Goal: Information Seeking & Learning: Learn about a topic

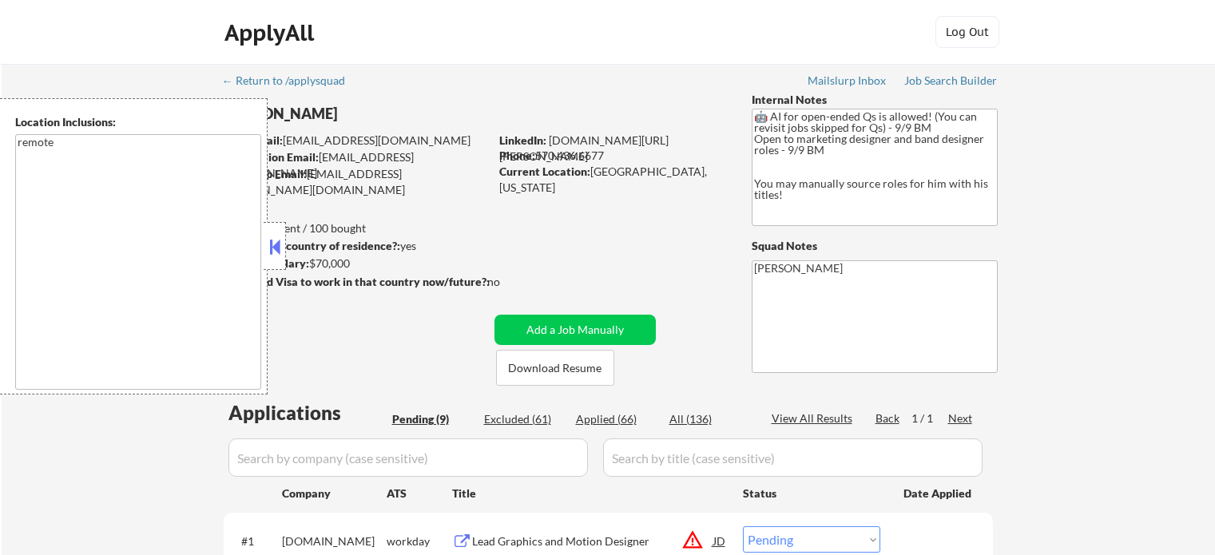
select select ""pending""
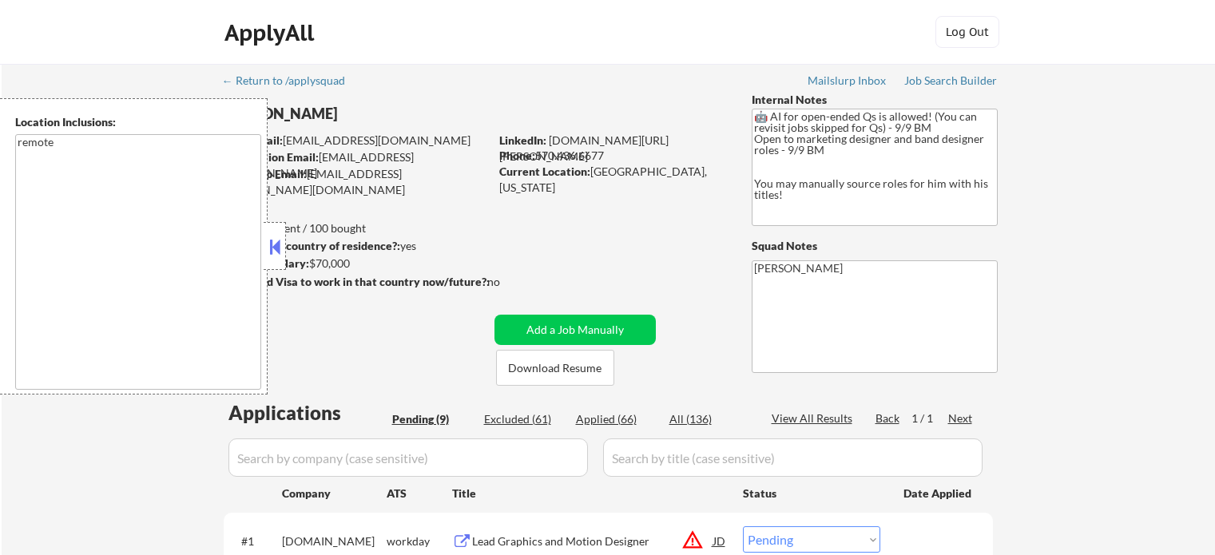
select select ""pending""
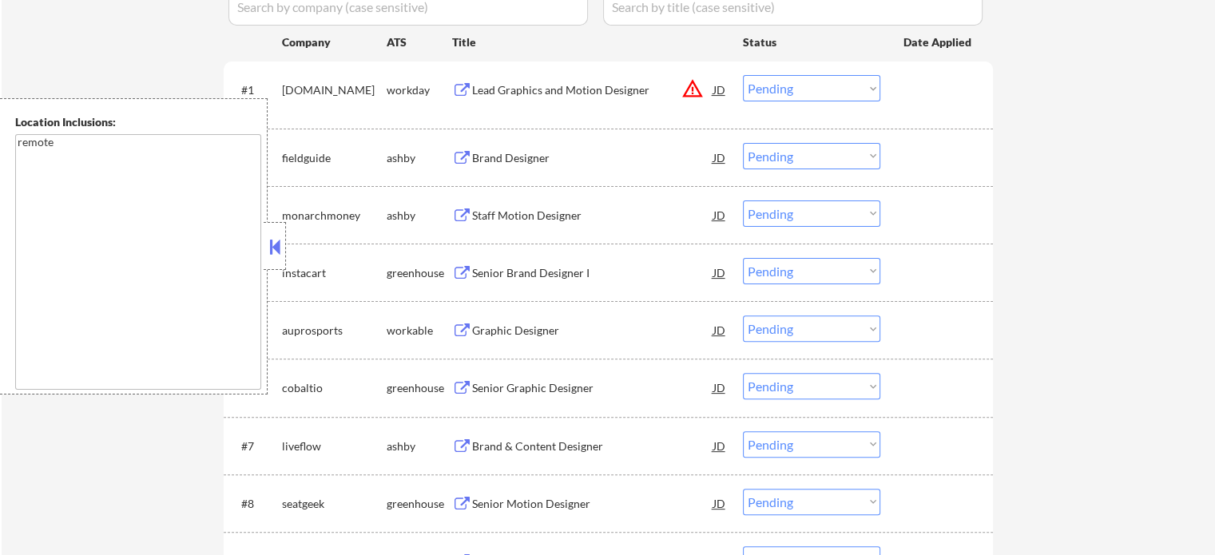
scroll to position [479, 0]
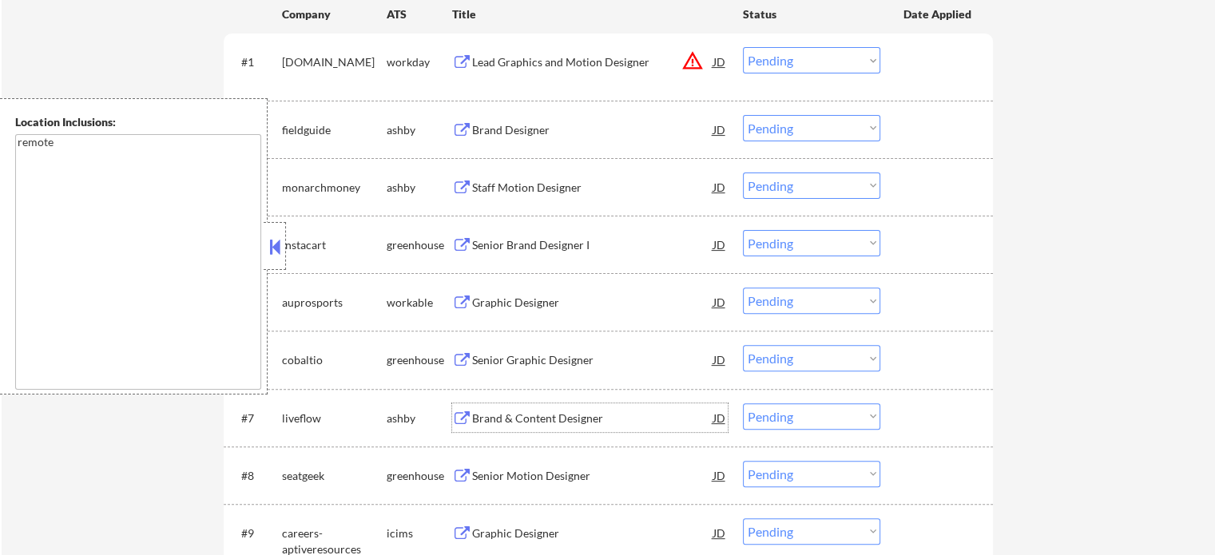
click at [561, 420] on div "Brand & Content Designer" at bounding box center [592, 419] width 241 height 16
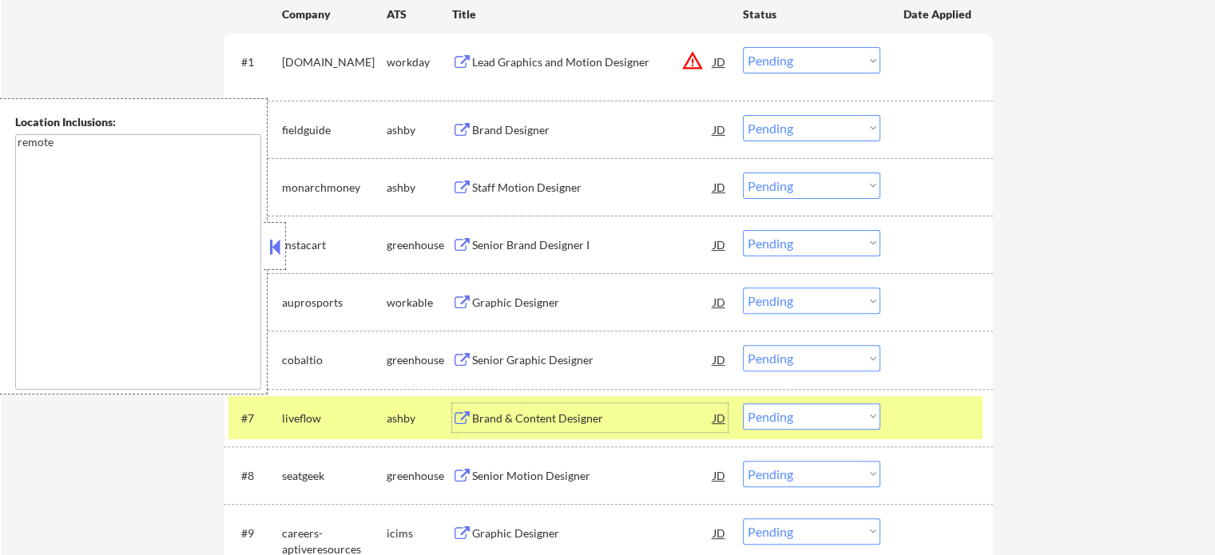
click at [820, 415] on select "Choose an option... Pending Applied Excluded (Questions) Excluded (Expired) Exc…" at bounding box center [811, 417] width 137 height 26
click at [743, 404] on select "Choose an option... Pending Applied Excluded (Questions) Excluded (Expired) Exc…" at bounding box center [811, 417] width 137 height 26
select select ""pending""
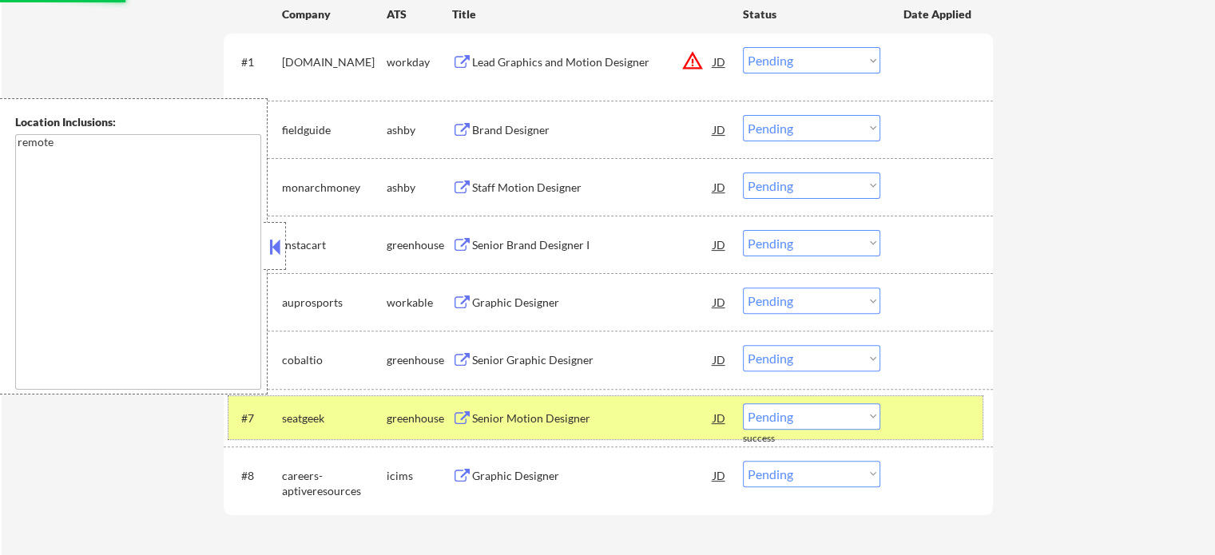
click at [909, 416] on div at bounding box center [939, 418] width 70 height 29
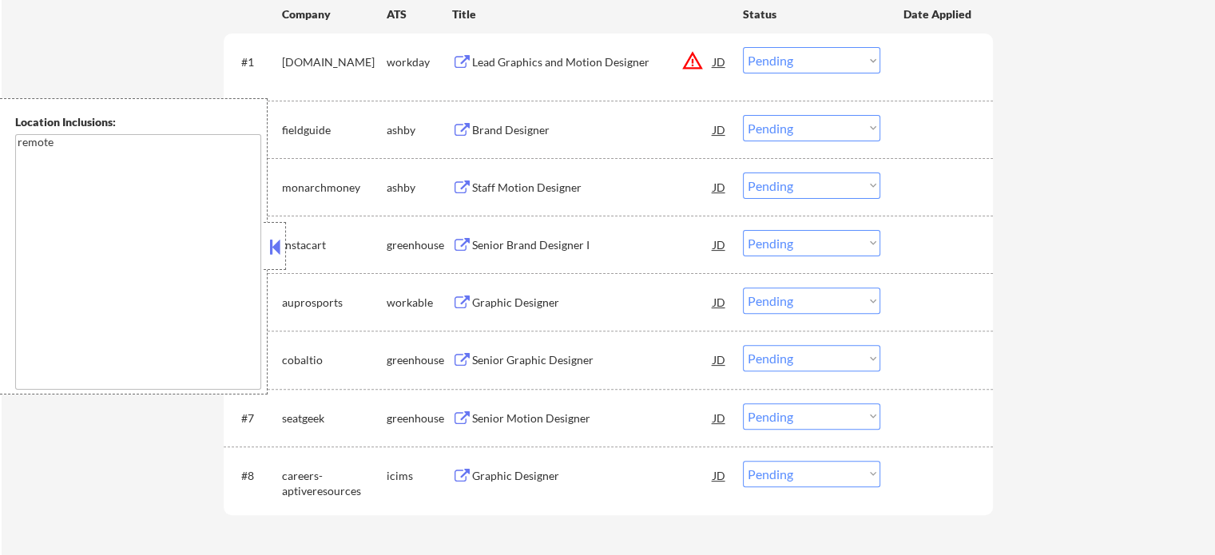
click at [476, 412] on div "Senior Motion Designer" at bounding box center [592, 419] width 241 height 16
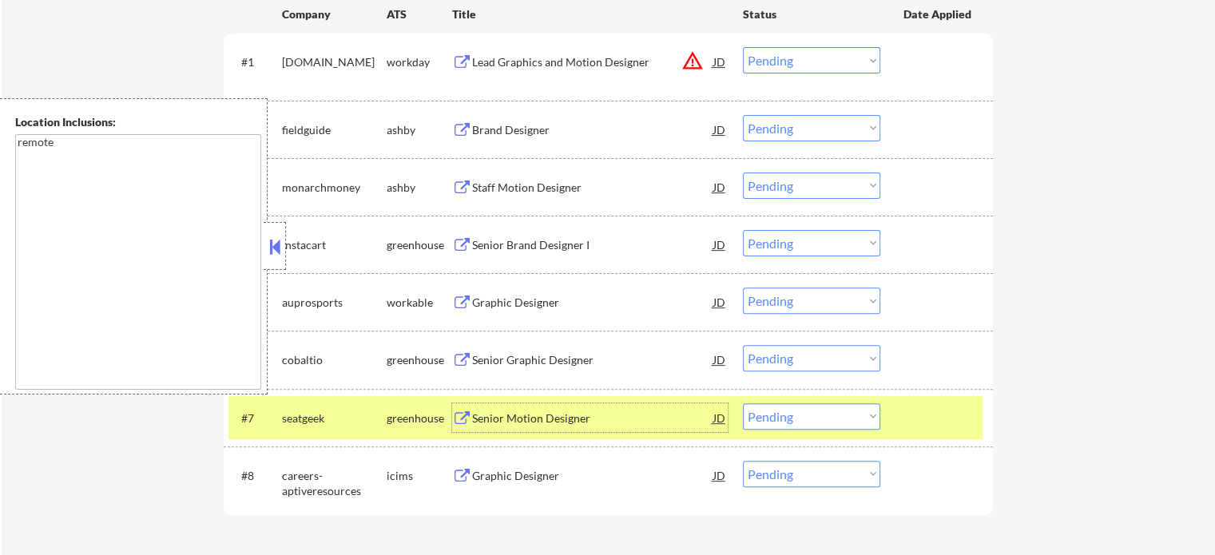
click at [918, 421] on div at bounding box center [939, 418] width 70 height 29
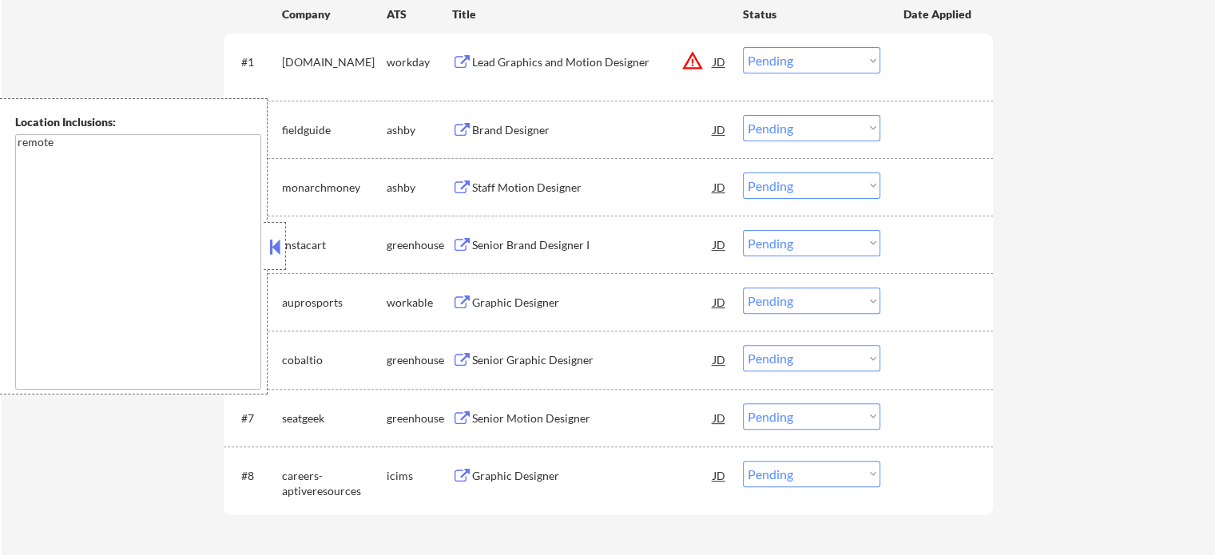
click at [470, 135] on button at bounding box center [462, 130] width 20 height 15
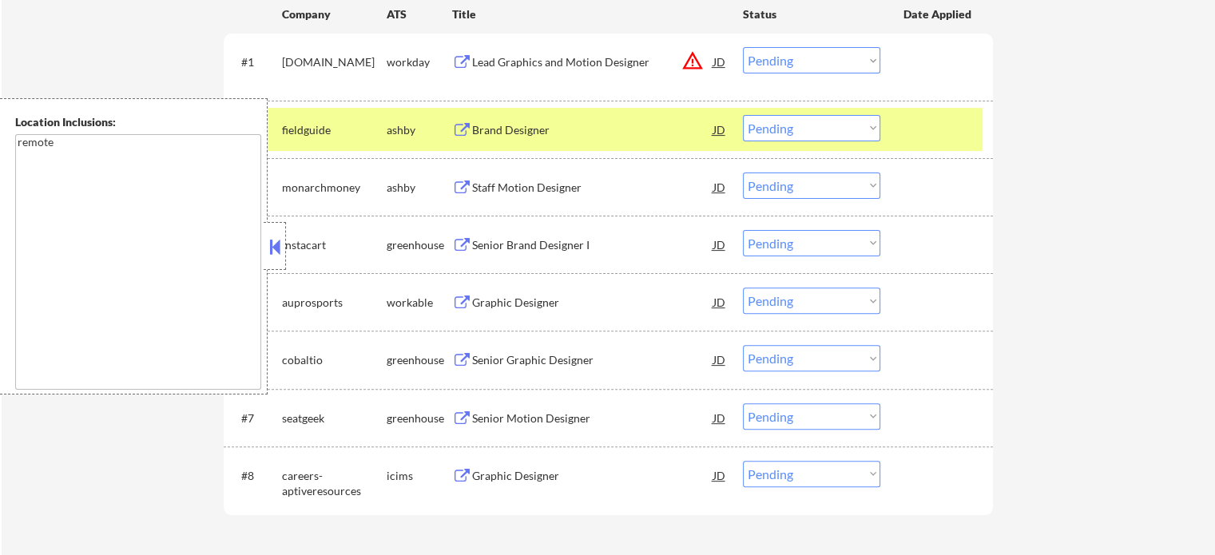
click at [813, 127] on select "Choose an option... Pending Applied Excluded (Questions) Excluded (Expired) Exc…" at bounding box center [811, 128] width 137 height 26
click at [743, 115] on select "Choose an option... Pending Applied Excluded (Questions) Excluded (Expired) Exc…" at bounding box center [811, 128] width 137 height 26
click at [924, 133] on div at bounding box center [939, 129] width 70 height 29
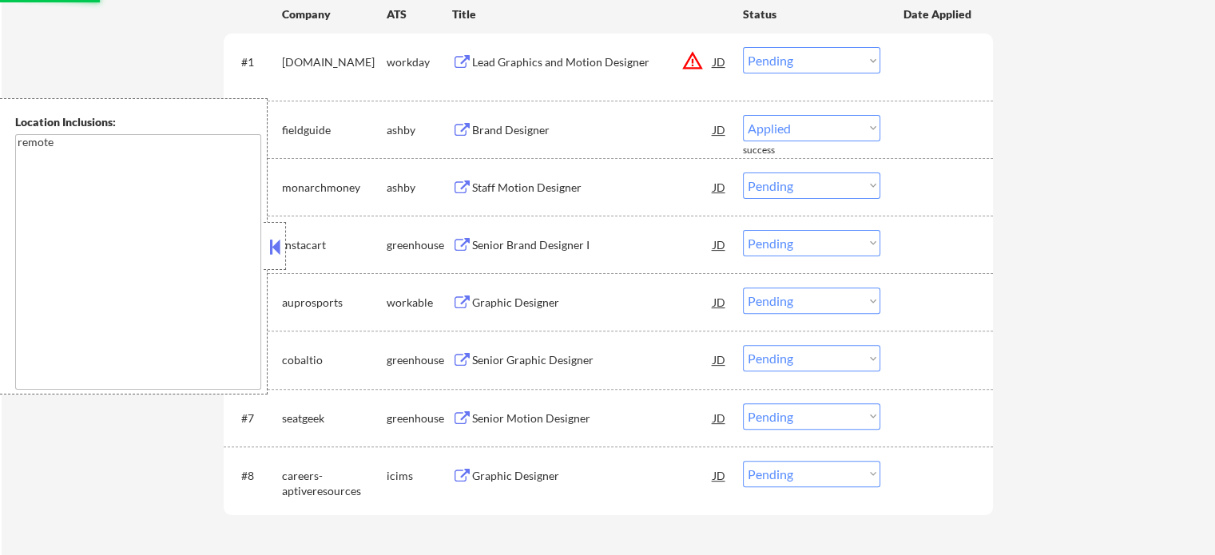
scroll to position [320, 0]
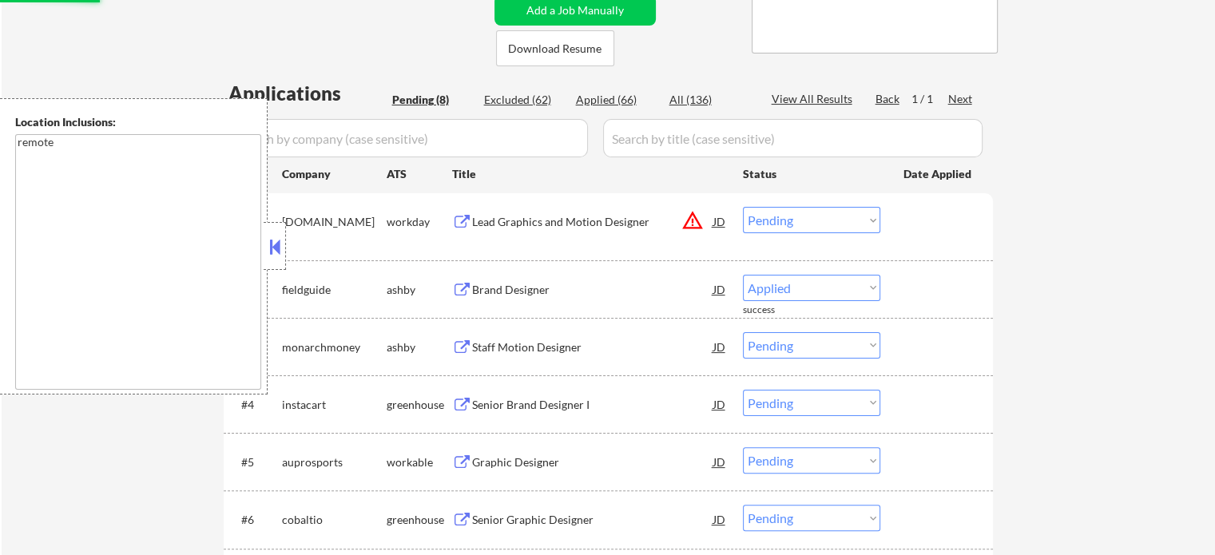
select select ""pending""
click at [511, 296] on div "Staff Motion Designer" at bounding box center [592, 290] width 241 height 16
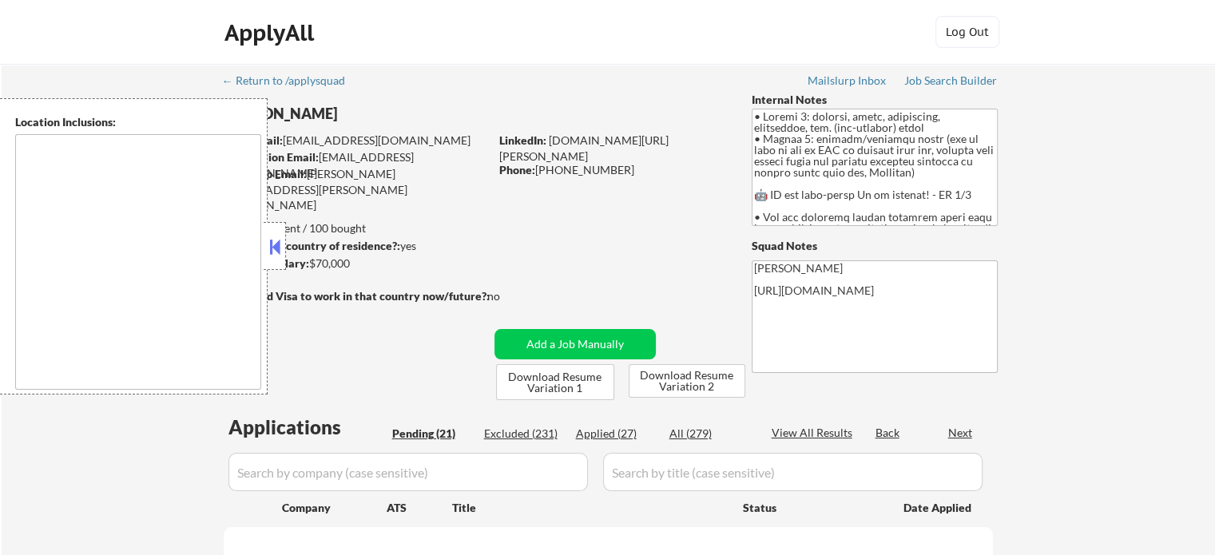
select select ""pending""
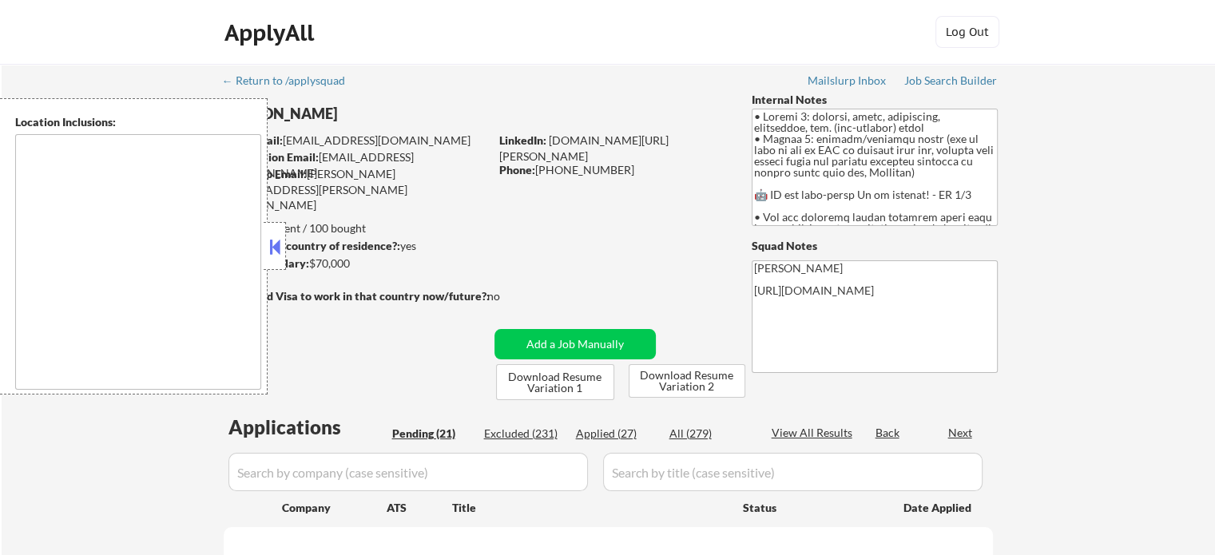
select select ""pending""
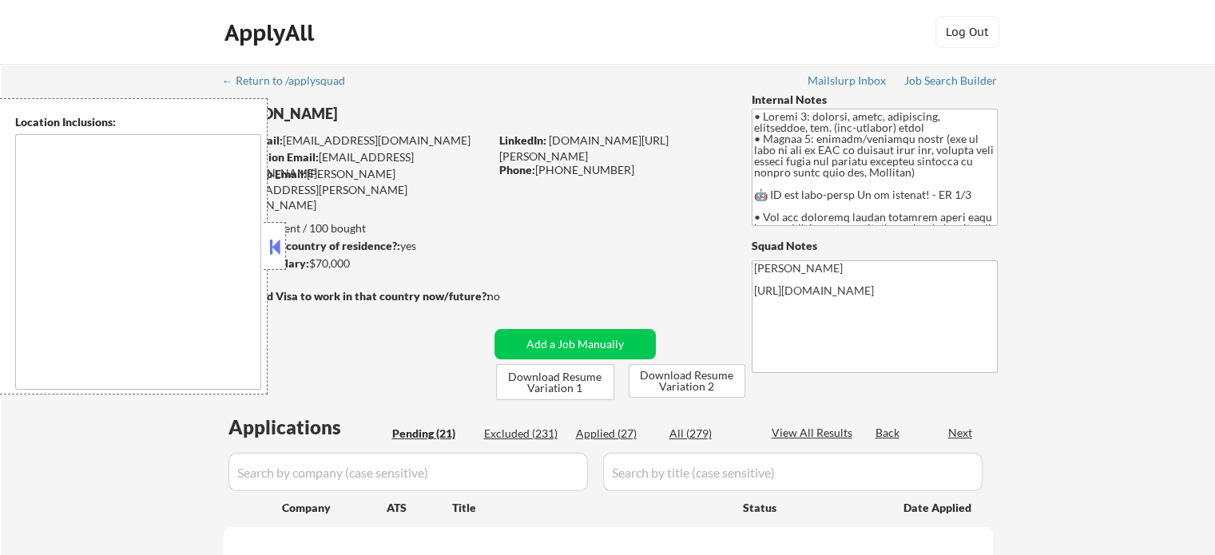
select select ""pending""
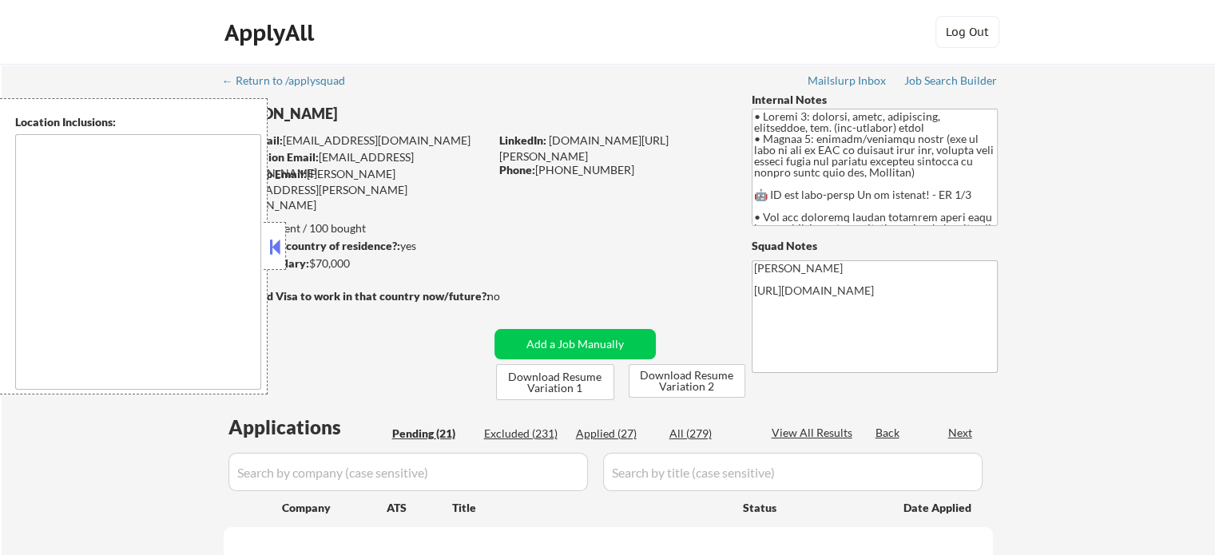
select select ""pending""
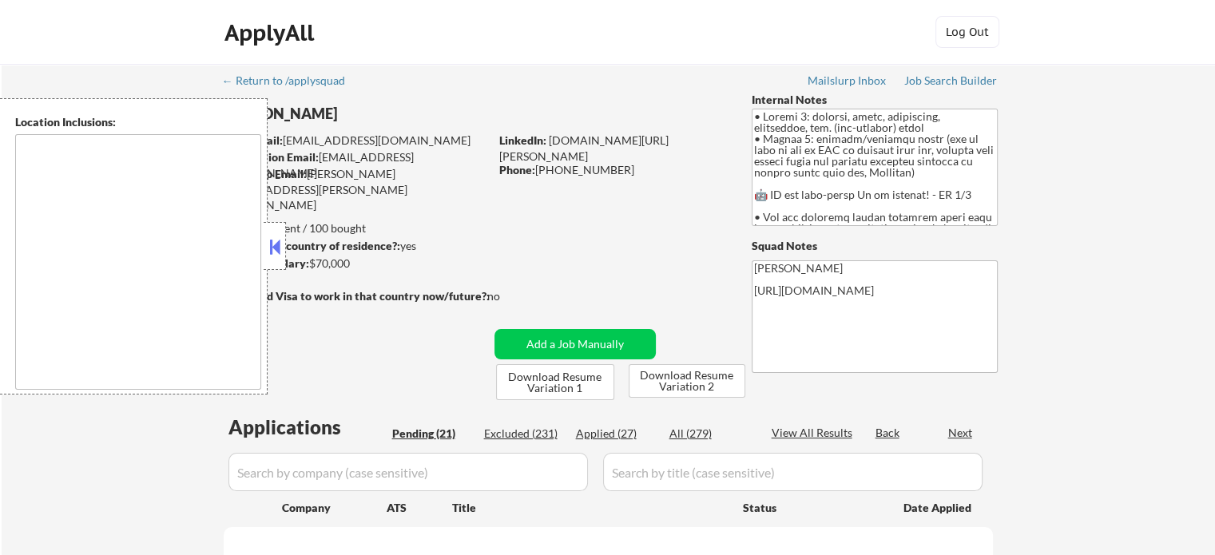
select select ""pending""
type textarea "[GEOGRAPHIC_DATA], [GEOGRAPHIC_DATA], [GEOGRAPHIC_DATA] [GEOGRAPHIC_DATA], [GEO…"
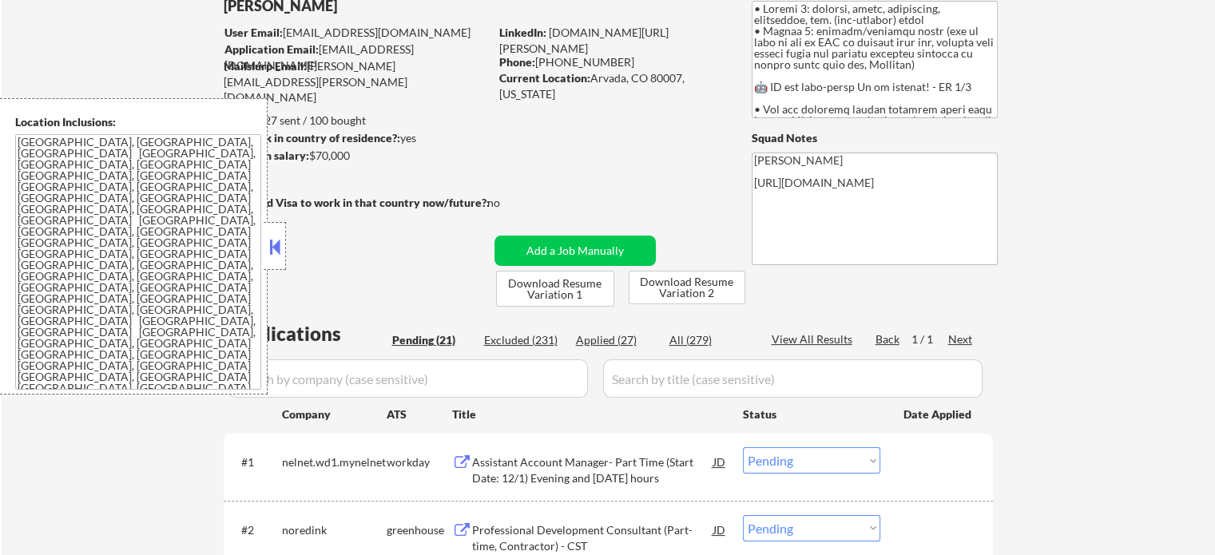
scroll to position [240, 0]
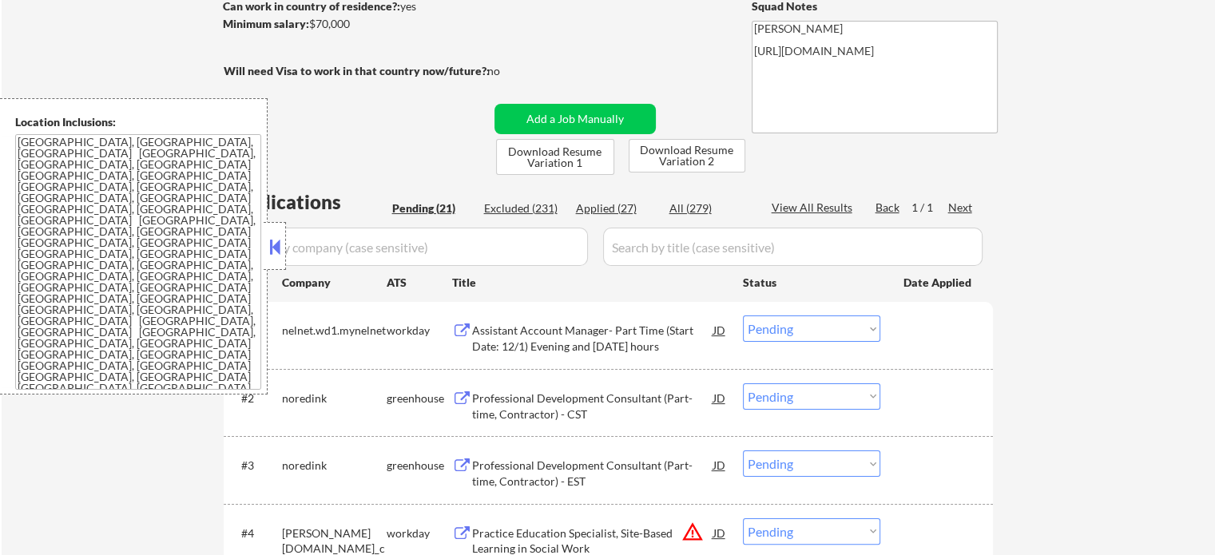
click at [534, 348] on div "Assistant Account Manager- Part Time (Start Date: 12/1) Evening and [DATE] hours" at bounding box center [592, 338] width 241 height 31
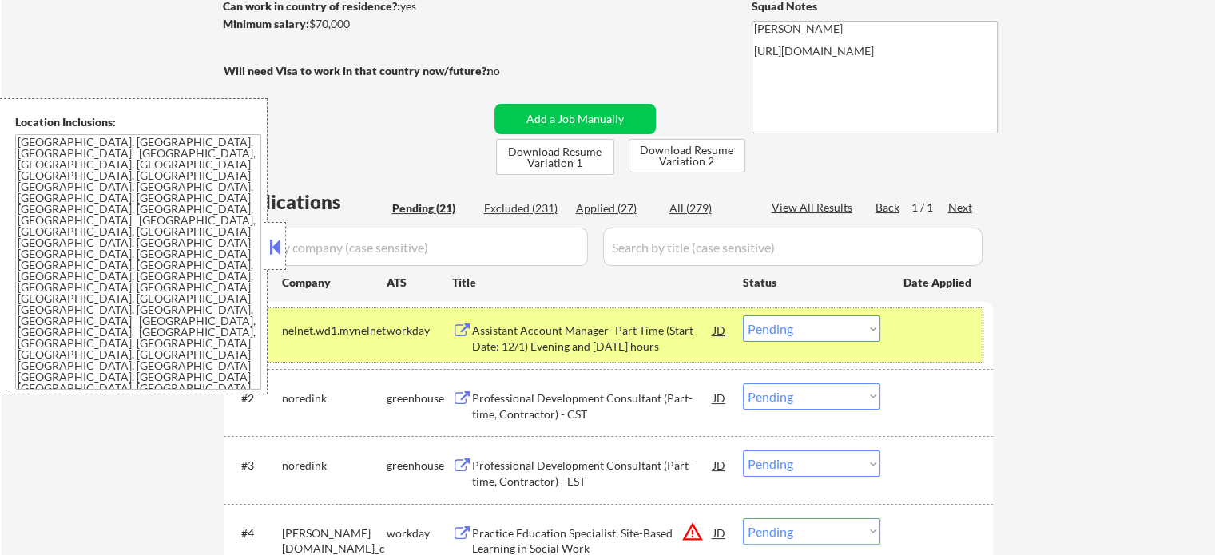
click at [928, 335] on div at bounding box center [939, 330] width 70 height 29
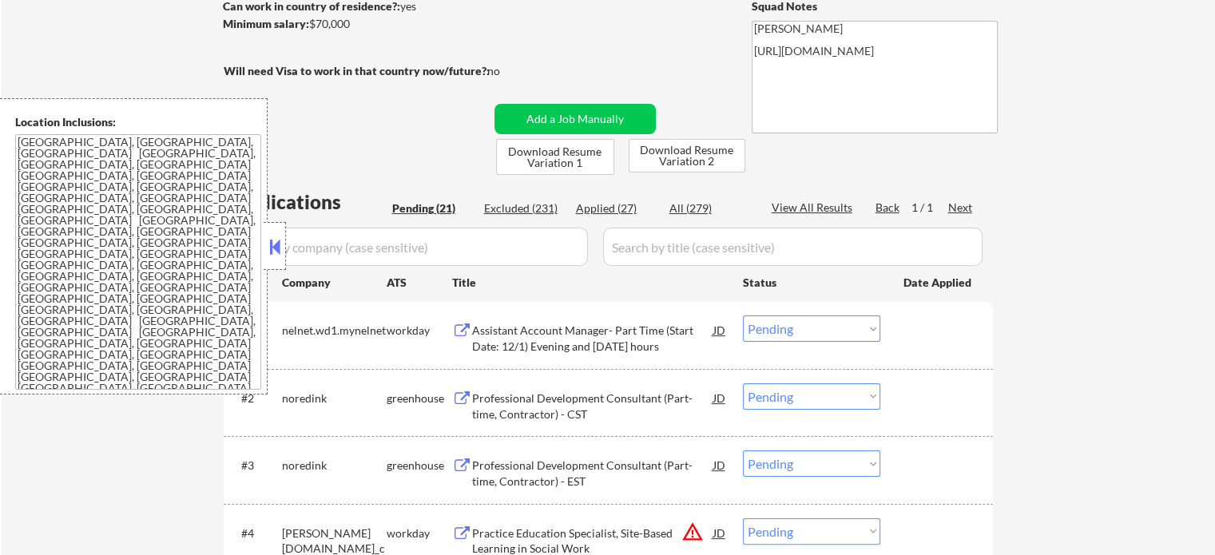
click at [591, 410] on div "Professional Development Consultant (Part-time, Contractor) - CST" at bounding box center [592, 406] width 241 height 31
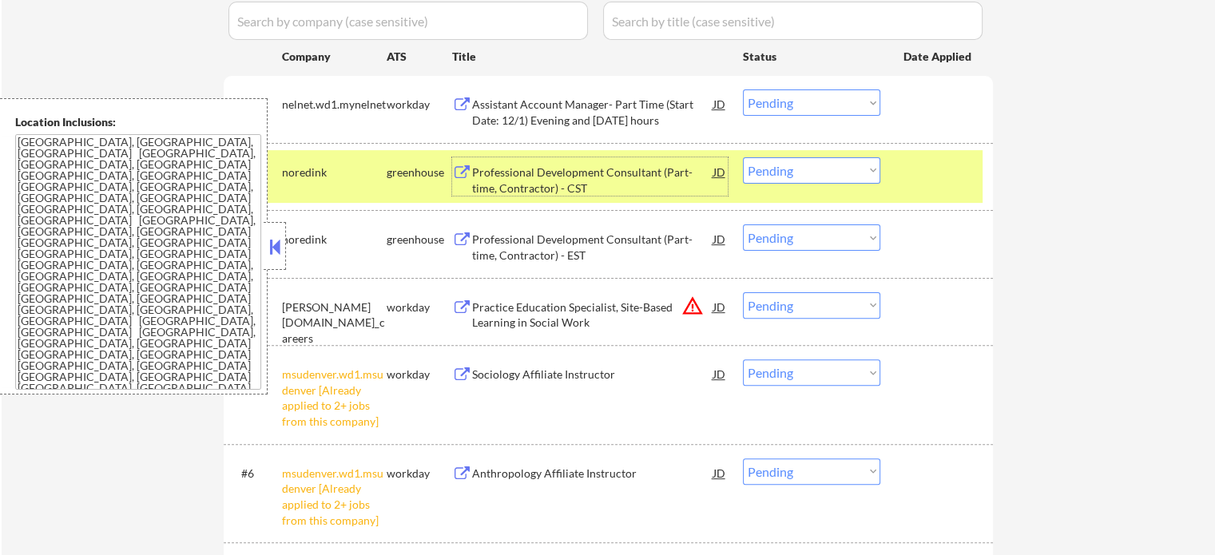
scroll to position [559, 0]
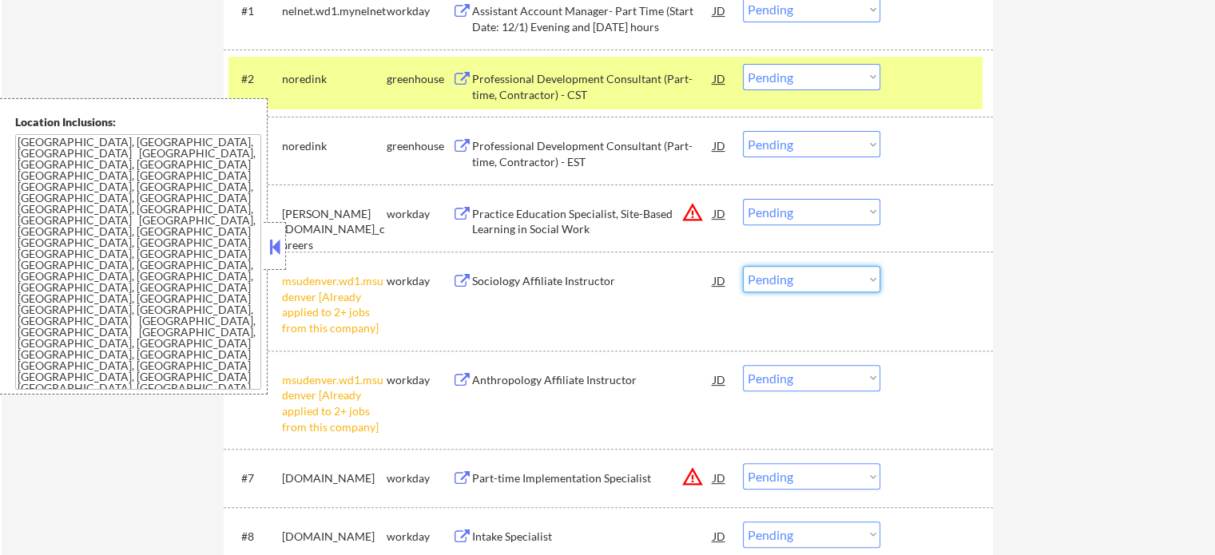
click at [773, 277] on select "Choose an option... Pending Applied Excluded (Questions) Excluded (Expired) Exc…" at bounding box center [811, 279] width 137 height 26
click at [743, 266] on select "Choose an option... Pending Applied Excluded (Questions) Excluded (Expired) Exc…" at bounding box center [811, 279] width 137 height 26
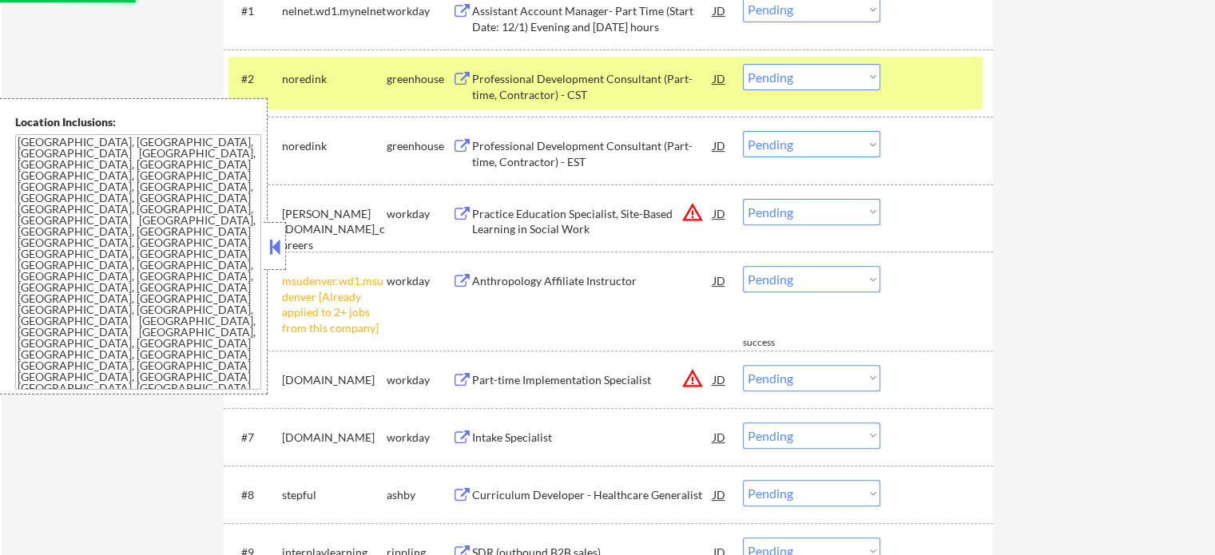
click at [796, 284] on select "Choose an option... Pending Applied Excluded (Questions) Excluded (Expired) Exc…" at bounding box center [811, 279] width 137 height 26
click at [743, 266] on select "Choose an option... Pending Applied Excluded (Questions) Excluded (Expired) Exc…" at bounding box center [811, 279] width 137 height 26
select select ""pending""
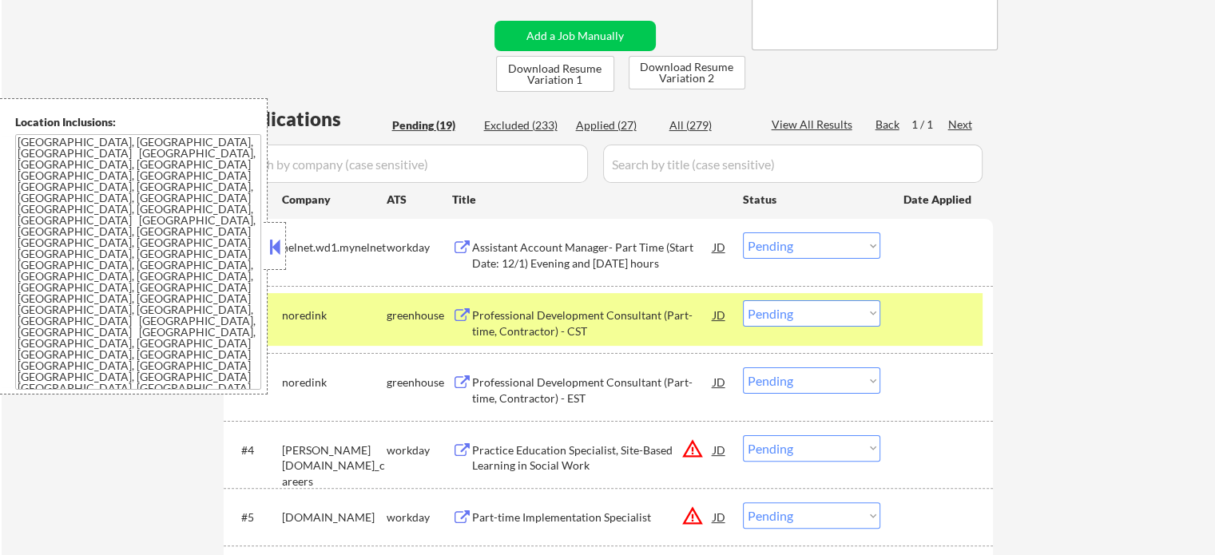
scroll to position [323, 0]
click at [901, 320] on div "#2 noredink greenhouse Professional Development Consultant (Part-time, Contract…" at bounding box center [606, 319] width 754 height 53
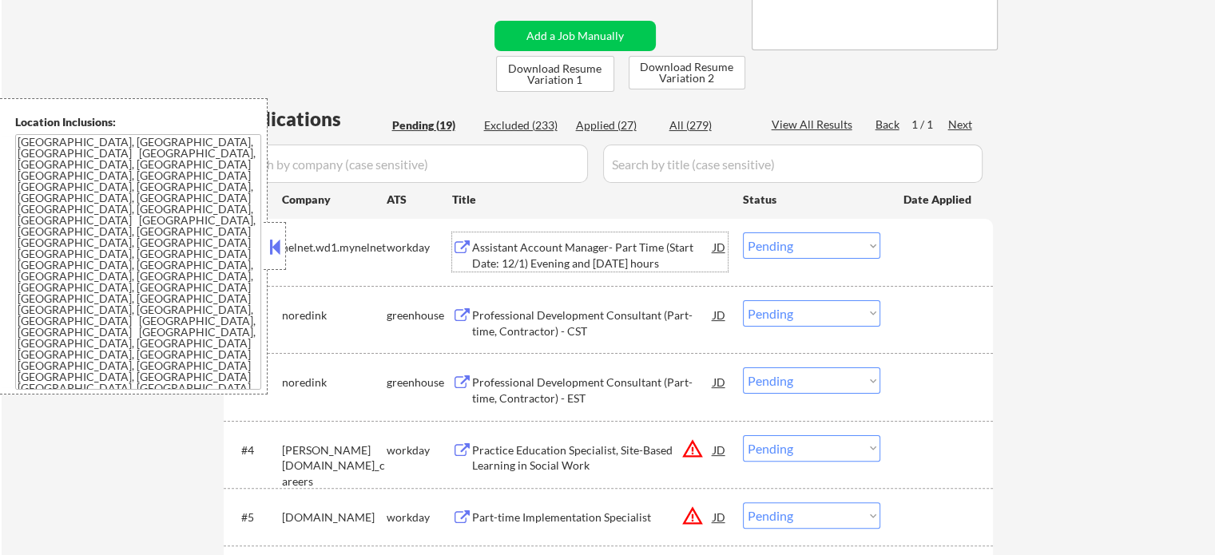
click at [585, 252] on div "Assistant Account Manager- Part Time (Start Date: 12/1) Evening and Saturday ho…" at bounding box center [592, 255] width 241 height 31
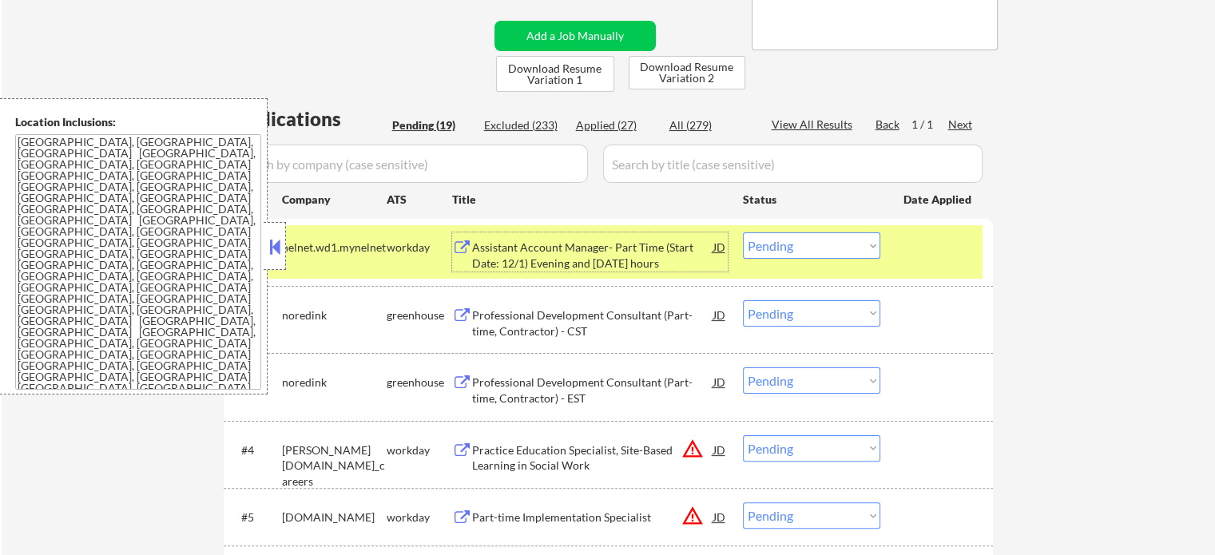
click at [792, 250] on select "Choose an option... Pending Applied Excluded (Questions) Excluded (Expired) Exc…" at bounding box center [811, 246] width 137 height 26
click at [743, 233] on select "Choose an option... Pending Applied Excluded (Questions) Excluded (Expired) Exc…" at bounding box center [811, 246] width 137 height 26
click at [933, 230] on div "#1 nelnet.wd1.mynelnet workday Assistant Account Manager- Part Time (Start Date…" at bounding box center [608, 252] width 769 height 67
click at [924, 252] on div at bounding box center [939, 247] width 70 height 29
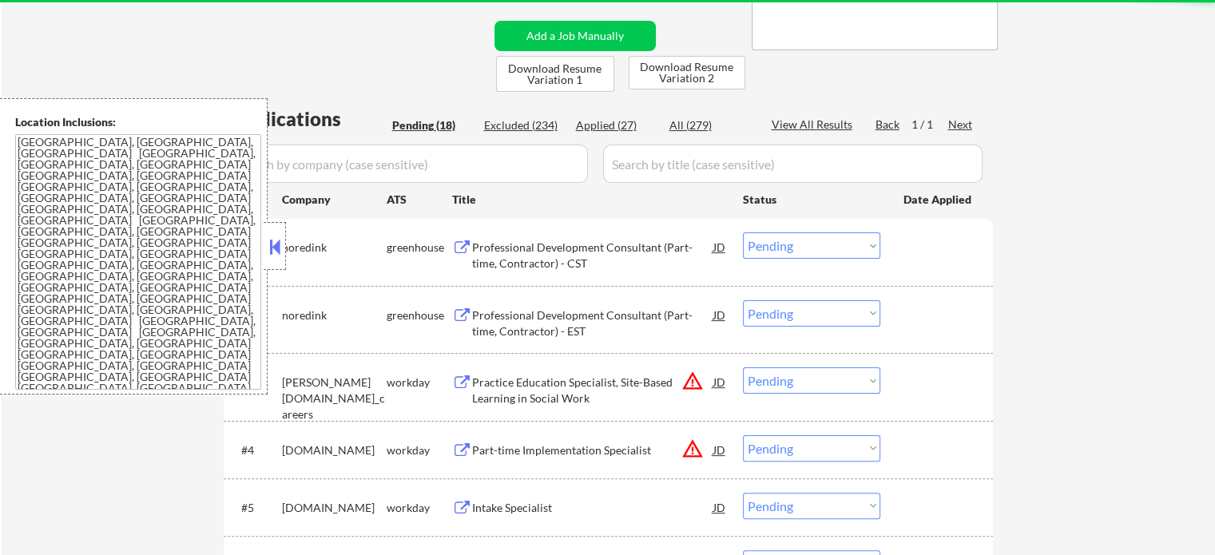
click at [546, 268] on div "Professional Development Consultant (Part-time, Contractor) - CST" at bounding box center [592, 255] width 241 height 31
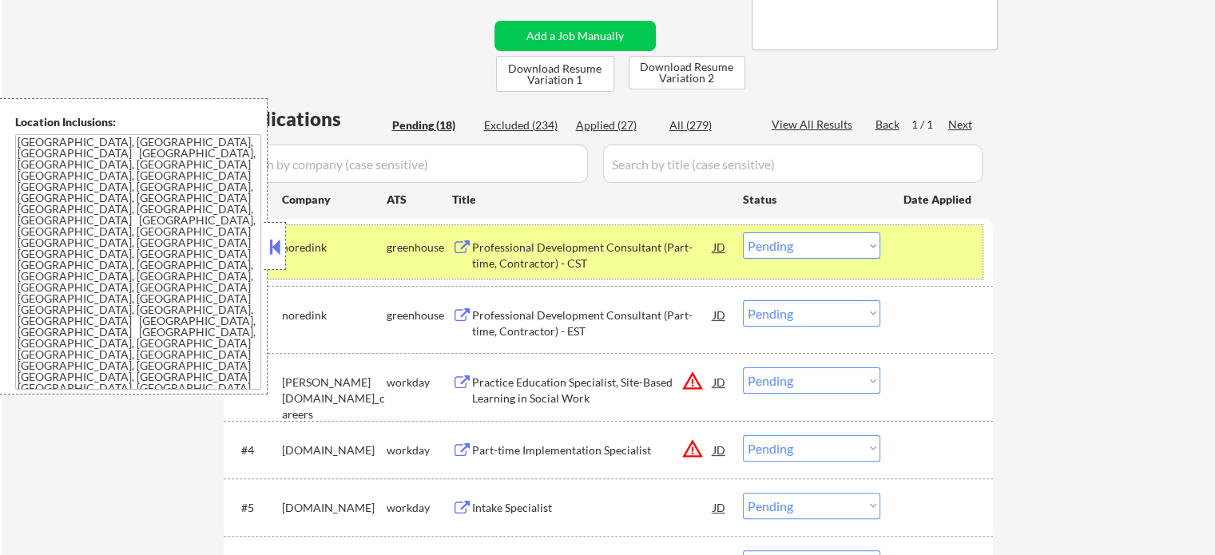
click at [855, 227] on div "#1 noredink greenhouse Professional Development Consultant (Part-time, Contract…" at bounding box center [606, 251] width 754 height 53
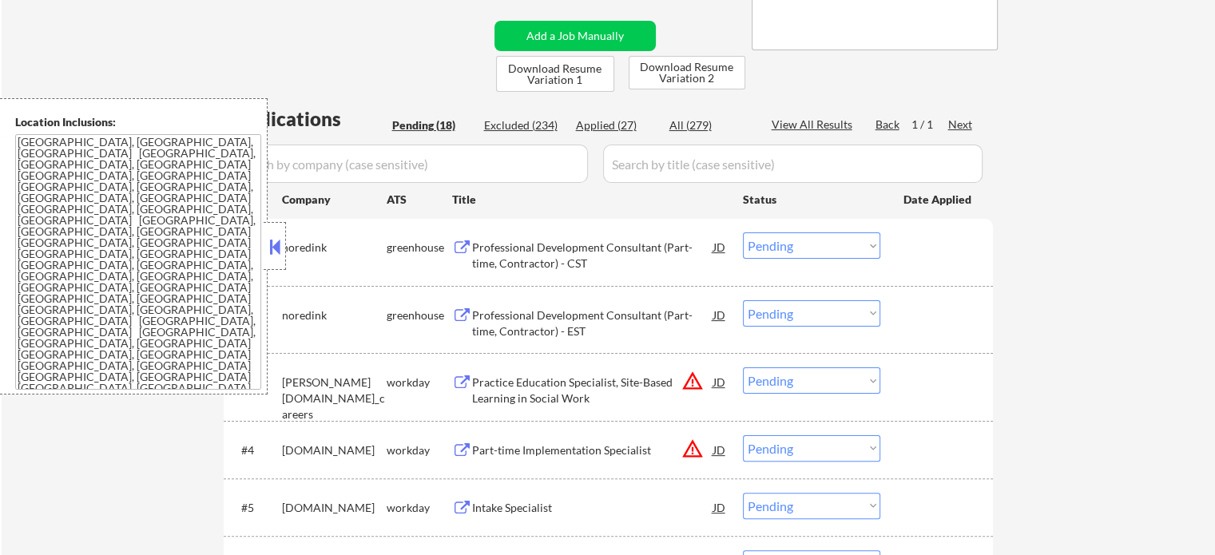
click at [841, 249] on select "Choose an option... Pending Applied Excluded (Questions) Excluded (Expired) Exc…" at bounding box center [811, 246] width 137 height 26
click at [743, 233] on select "Choose an option... Pending Applied Excluded (Questions) Excluded (Expired) Exc…" at bounding box center [811, 246] width 137 height 26
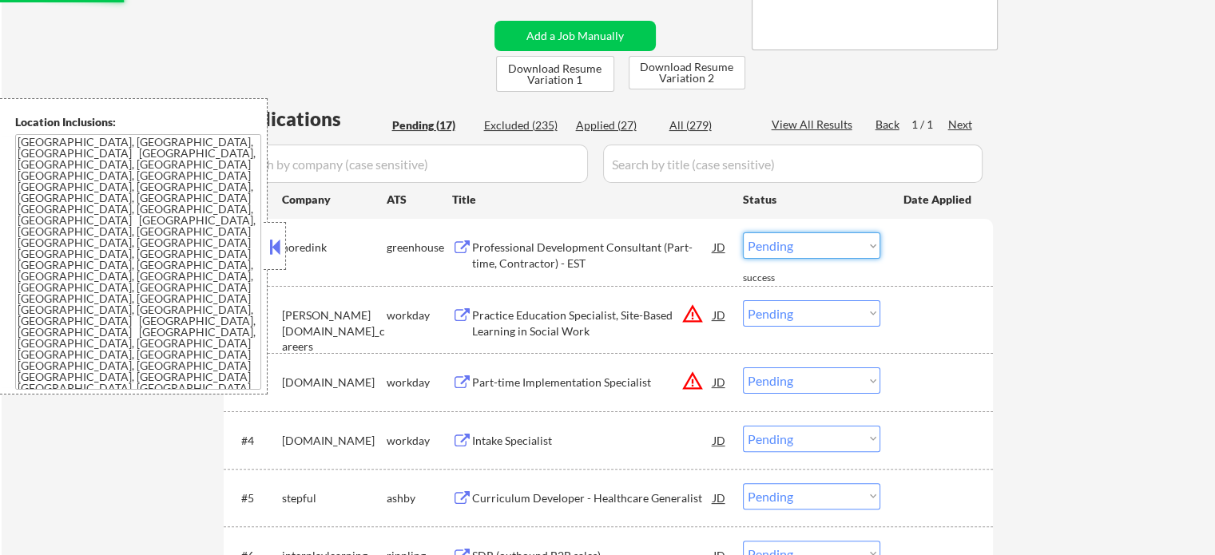
click at [841, 245] on select "Choose an option... Pending Applied Excluded (Questions) Excluded (Expired) Exc…" at bounding box center [811, 246] width 137 height 26
click at [743, 233] on select "Choose an option... Pending Applied Excluded (Questions) Excluded (Expired) Exc…" at bounding box center [811, 246] width 137 height 26
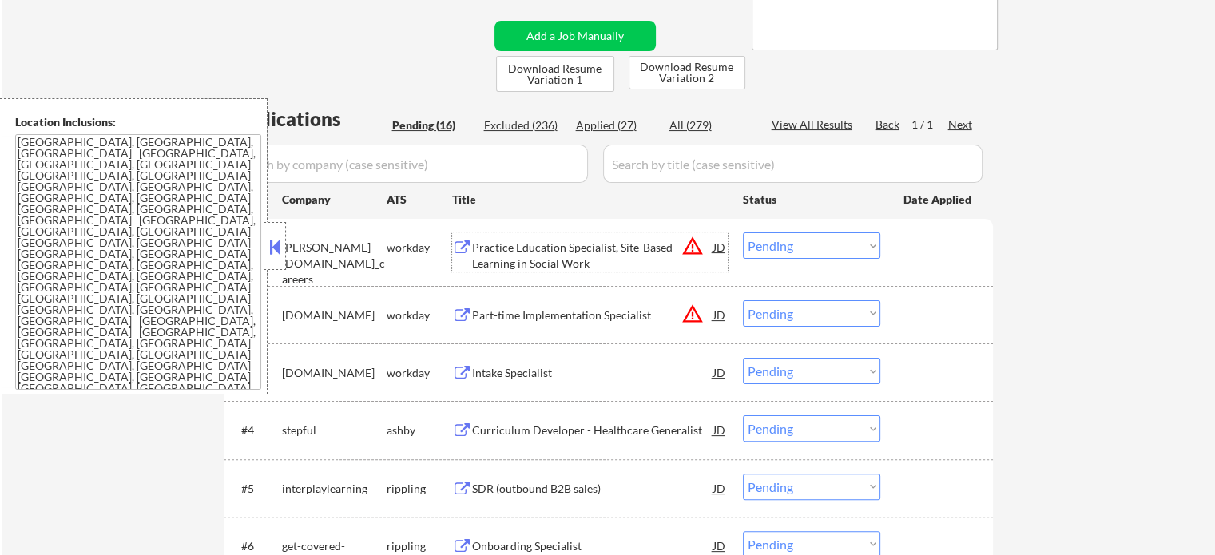
click at [598, 256] on div "Practice Education Specialist, Site-Based Learning in Social Work" at bounding box center [592, 255] width 241 height 31
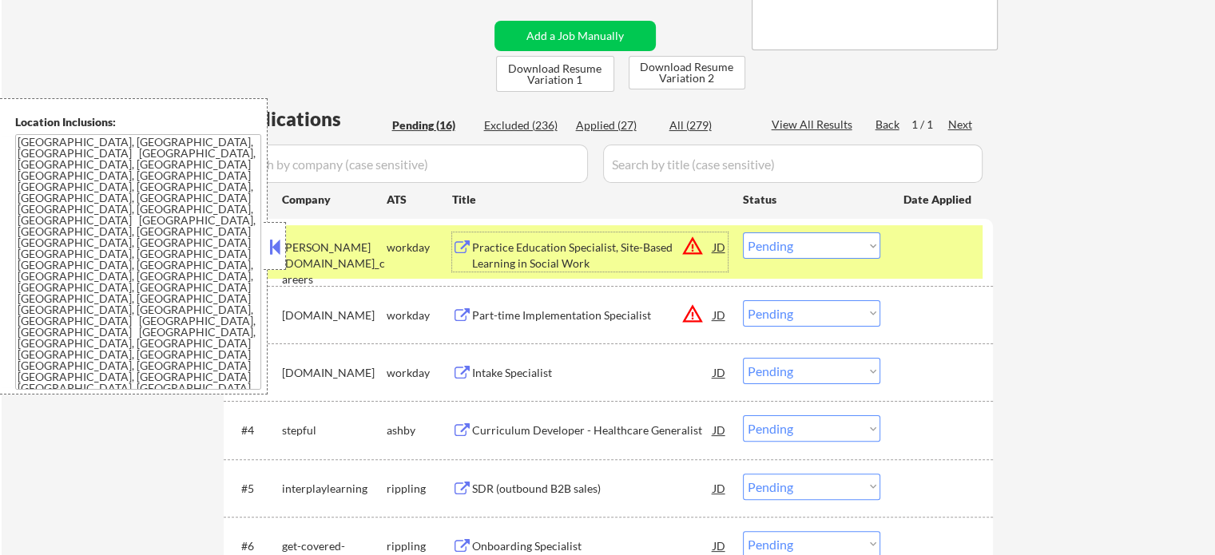
drag, startPoint x: 802, startPoint y: 244, endPoint x: 780, endPoint y: 245, distance: 22.4
click at [802, 244] on select "Choose an option... Pending Applied Excluded (Questions) Excluded (Expired) Exc…" at bounding box center [811, 246] width 137 height 26
click at [743, 233] on select "Choose an option... Pending Applied Excluded (Questions) Excluded (Expired) Exc…" at bounding box center [811, 246] width 137 height 26
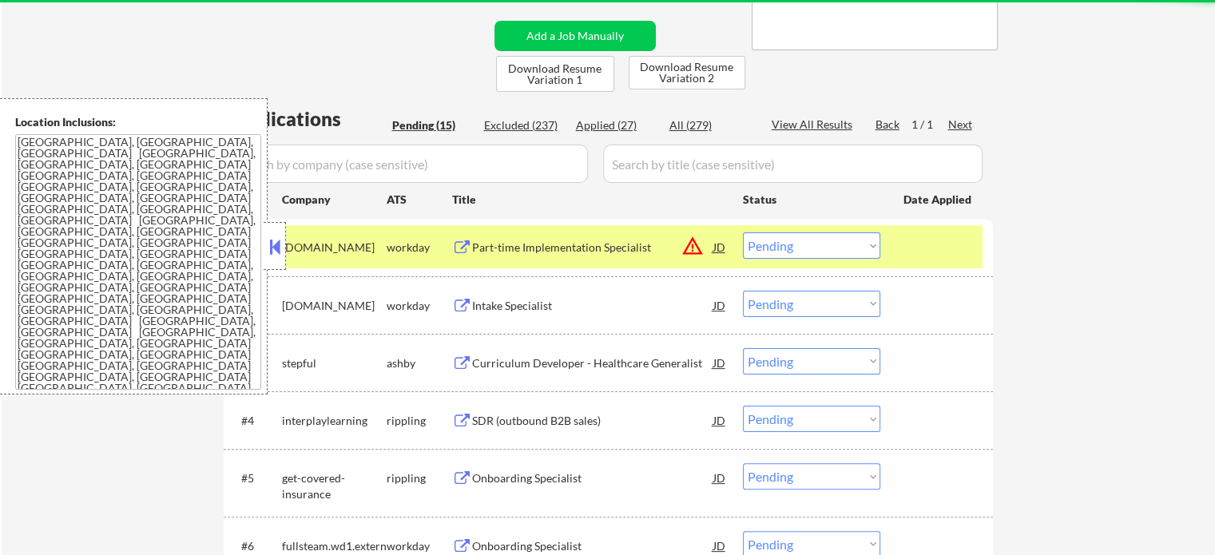
click at [616, 251] on div "Part-time Implementation Specialist" at bounding box center [592, 248] width 241 height 16
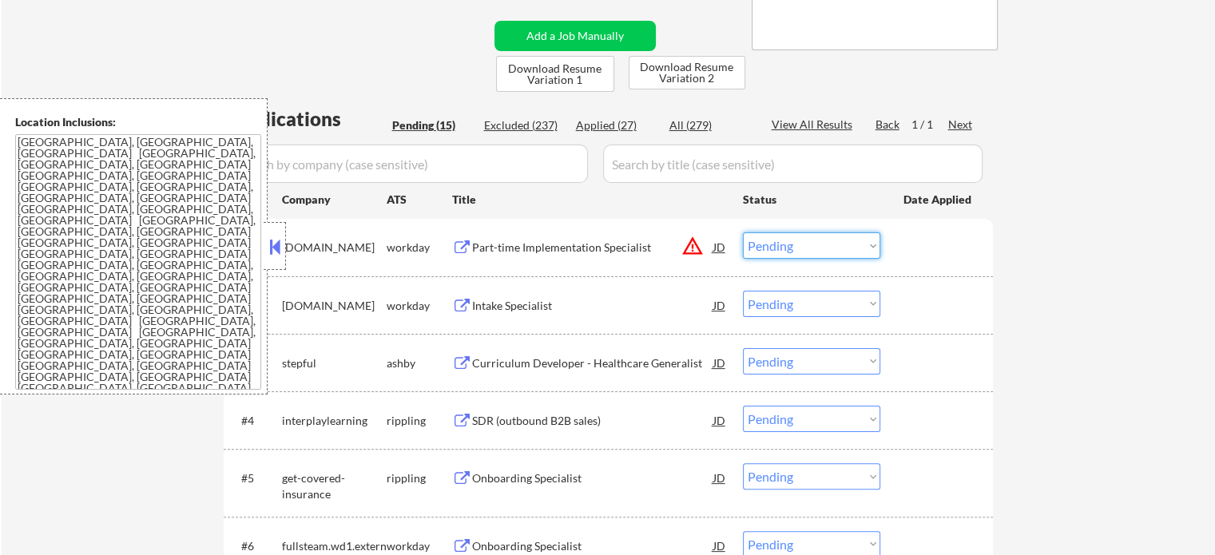
click at [766, 251] on select "Choose an option... Pending Applied Excluded (Questions) Excluded (Expired) Exc…" at bounding box center [811, 246] width 137 height 26
click at [743, 233] on select "Choose an option... Pending Applied Excluded (Questions) Excluded (Expired) Exc…" at bounding box center [811, 246] width 137 height 26
click at [921, 253] on div at bounding box center [939, 247] width 70 height 29
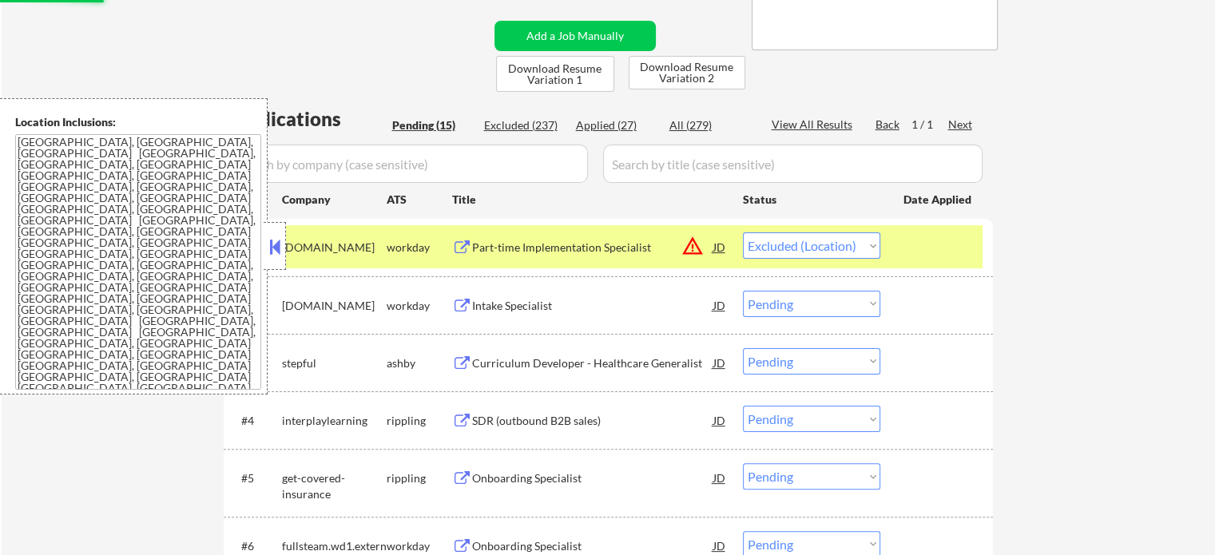
click at [934, 245] on div at bounding box center [939, 247] width 70 height 29
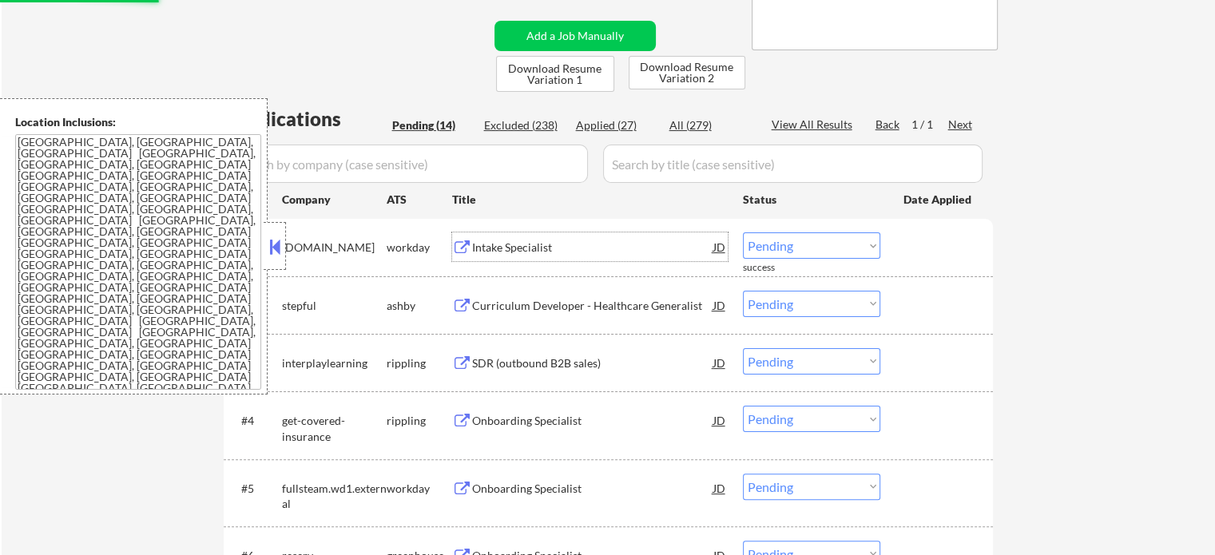
click at [524, 238] on div "Intake Specialist" at bounding box center [592, 247] width 241 height 29
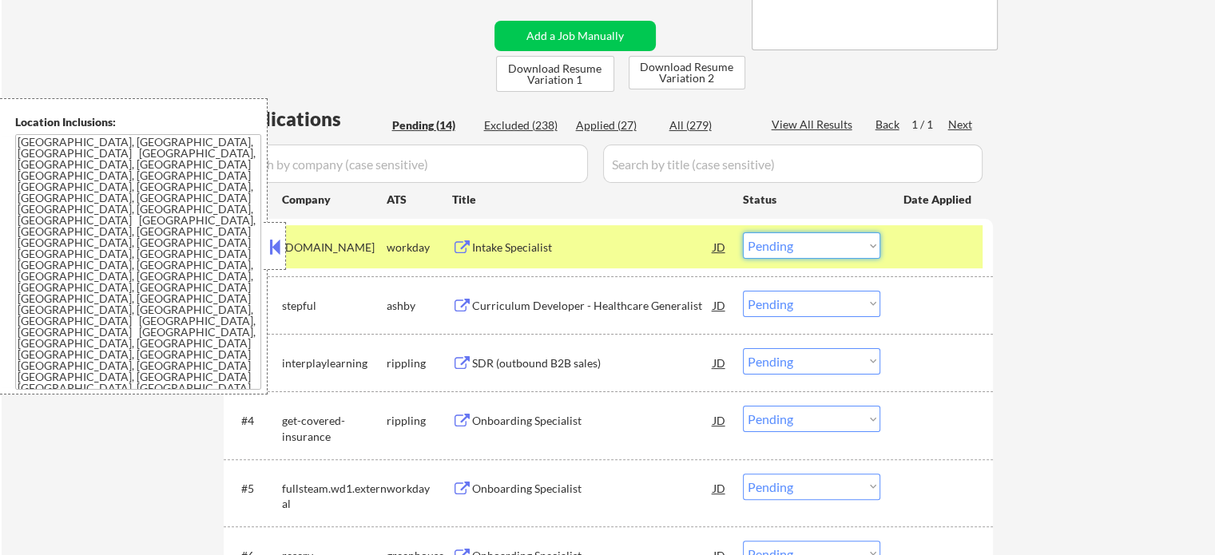
click at [806, 243] on select "Choose an option... Pending Applied Excluded (Questions) Excluded (Expired) Exc…" at bounding box center [811, 246] width 137 height 26
click at [743, 233] on select "Choose an option... Pending Applied Excluded (Questions) Excluded (Expired) Exc…" at bounding box center [811, 246] width 137 height 26
click at [930, 250] on div at bounding box center [939, 247] width 70 height 29
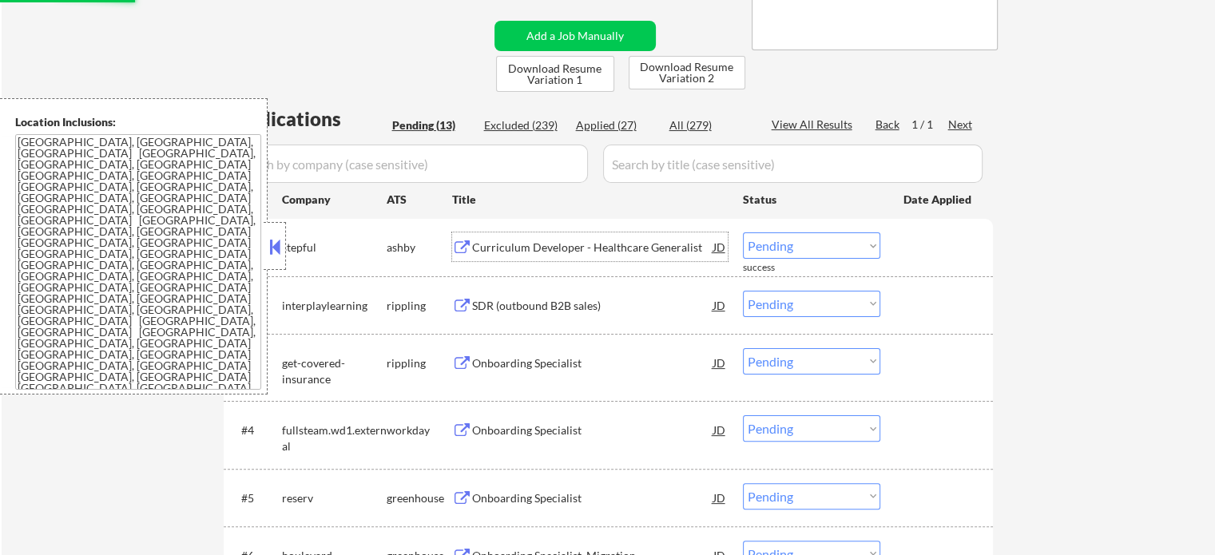
click at [520, 251] on div "Curriculum Developer - Healthcare Generalist" at bounding box center [592, 248] width 241 height 16
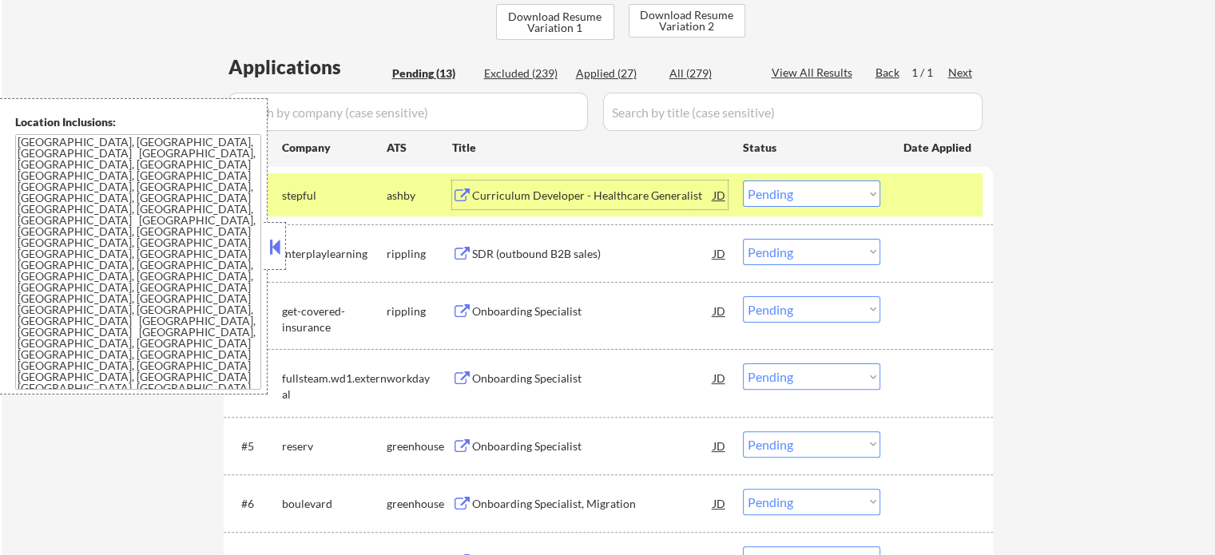
scroll to position [403, 0]
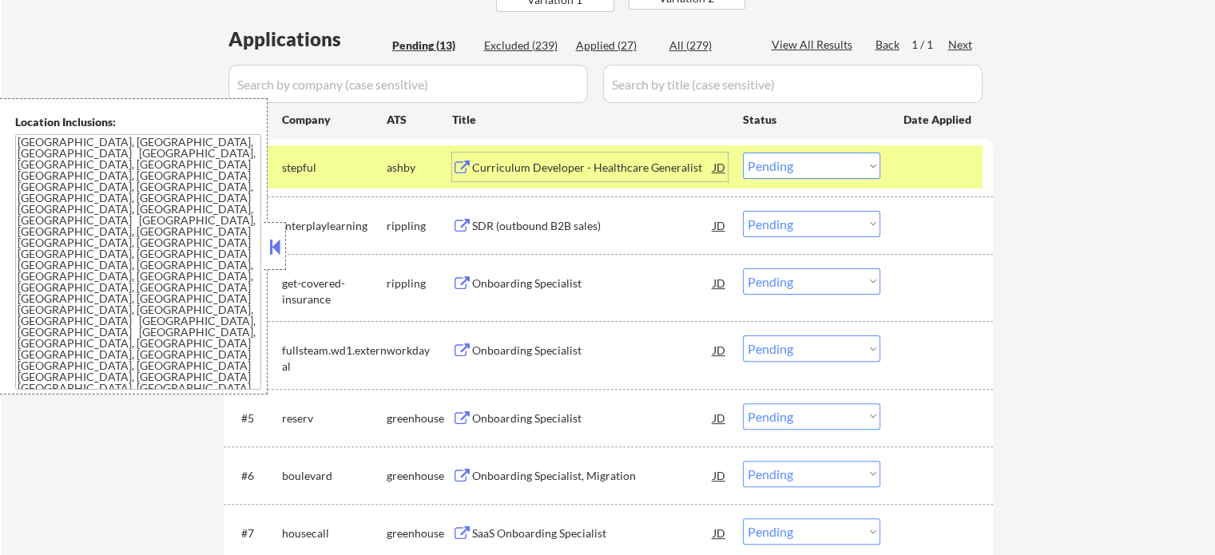
click at [828, 167] on select "Choose an option... Pending Applied Excluded (Questions) Excluded (Expired) Exc…" at bounding box center [811, 166] width 137 height 26
click at [743, 153] on select "Choose an option... Pending Applied Excluded (Questions) Excluded (Expired) Exc…" at bounding box center [811, 166] width 137 height 26
select select ""pending""
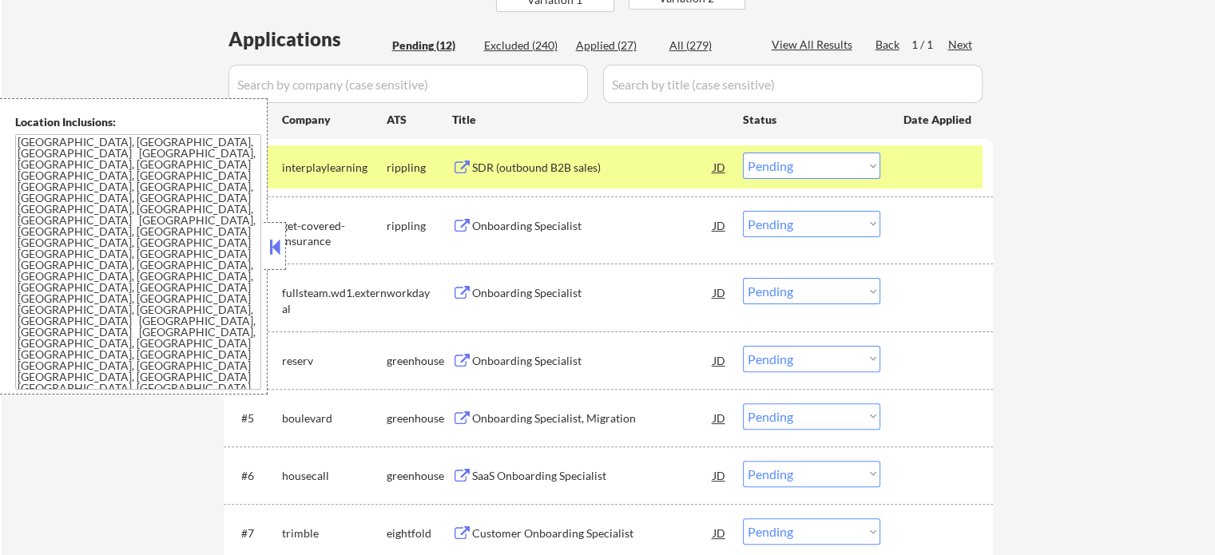
click at [537, 178] on div "SDR (outbound B2B sales)" at bounding box center [592, 167] width 241 height 29
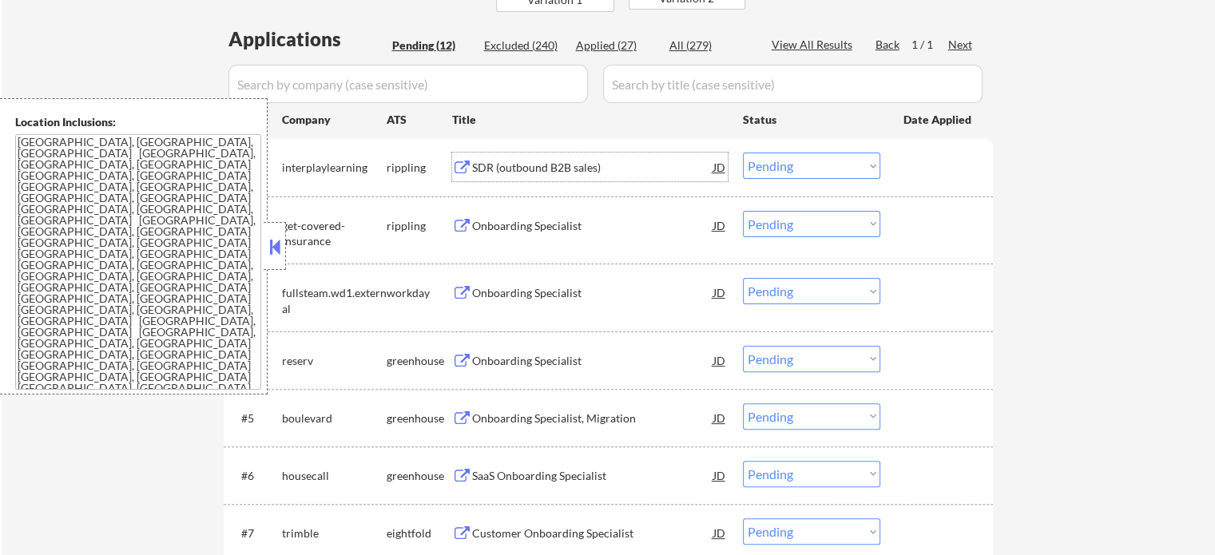
click at [561, 223] on div "Onboarding Specialist" at bounding box center [592, 226] width 241 height 16
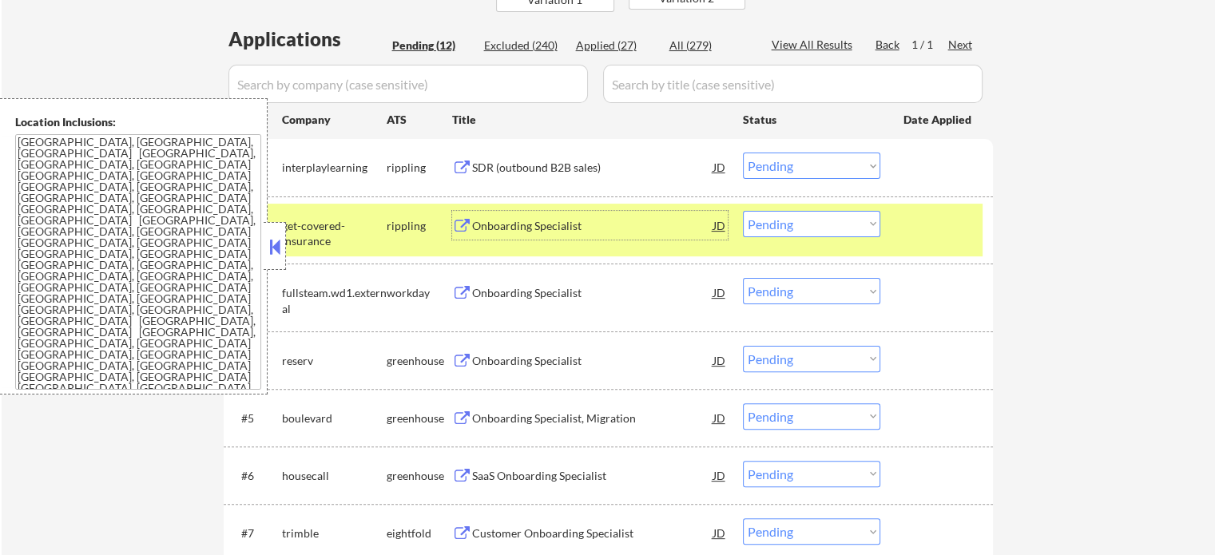
click at [773, 217] on select "Choose an option... Pending Applied Excluded (Questions) Excluded (Expired) Exc…" at bounding box center [811, 224] width 137 height 26
click at [743, 211] on select "Choose an option... Pending Applied Excluded (Questions) Excluded (Expired) Exc…" at bounding box center [811, 224] width 137 height 26
click at [924, 236] on div at bounding box center [939, 225] width 70 height 29
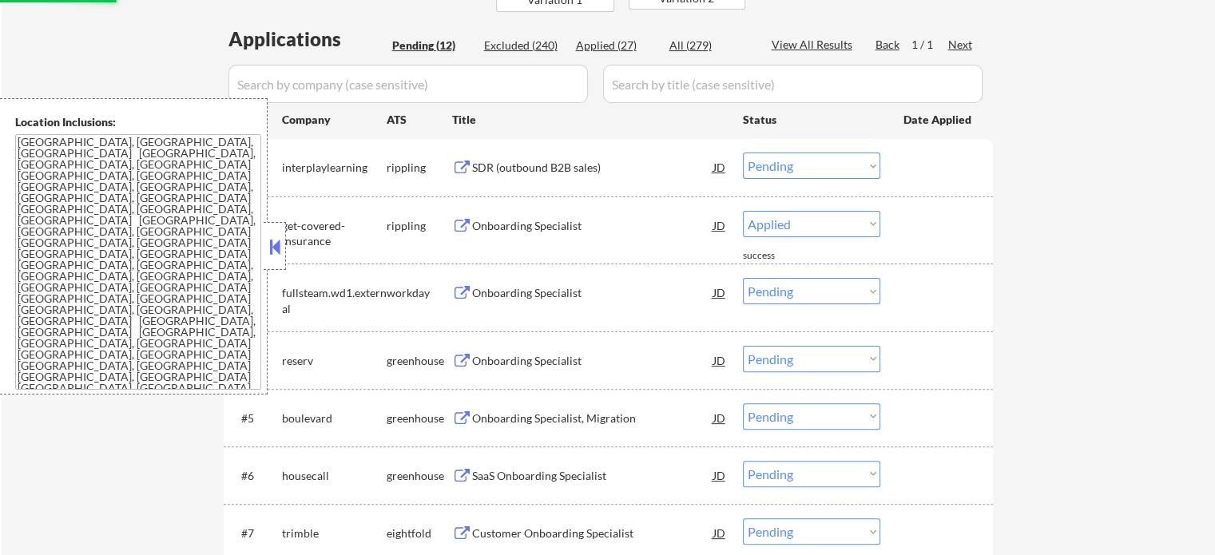
select select ""pending""
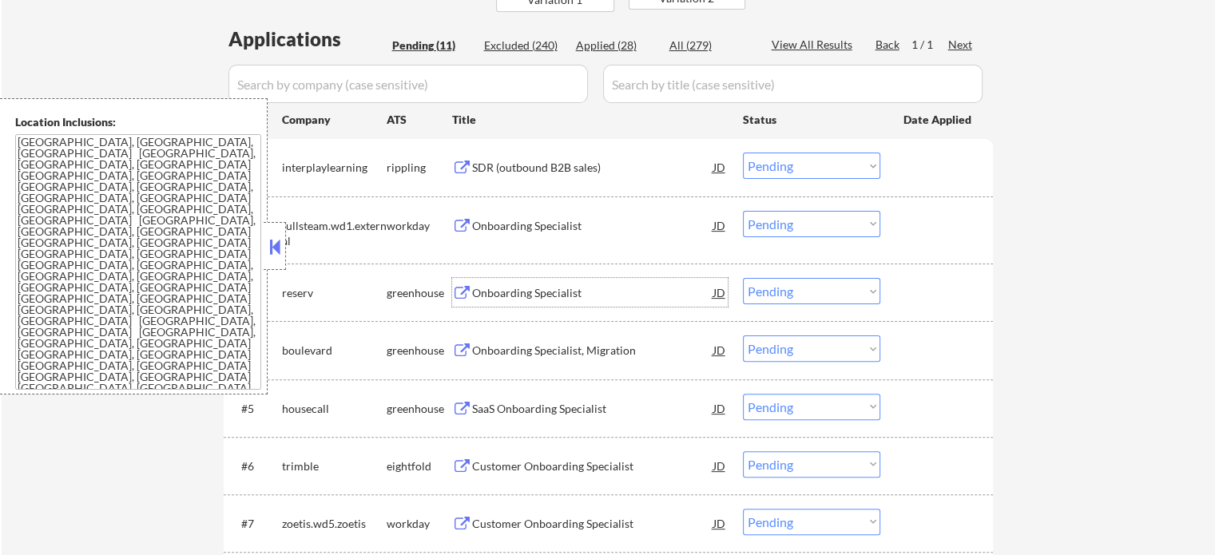
click at [534, 296] on div "Onboarding Specialist" at bounding box center [592, 293] width 241 height 16
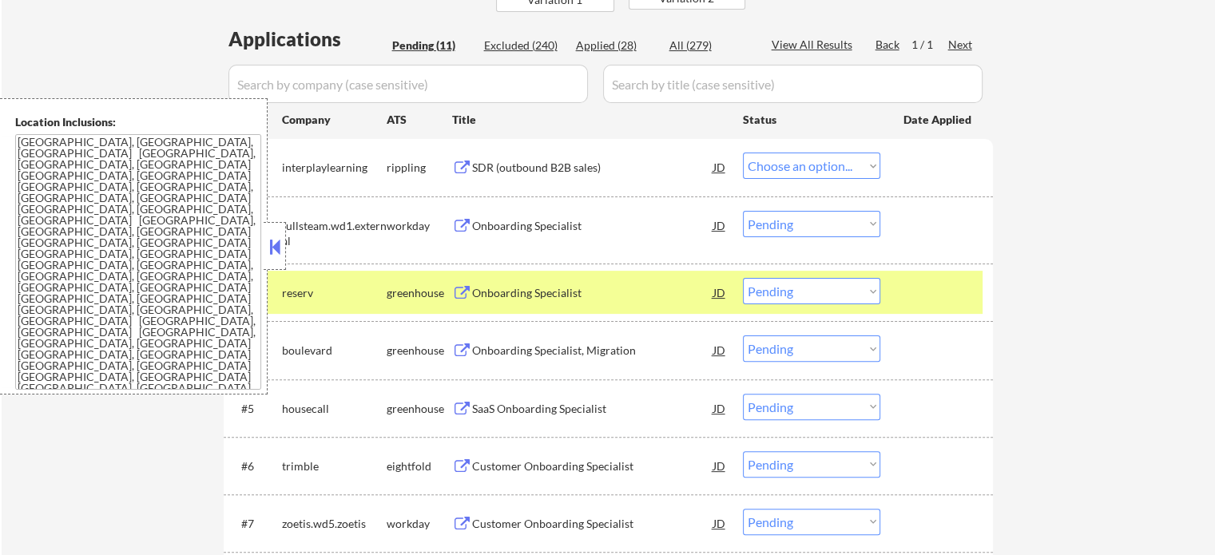
select select ""pending""
click at [835, 296] on select "Choose an option... Pending Applied Excluded (Questions) Excluded (Expired) Exc…" at bounding box center [811, 291] width 137 height 26
click at [743, 278] on select "Choose an option... Pending Applied Excluded (Questions) Excluded (Expired) Exc…" at bounding box center [811, 291] width 137 height 26
click at [928, 300] on div at bounding box center [939, 292] width 70 height 29
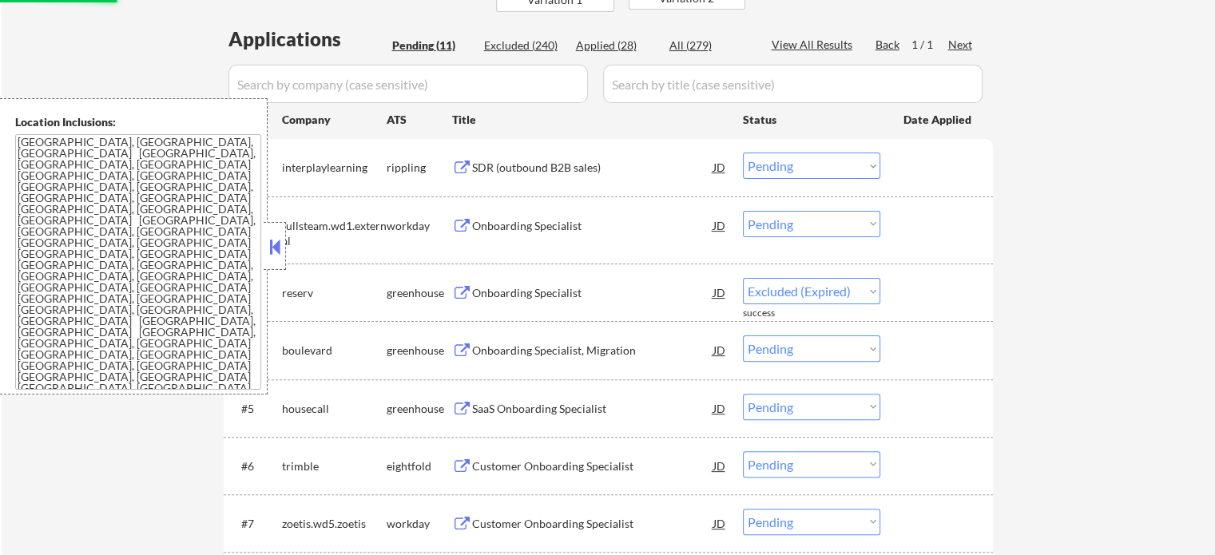
select select ""pending""
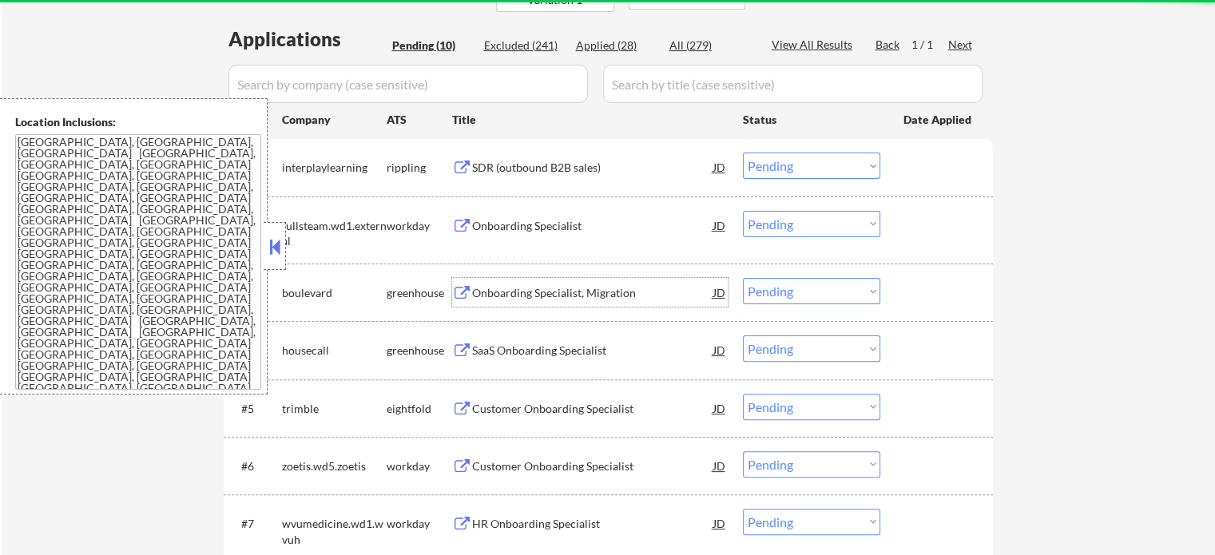
click at [585, 292] on div "Onboarding Specialist, Migration" at bounding box center [592, 293] width 241 height 16
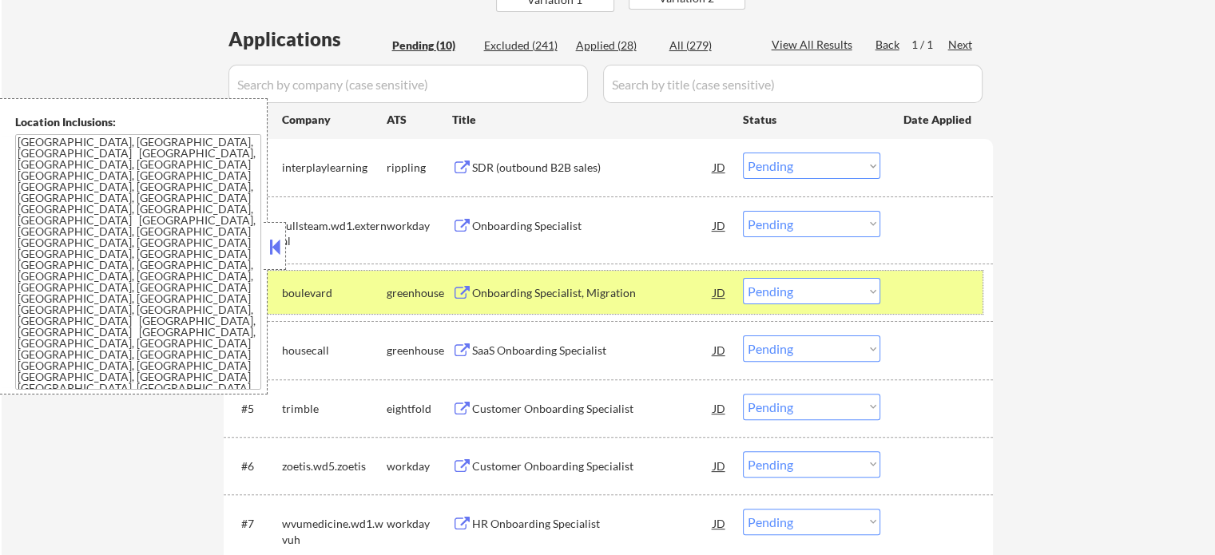
click at [930, 301] on div at bounding box center [939, 292] width 70 height 29
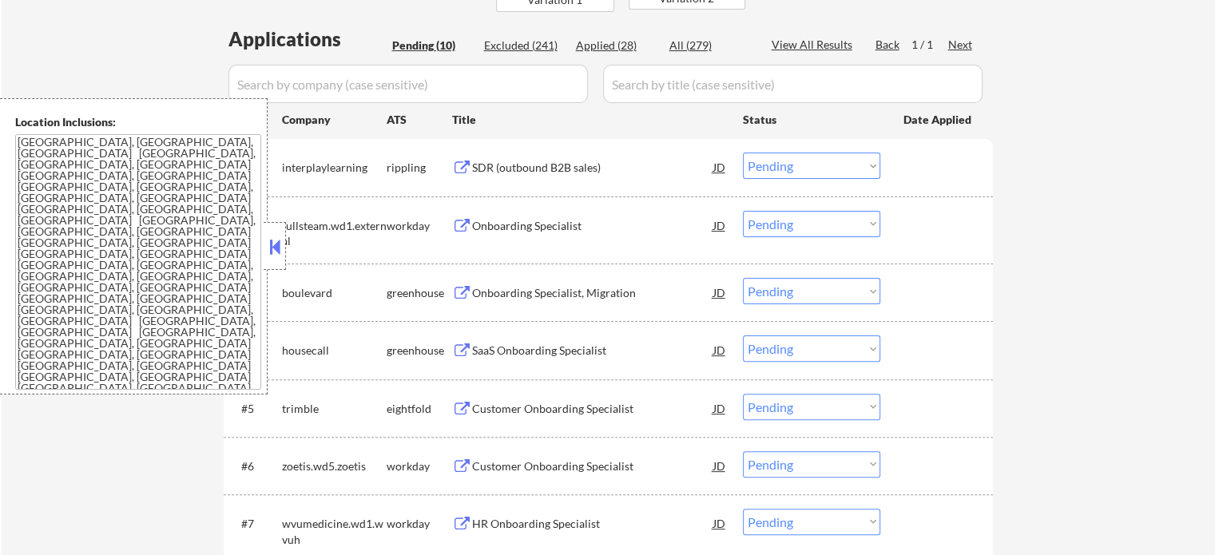
click at [499, 352] on div "SaaS Onboarding Specialist" at bounding box center [592, 351] width 241 height 16
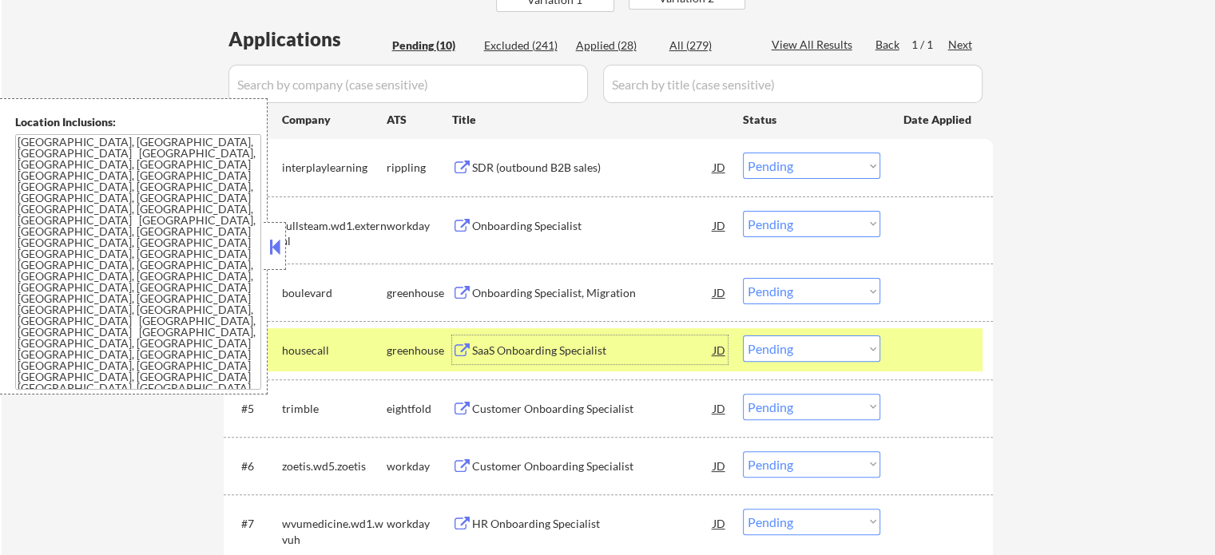
click at [579, 413] on div "Customer Onboarding Specialist" at bounding box center [592, 409] width 241 height 16
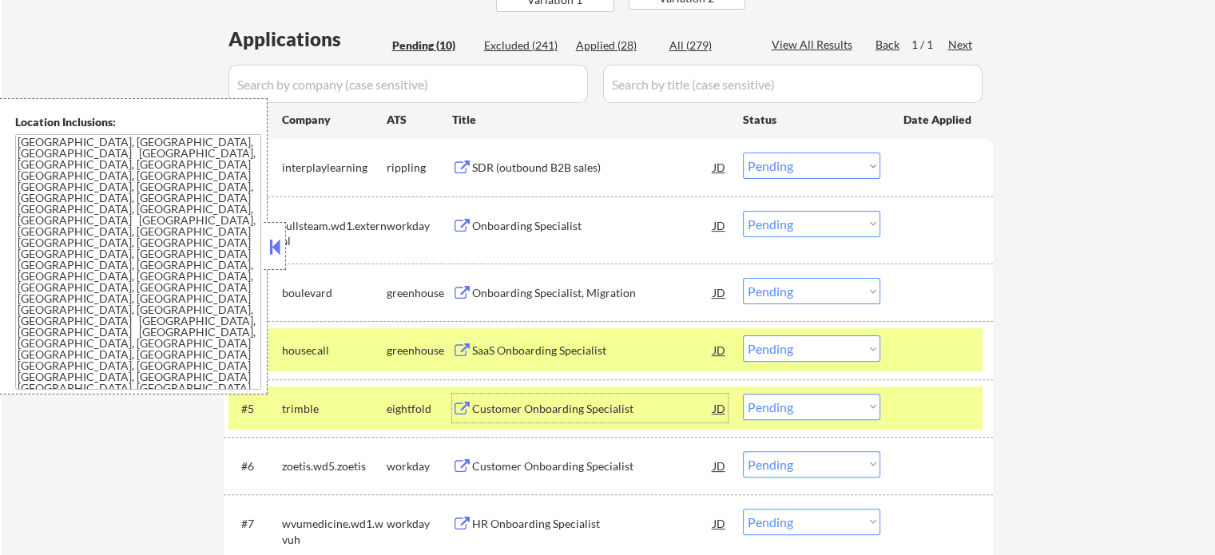
click at [932, 404] on div at bounding box center [939, 408] width 70 height 29
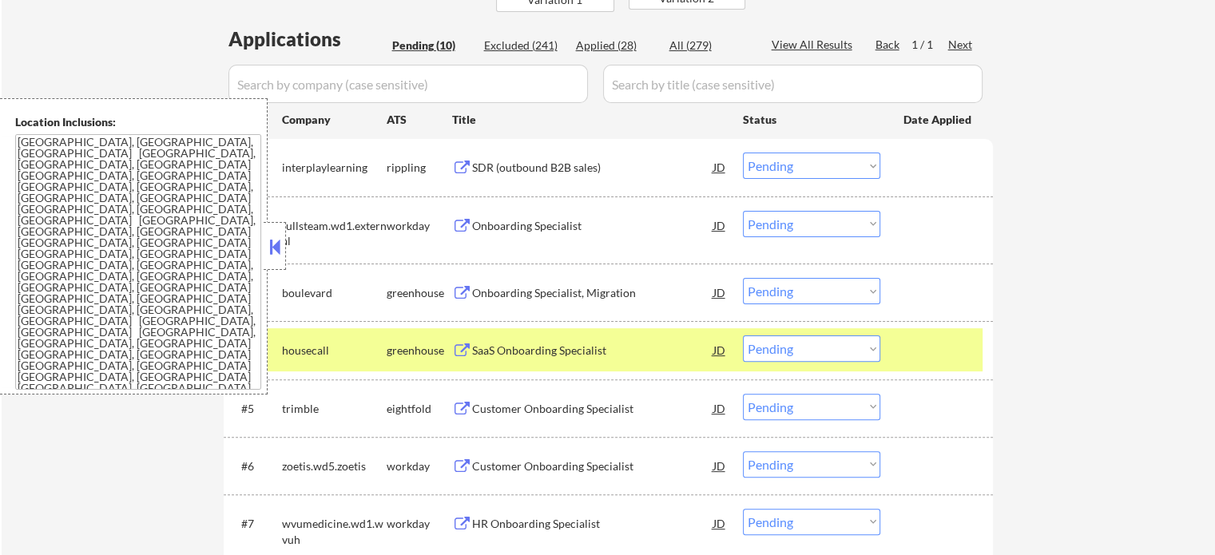
click at [934, 356] on div at bounding box center [939, 350] width 70 height 29
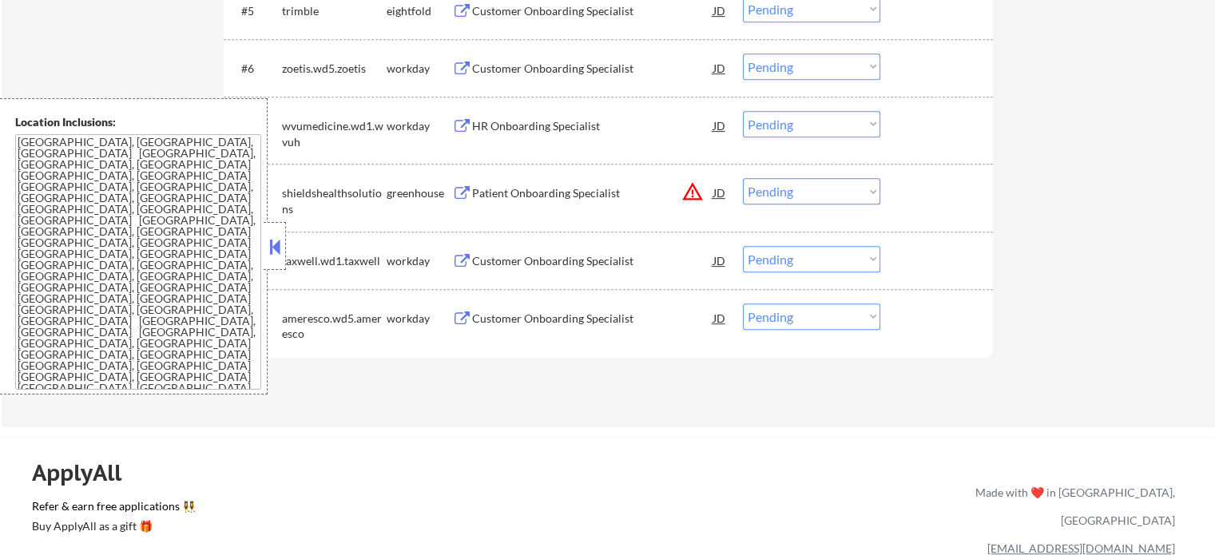
scroll to position [802, 0]
click at [546, 185] on div "Patient Onboarding Specialist" at bounding box center [592, 192] width 241 height 16
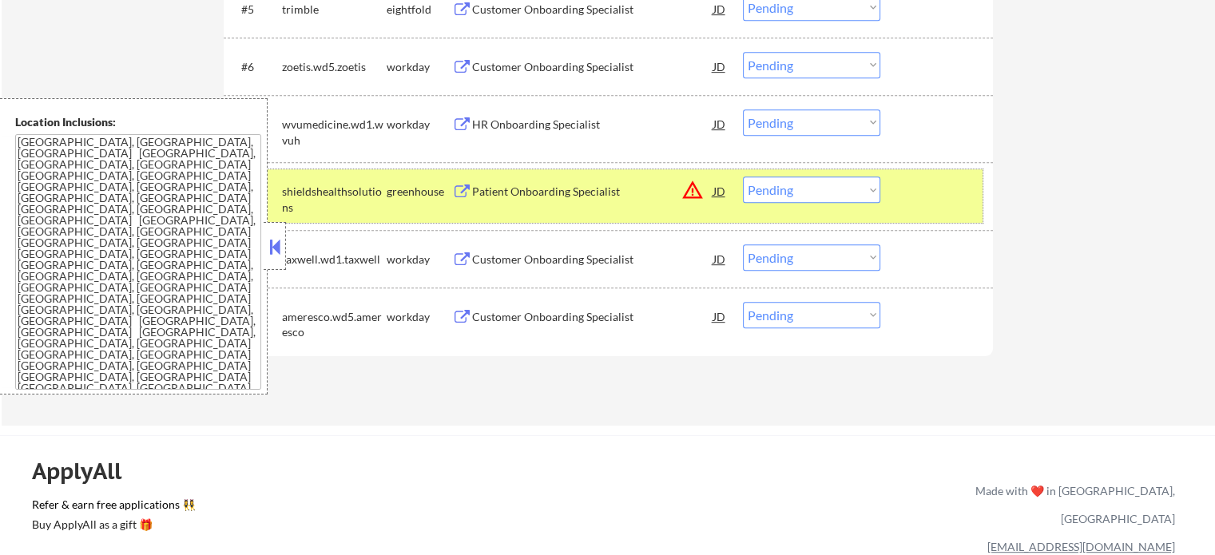
drag, startPoint x: 900, startPoint y: 201, endPoint x: 424, endPoint y: 239, distance: 477.0
click at [899, 201] on div "#8 shieldshealthsolutions greenhouse Patient Onboarding Specialist JD warning_a…" at bounding box center [606, 195] width 754 height 53
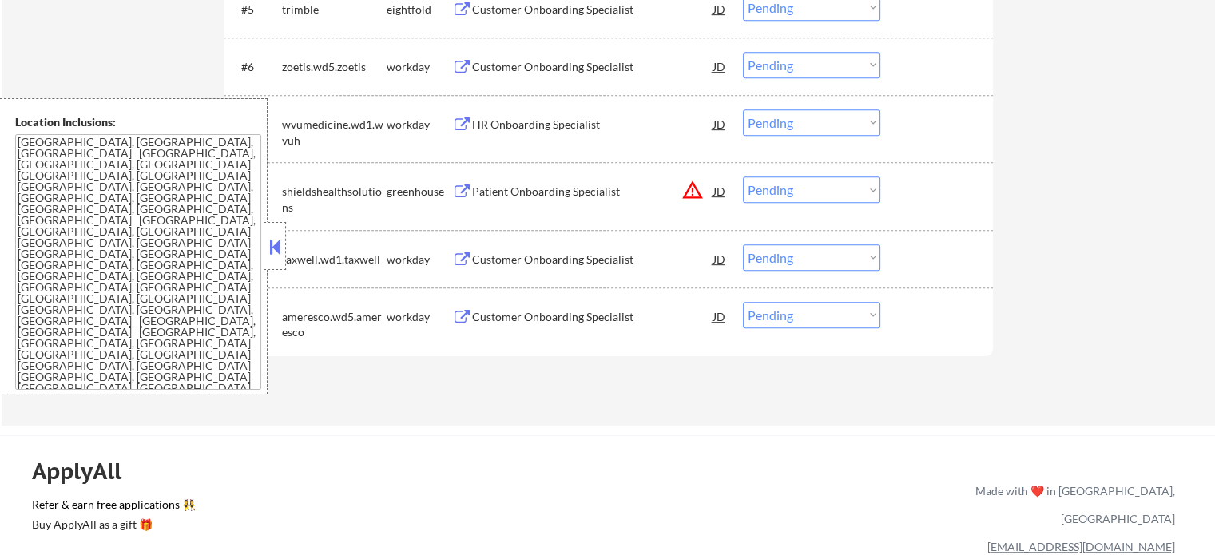
click at [510, 262] on div "Customer Onboarding Specialist" at bounding box center [592, 260] width 241 height 16
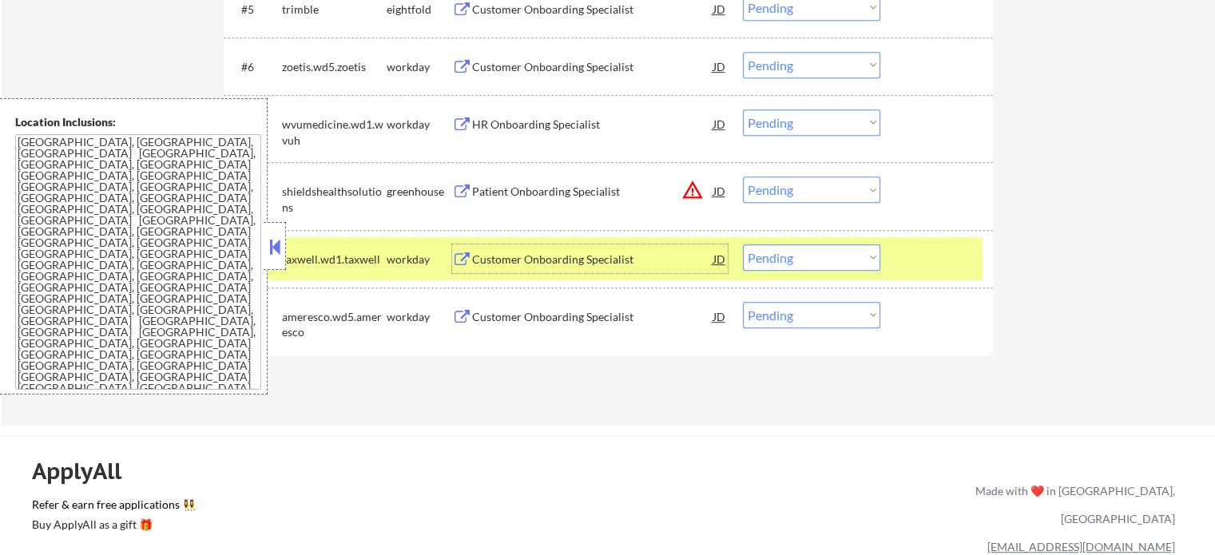
click at [936, 257] on div at bounding box center [939, 259] width 70 height 29
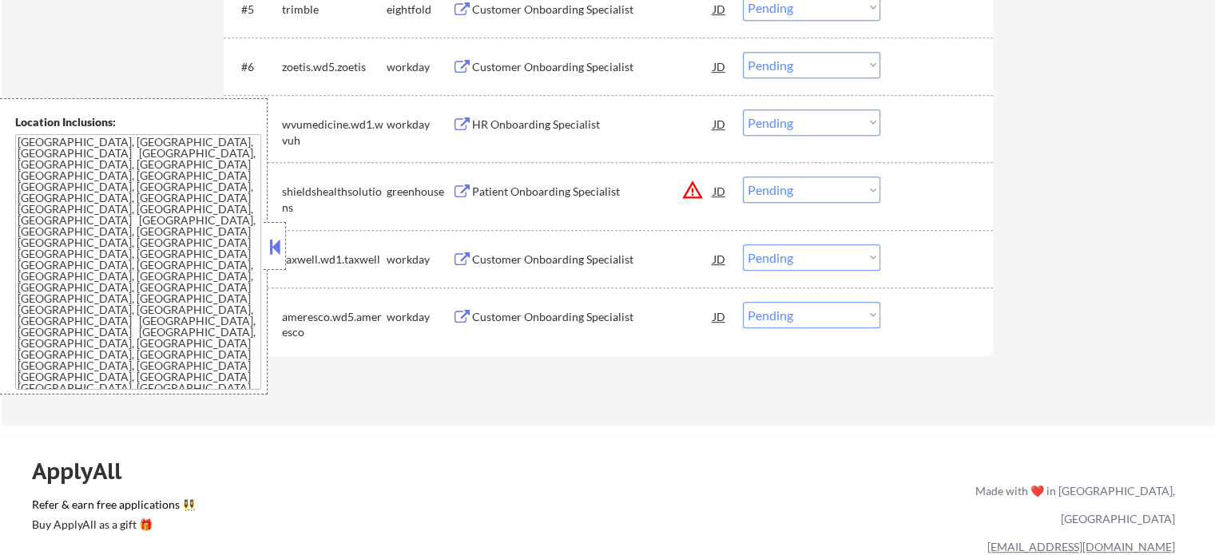
click at [594, 304] on div "Customer Onboarding Specialist" at bounding box center [592, 316] width 241 height 29
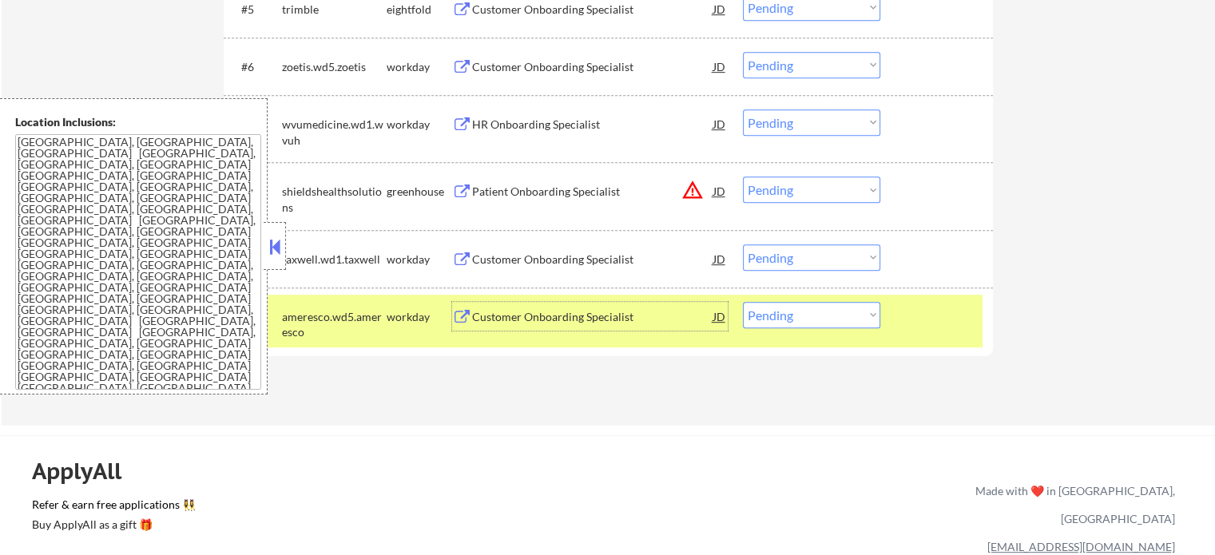
click at [917, 327] on div at bounding box center [939, 316] width 70 height 29
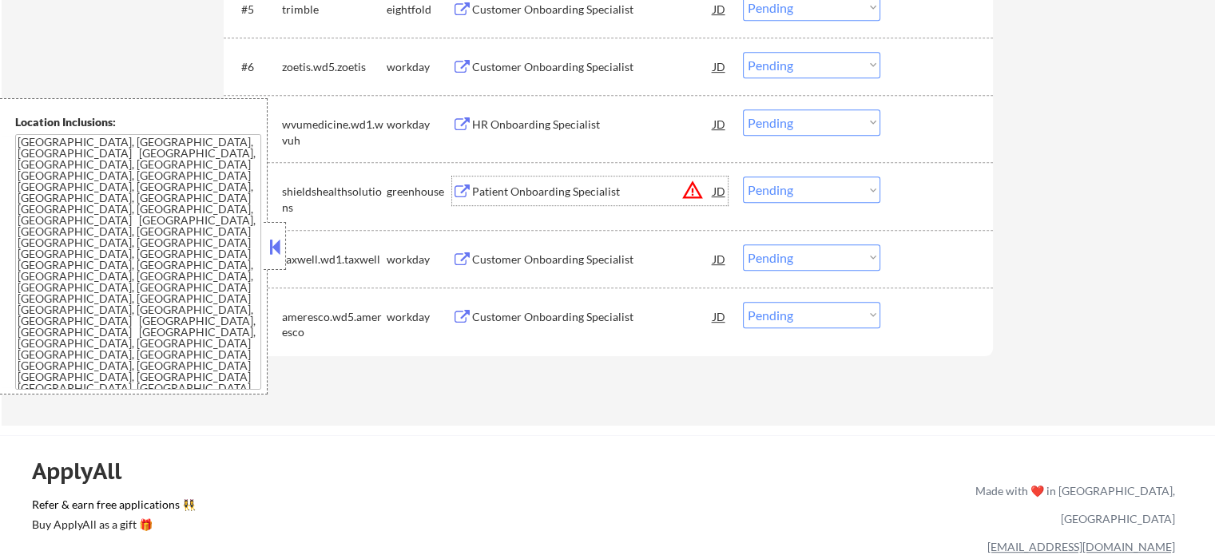
click at [540, 189] on div "Patient Onboarding Specialist" at bounding box center [592, 192] width 241 height 16
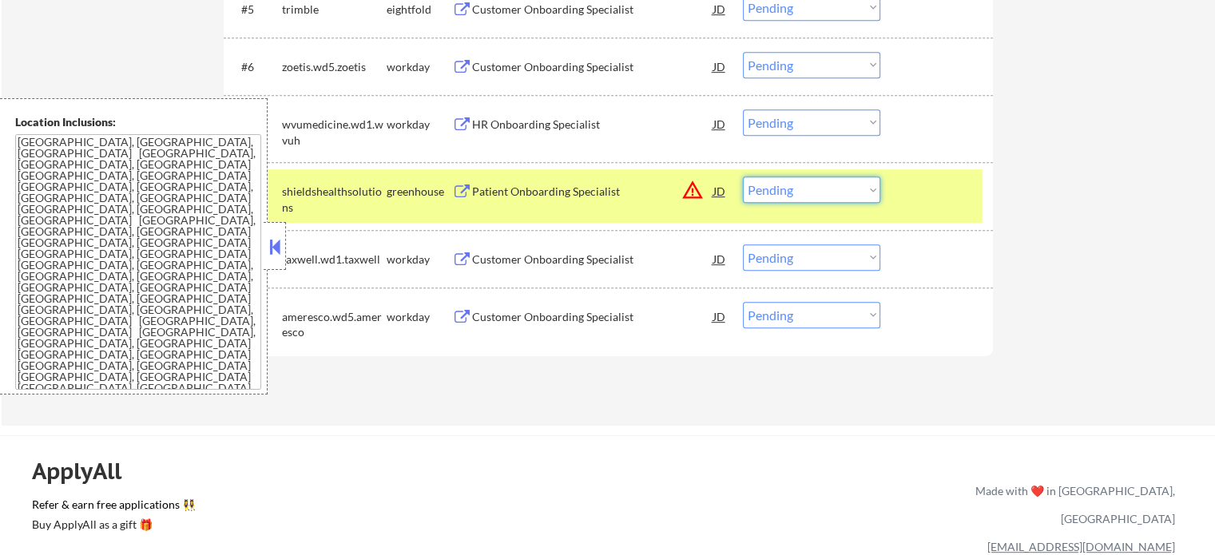
click at [822, 193] on select "Choose an option... Pending Applied Excluded (Questions) Excluded (Expired) Exc…" at bounding box center [811, 190] width 137 height 26
click at [743, 177] on select "Choose an option... Pending Applied Excluded (Questions) Excluded (Expired) Exc…" at bounding box center [811, 190] width 137 height 26
click at [911, 195] on div at bounding box center [939, 191] width 70 height 29
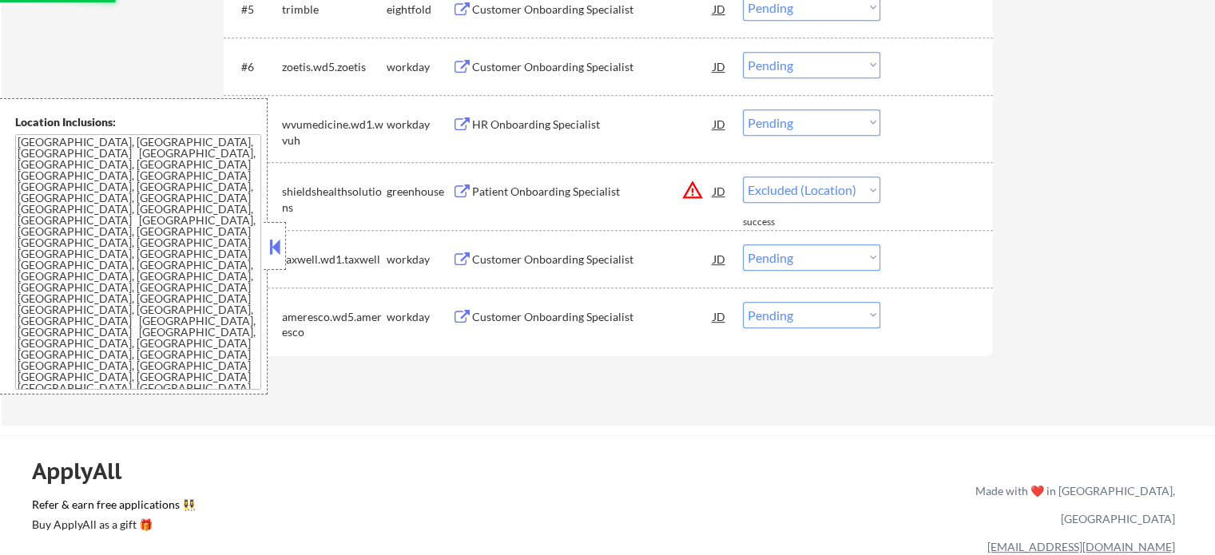
select select ""pending""
click at [550, 79] on div "Customer Onboarding Specialist" at bounding box center [592, 66] width 241 height 29
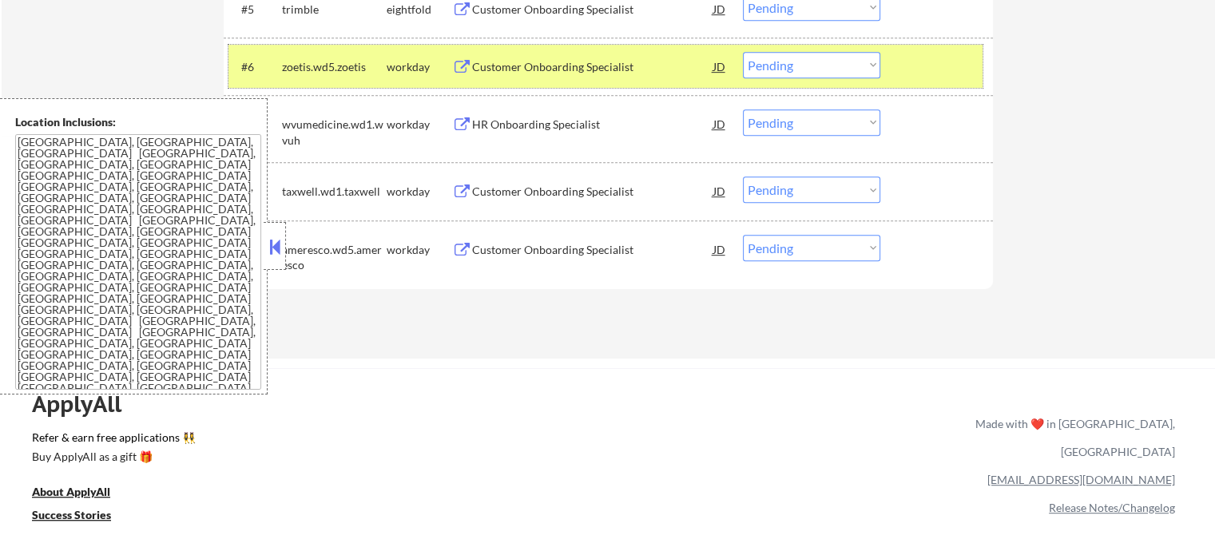
click at [943, 70] on div at bounding box center [939, 66] width 70 height 29
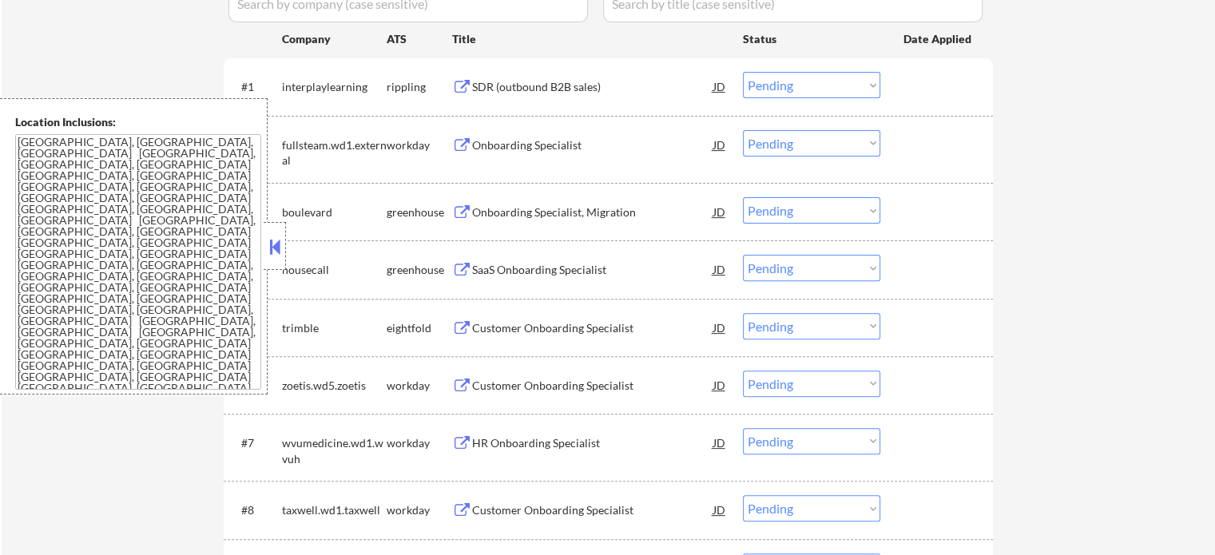
scroll to position [483, 0]
click at [543, 210] on div "Onboarding Specialist, Migration" at bounding box center [592, 213] width 241 height 16
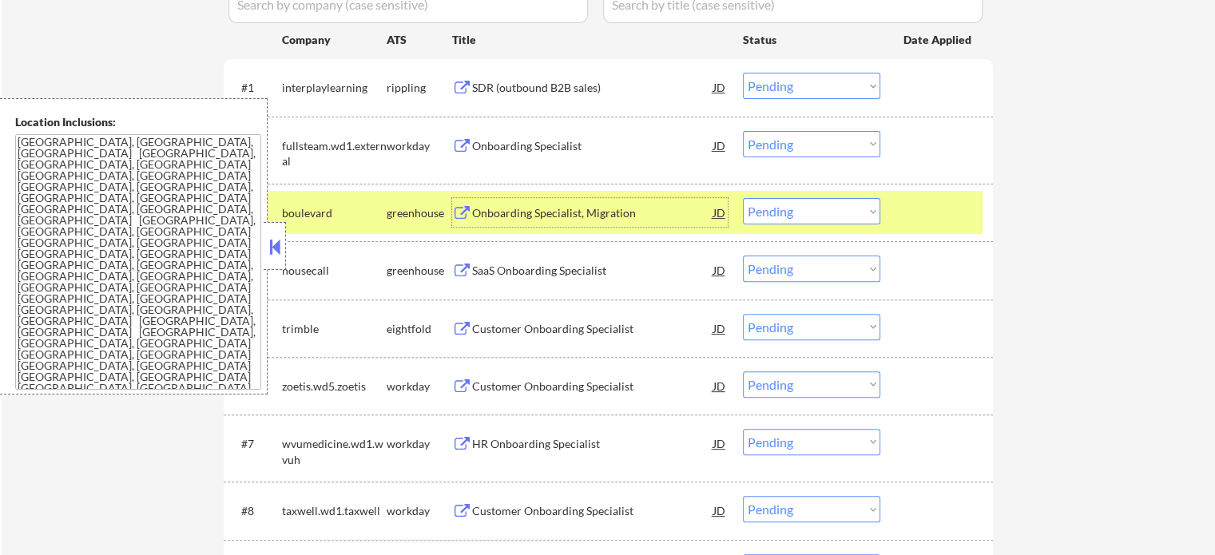
click at [917, 211] on div at bounding box center [939, 212] width 70 height 29
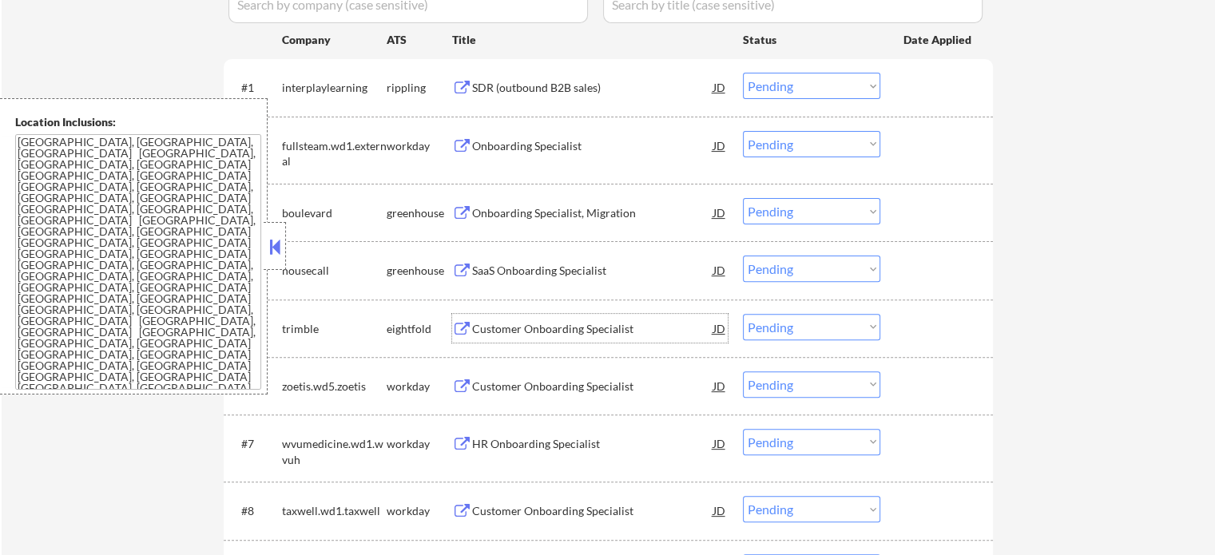
click at [602, 319] on div "Customer Onboarding Specialist" at bounding box center [592, 328] width 241 height 29
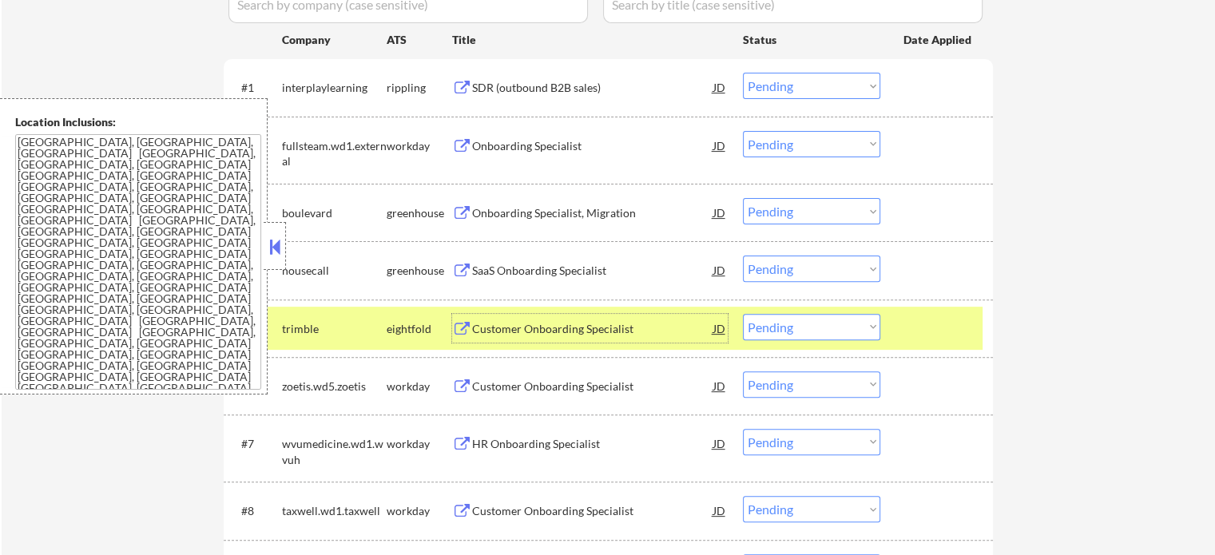
click at [972, 349] on div "#5 trimble eightfold Customer Onboarding Specialist JD warning_amber Choose an …" at bounding box center [608, 329] width 769 height 58
click at [972, 338] on div at bounding box center [939, 328] width 70 height 29
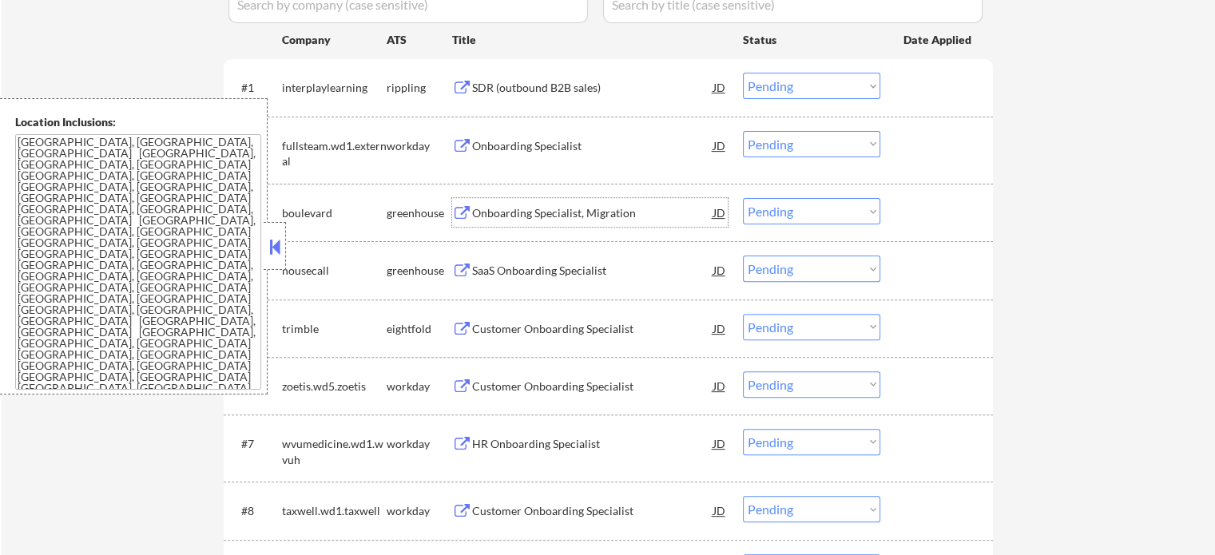
click at [635, 221] on div "Onboarding Specialist, Migration" at bounding box center [592, 212] width 241 height 29
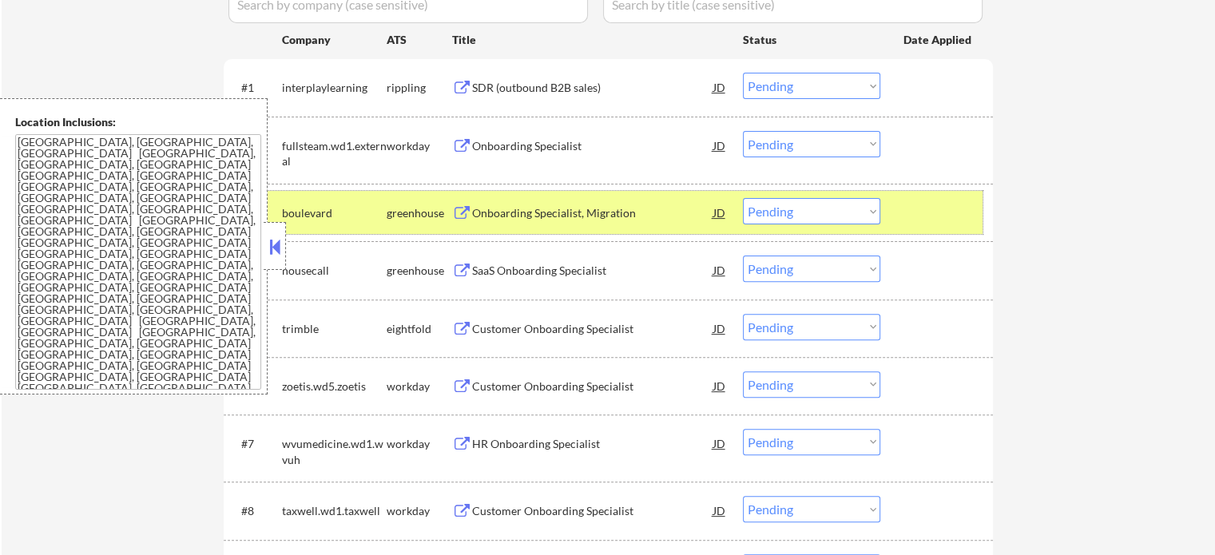
click at [973, 207] on div at bounding box center [939, 212] width 70 height 29
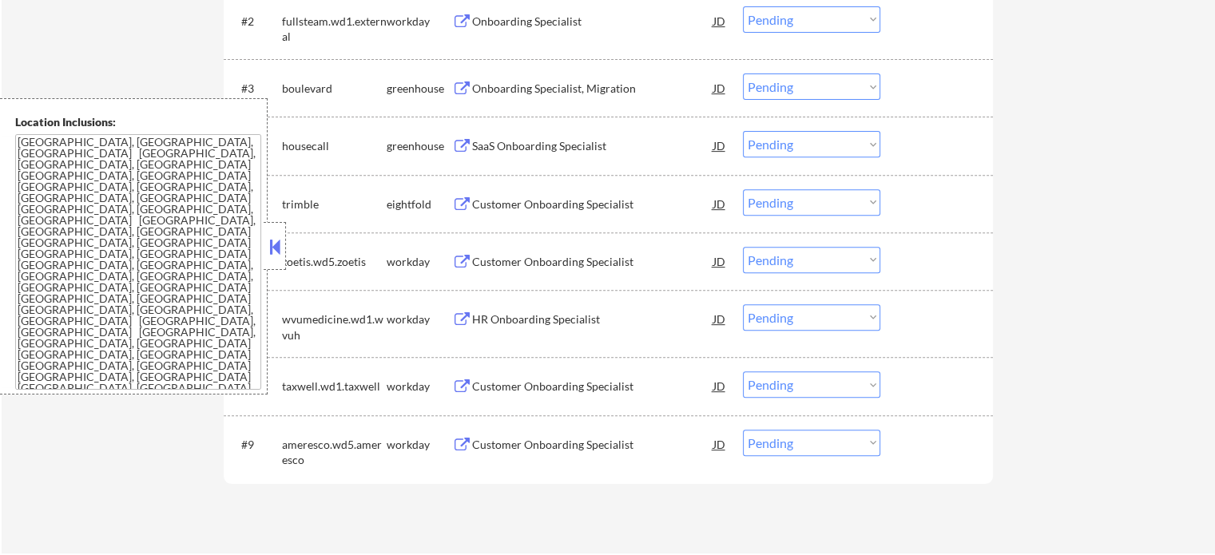
scroll to position [722, 0]
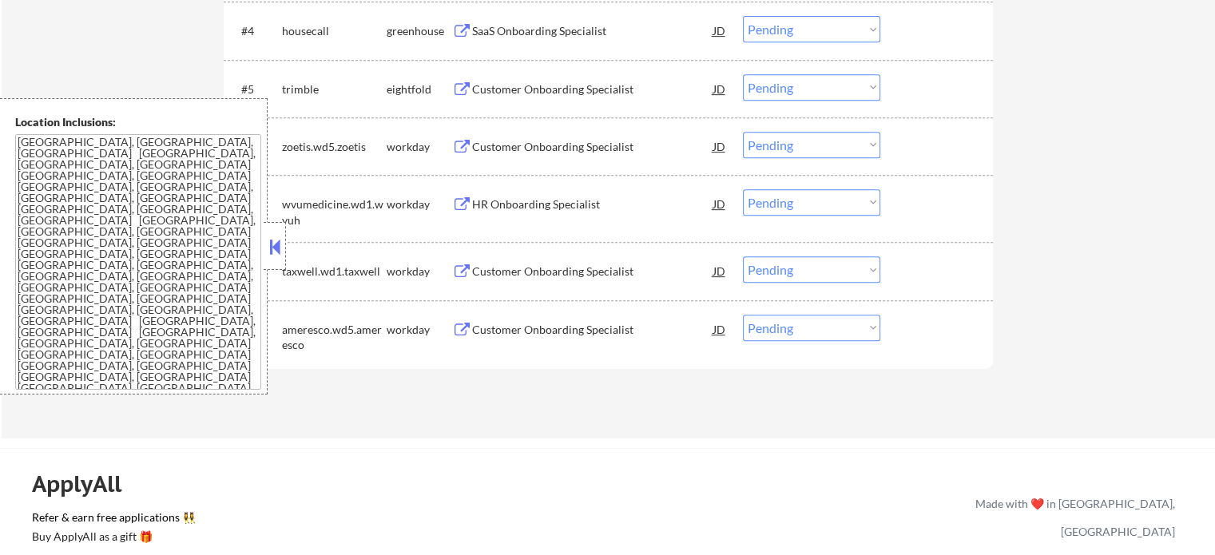
click at [580, 201] on div "HR Onboarding Specialist" at bounding box center [592, 205] width 241 height 16
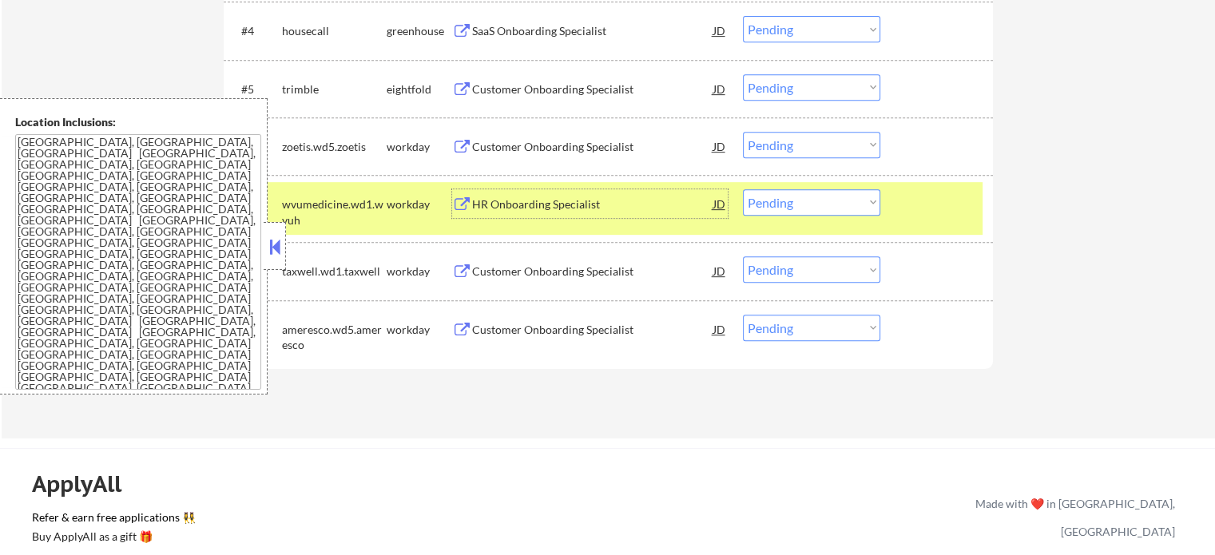
click at [945, 217] on div at bounding box center [939, 203] width 70 height 29
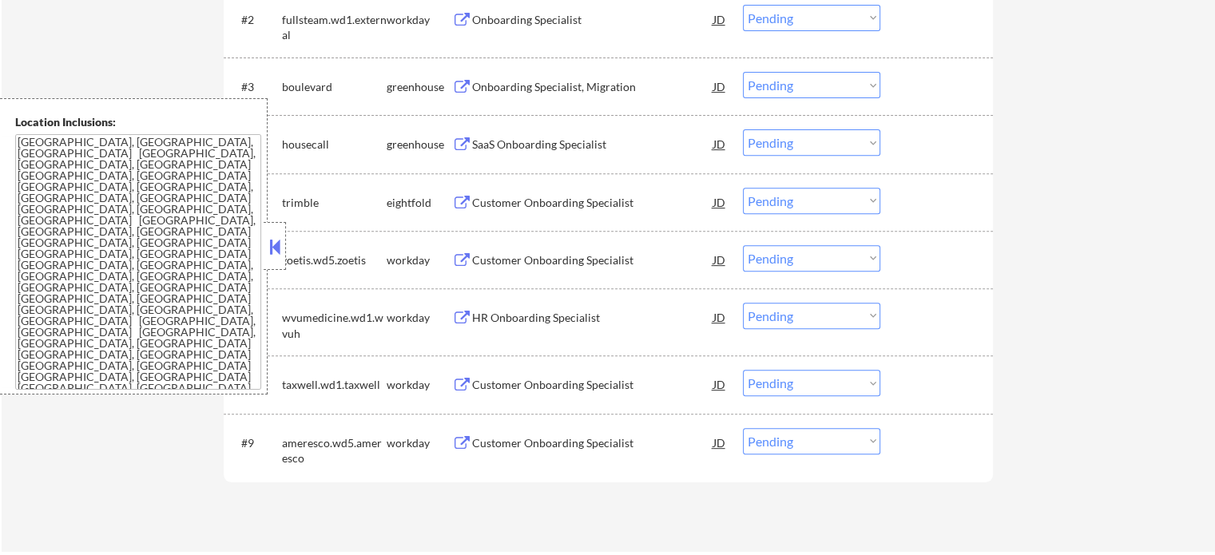
scroll to position [323, 0]
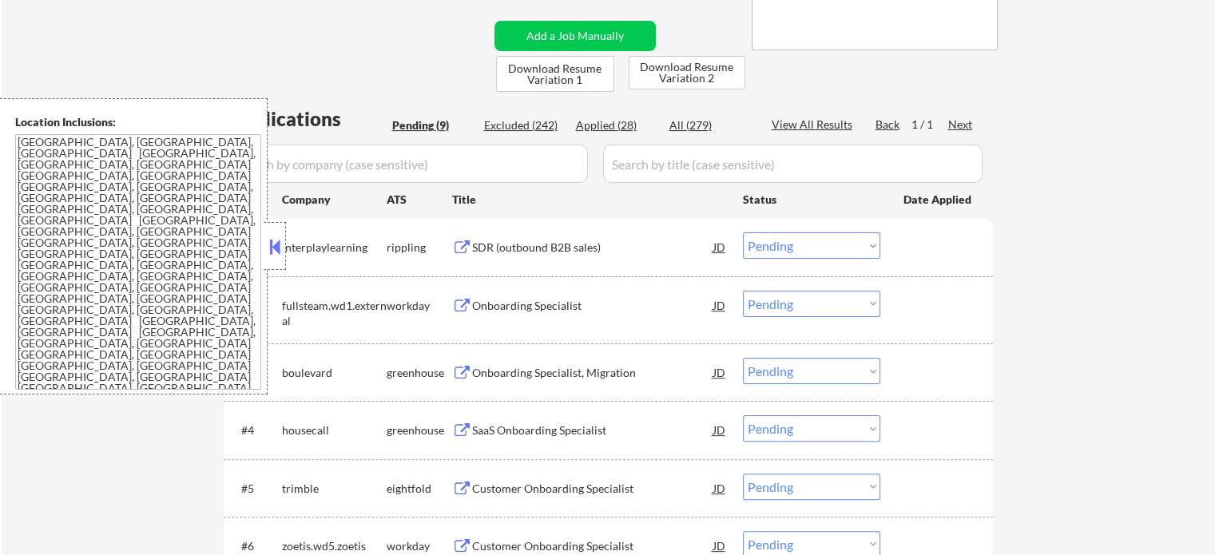
click at [613, 366] on div "Onboarding Specialist, Migration" at bounding box center [592, 373] width 241 height 16
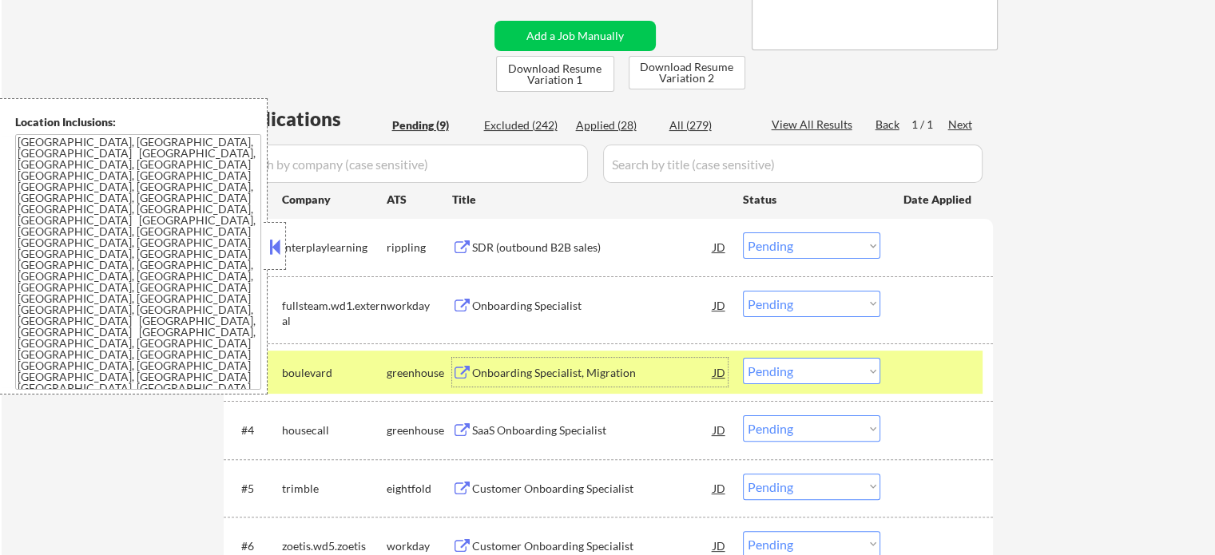
click at [956, 376] on div at bounding box center [939, 372] width 70 height 29
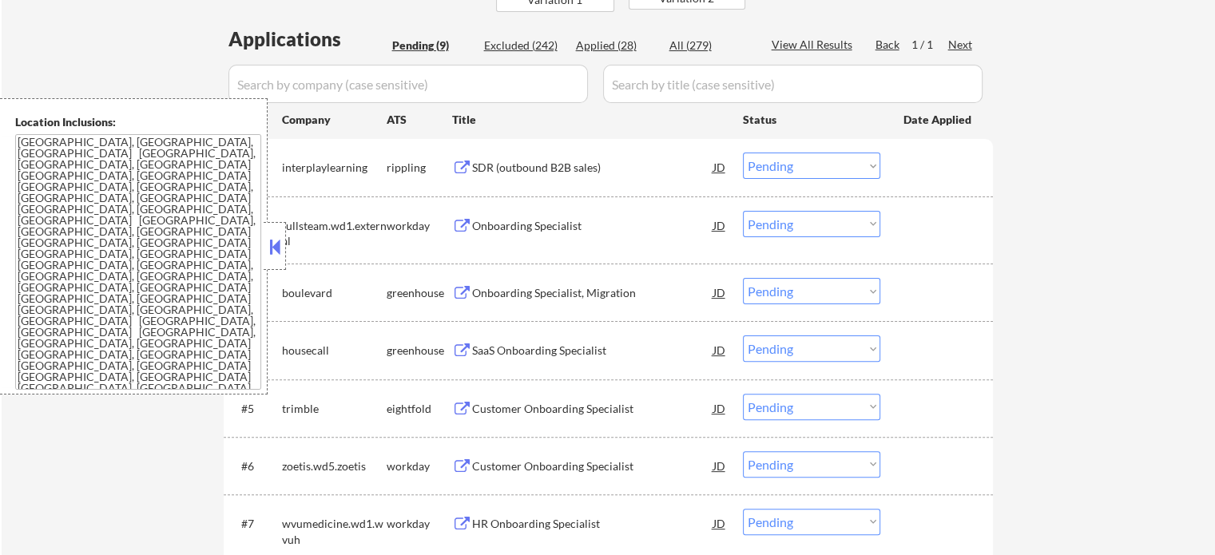
scroll to position [403, 0]
click at [601, 413] on div "Customer Onboarding Specialist" at bounding box center [592, 409] width 241 height 16
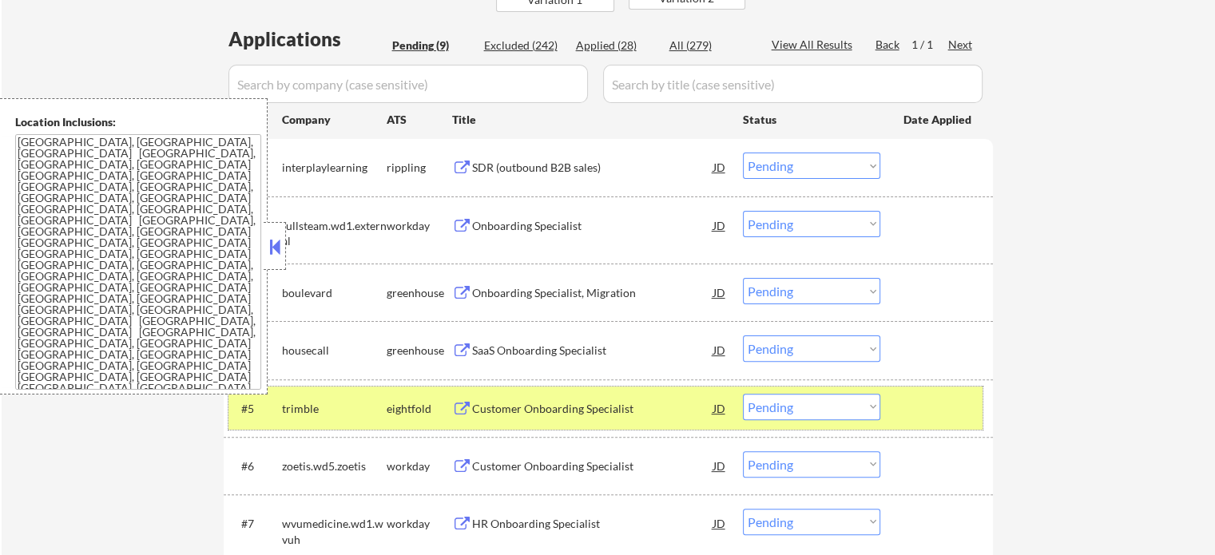
click at [905, 408] on div at bounding box center [939, 408] width 70 height 29
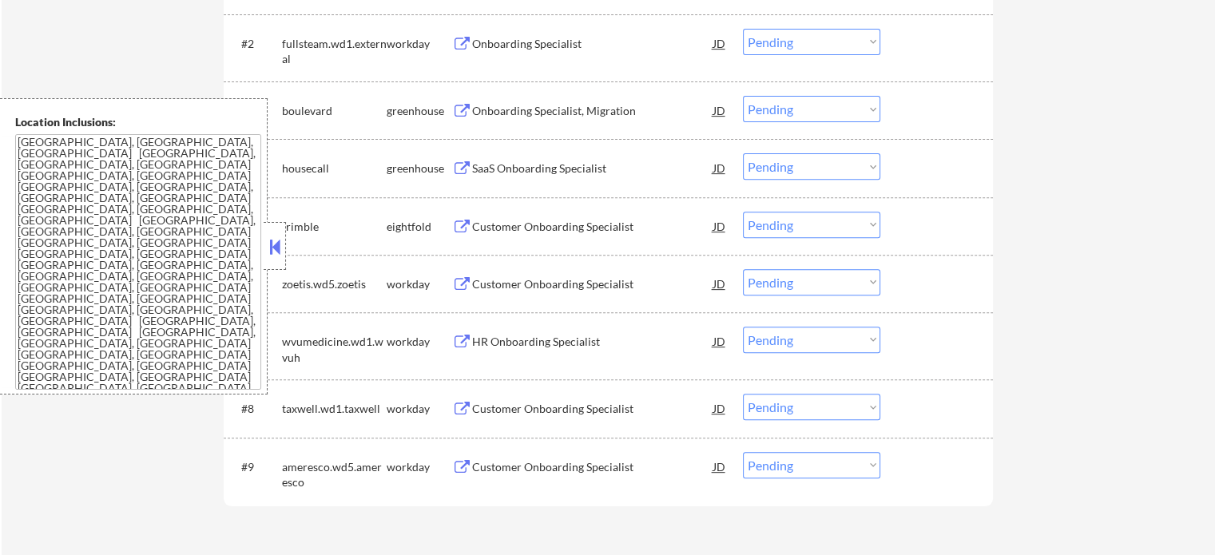
scroll to position [802, 0]
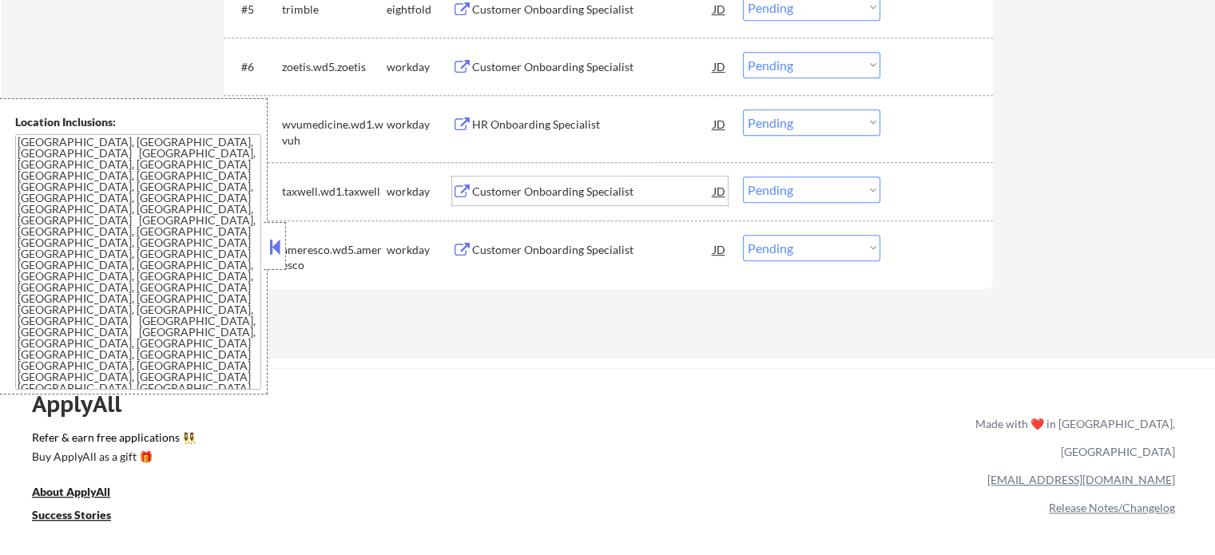
click at [594, 191] on div "Customer Onboarding Specialist" at bounding box center [592, 192] width 241 height 16
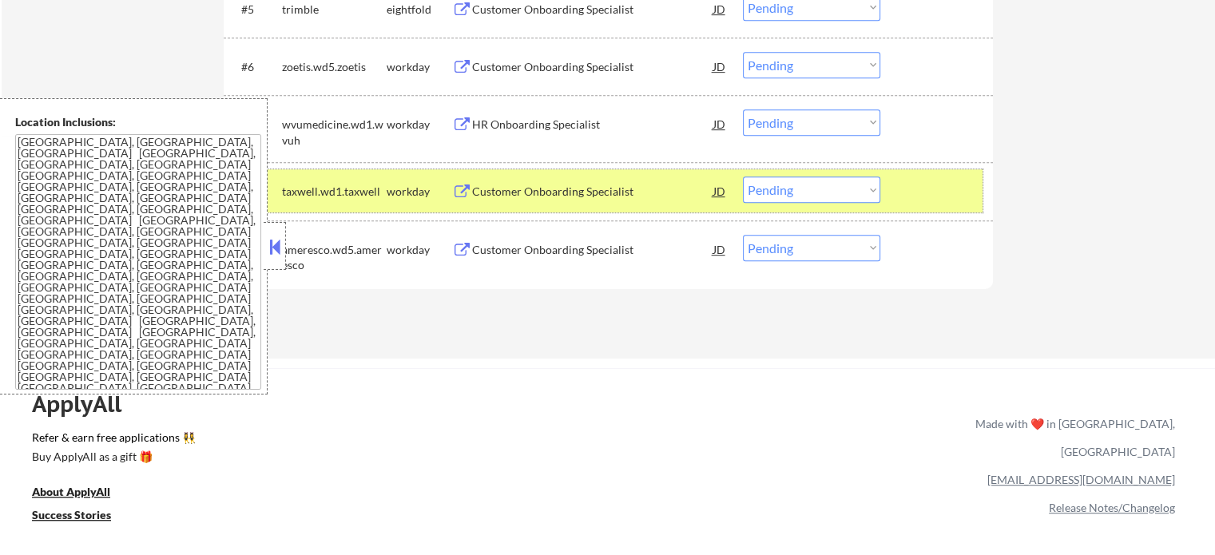
click at [967, 191] on div at bounding box center [939, 191] width 70 height 29
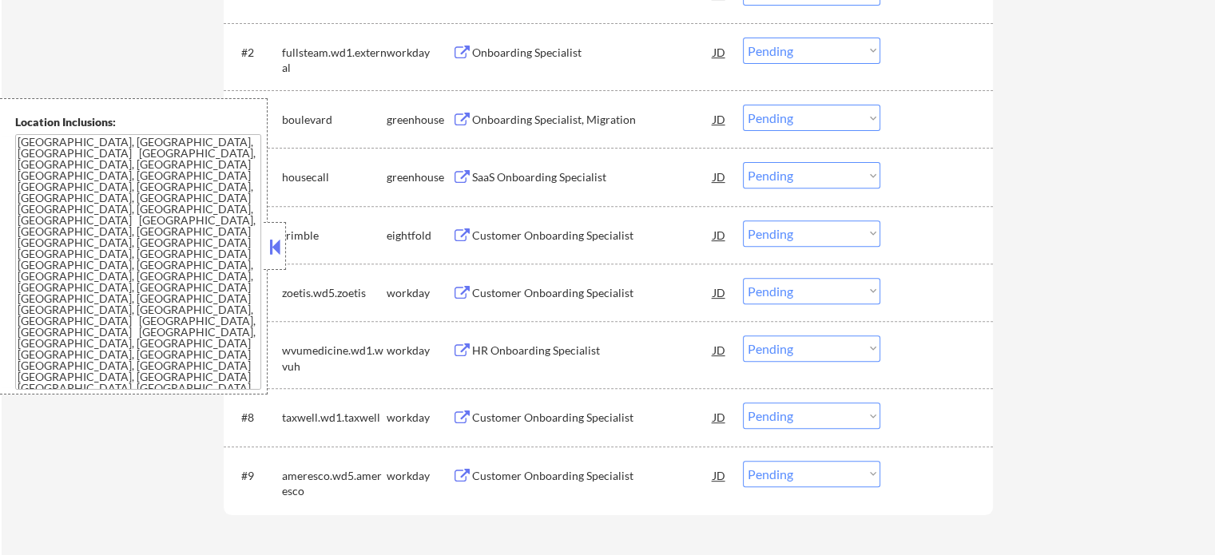
scroll to position [563, 0]
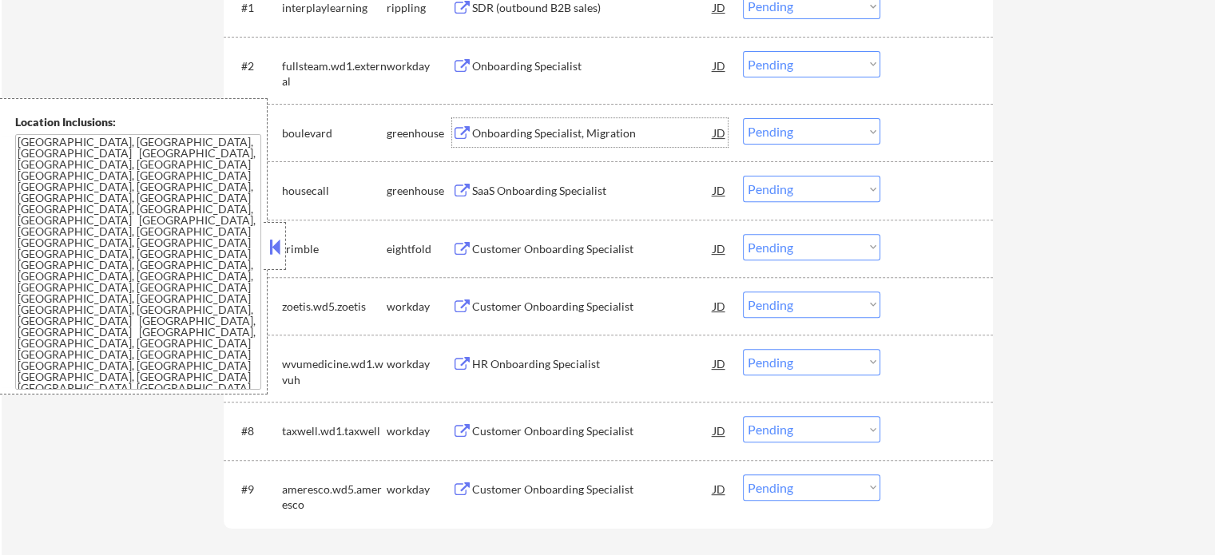
click at [607, 140] on div "Onboarding Specialist, Migration" at bounding box center [592, 133] width 241 height 16
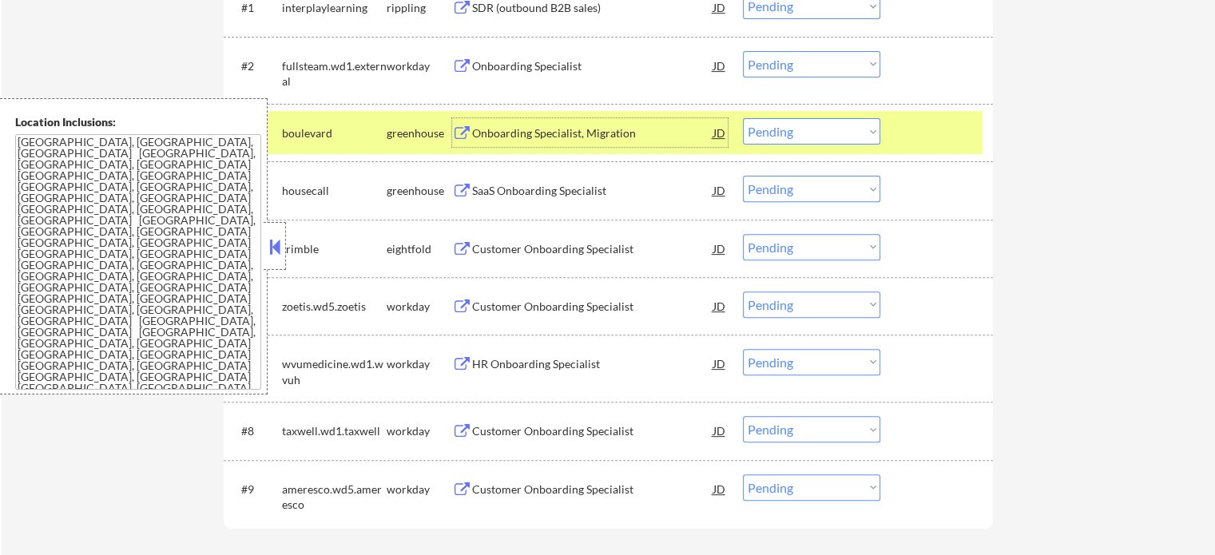
click at [932, 133] on div at bounding box center [939, 132] width 70 height 29
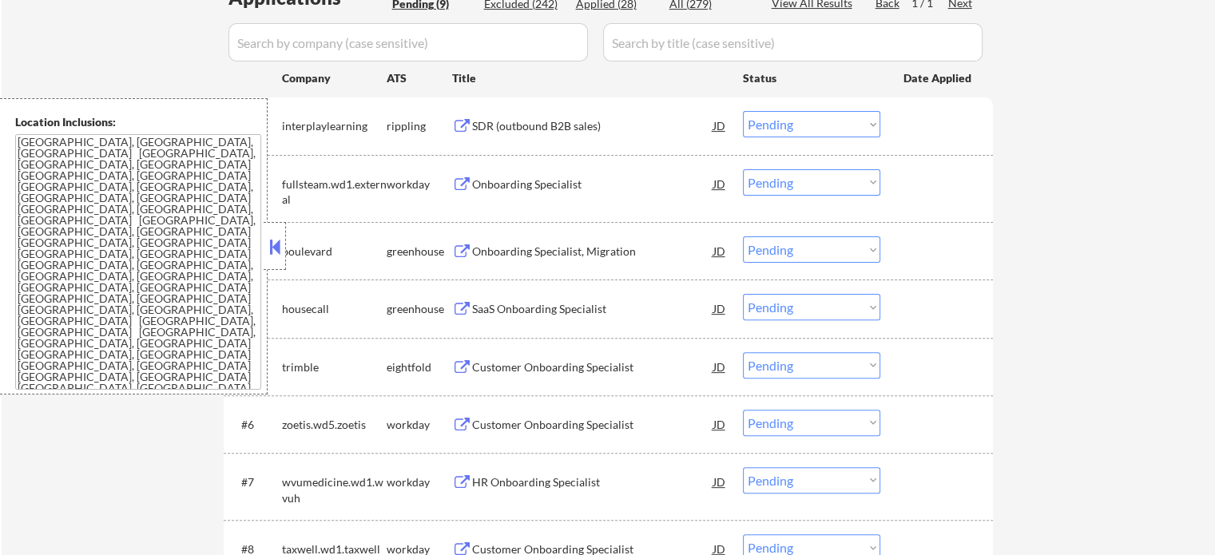
scroll to position [323, 0]
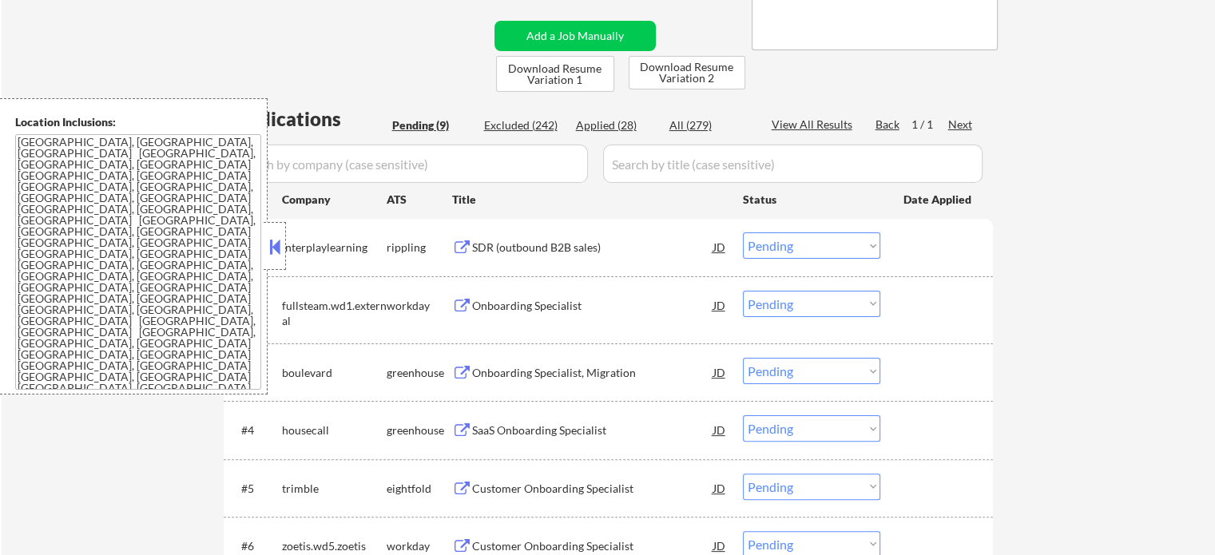
click at [562, 245] on div "SDR (outbound B2B sales)" at bounding box center [592, 248] width 241 height 16
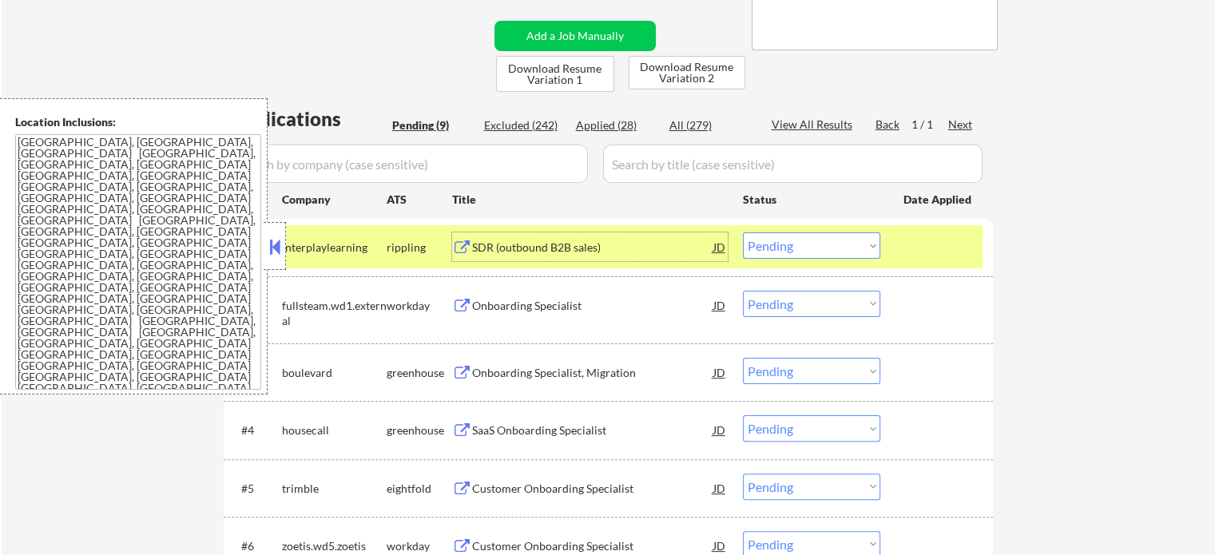
click at [932, 251] on div at bounding box center [939, 247] width 70 height 29
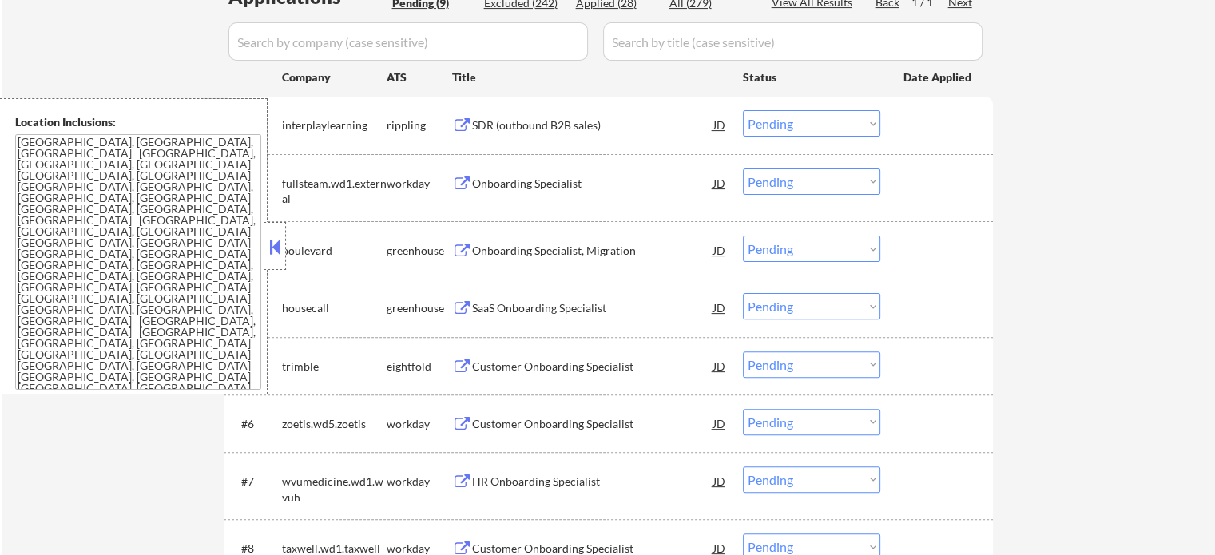
scroll to position [563, 0]
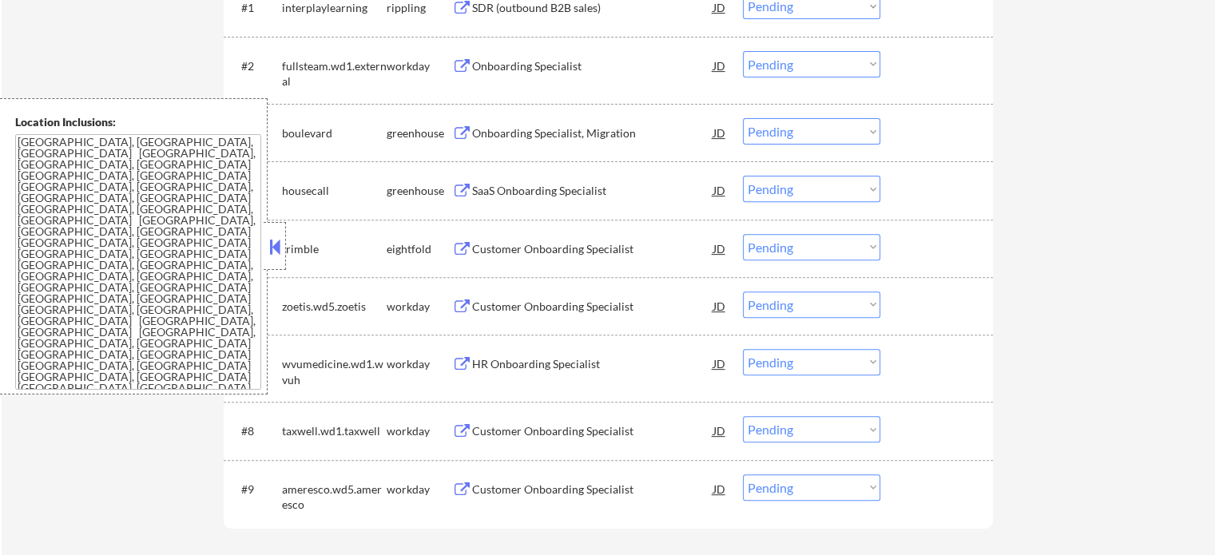
click at [550, 241] on div "Customer Onboarding Specialist" at bounding box center [592, 249] width 241 height 16
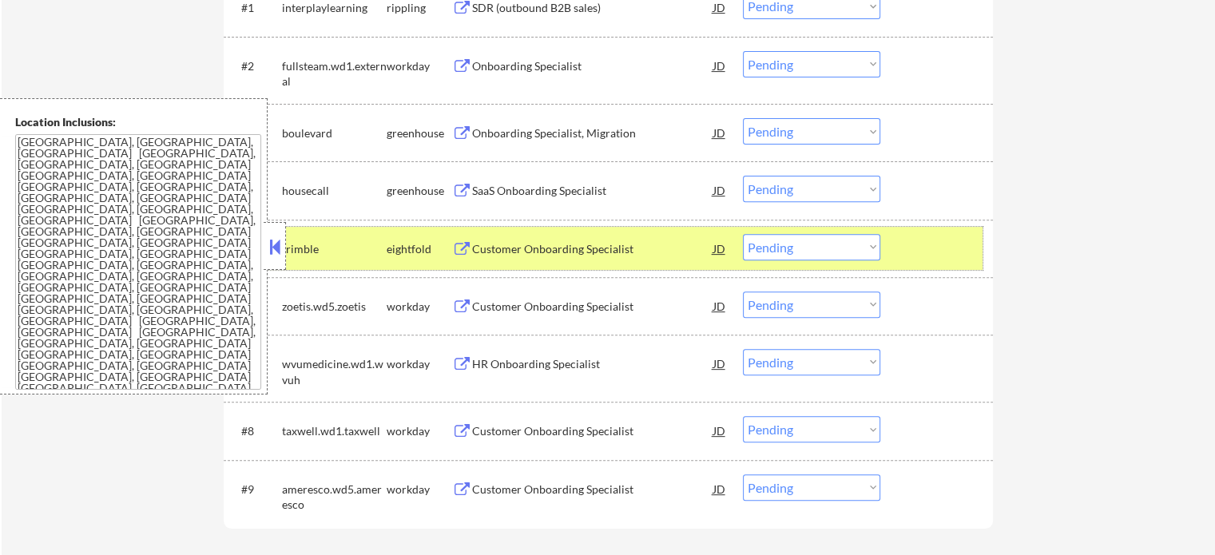
drag, startPoint x: 964, startPoint y: 249, endPoint x: 878, endPoint y: 197, distance: 100.0
click at [963, 249] on div at bounding box center [939, 248] width 70 height 29
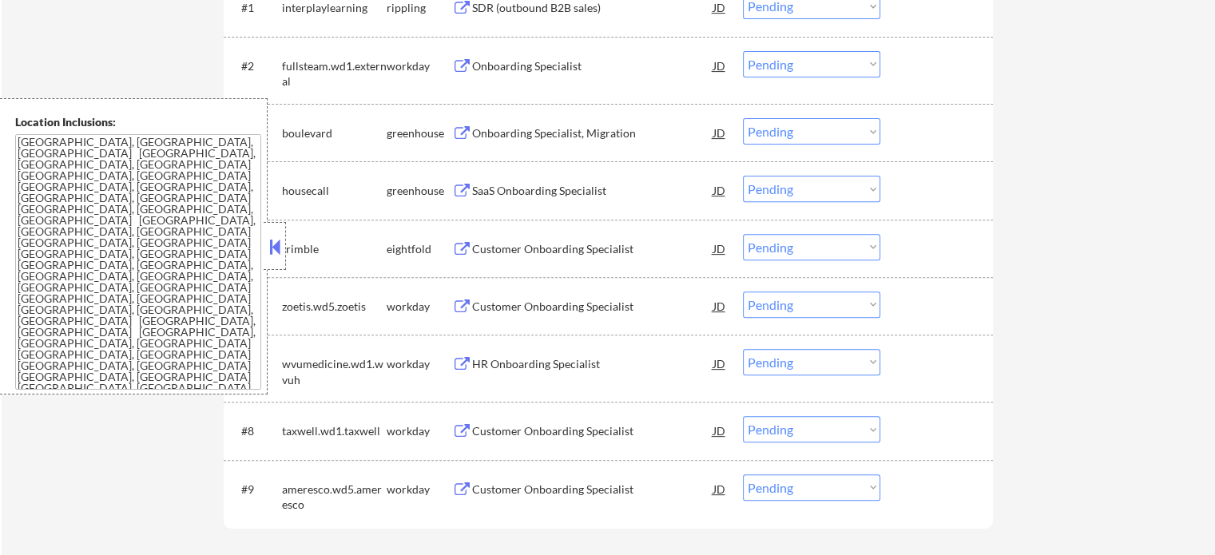
click at [569, 66] on div "Onboarding Specialist" at bounding box center [592, 66] width 241 height 16
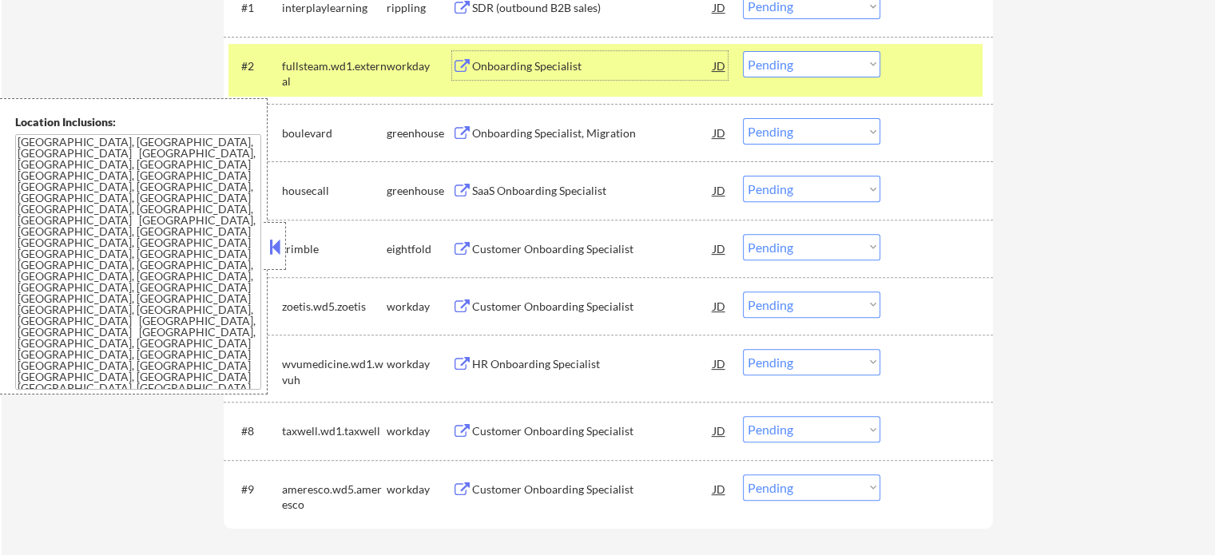
click at [944, 90] on div "#2 fullsteam.wd1.external workday Onboarding Specialist JD warning_amber Choose…" at bounding box center [606, 70] width 754 height 53
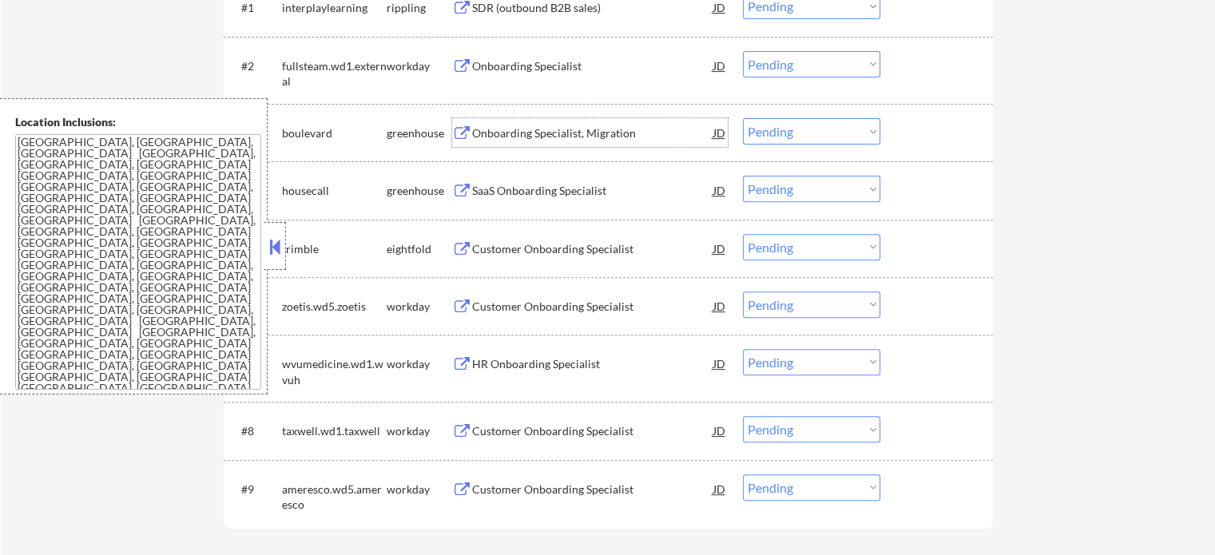
click at [539, 125] on div "Onboarding Specialist, Migration" at bounding box center [592, 133] width 241 height 16
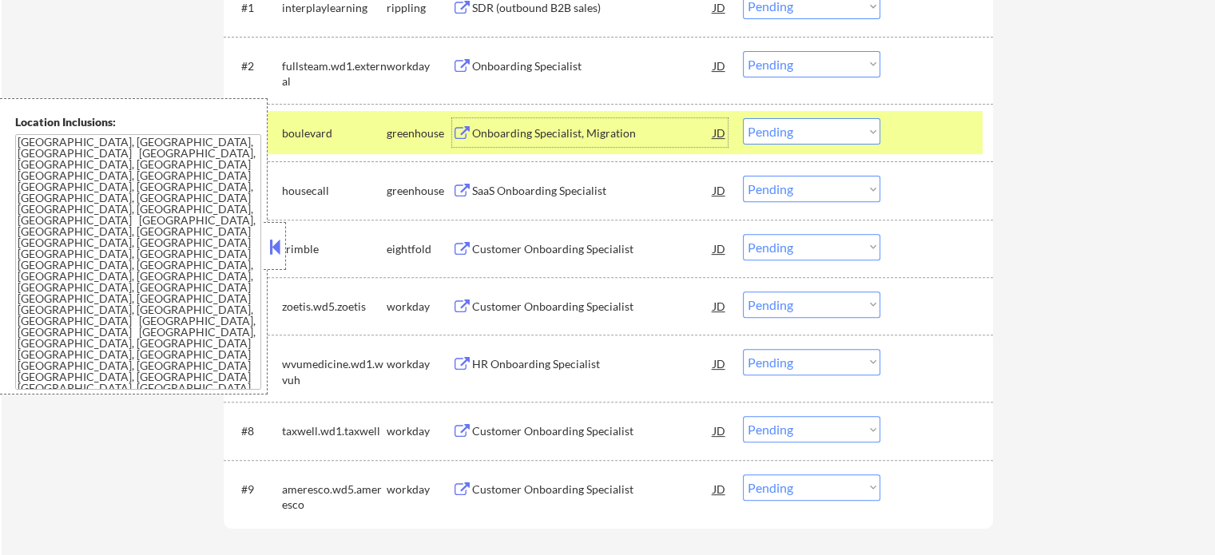
click at [934, 149] on div "#3 boulevard greenhouse Onboarding Specialist, Migration JD warning_amber Choos…" at bounding box center [606, 132] width 754 height 43
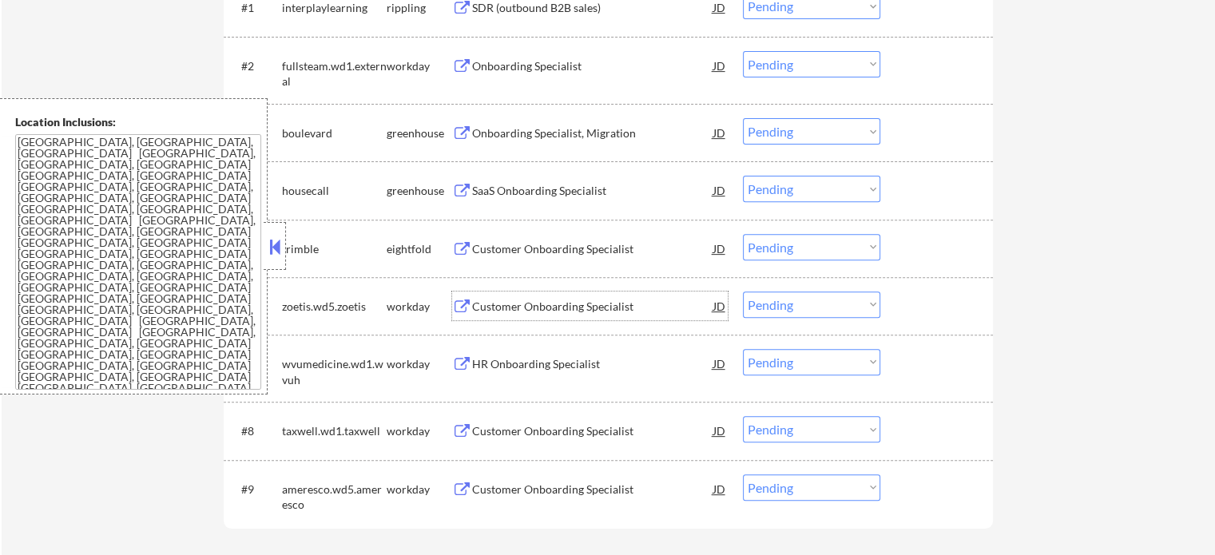
click at [523, 304] on div "Customer Onboarding Specialist" at bounding box center [592, 307] width 241 height 16
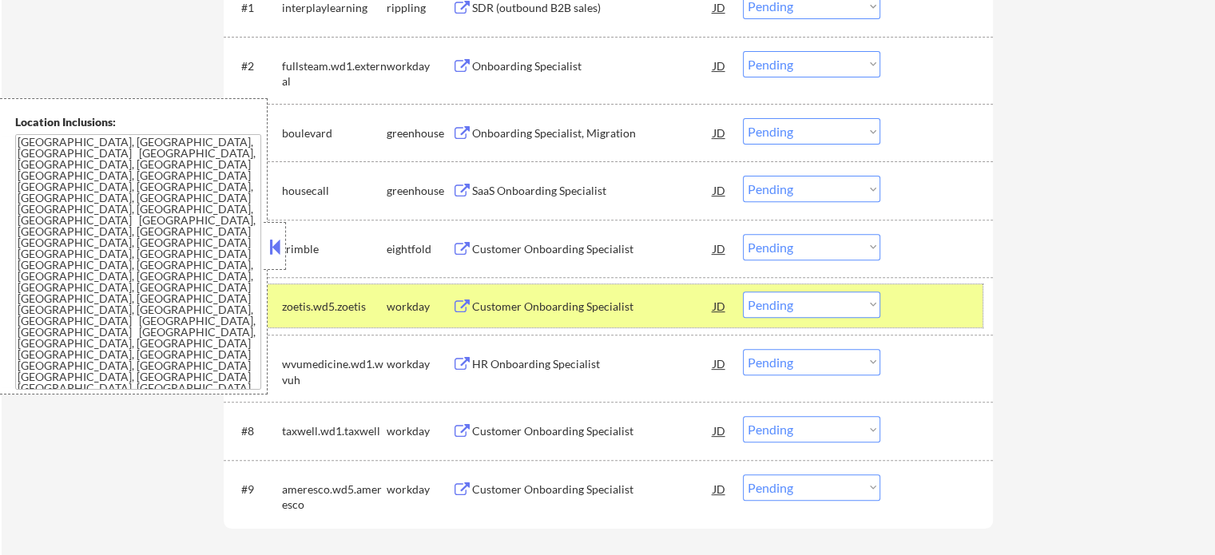
drag, startPoint x: 926, startPoint y: 316, endPoint x: 886, endPoint y: 324, distance: 40.9
click at [923, 316] on div at bounding box center [939, 306] width 70 height 29
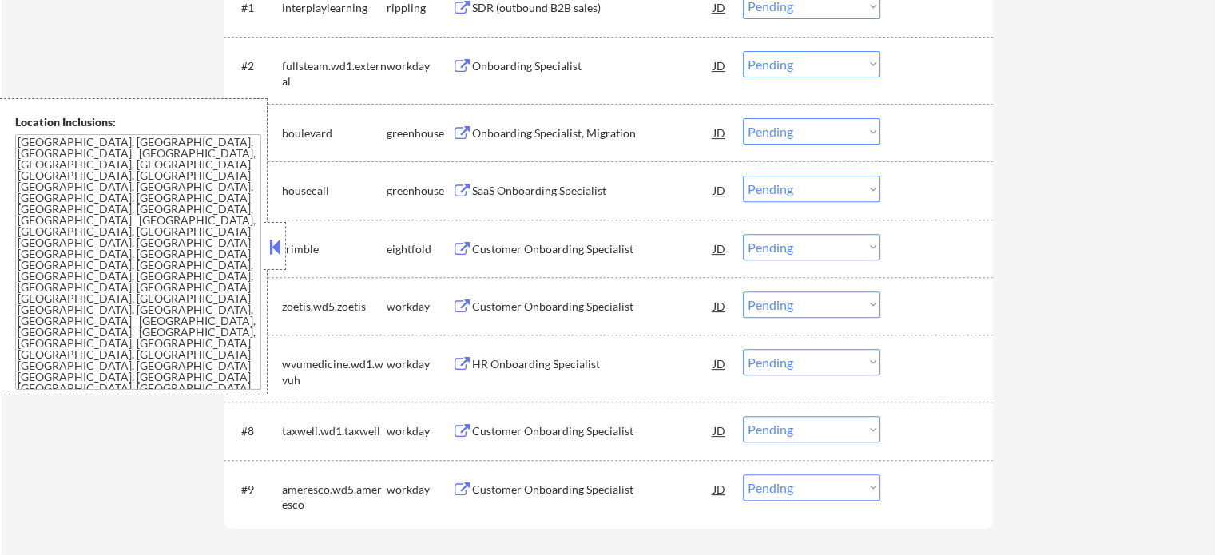
click at [583, 419] on div "Customer Onboarding Specialist" at bounding box center [592, 430] width 241 height 29
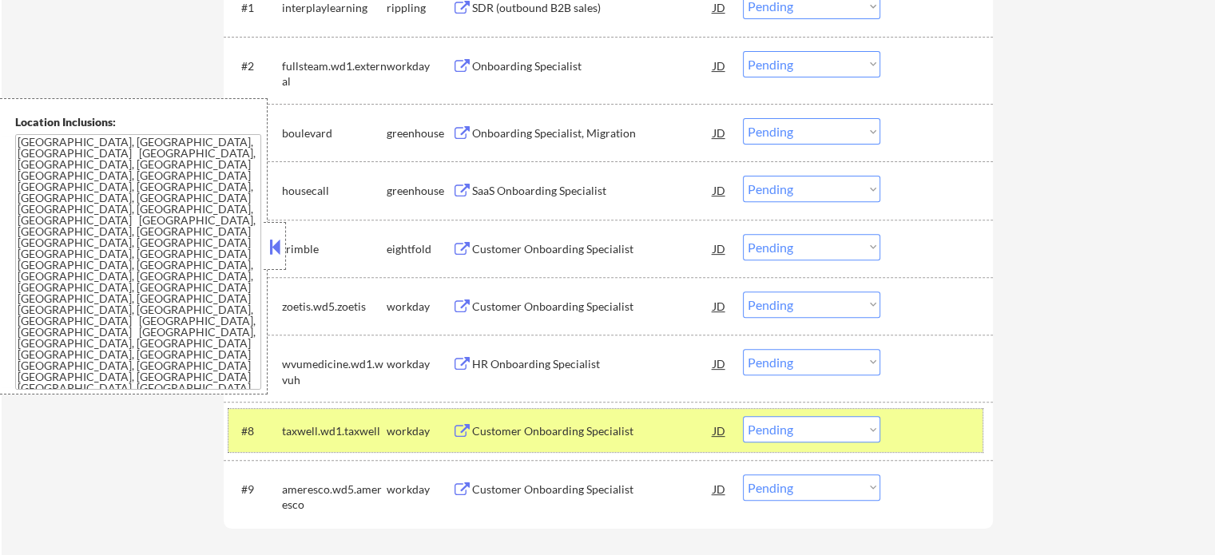
drag, startPoint x: 976, startPoint y: 424, endPoint x: 729, endPoint y: 278, distance: 287.0
click at [975, 424] on div "#8 taxwell.wd1.taxwell workday Customer Onboarding Specialist JD warning_amber …" at bounding box center [606, 430] width 754 height 43
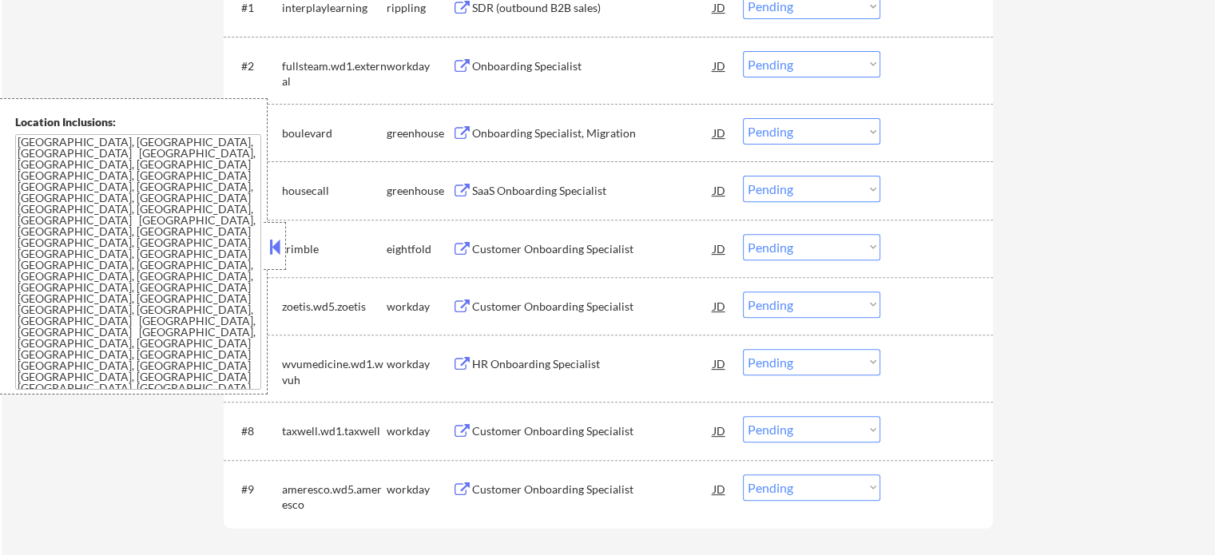
click at [585, 140] on div "Onboarding Specialist, Migration" at bounding box center [592, 133] width 241 height 16
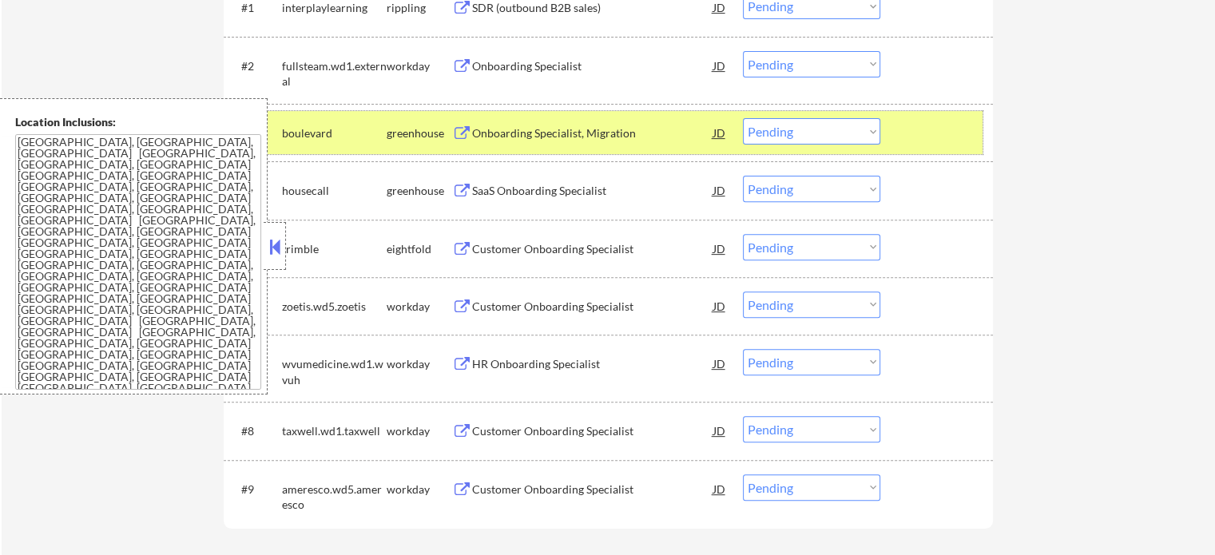
click at [930, 150] on div "#3 boulevard greenhouse Onboarding Specialist, Migration JD warning_amber Choos…" at bounding box center [606, 132] width 754 height 43
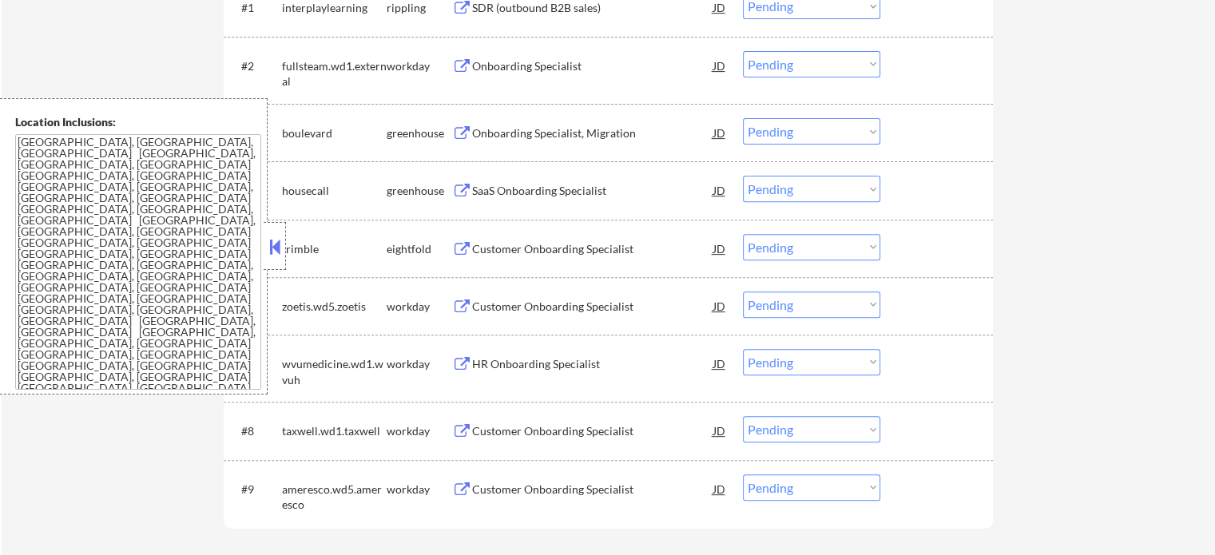
click at [551, 257] on div "Customer Onboarding Specialist" at bounding box center [592, 248] width 241 height 29
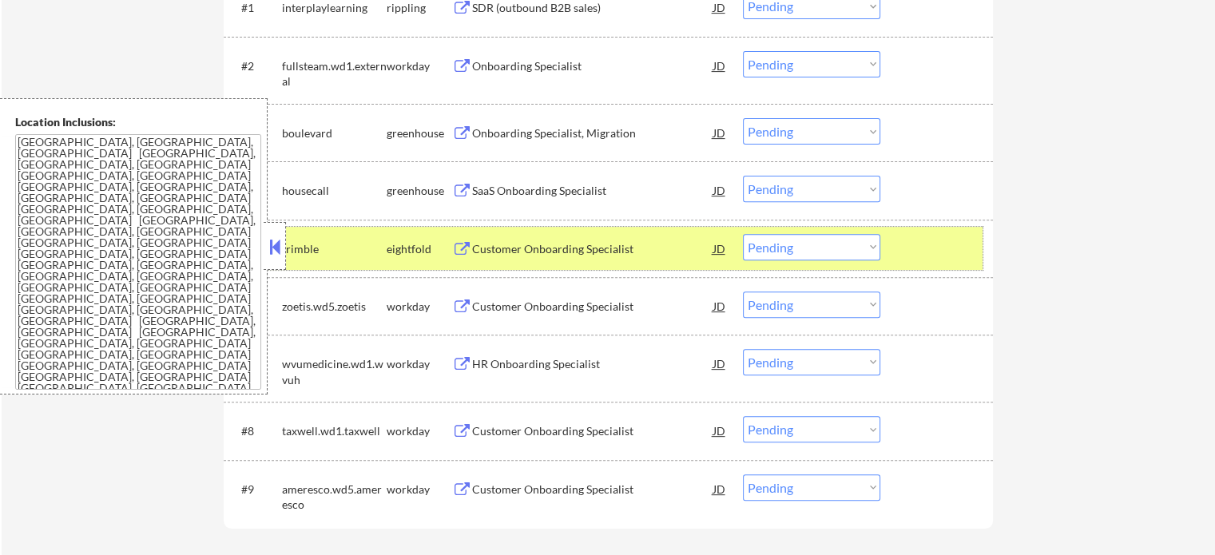
click at [913, 240] on div at bounding box center [939, 248] width 70 height 29
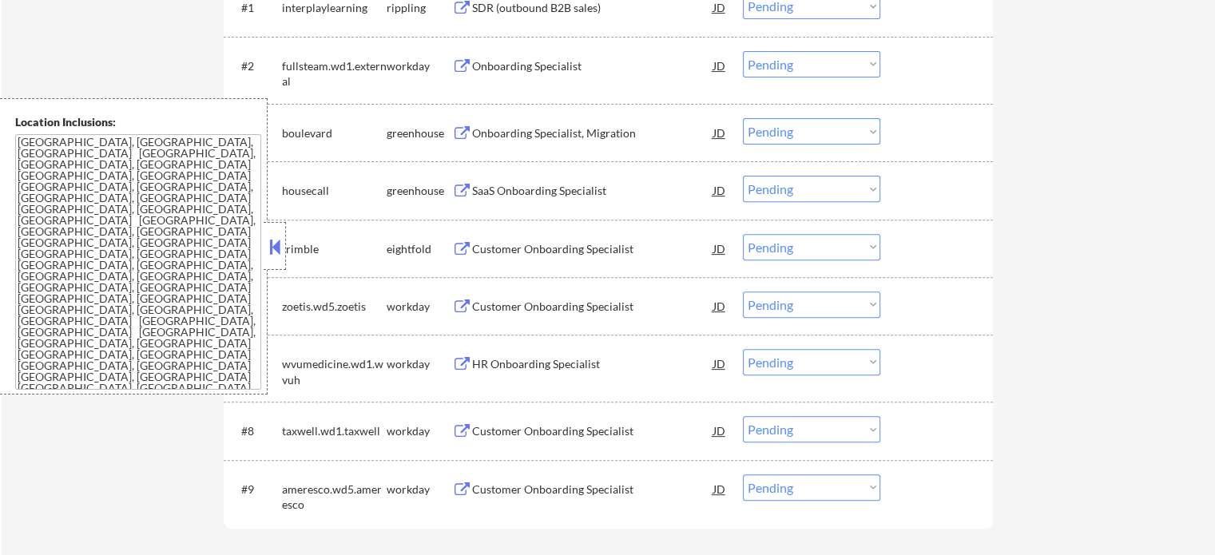
click at [565, 363] on div "HR Onboarding Specialist" at bounding box center [592, 364] width 241 height 16
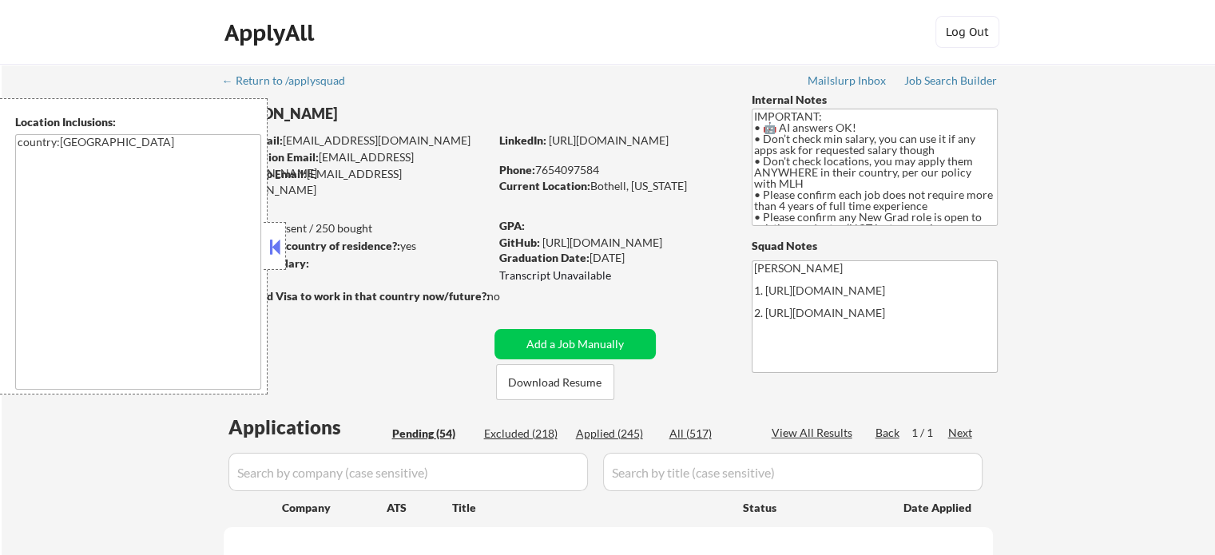
select select ""pending""
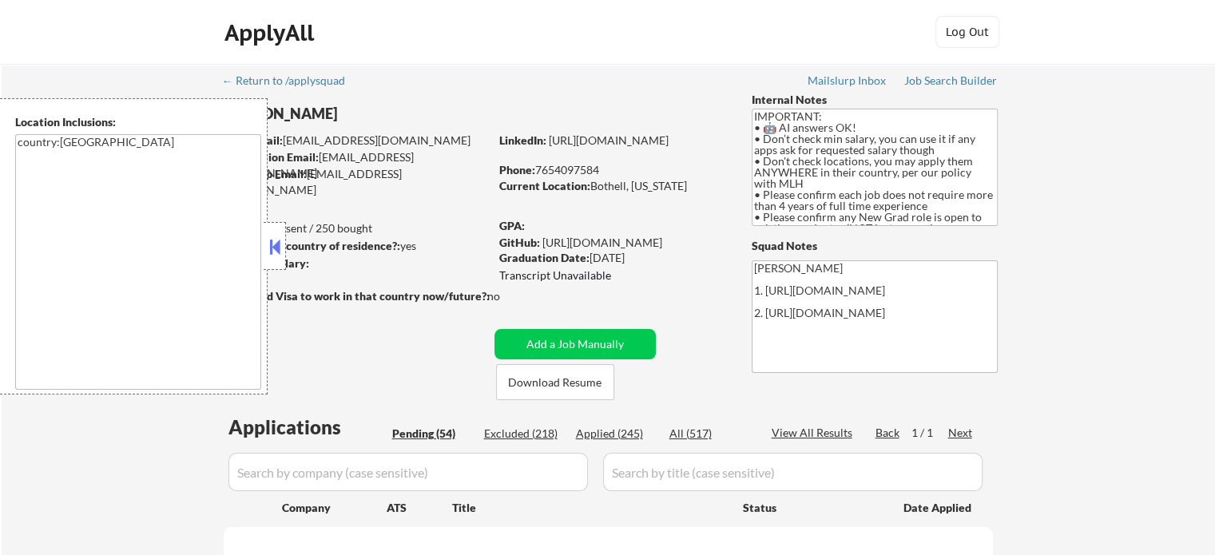
select select ""pending""
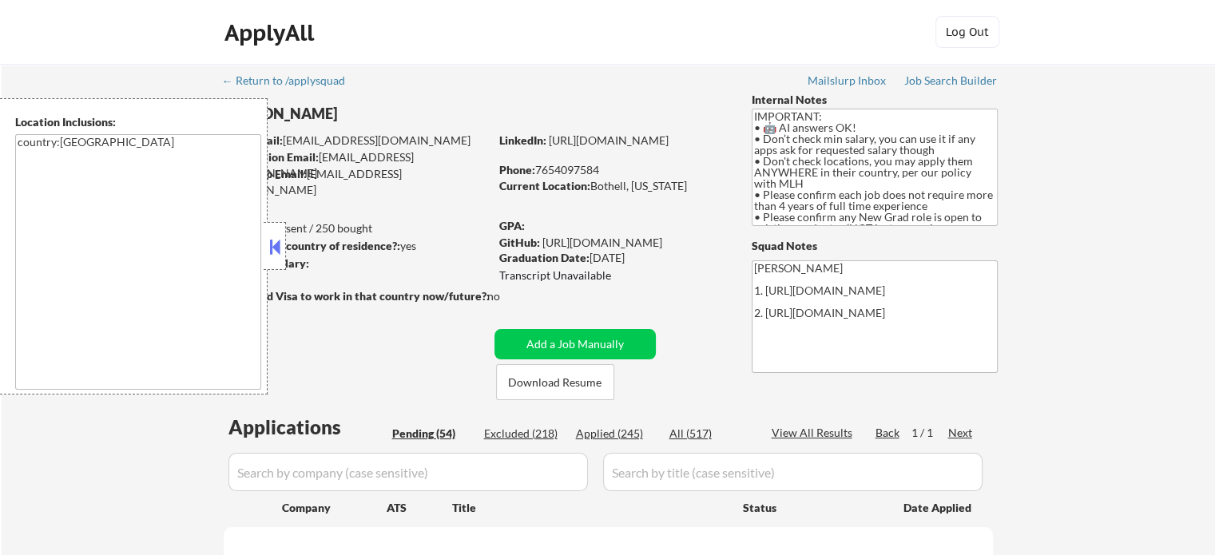
select select ""pending""
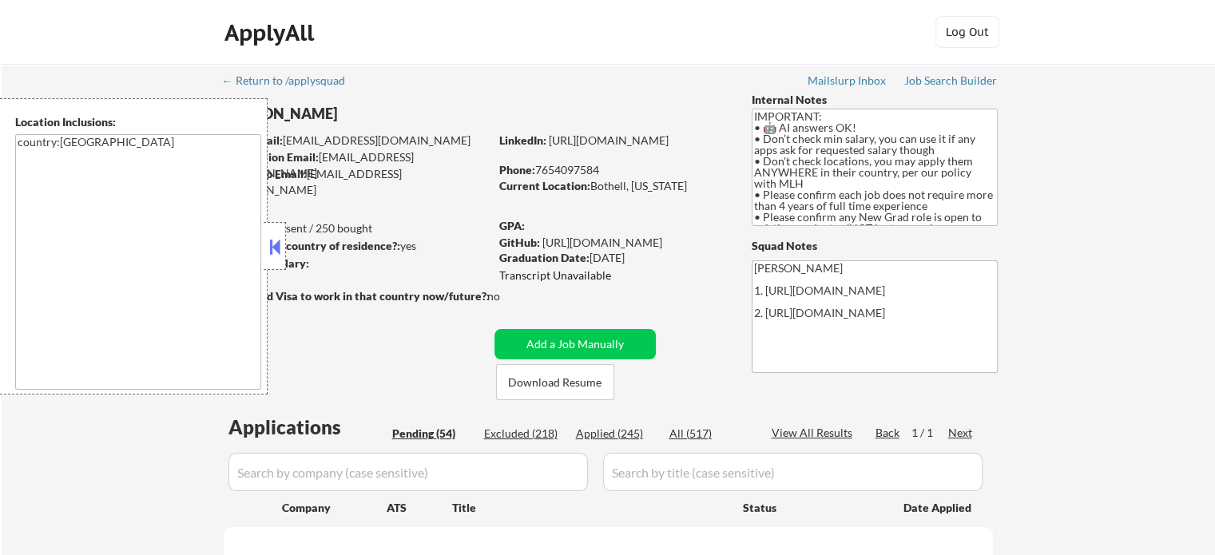
select select ""pending""
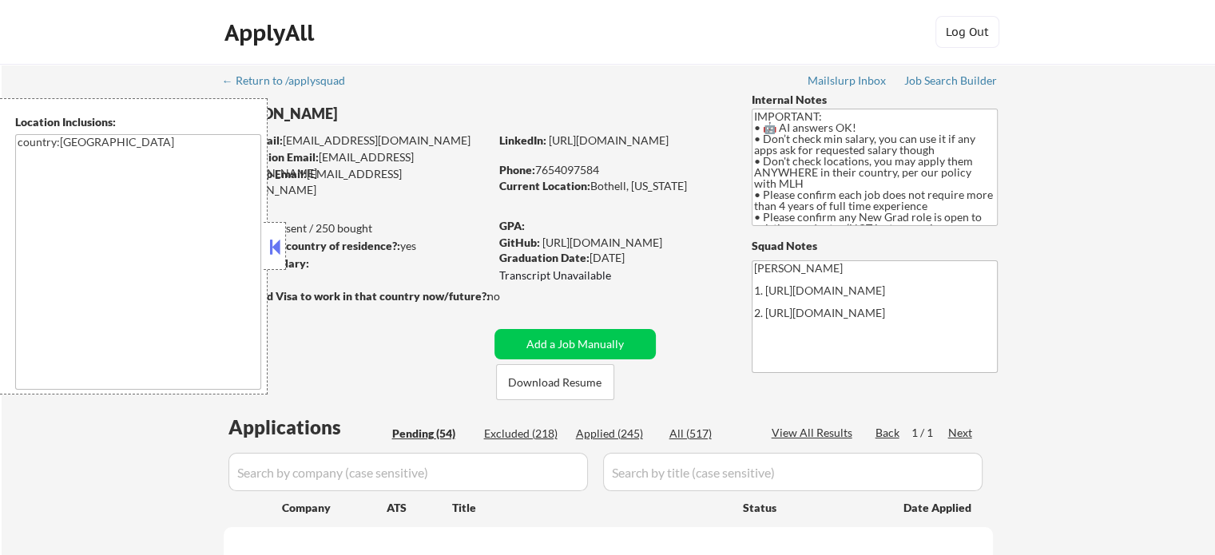
select select ""pending""
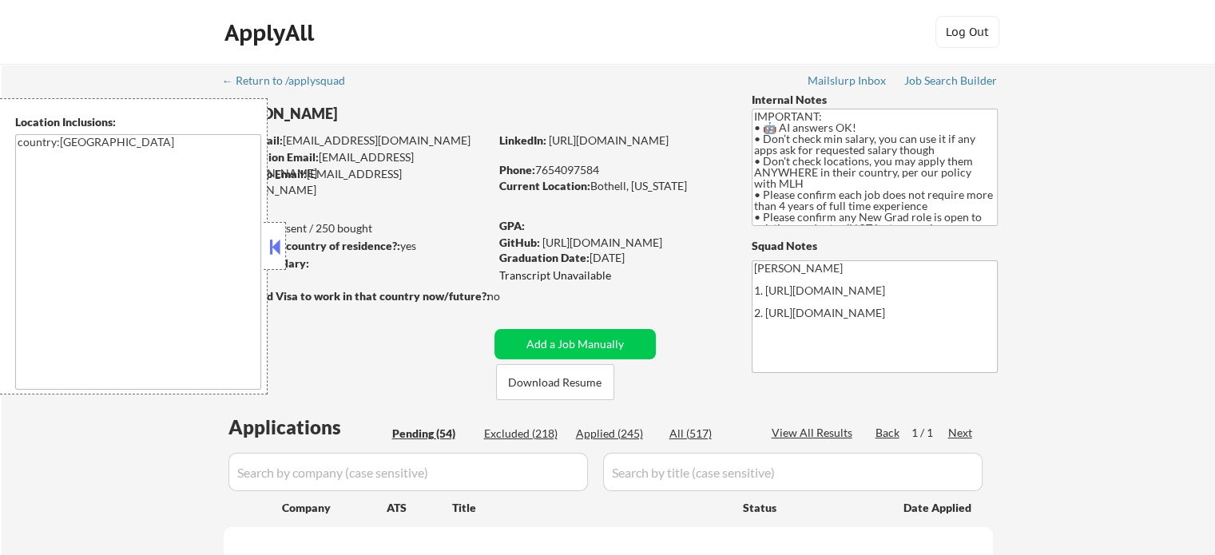
select select ""pending""
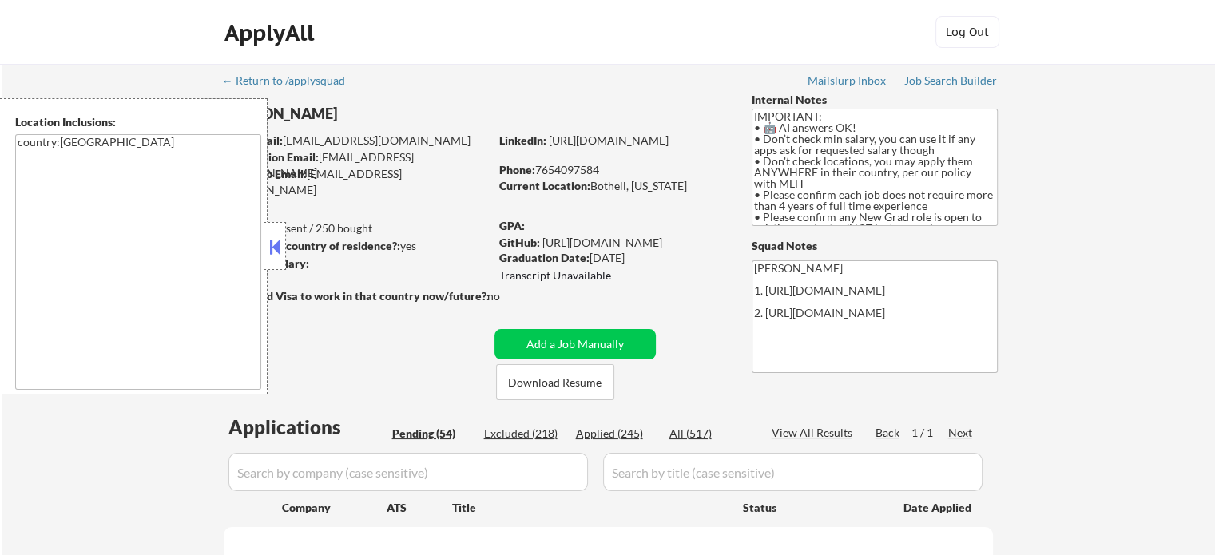
select select ""pending""
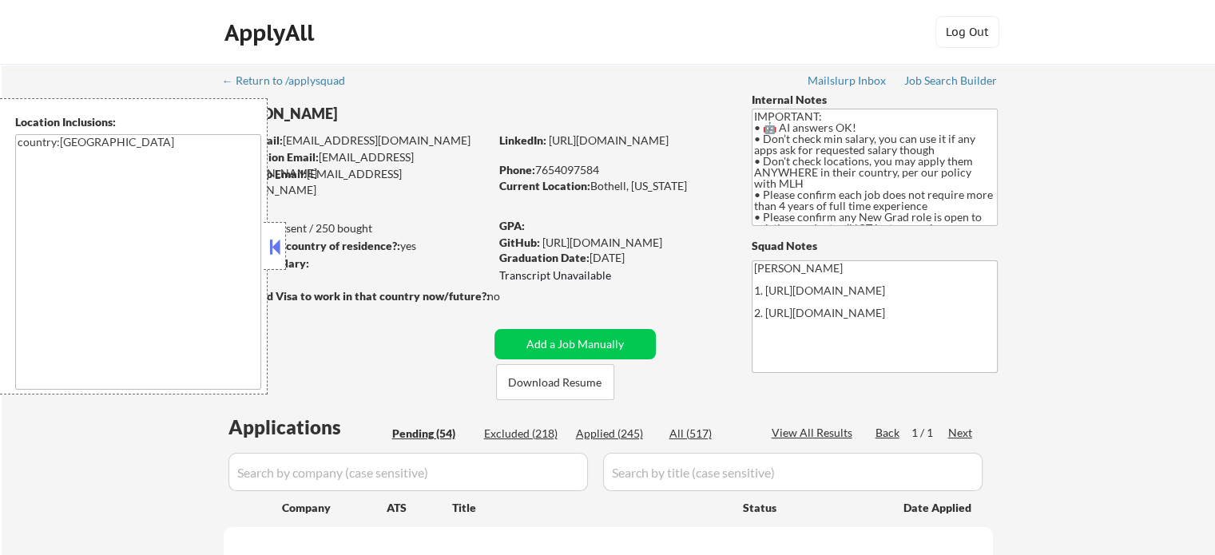
select select ""pending""
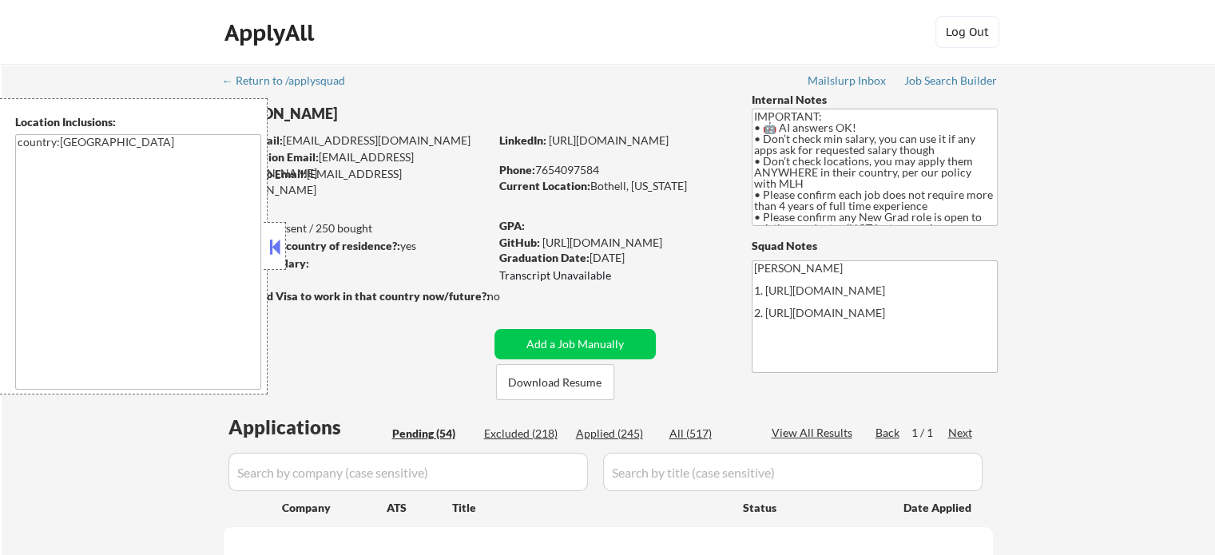
select select ""pending""
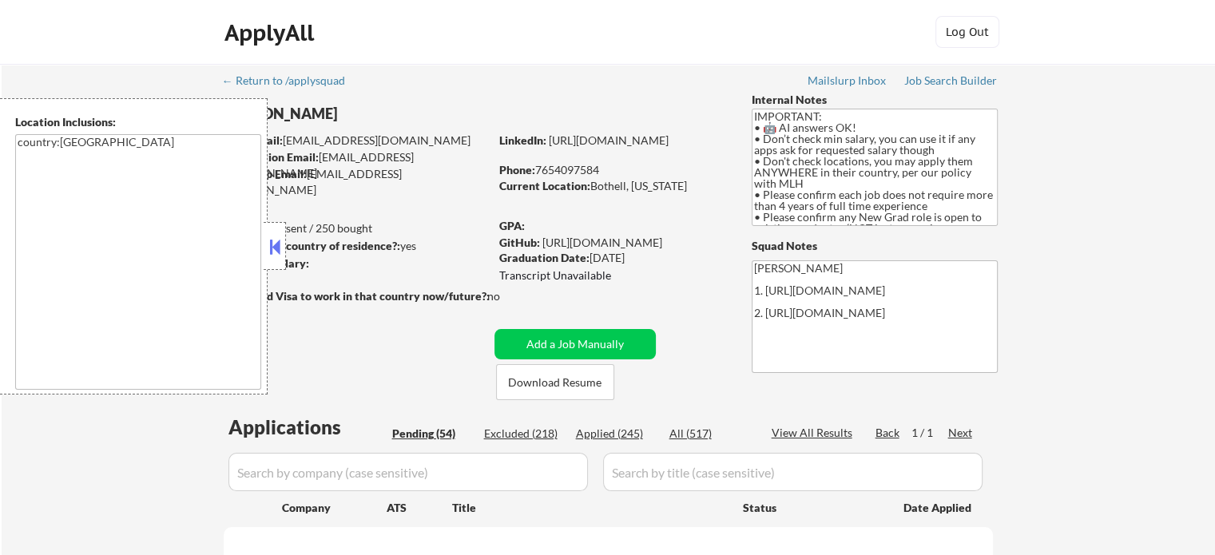
select select ""pending""
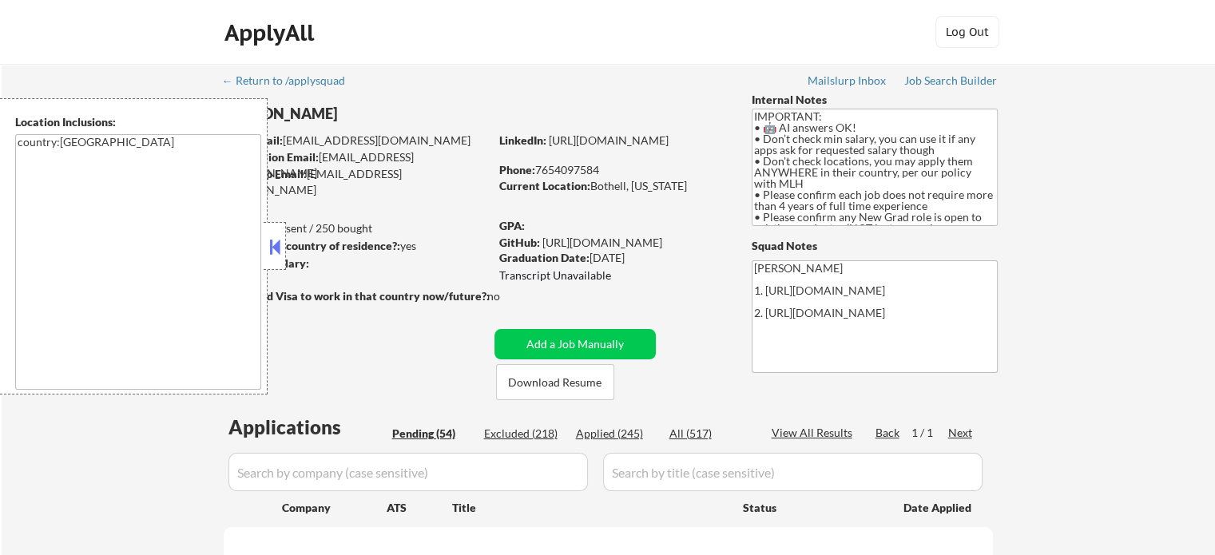
select select ""pending""
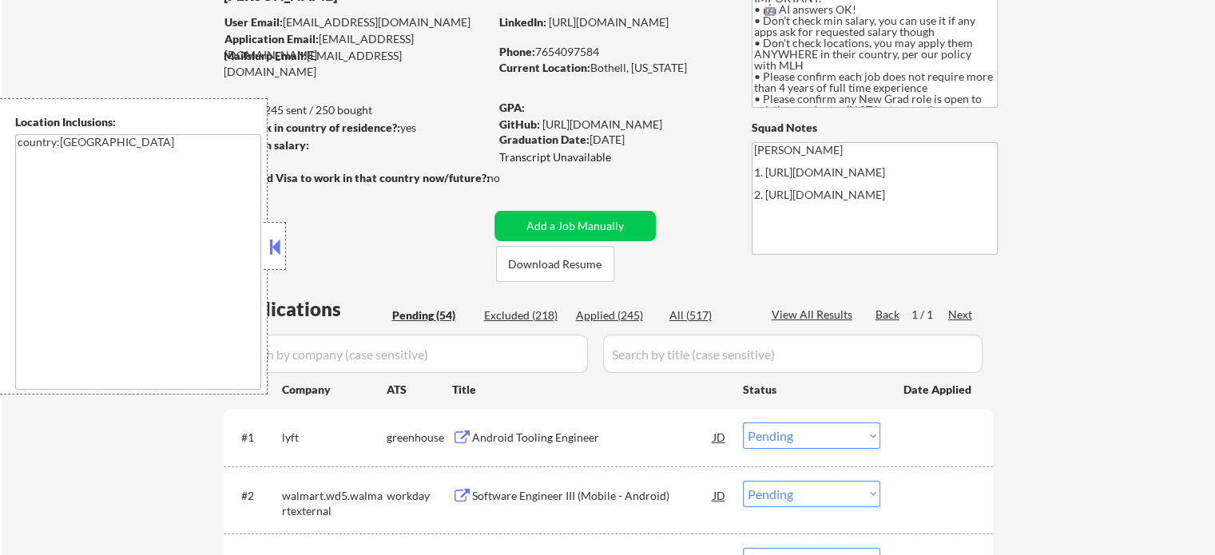
scroll to position [160, 0]
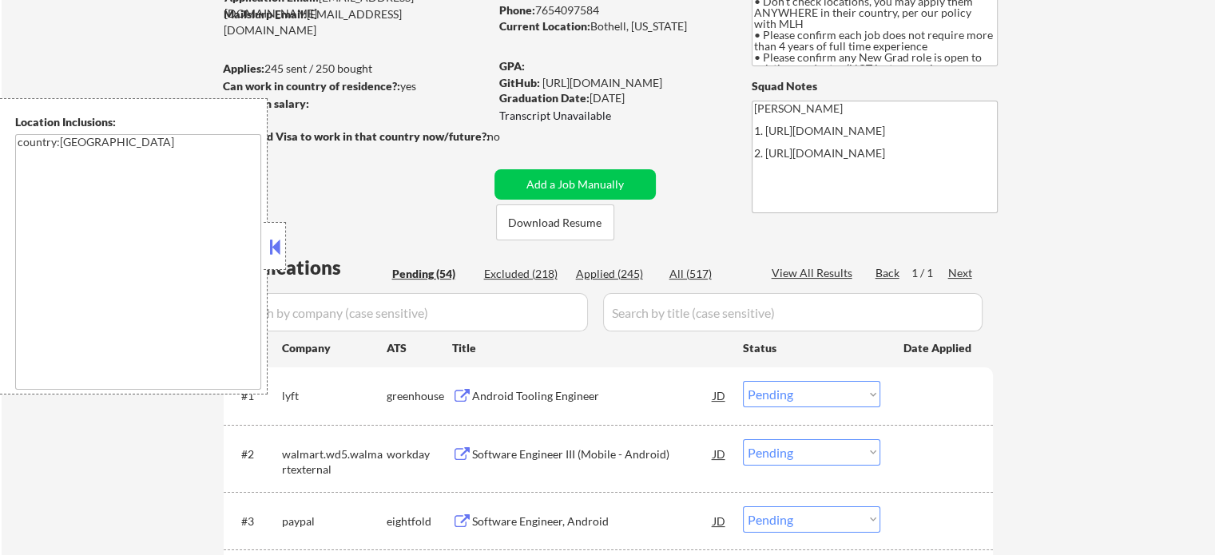
click at [515, 395] on div "Android Tooling Engineer" at bounding box center [592, 396] width 241 height 16
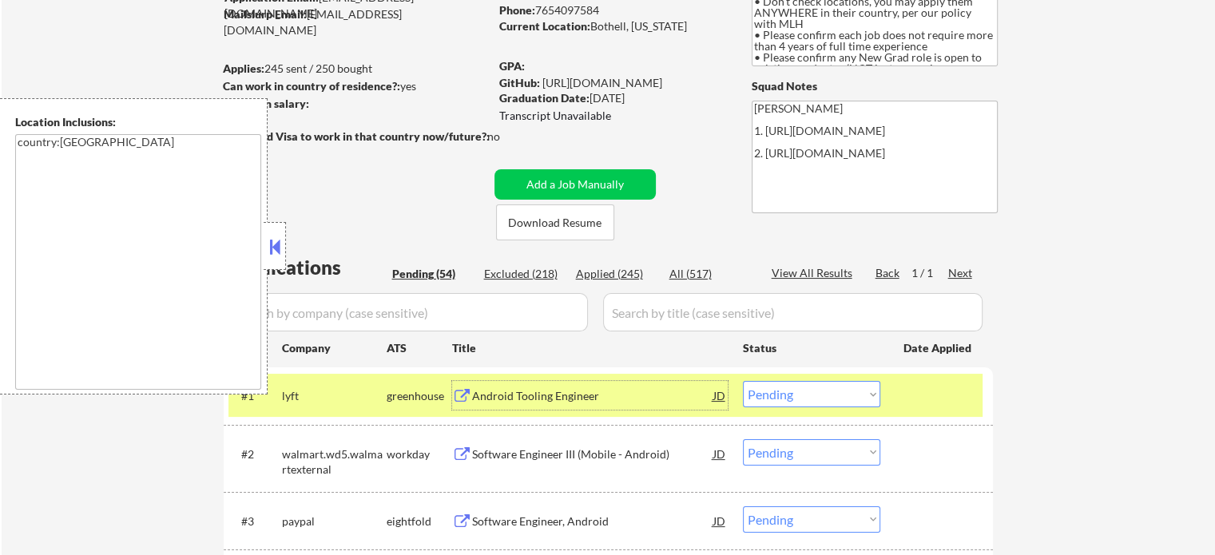
click at [905, 404] on div at bounding box center [939, 395] width 70 height 29
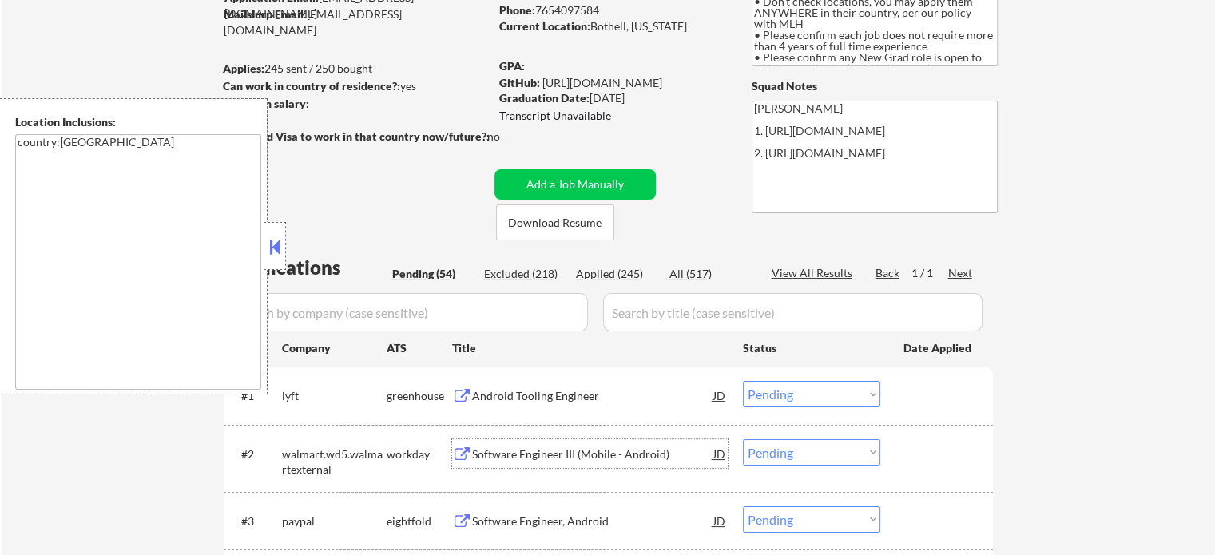
click at [567, 455] on div "Software Engineer III (Mobile - Android)" at bounding box center [592, 455] width 241 height 16
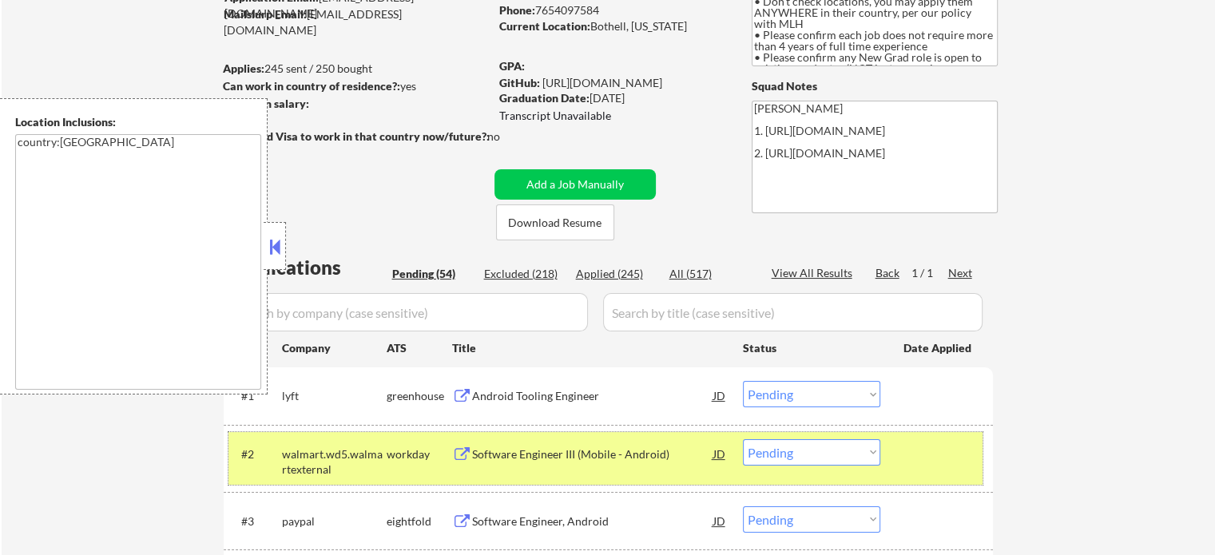
click at [914, 450] on div at bounding box center [939, 453] width 70 height 29
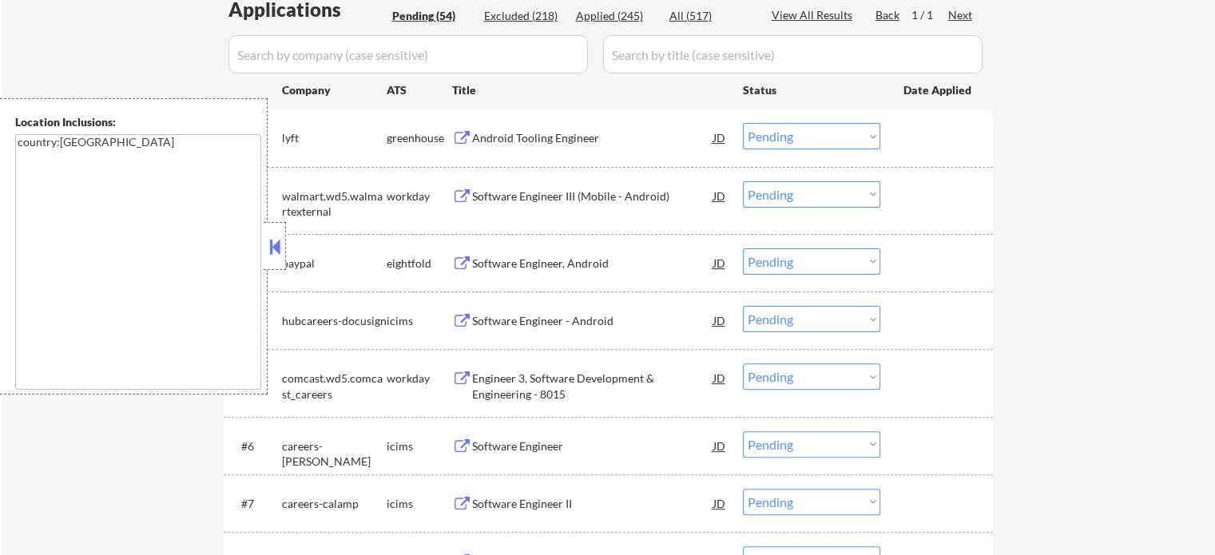
scroll to position [479, 0]
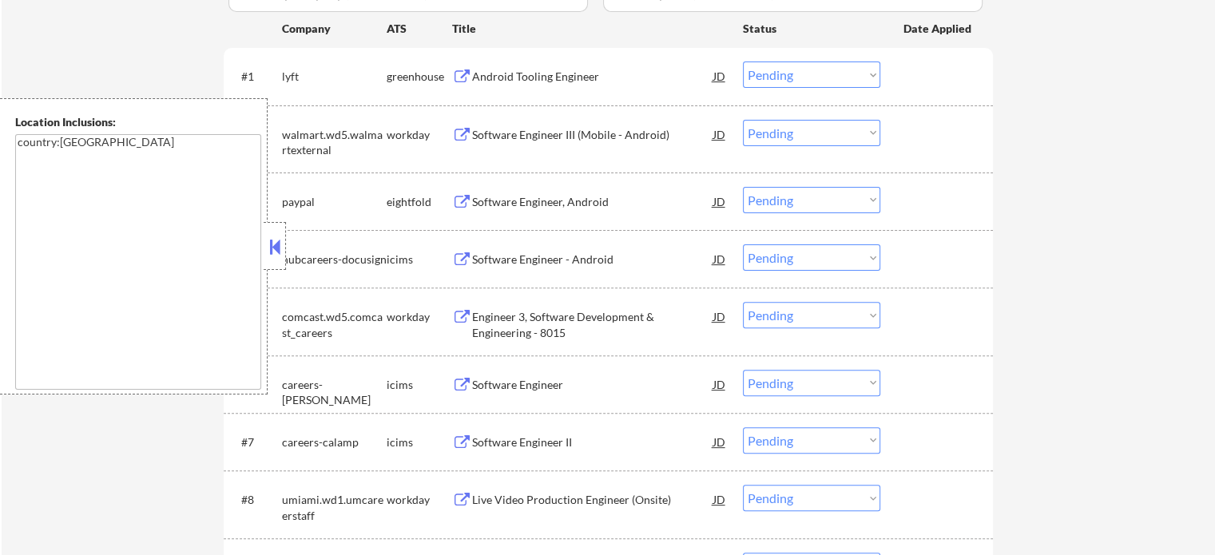
click at [528, 331] on div "Engineer 3, Software Development & Engineering - 8015" at bounding box center [592, 324] width 241 height 31
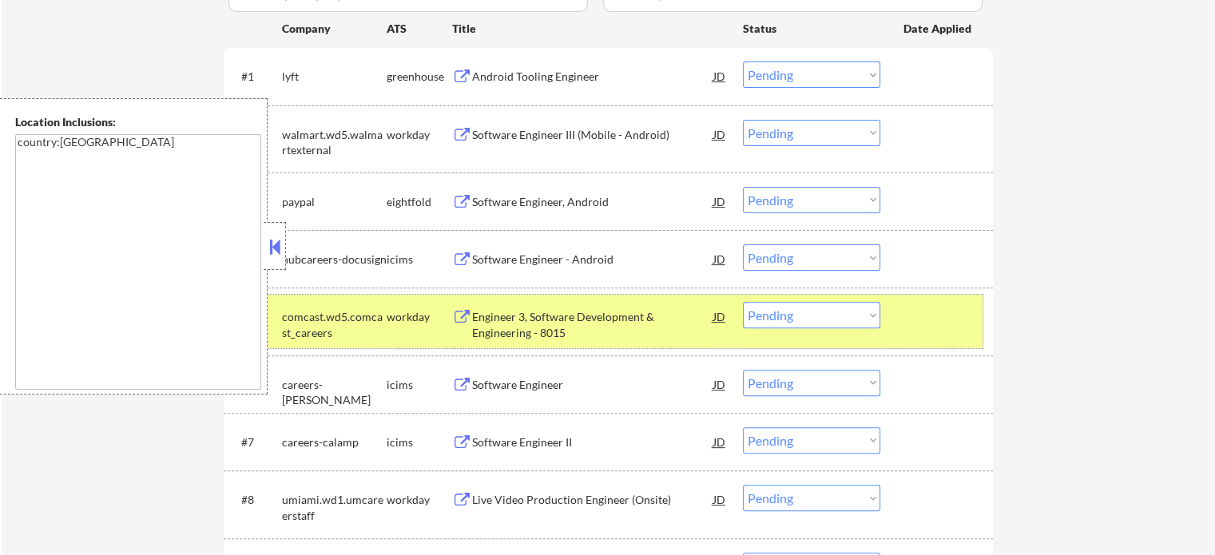
click at [946, 322] on div at bounding box center [939, 316] width 70 height 29
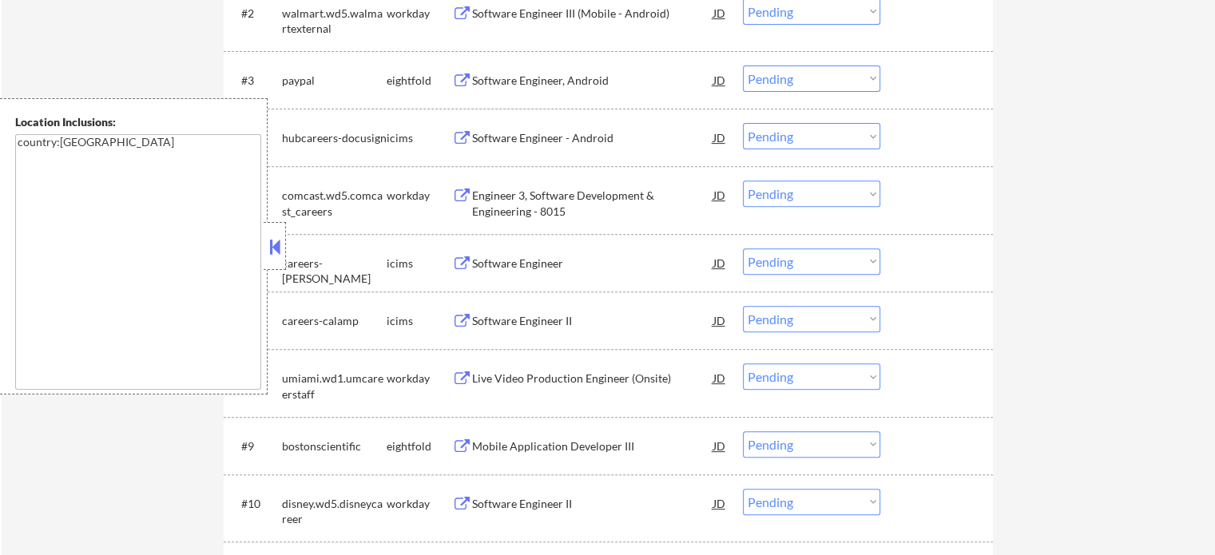
scroll to position [639, 0]
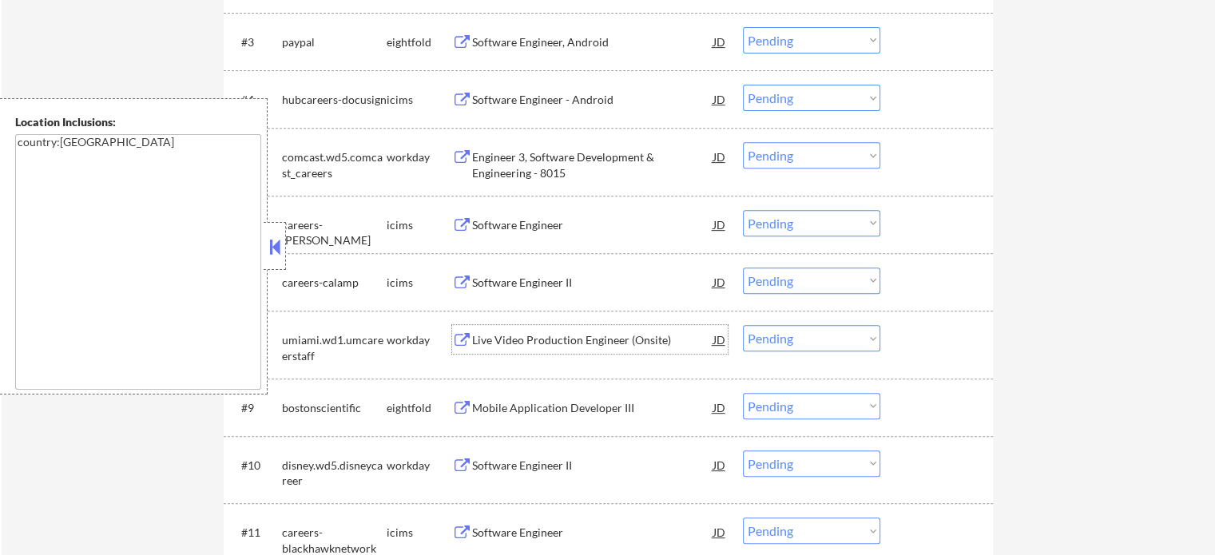
click at [535, 343] on div "Live Video Production Engineer (Onsite)" at bounding box center [592, 340] width 241 height 16
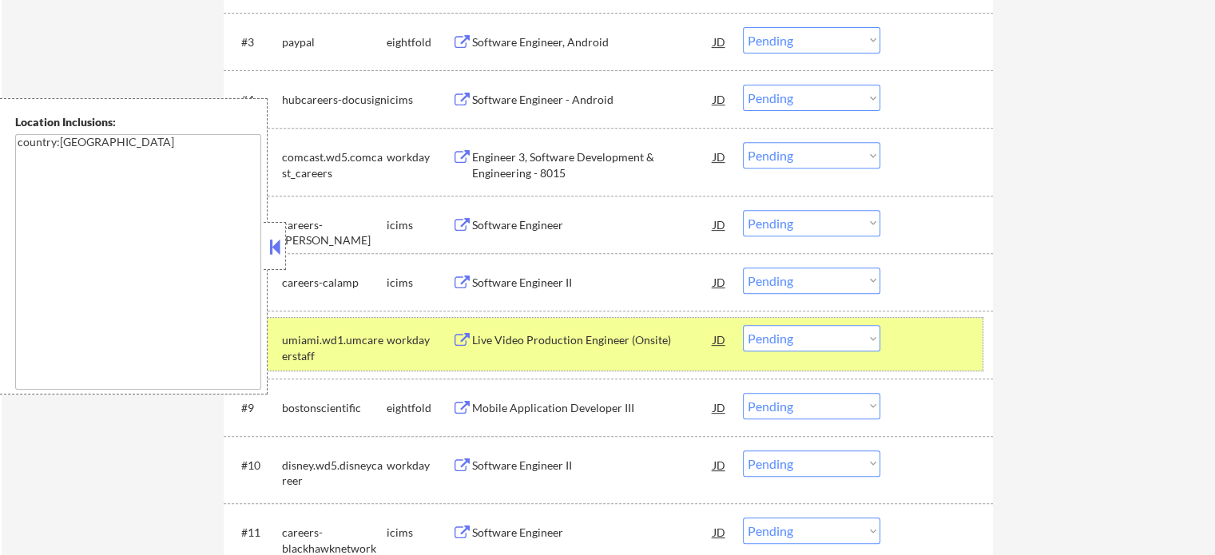
drag, startPoint x: 933, startPoint y: 344, endPoint x: 451, endPoint y: 421, distance: 488.0
click at [930, 344] on div at bounding box center [939, 339] width 70 height 29
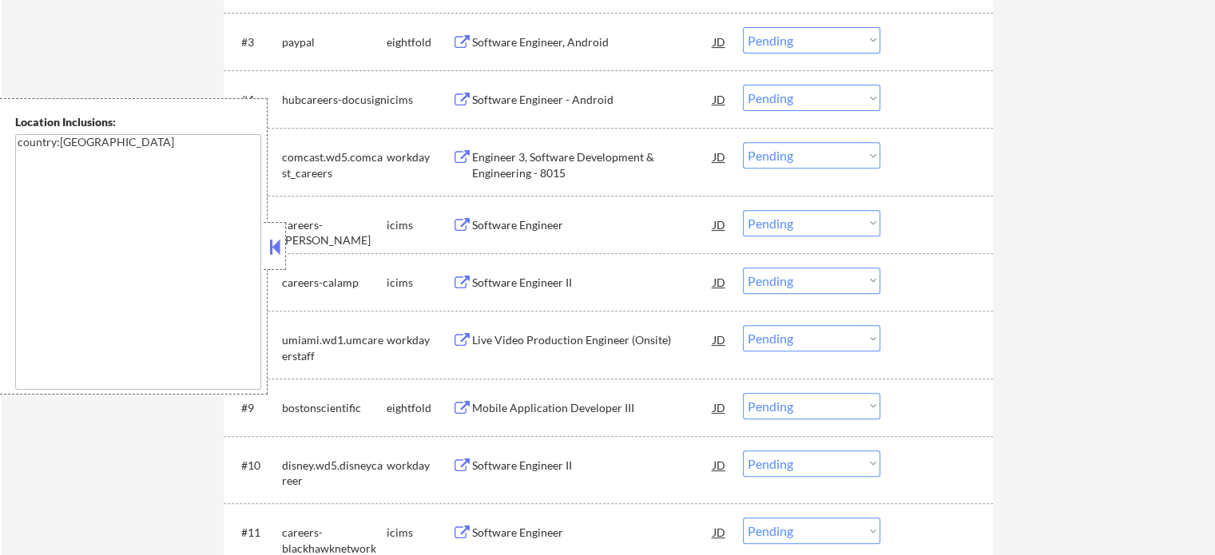
click at [503, 455] on div "Software Engineer II" at bounding box center [592, 465] width 241 height 29
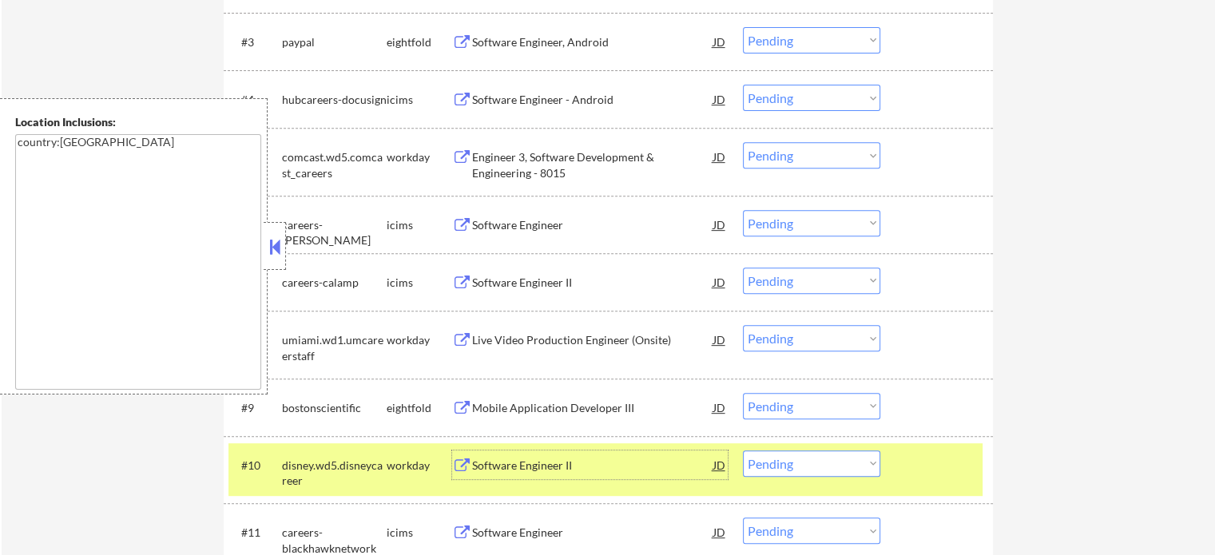
click at [927, 483] on div "#10 disney.wd5.disneycareer workday Software Engineer II JD Choose an option...…" at bounding box center [606, 469] width 754 height 53
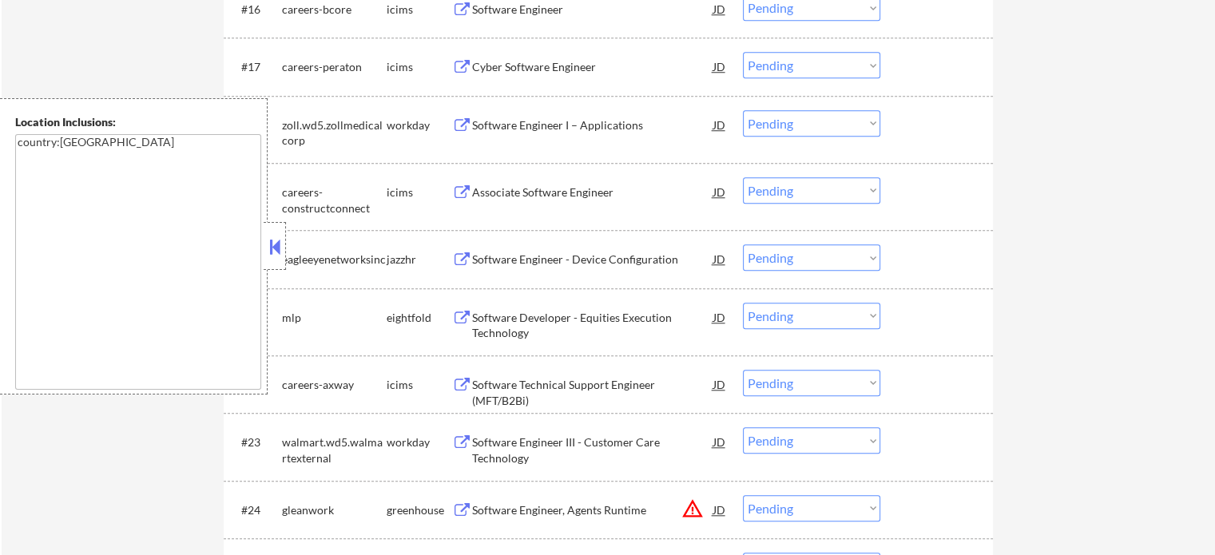
scroll to position [1598, 0]
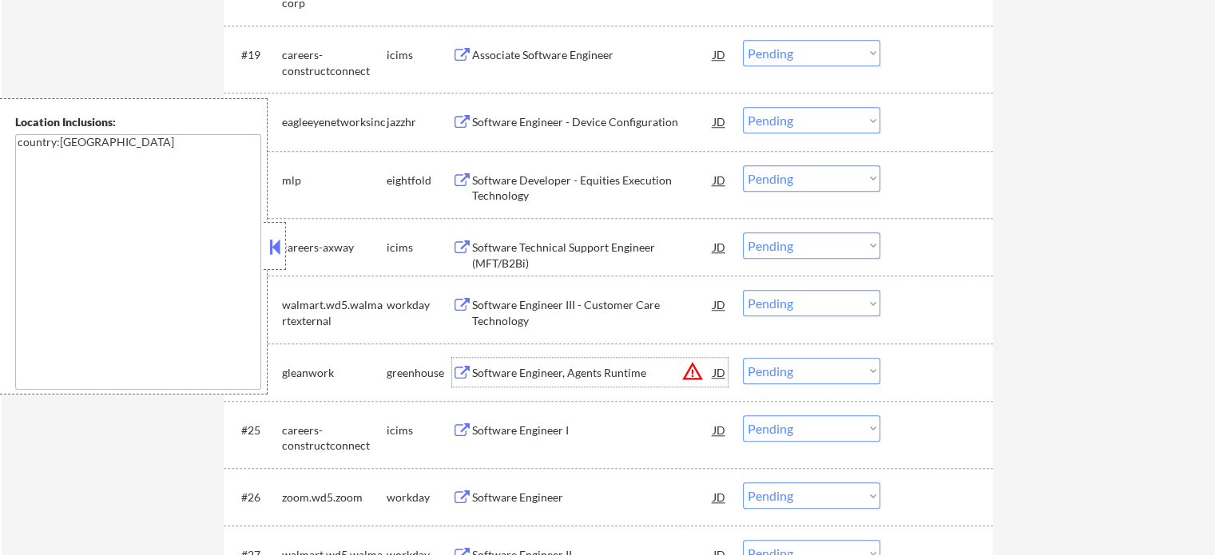
click at [492, 368] on div "Software Engineer, Agents Runtime" at bounding box center [592, 373] width 241 height 16
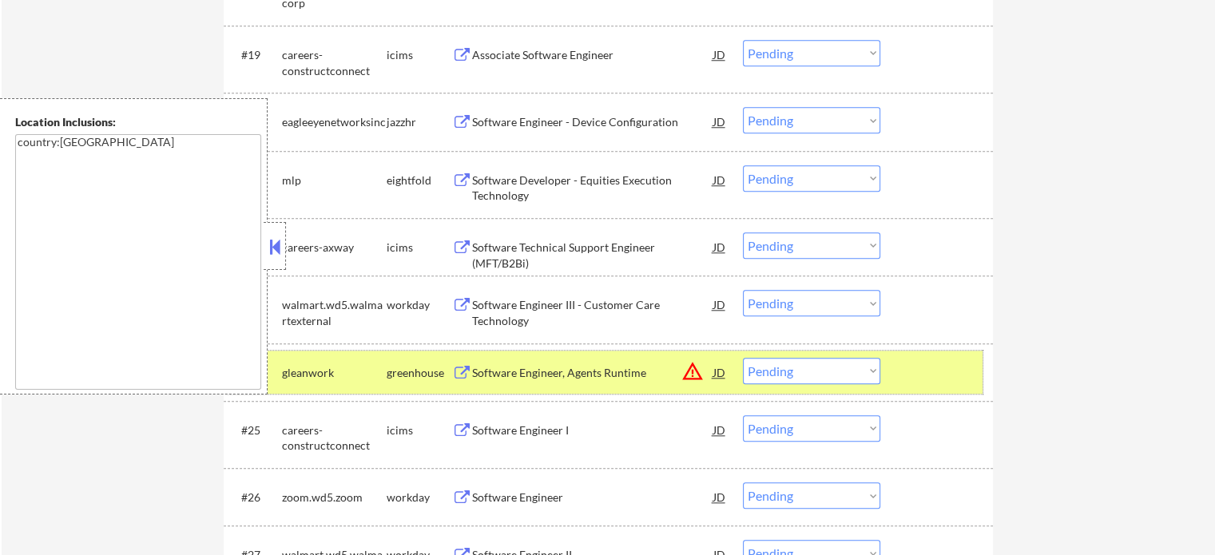
click at [940, 386] on div at bounding box center [939, 372] width 70 height 29
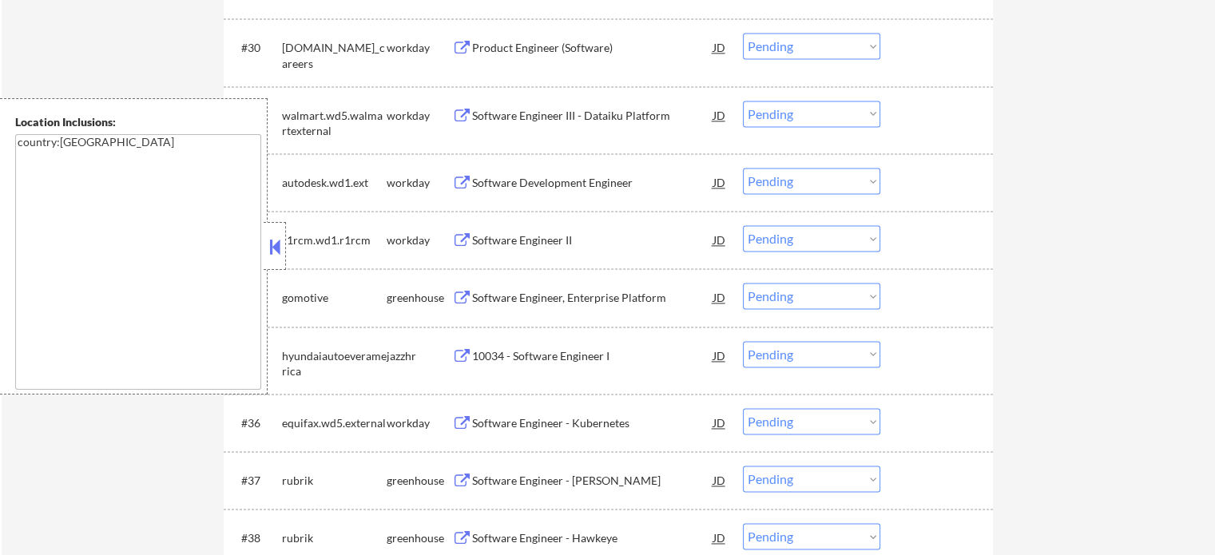
scroll to position [2317, 0]
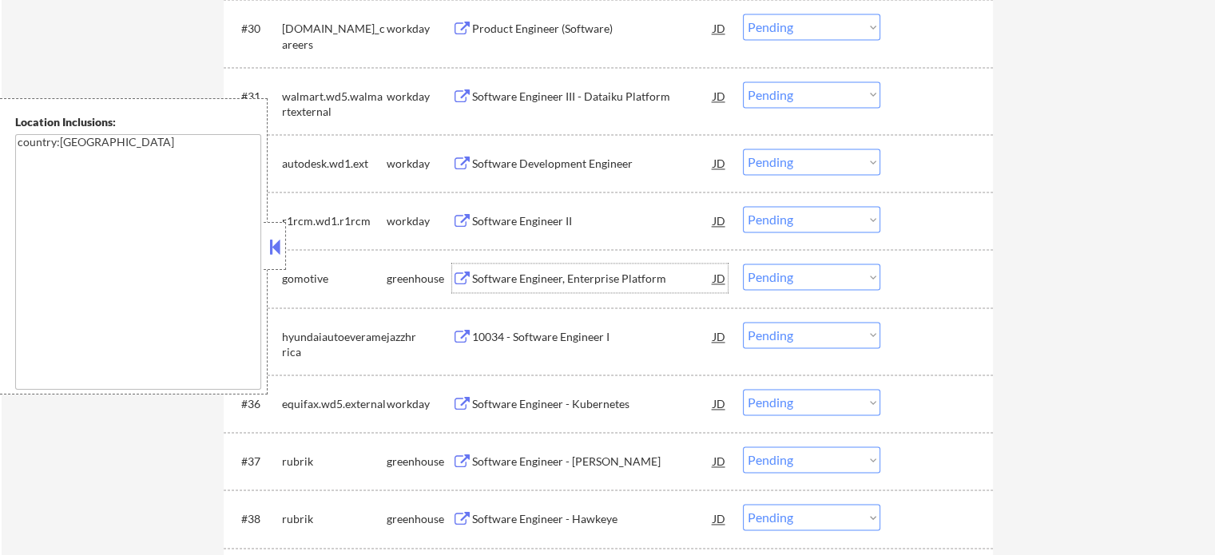
click at [537, 277] on div "Software Engineer, Enterprise Platform" at bounding box center [592, 279] width 241 height 16
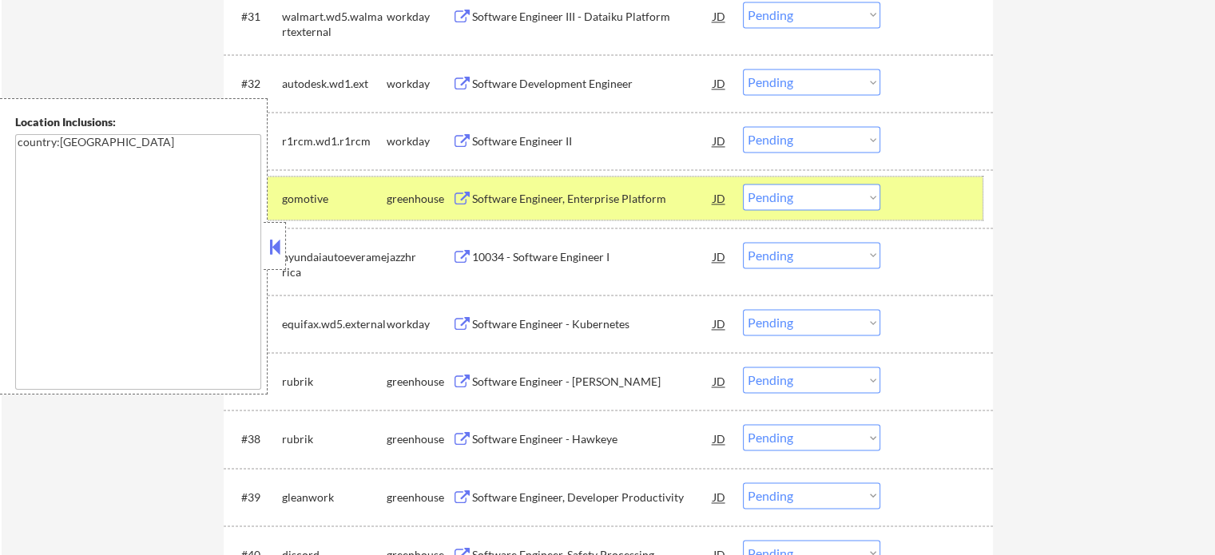
click at [968, 205] on div at bounding box center [939, 198] width 70 height 29
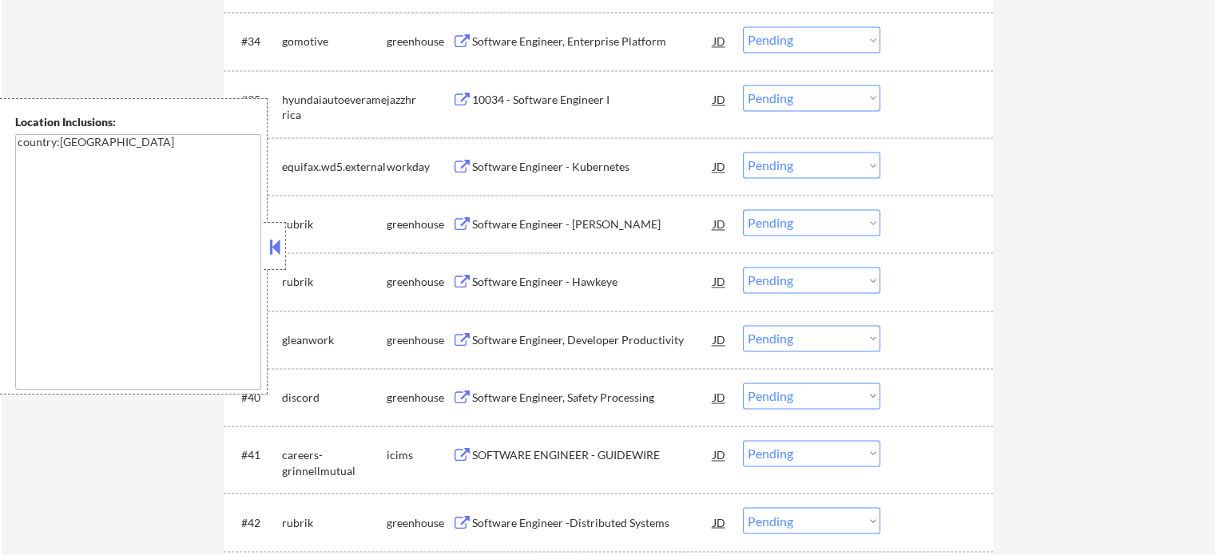
scroll to position [2557, 0]
click at [548, 270] on div "Software Engineer - Hawkeye" at bounding box center [592, 278] width 241 height 29
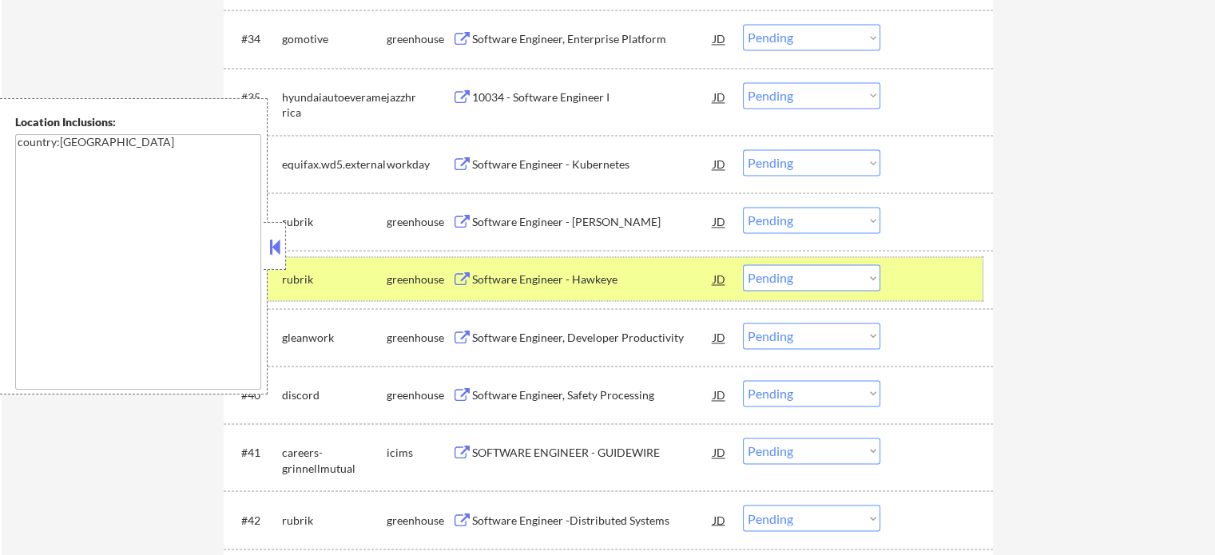
click at [931, 283] on div at bounding box center [939, 278] width 70 height 29
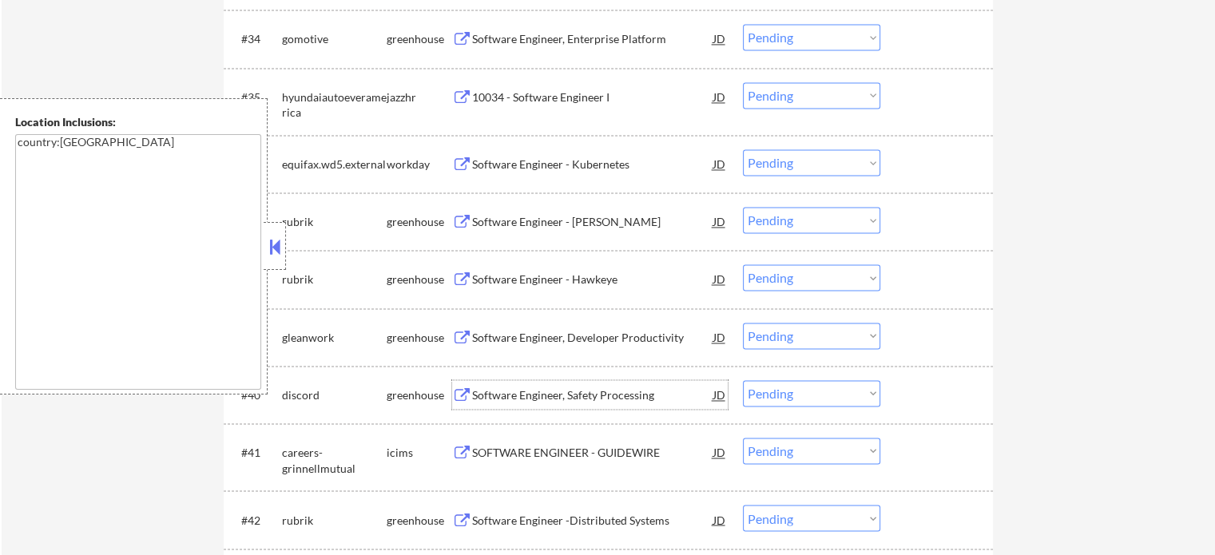
click at [567, 402] on div "Software Engineer, Safety Processing" at bounding box center [592, 396] width 241 height 16
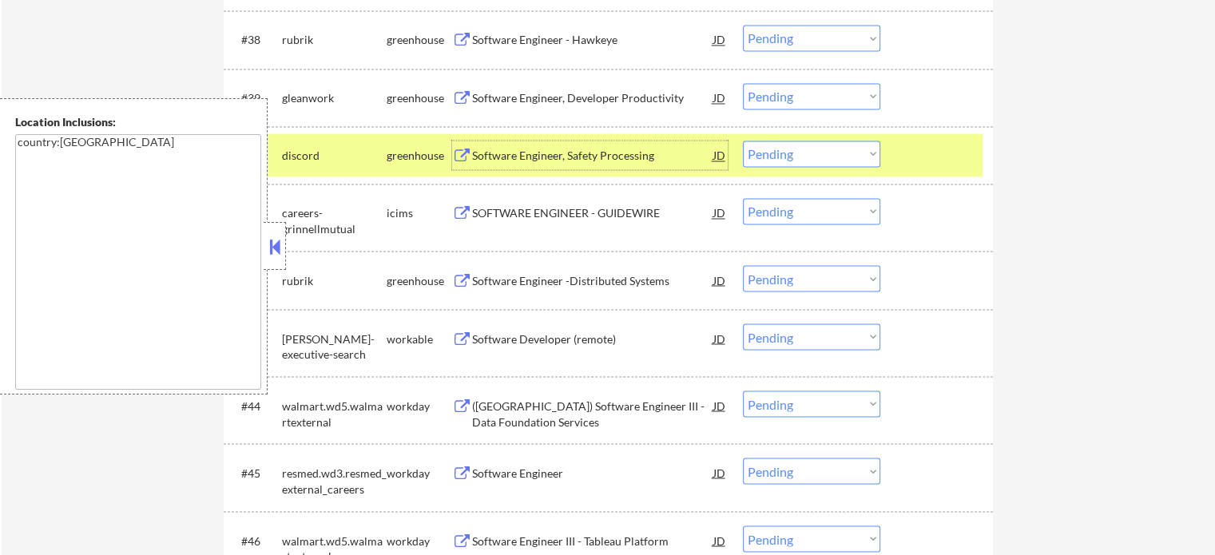
click at [909, 151] on div at bounding box center [939, 155] width 70 height 29
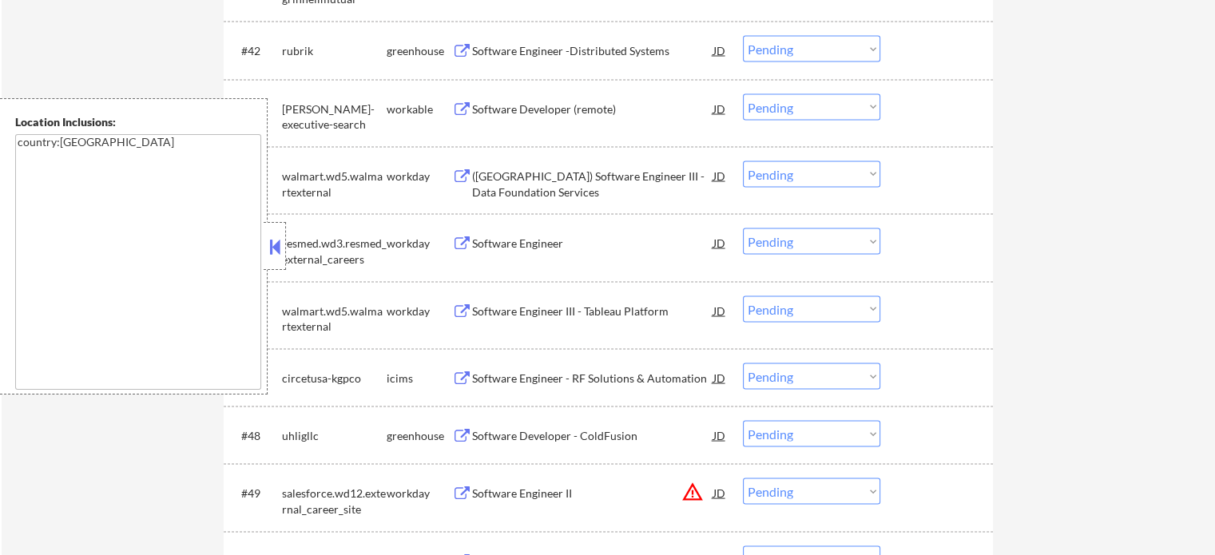
scroll to position [3036, 0]
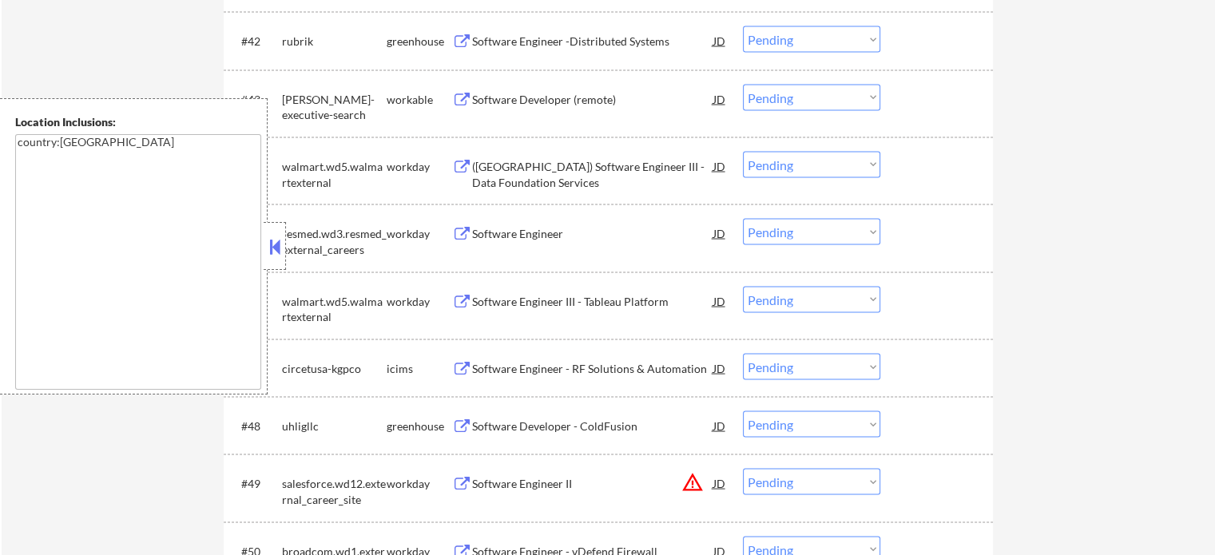
click at [507, 307] on div "Software Engineer III - Tableau Platform" at bounding box center [592, 301] width 241 height 16
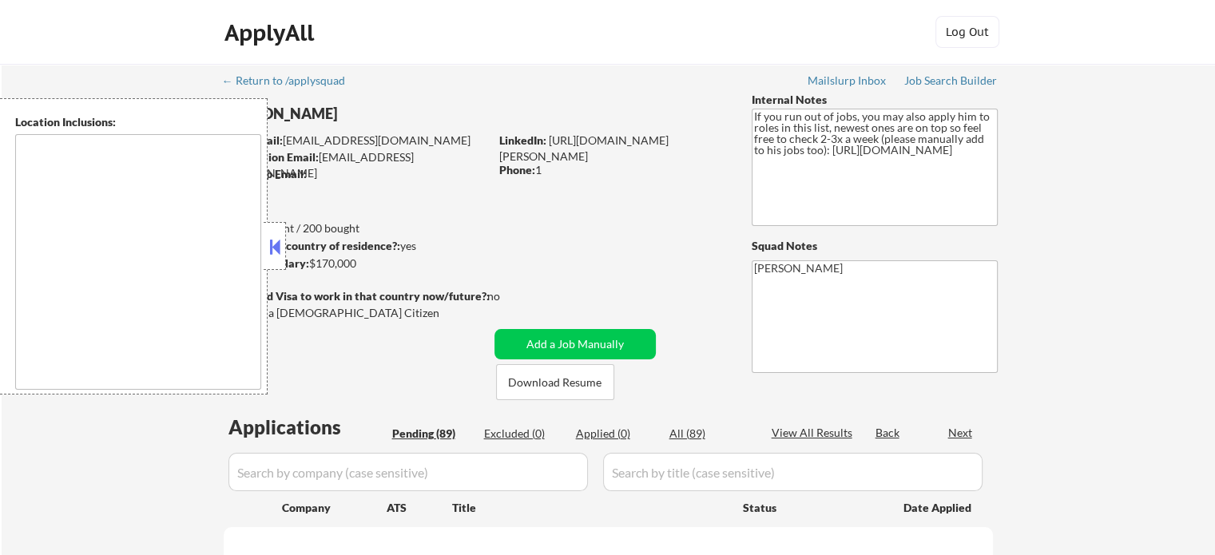
type textarea "Kalamazoo, MI Portage, MI Parchment, MI Galesburg, MI Comstock, MI Oshtemo, MI …"
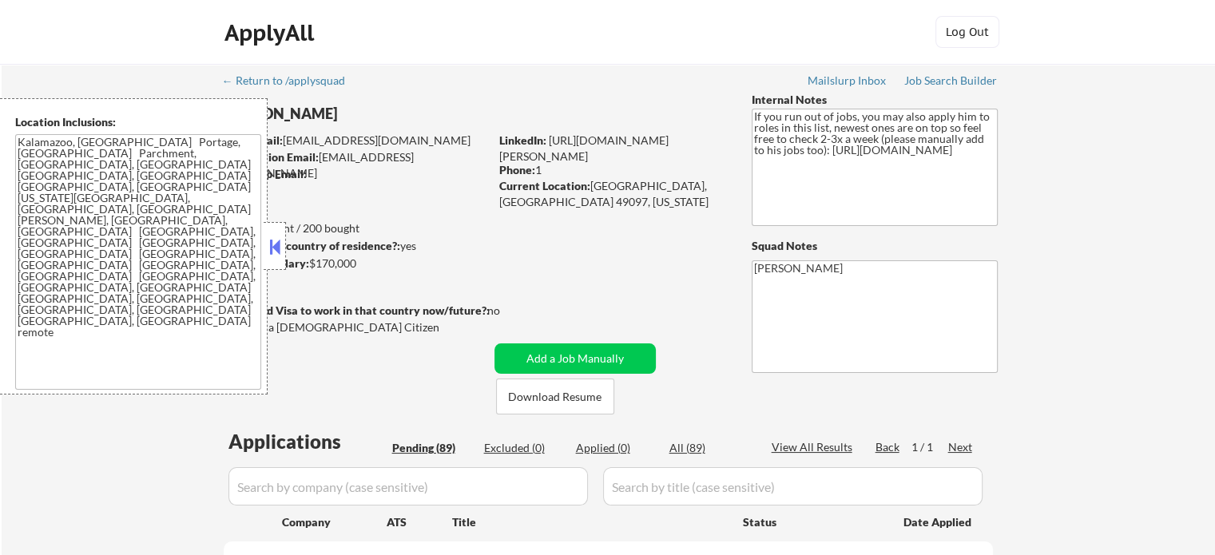
select select ""pending""
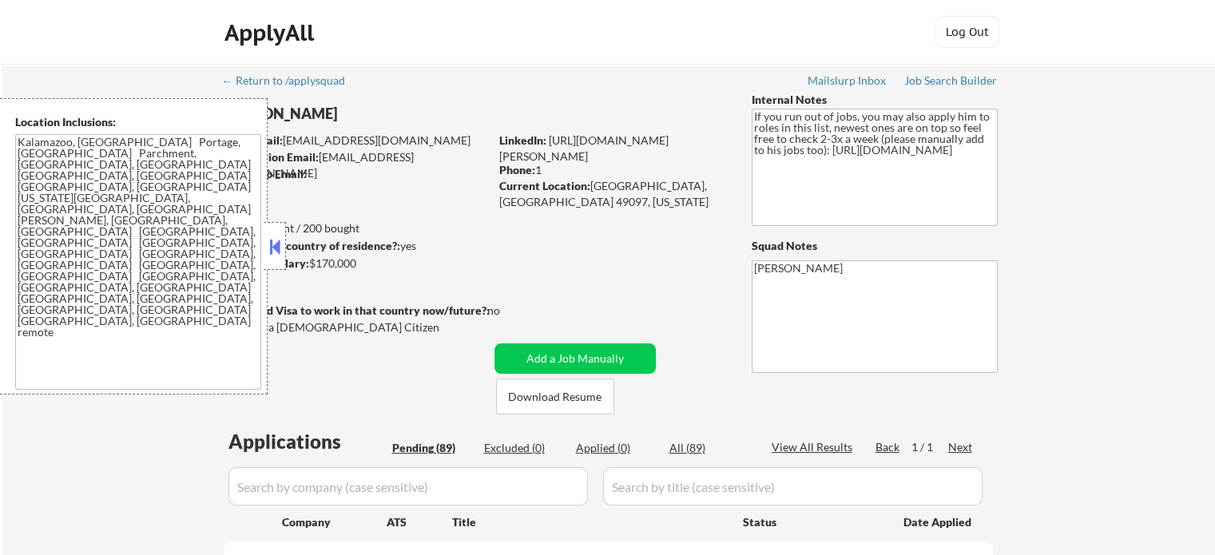
select select ""pending""
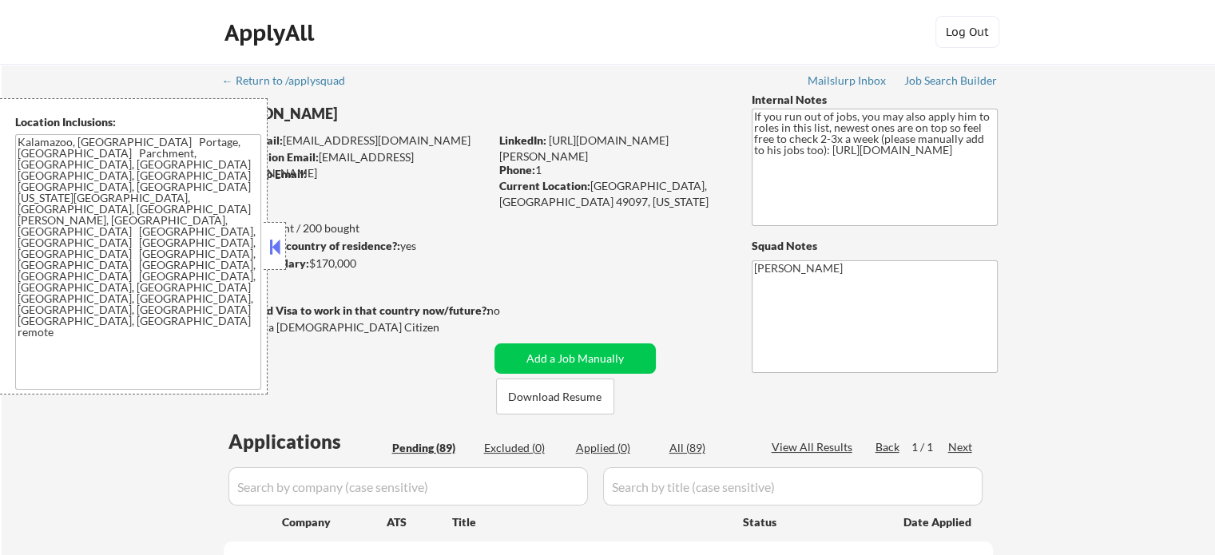
select select ""pending""
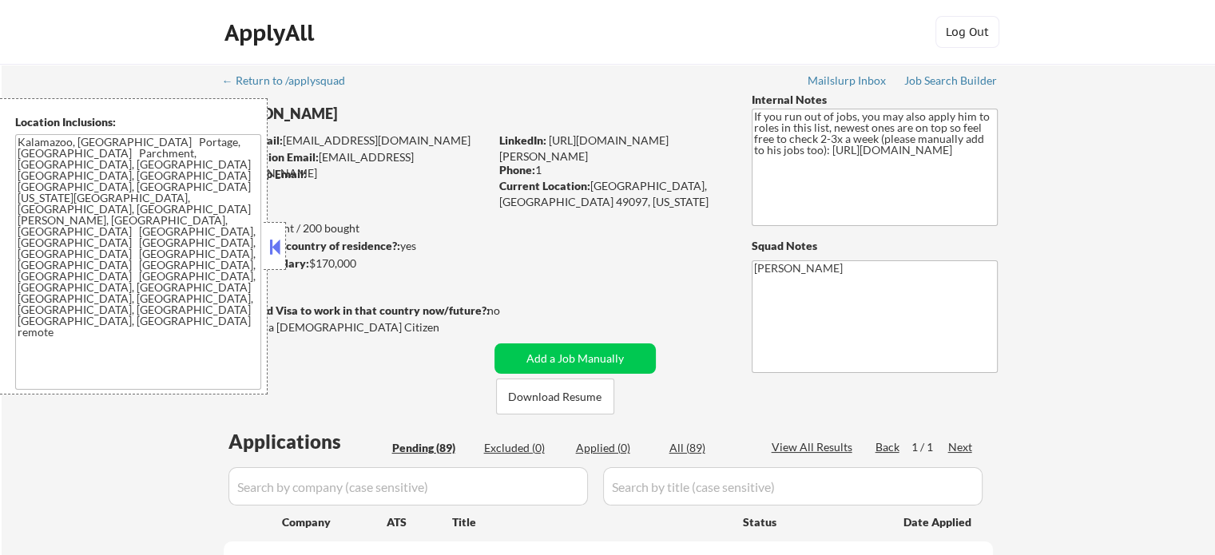
select select ""pending""
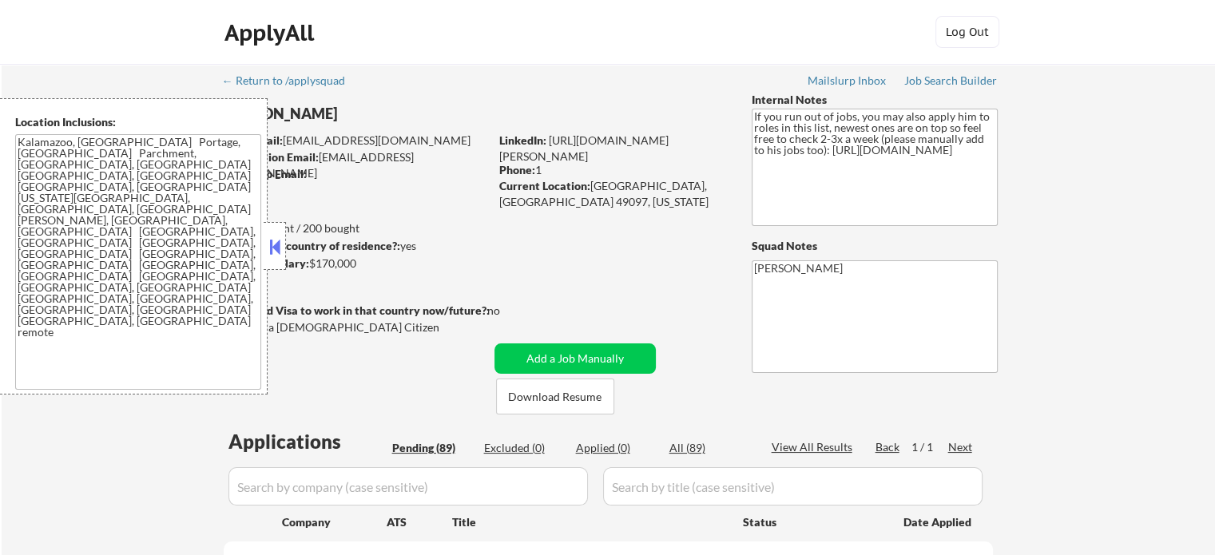
select select ""pending""
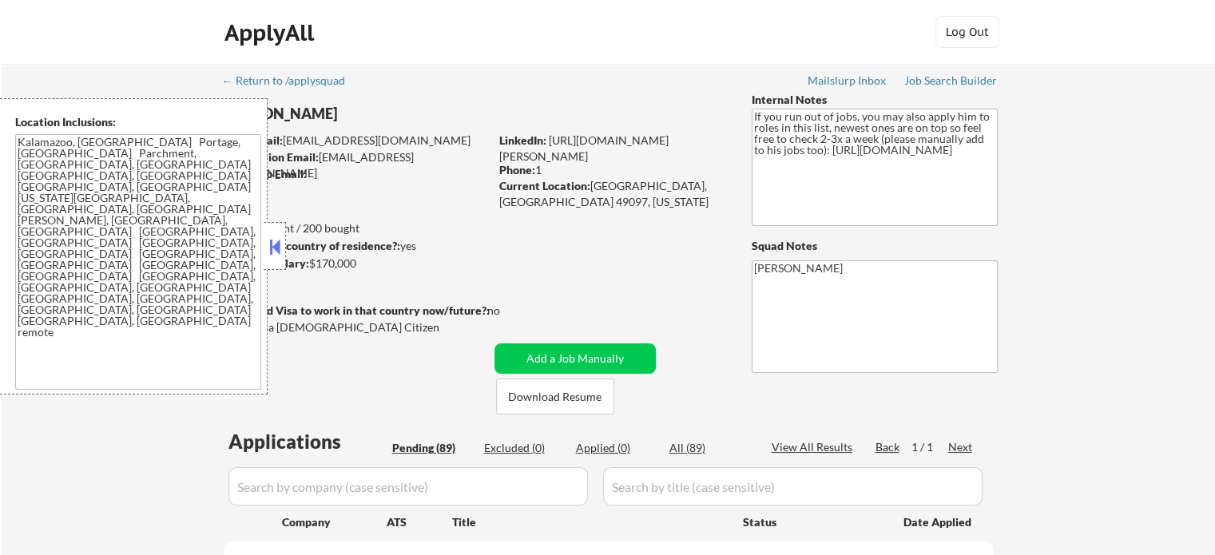
select select ""pending""
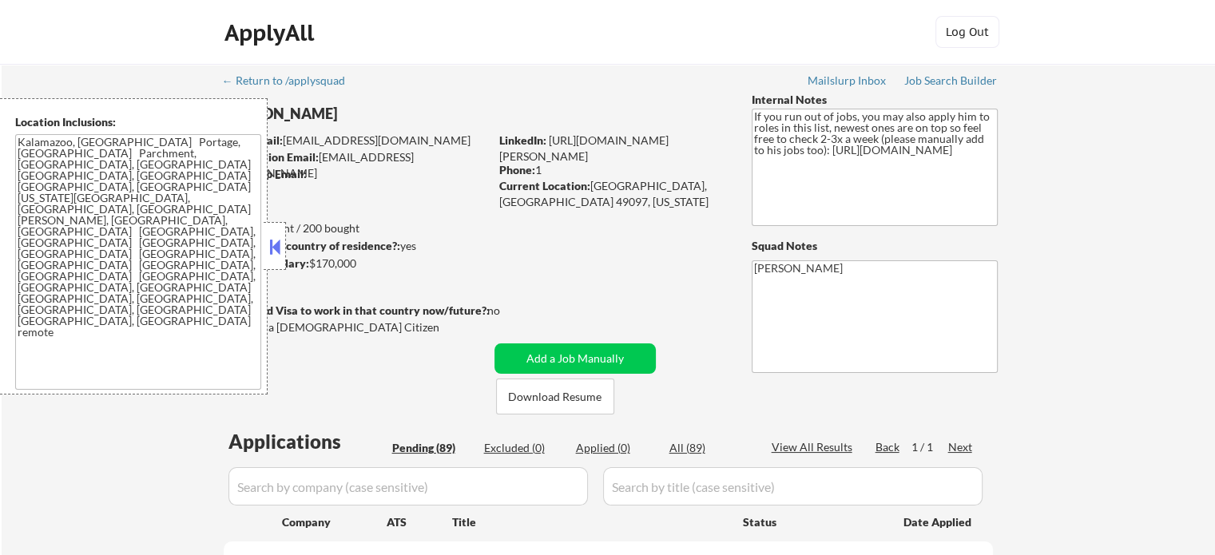
select select ""pending""
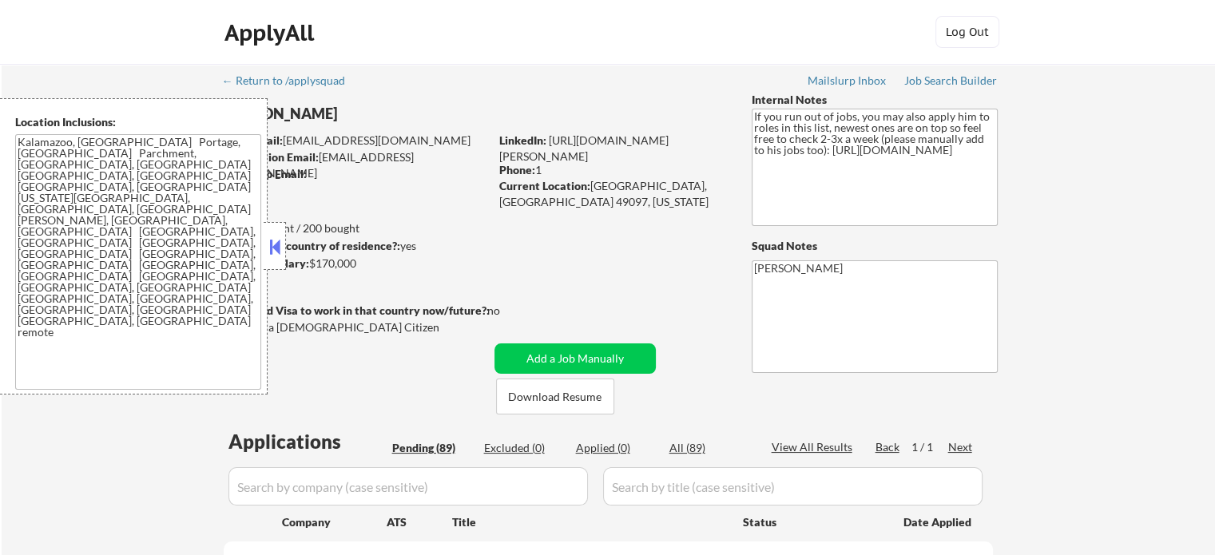
select select ""pending""
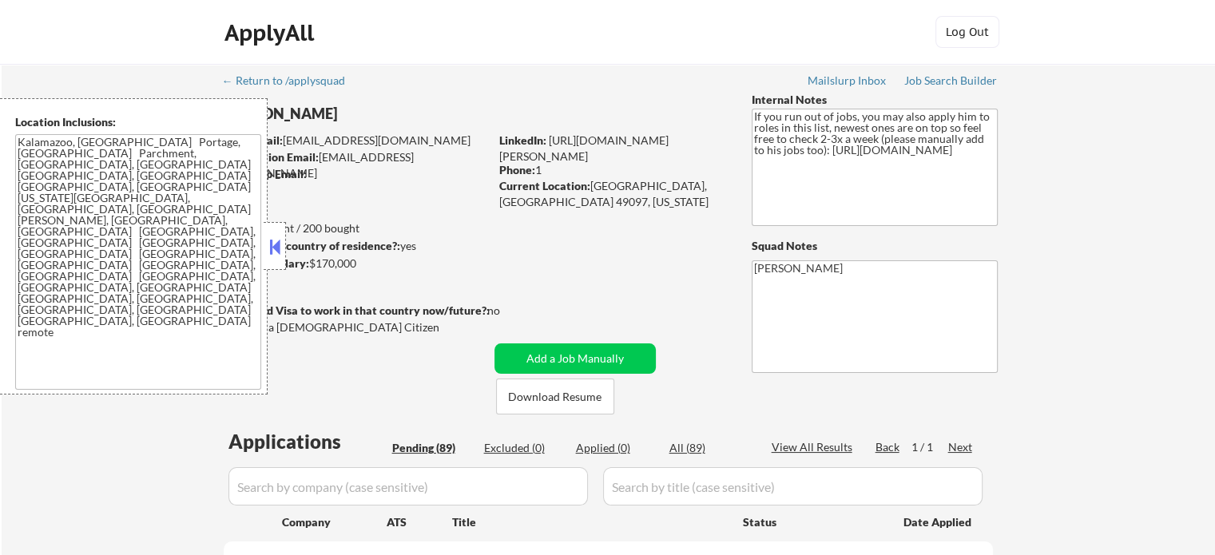
select select ""pending""
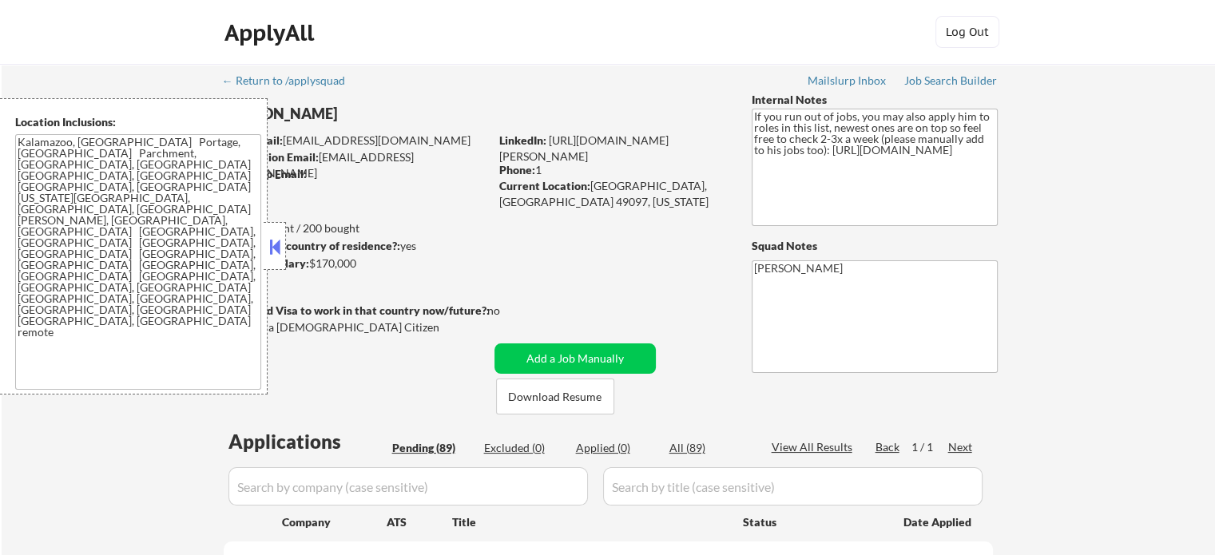
select select ""pending""
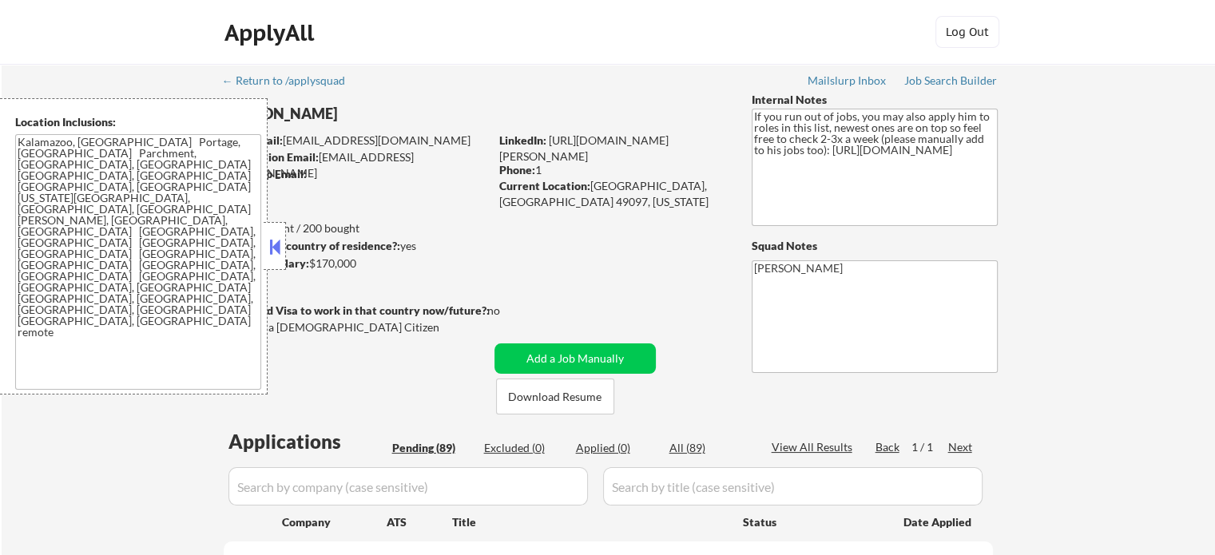
select select ""pending""
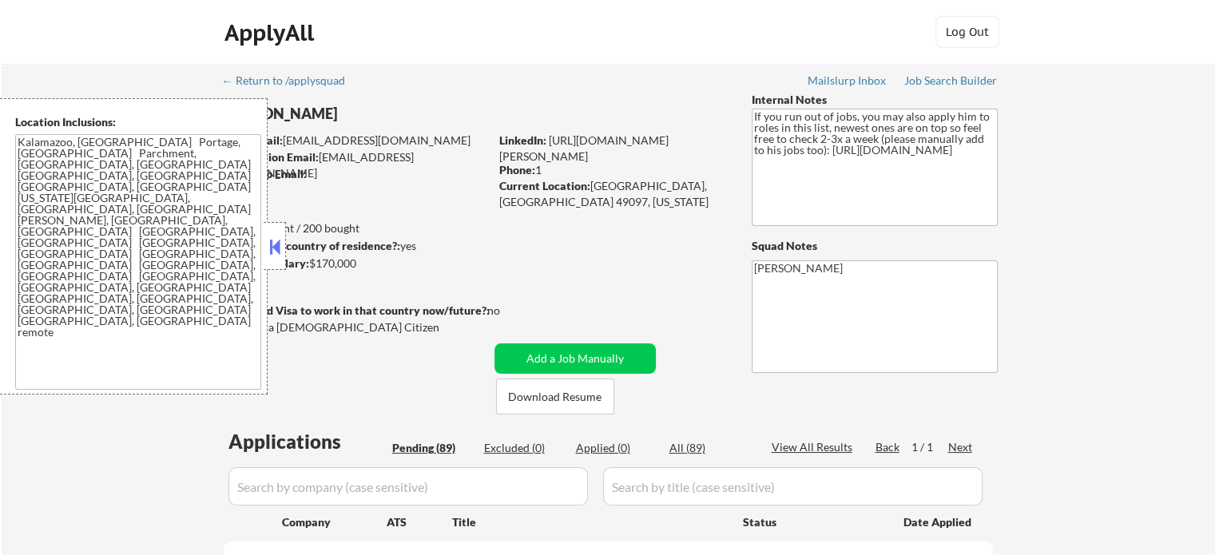
select select ""pending""
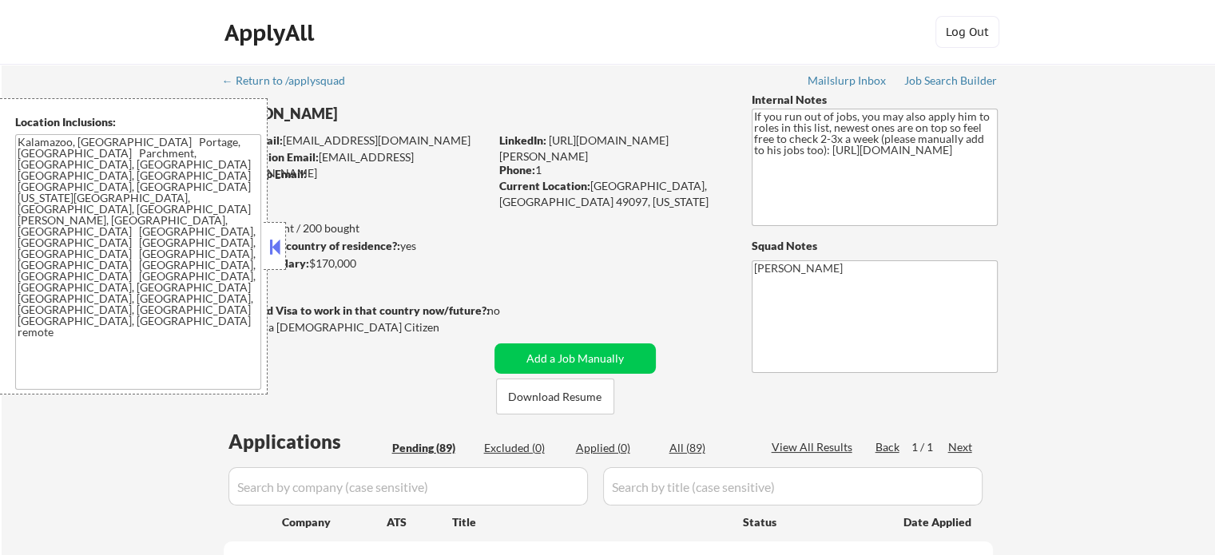
select select ""pending""
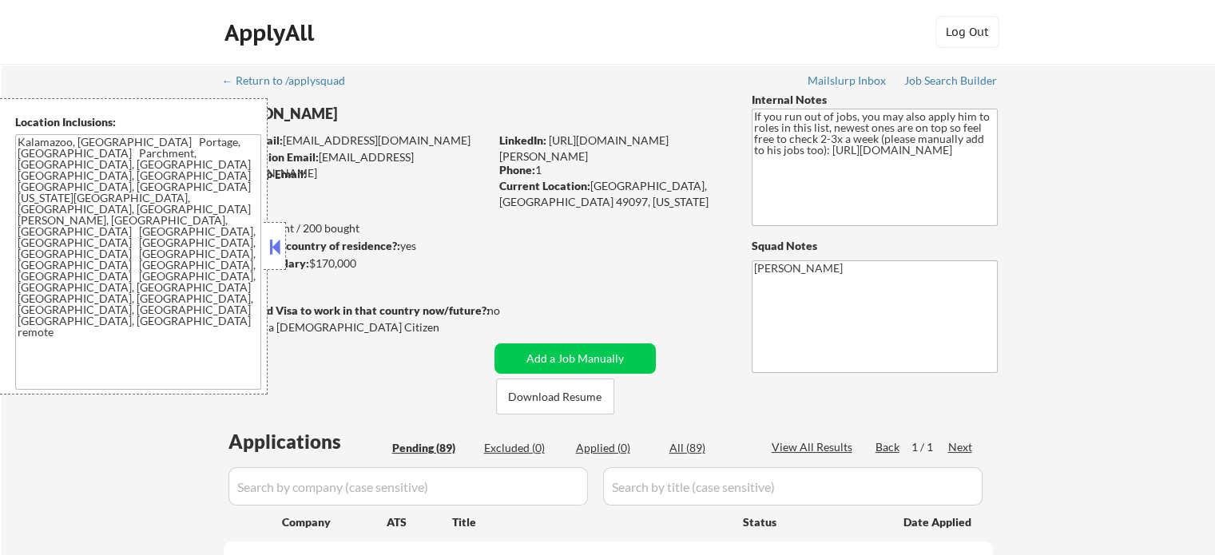
select select ""pending""
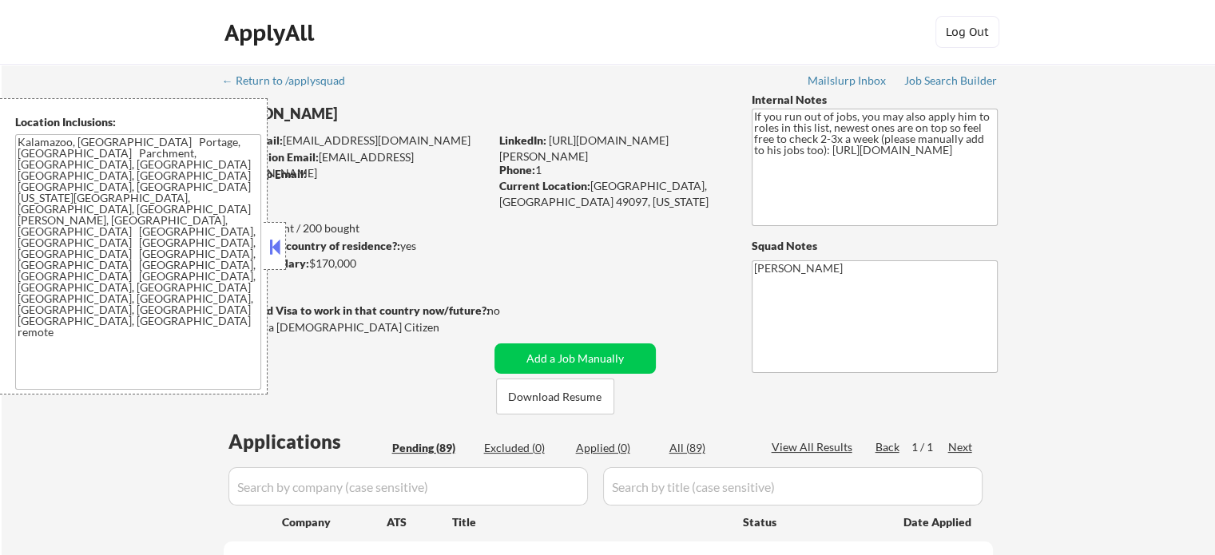
select select ""pending""
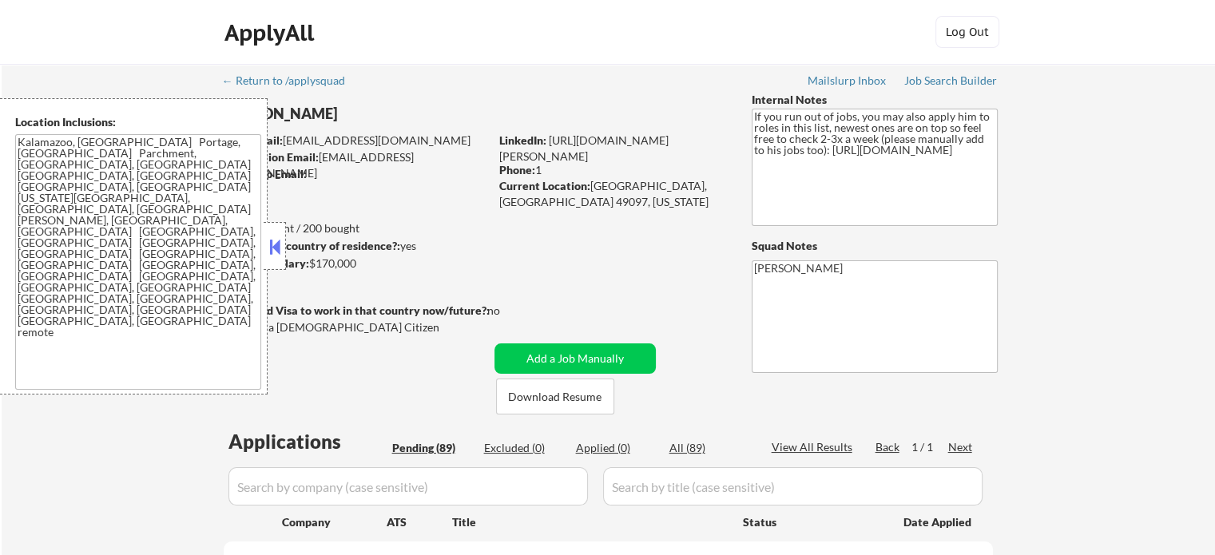
select select ""pending""
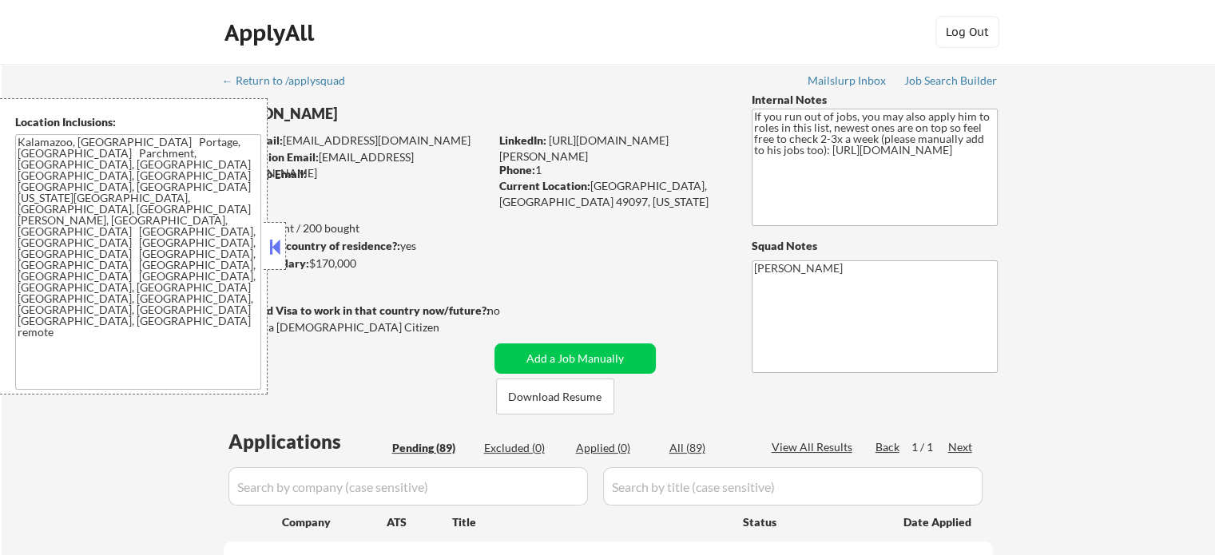
select select ""pending""
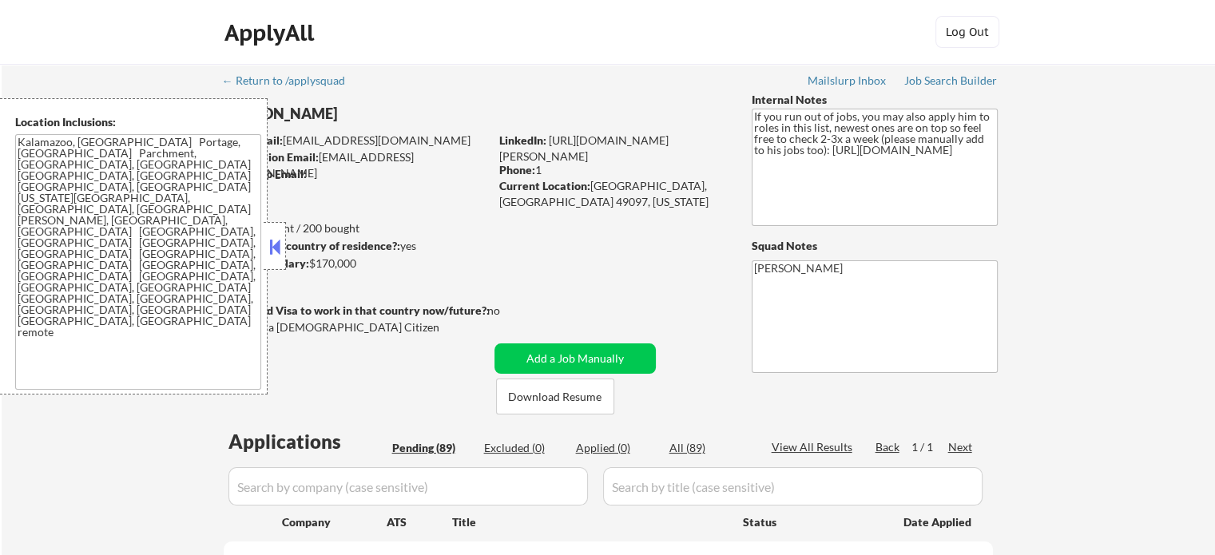
select select ""pending""
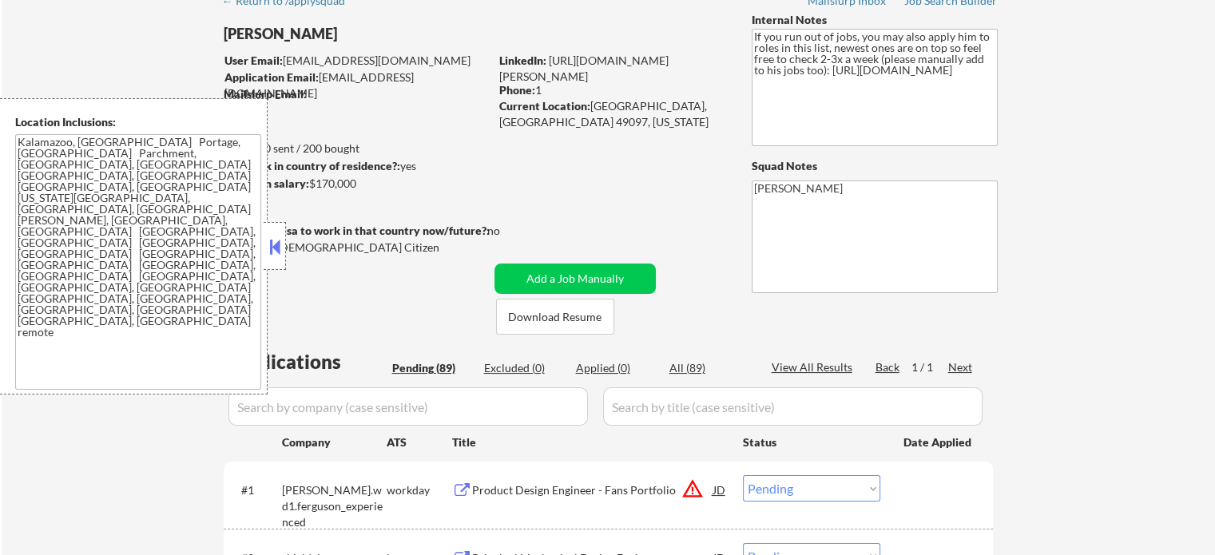
click at [543, 91] on div "Phone: 1" at bounding box center [612, 90] width 226 height 16
click at [539, 90] on div "Phone: 1" at bounding box center [612, 90] width 226 height 16
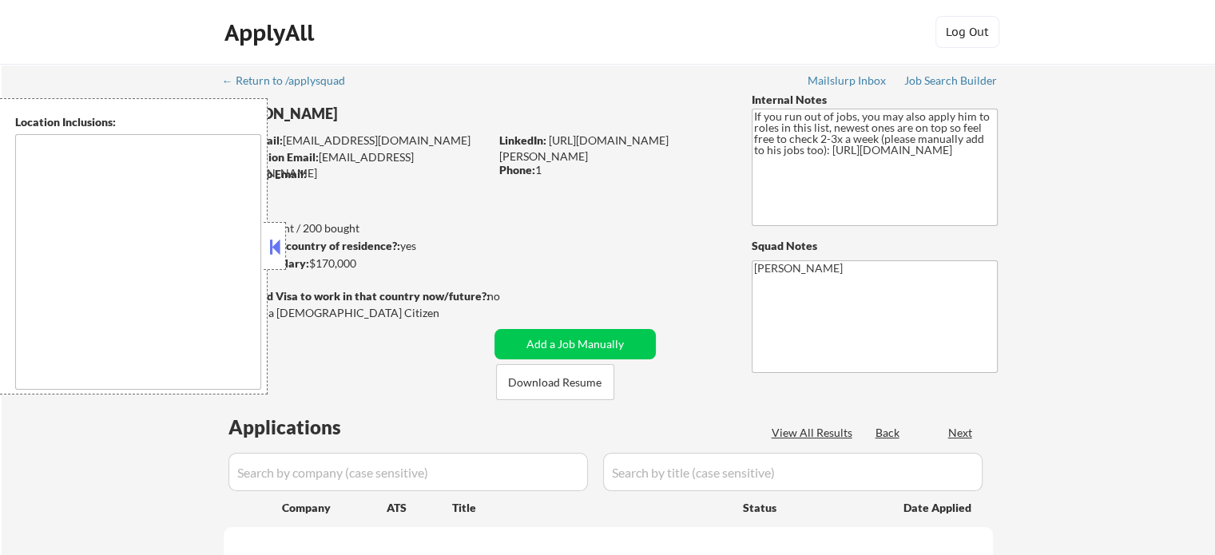
select select ""pending""
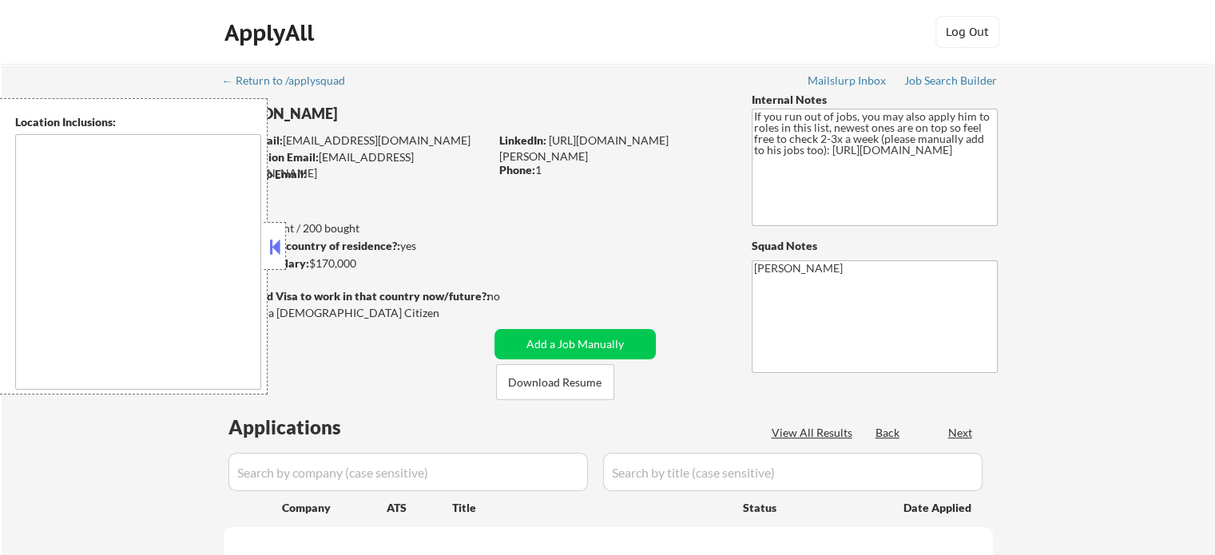
select select ""pending""
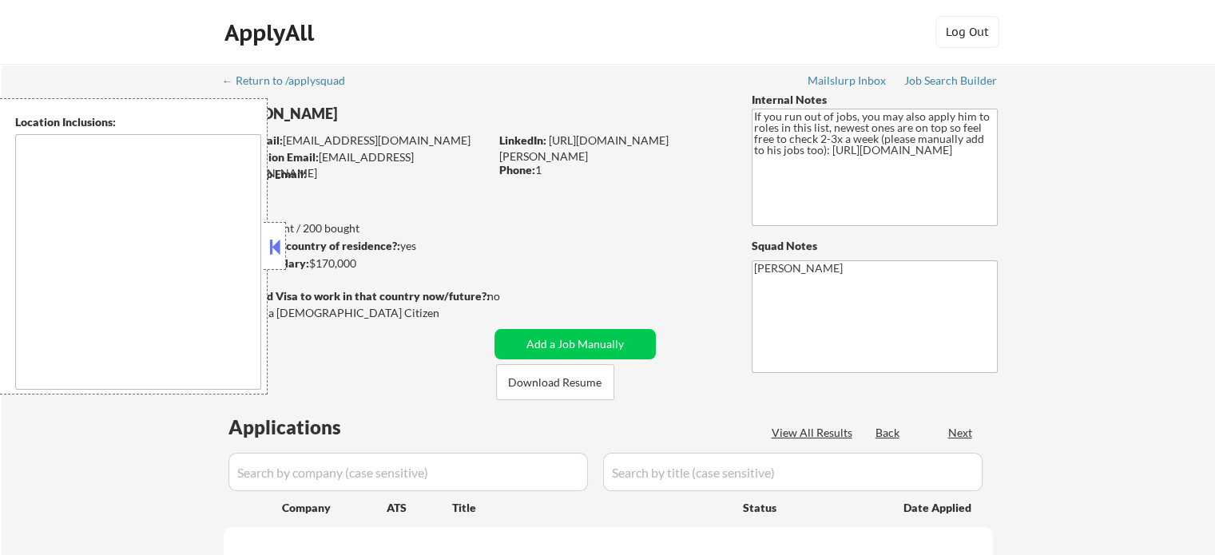
select select ""pending""
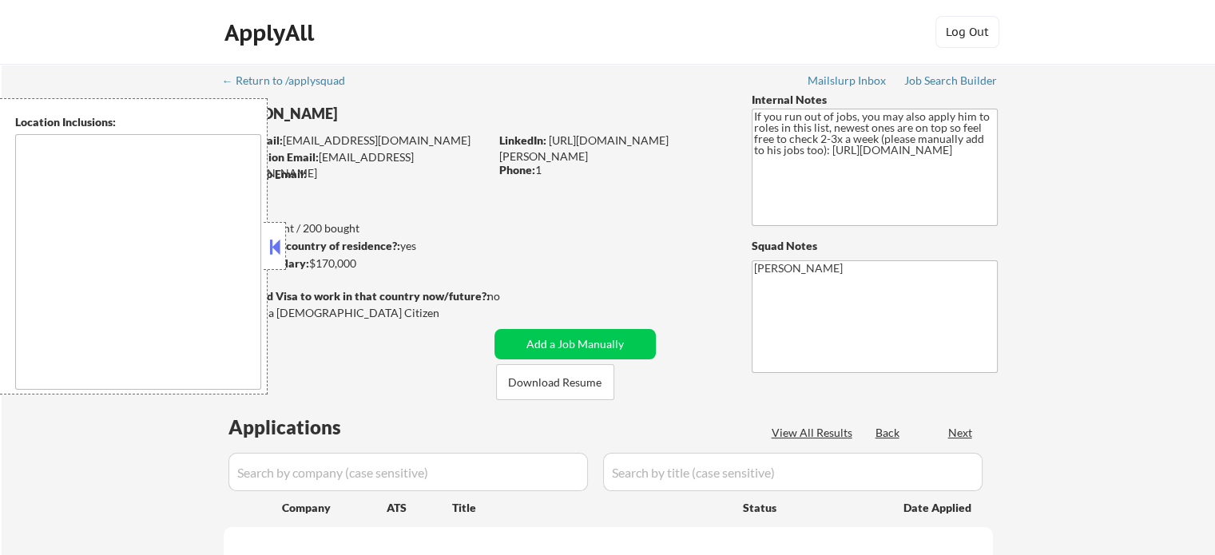
select select ""pending""
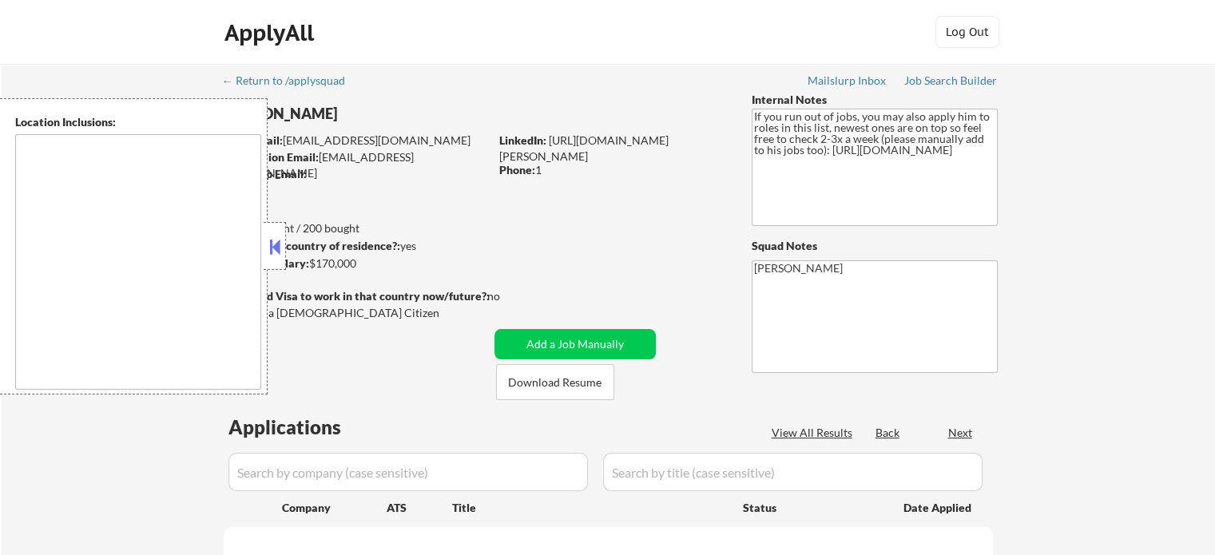
select select ""pending""
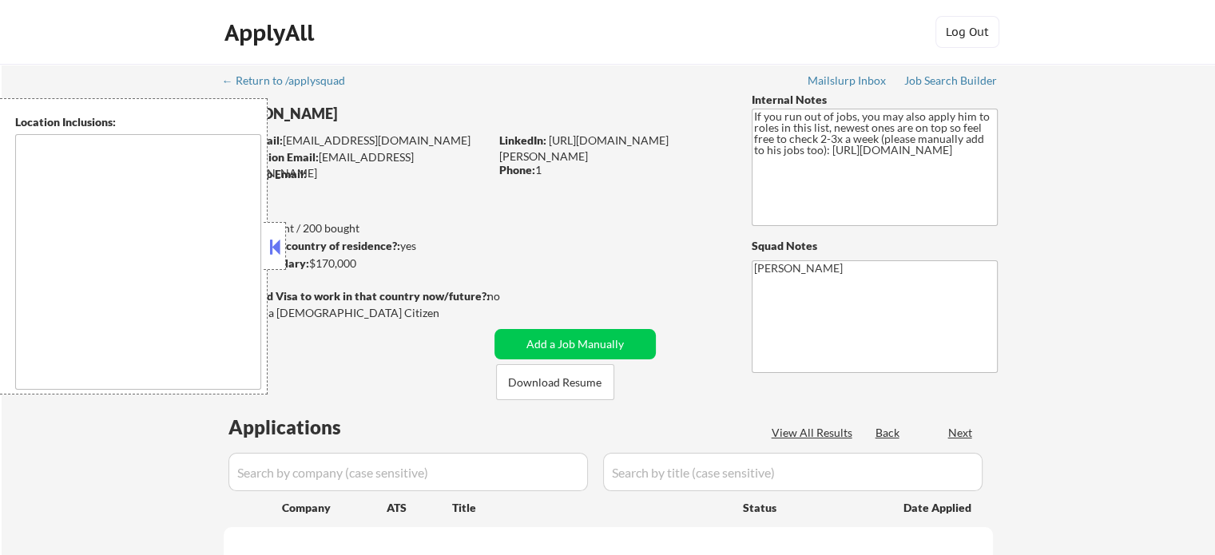
select select ""pending""
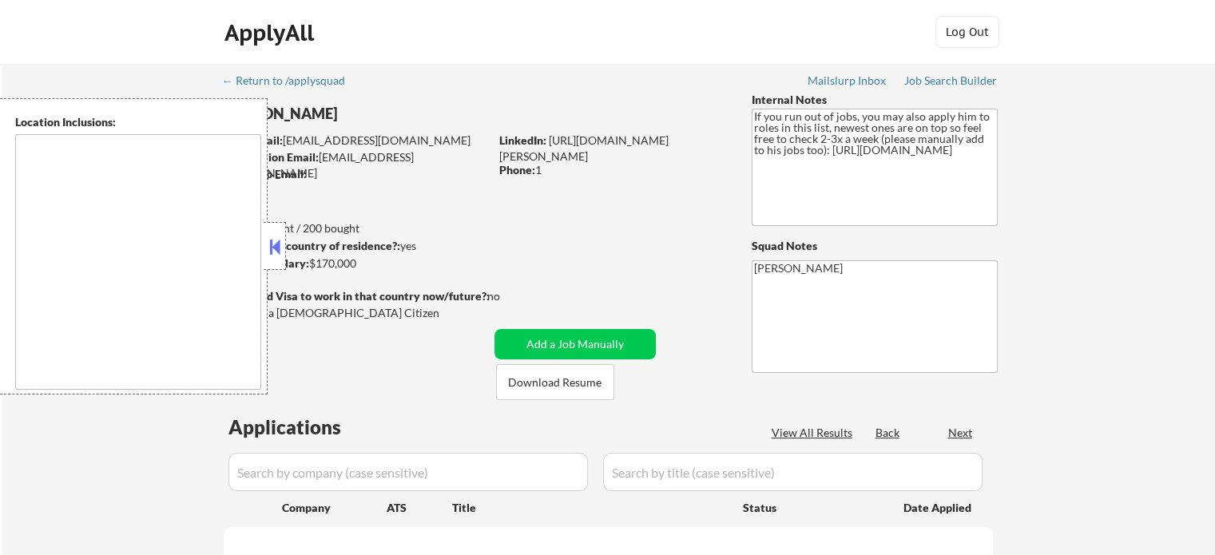
select select ""pending""
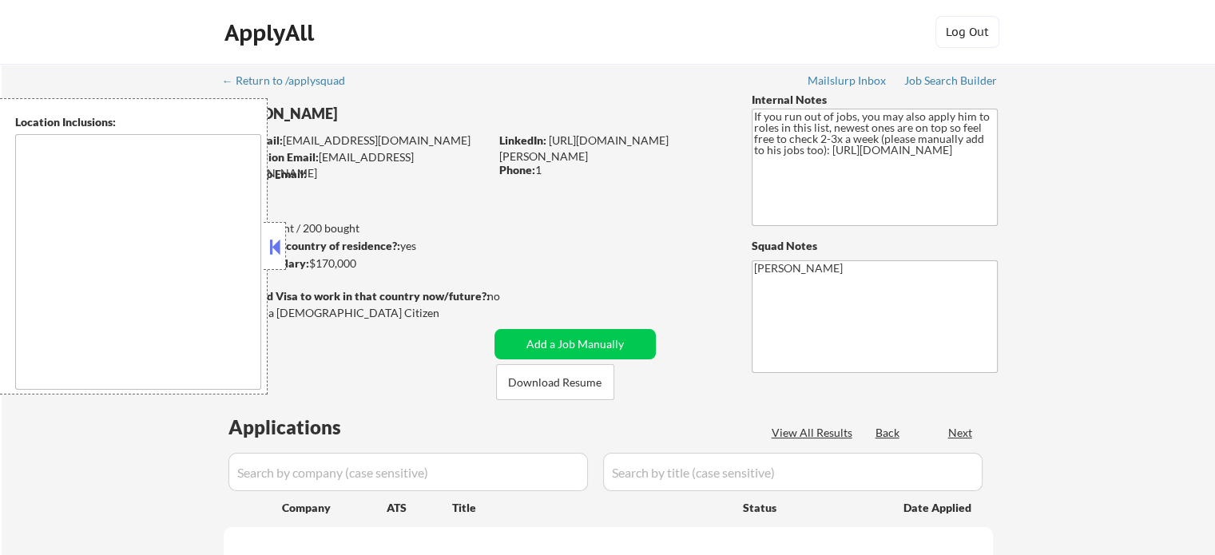
select select ""pending""
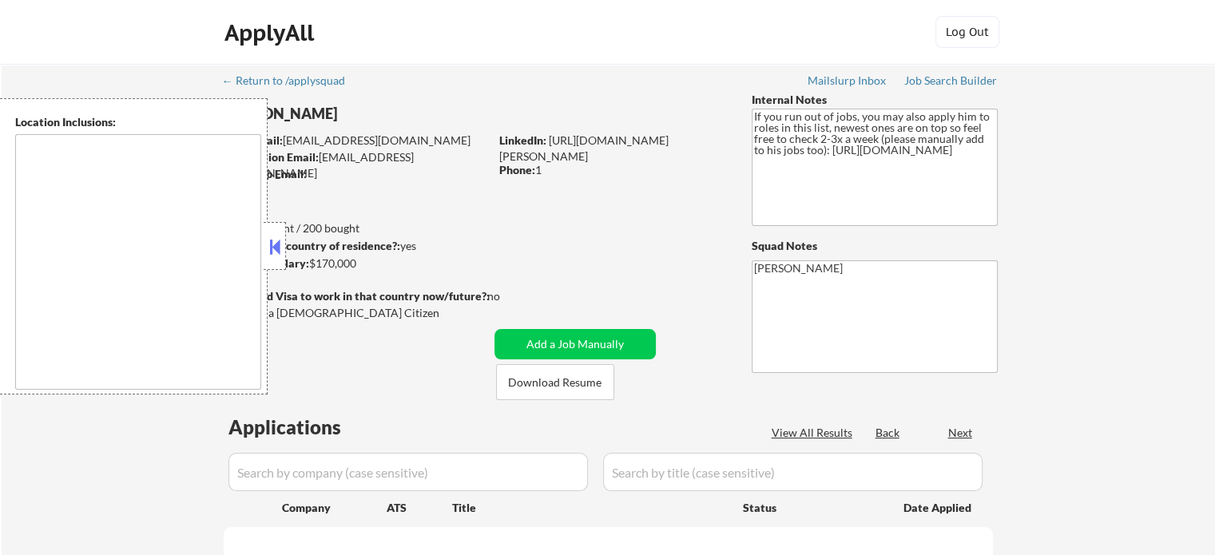
select select ""pending""
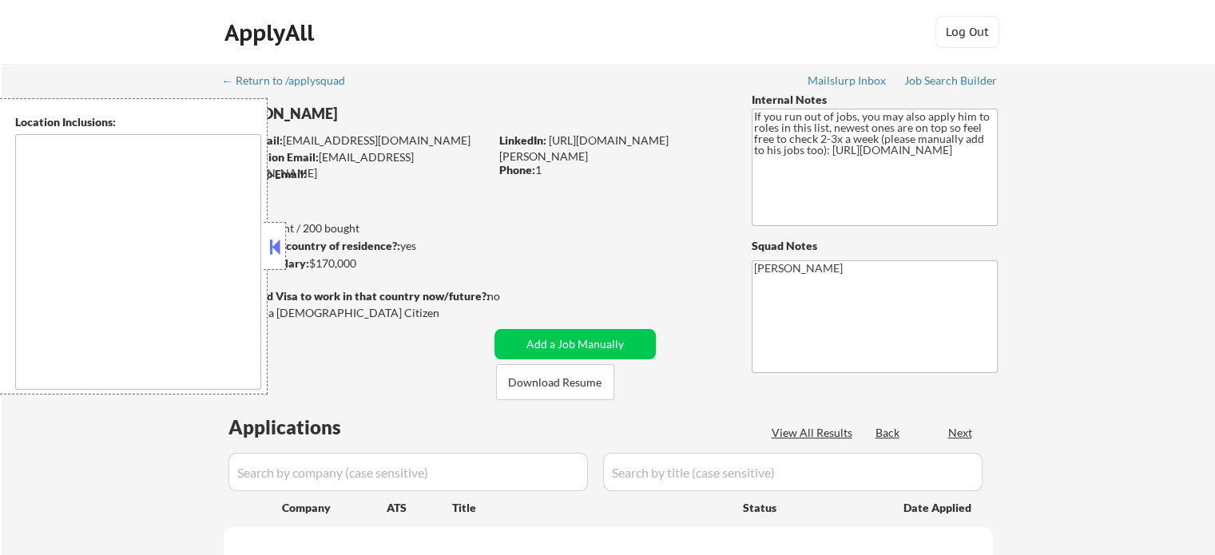
select select ""pending""
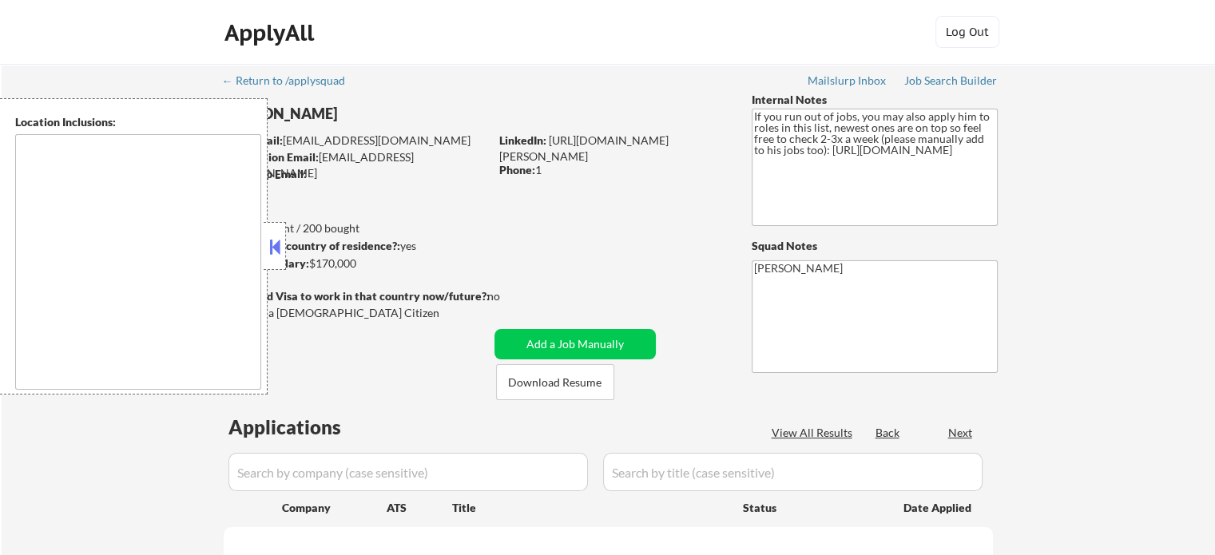
select select ""pending""
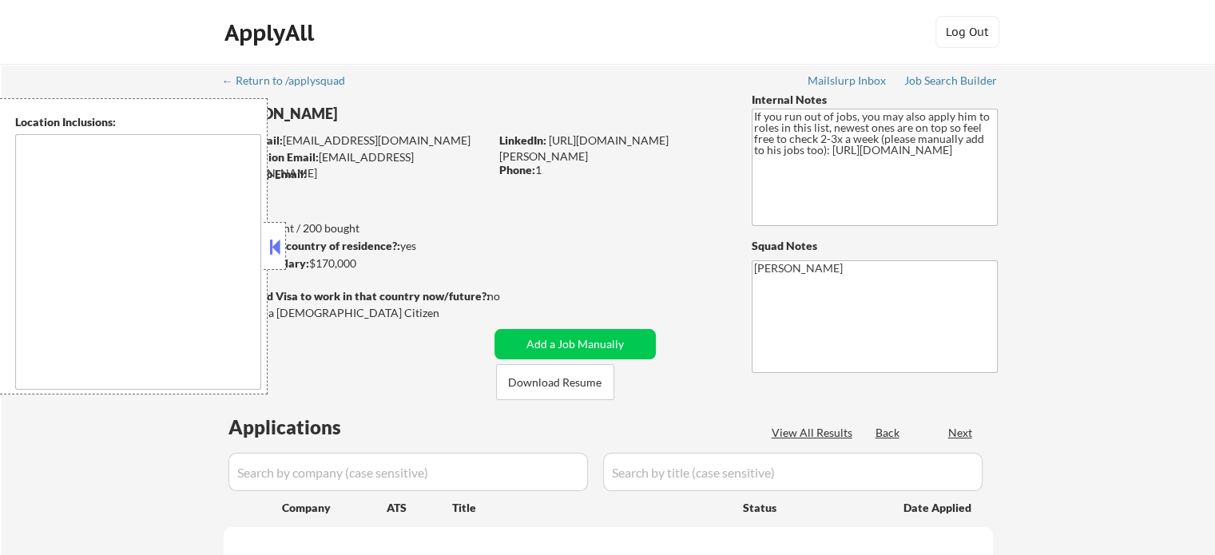
select select ""pending""
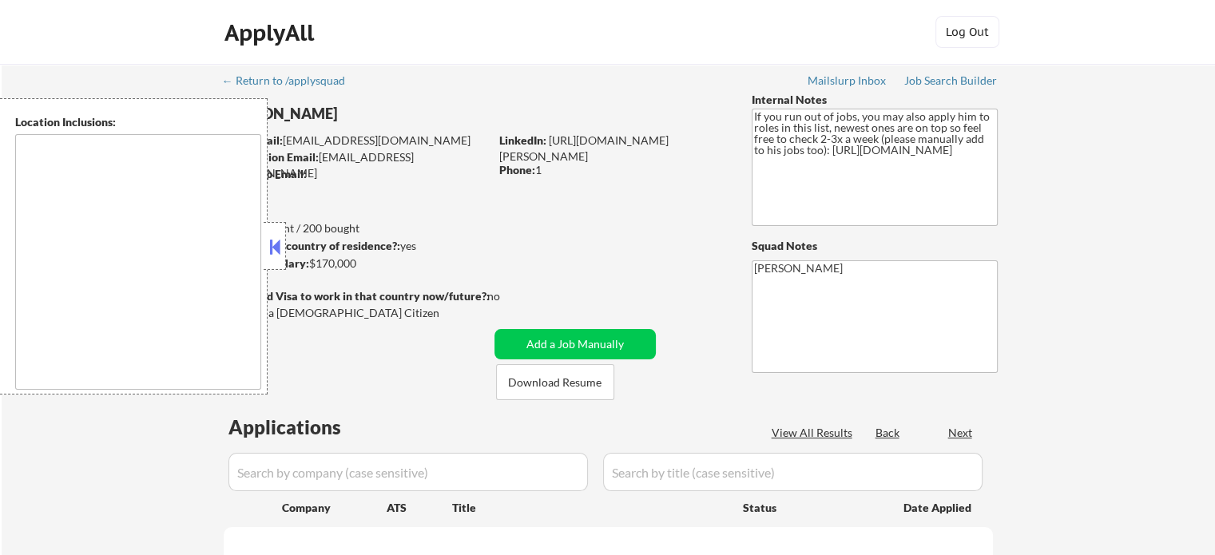
select select ""pending""
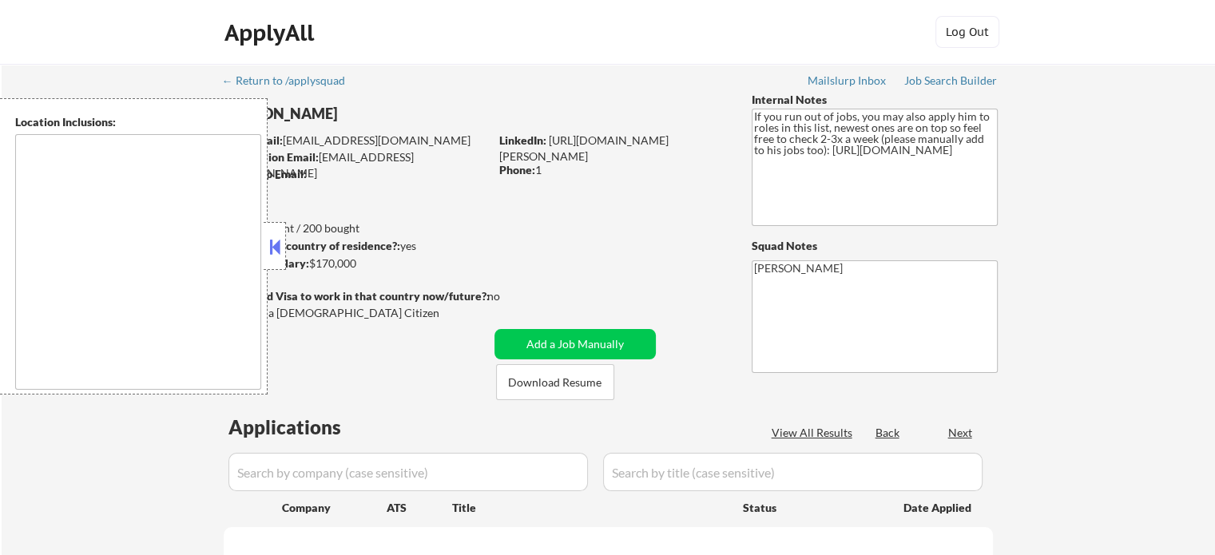
select select ""pending""
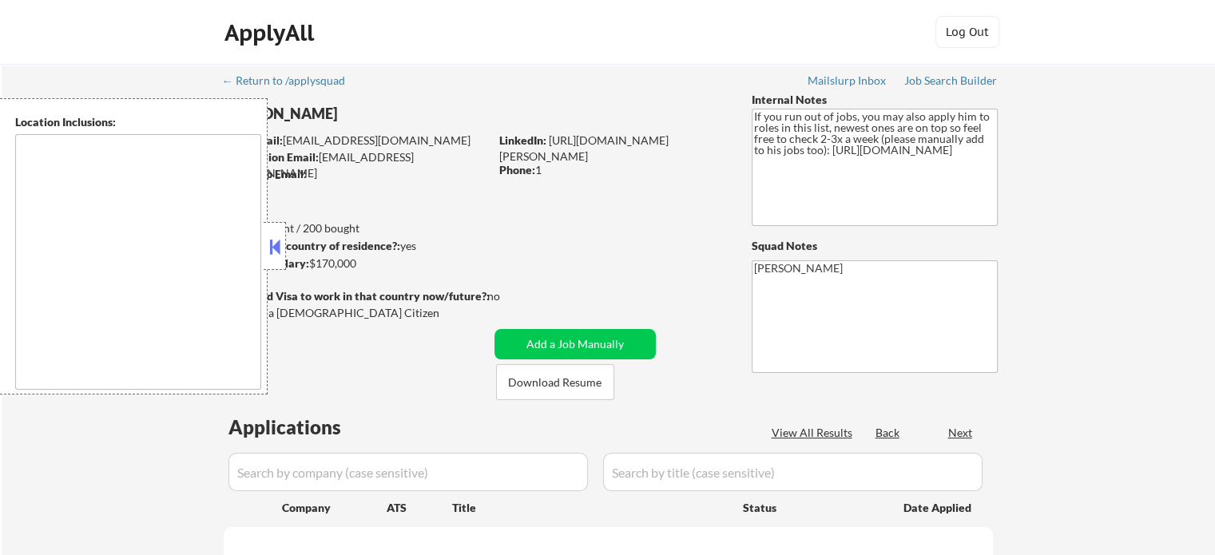
select select ""pending""
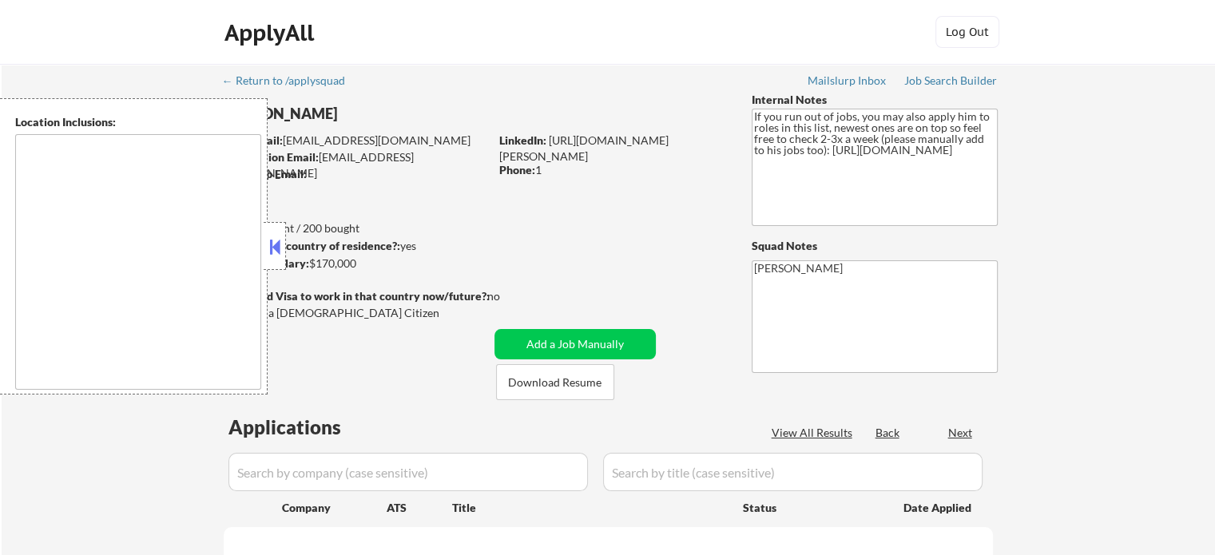
select select ""pending""
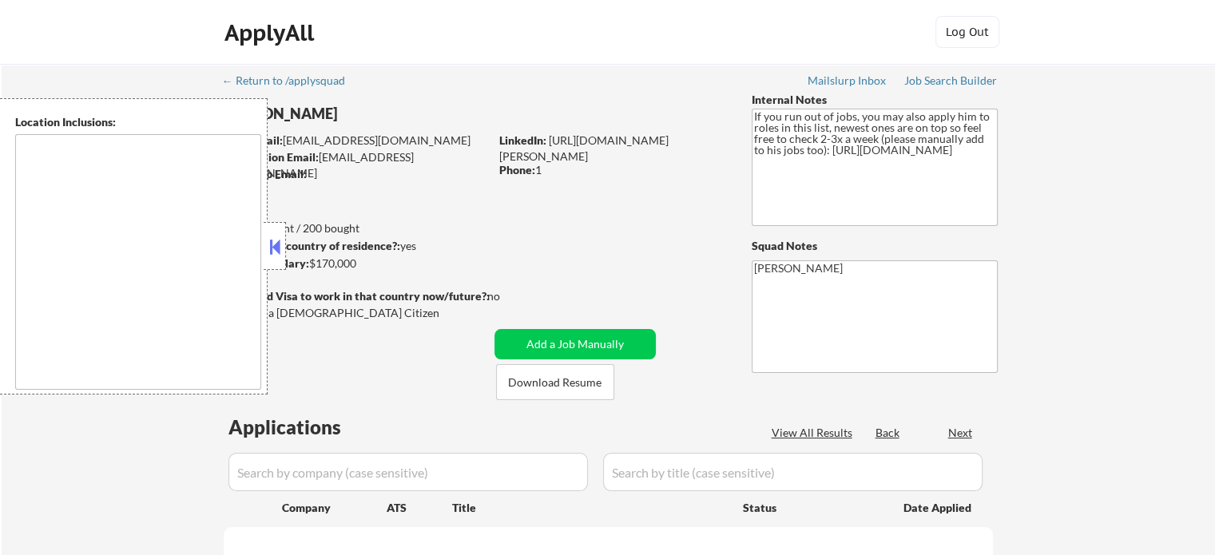
select select ""pending""
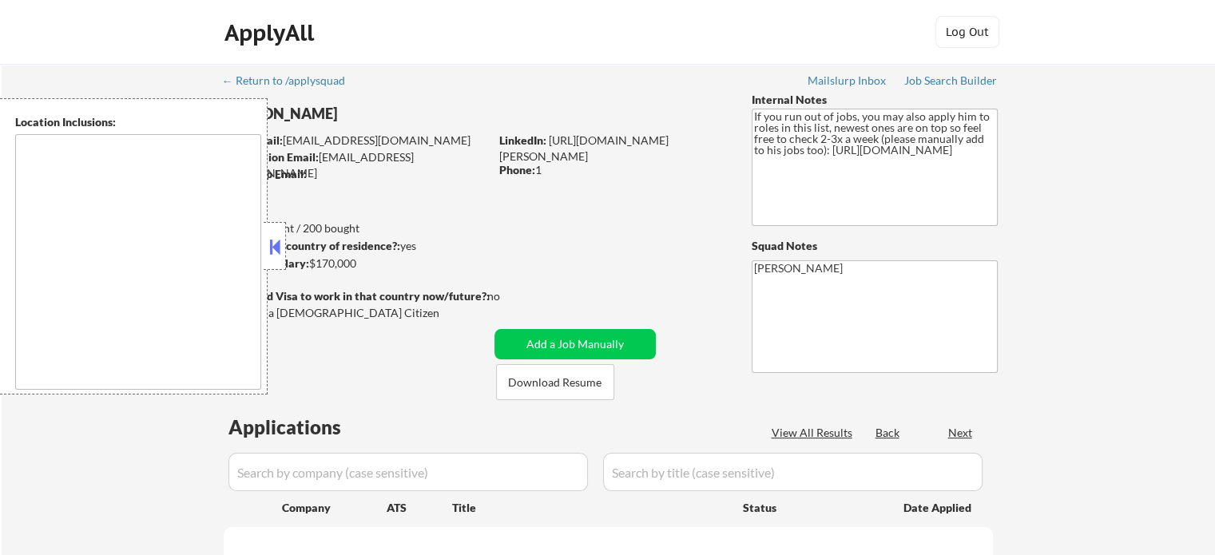
select select ""pending""
type textarea "Kalamazoo, [GEOGRAPHIC_DATA] Portage, [GEOGRAPHIC_DATA] Parchment, [GEOGRAPHIC_…"
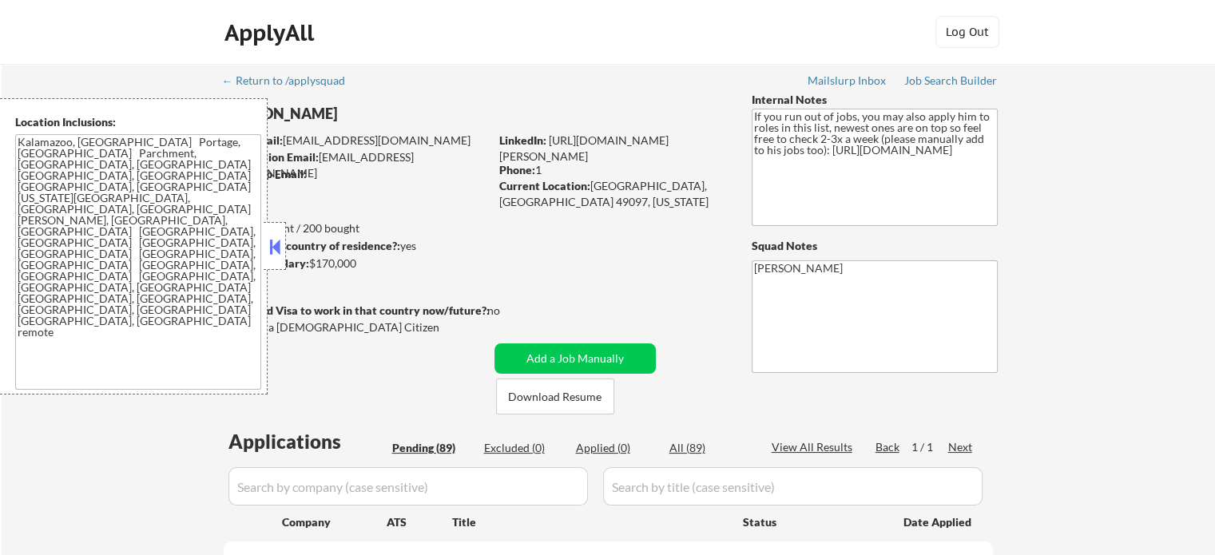
click at [271, 249] on button at bounding box center [275, 247] width 18 height 24
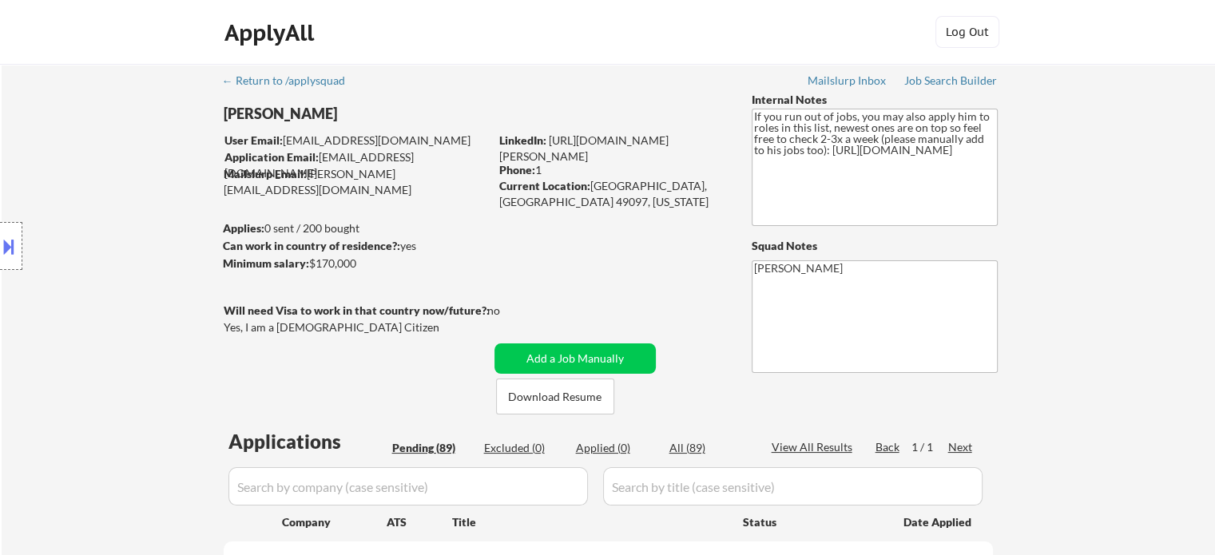
click at [2, 254] on button at bounding box center [9, 246] width 18 height 26
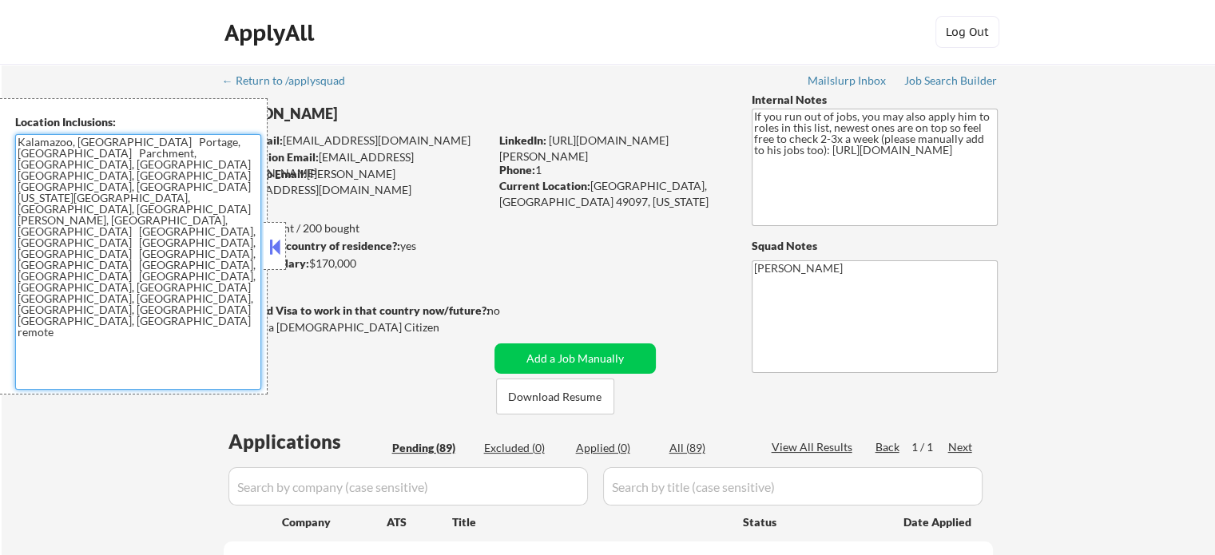
drag, startPoint x: 181, startPoint y: 212, endPoint x: 19, endPoint y: 139, distance: 177.0
click at [19, 139] on textarea "Kalamazoo, [GEOGRAPHIC_DATA] Portage, [GEOGRAPHIC_DATA] Parchment, [GEOGRAPHIC_…" at bounding box center [138, 262] width 246 height 256
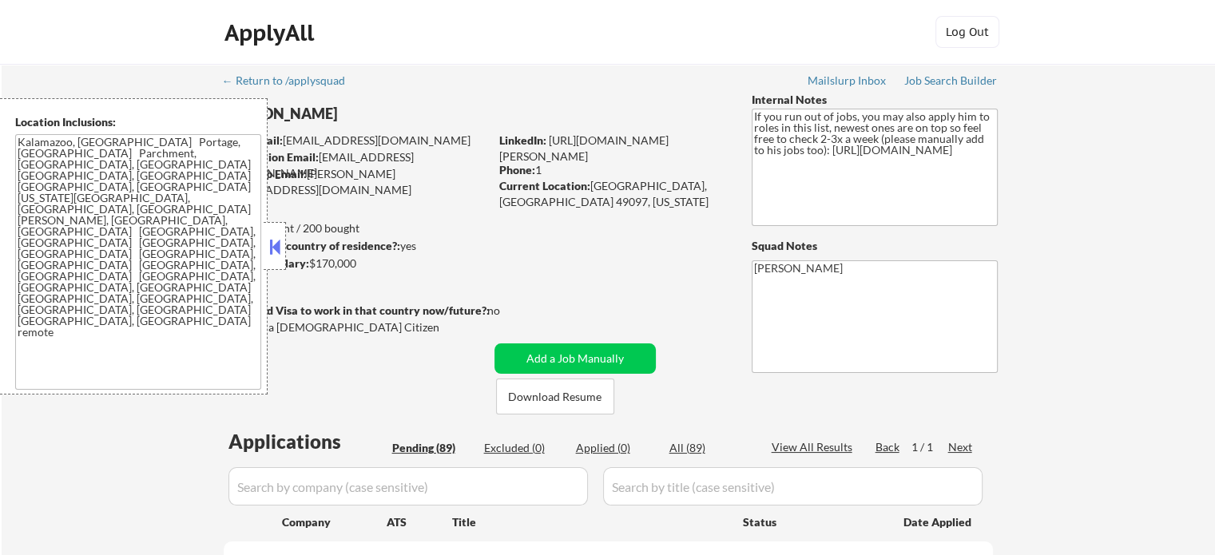
select select ""pending""
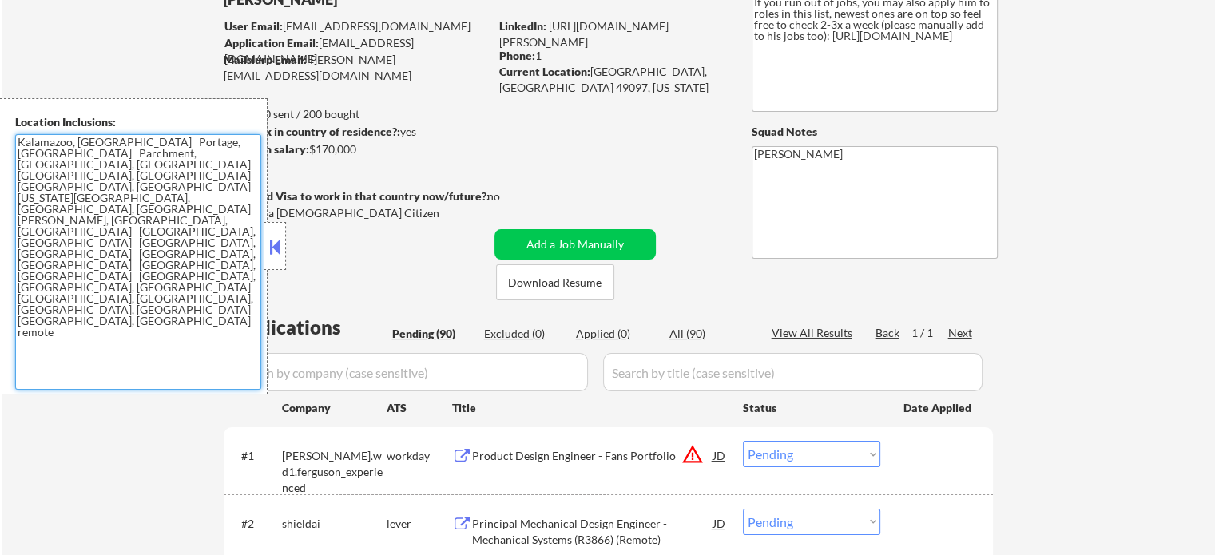
scroll to position [240, 0]
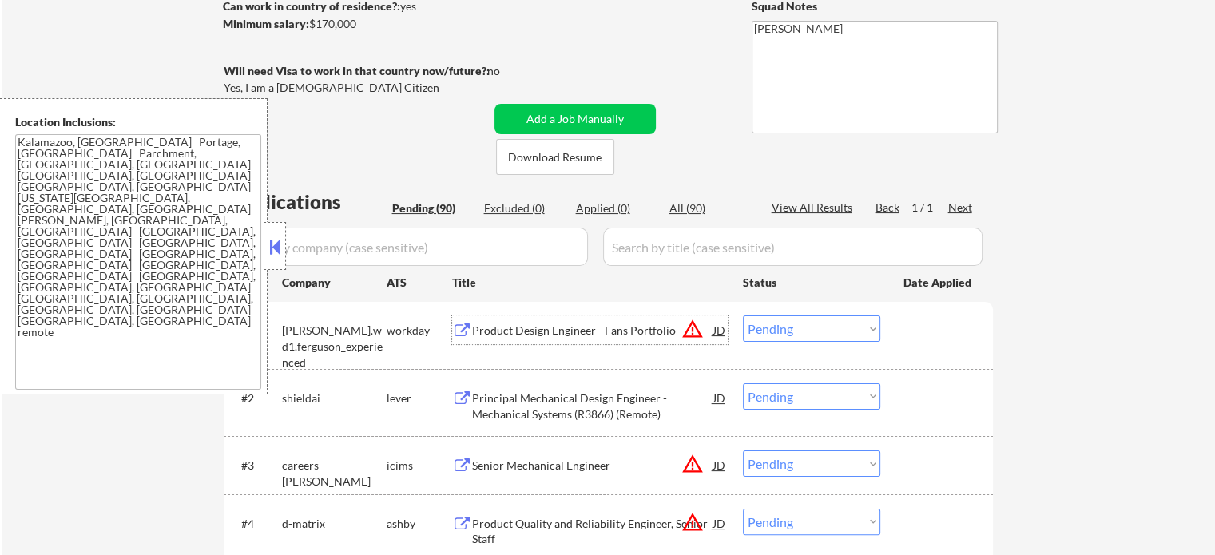
click at [543, 333] on div "Product Design Engineer - Fans Portfolio" at bounding box center [592, 331] width 241 height 16
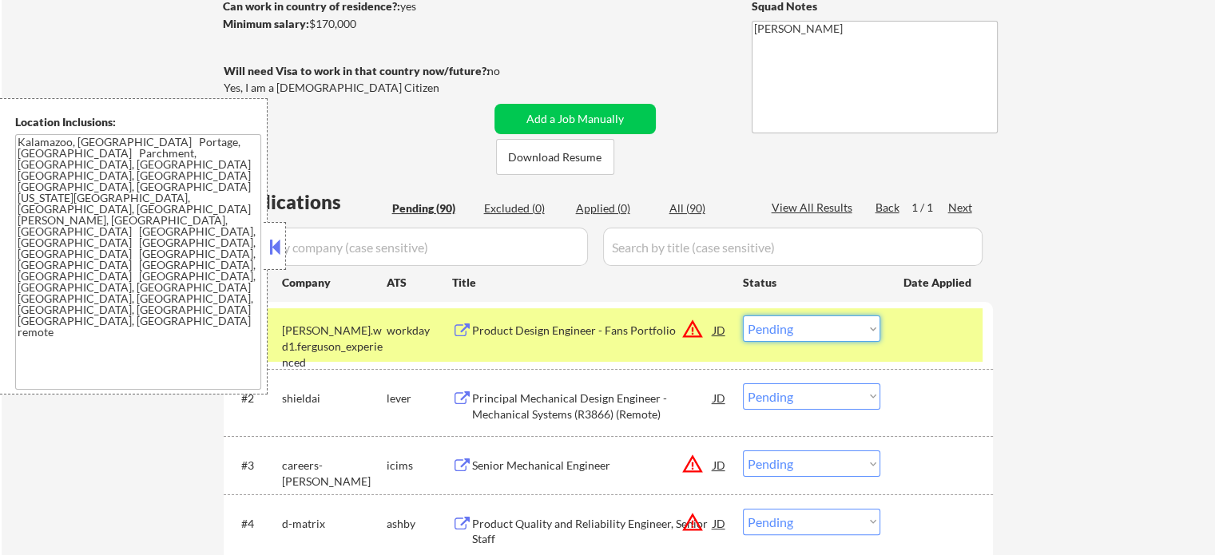
click at [804, 340] on select "Choose an option... Pending Applied Excluded (Questions) Excluded (Expired) Exc…" at bounding box center [811, 329] width 137 height 26
click at [743, 316] on select "Choose an option... Pending Applied Excluded (Questions) Excluded (Expired) Exc…" at bounding box center [811, 329] width 137 height 26
click at [910, 337] on div at bounding box center [939, 330] width 70 height 29
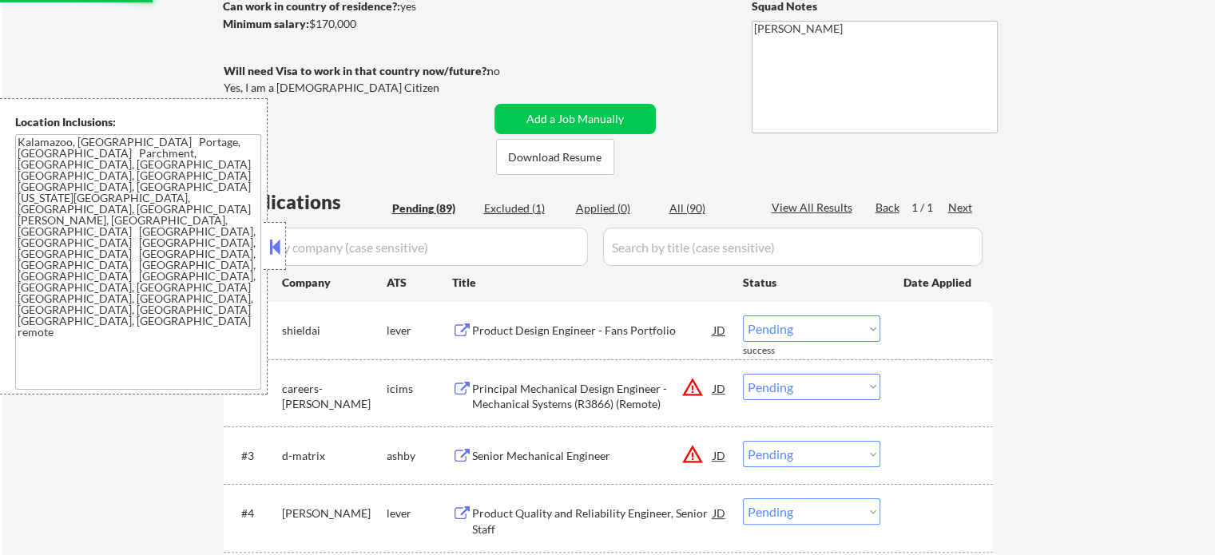
click at [582, 335] on div "Product Design Engineer - Fans Portfolio" at bounding box center [592, 331] width 241 height 16
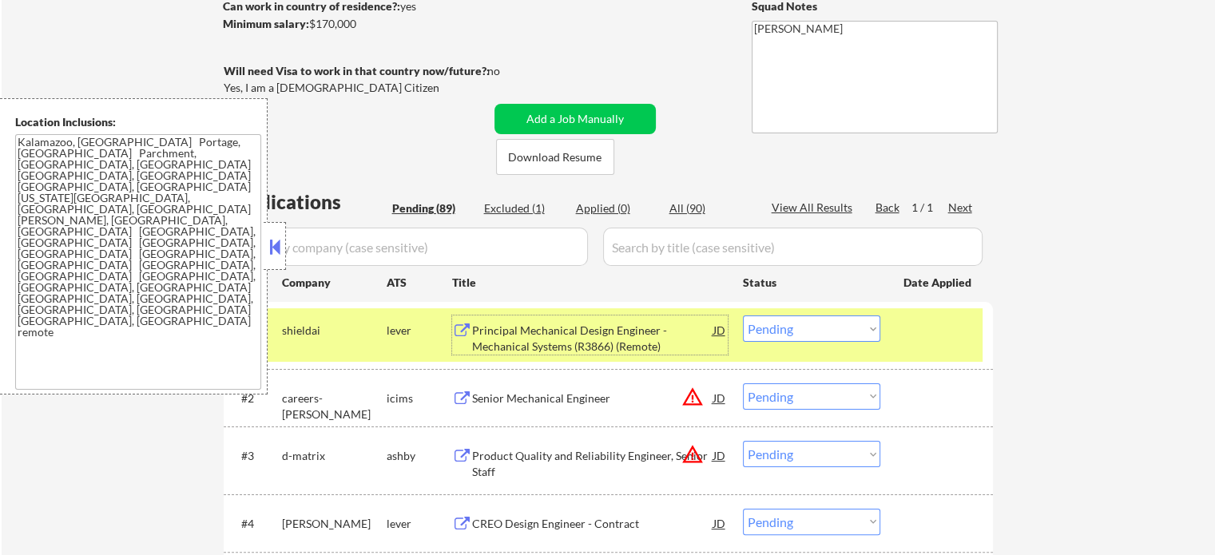
click at [626, 345] on div "Principal Mechanical Design Engineer - Mechanical Systems (R3866) (Remote)" at bounding box center [592, 338] width 241 height 31
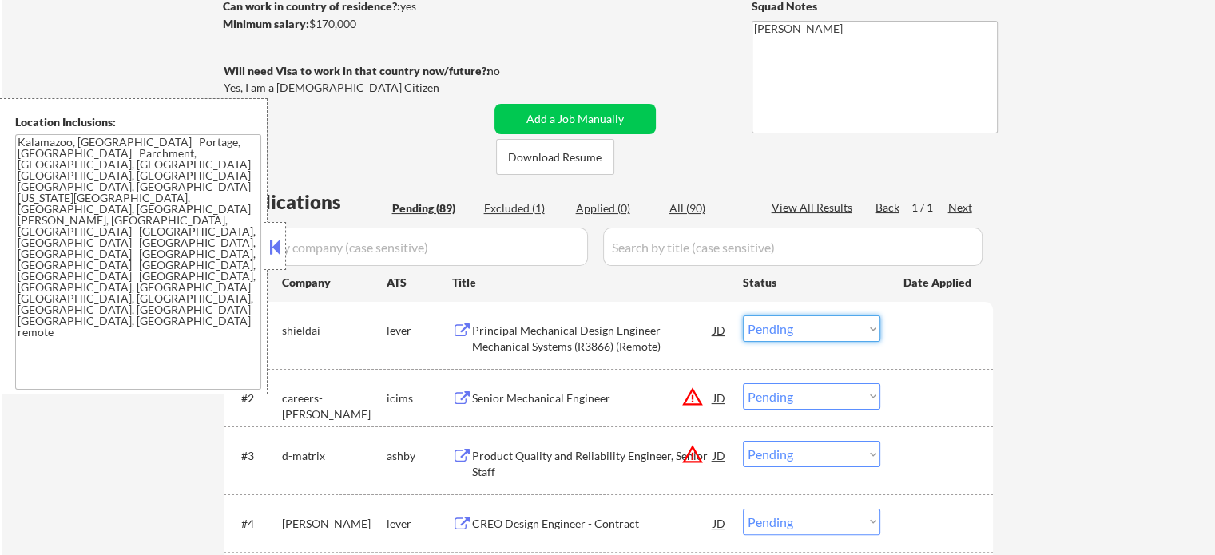
click at [809, 322] on select "Choose an option... Pending Applied Excluded (Questions) Excluded (Expired) Exc…" at bounding box center [811, 329] width 137 height 26
click at [743, 316] on select "Choose an option... Pending Applied Excluded (Questions) Excluded (Expired) Exc…" at bounding box center [811, 329] width 137 height 26
select select ""pending""
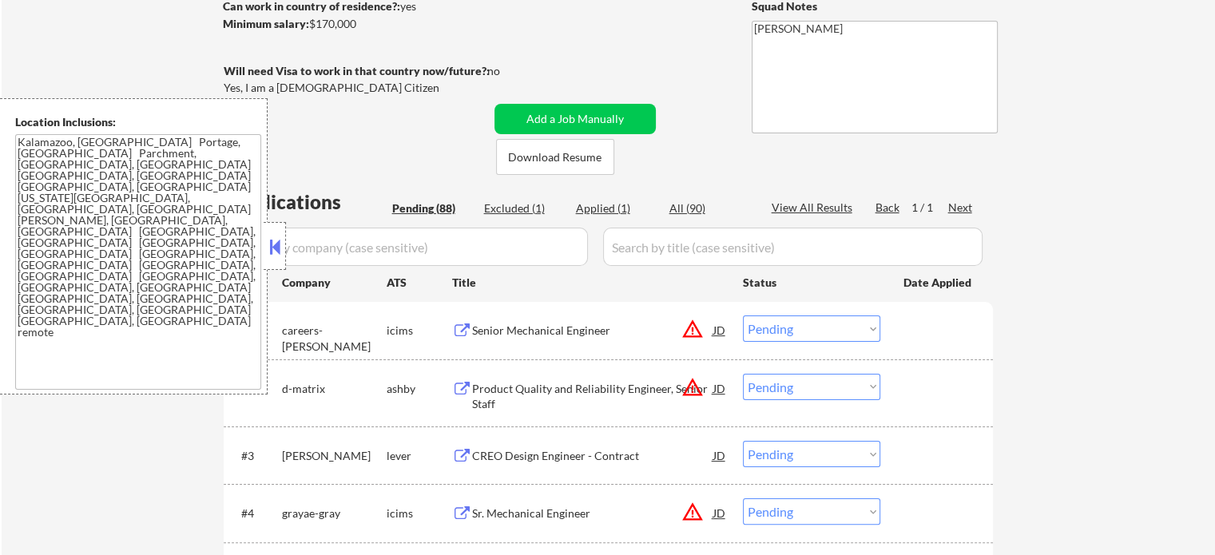
scroll to position [320, 0]
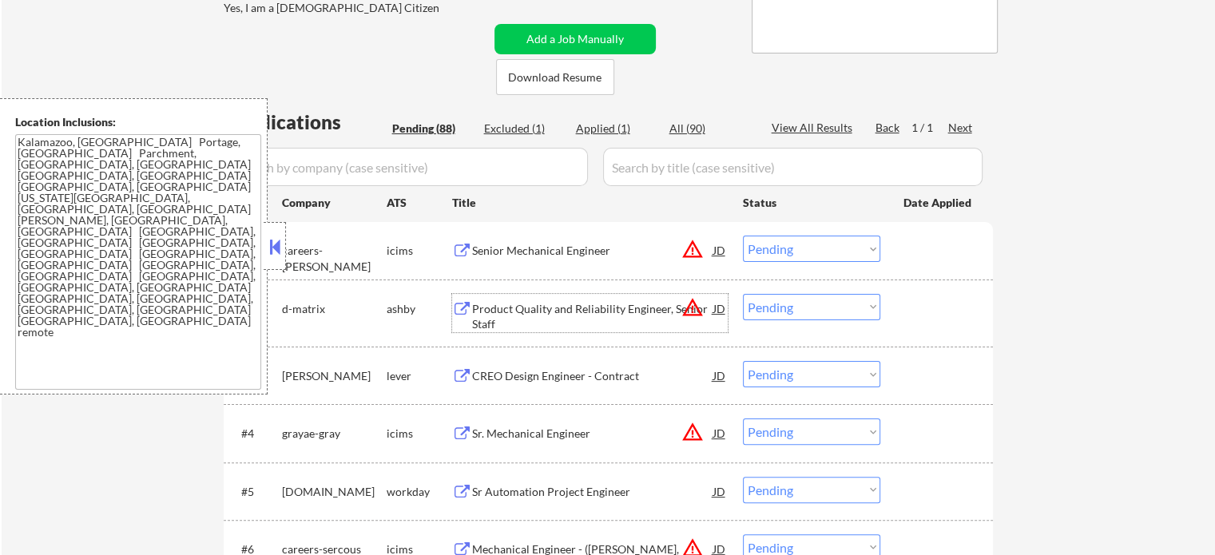
click at [558, 312] on div "Product Quality and Reliability Engineer, Senior Staff" at bounding box center [592, 316] width 241 height 31
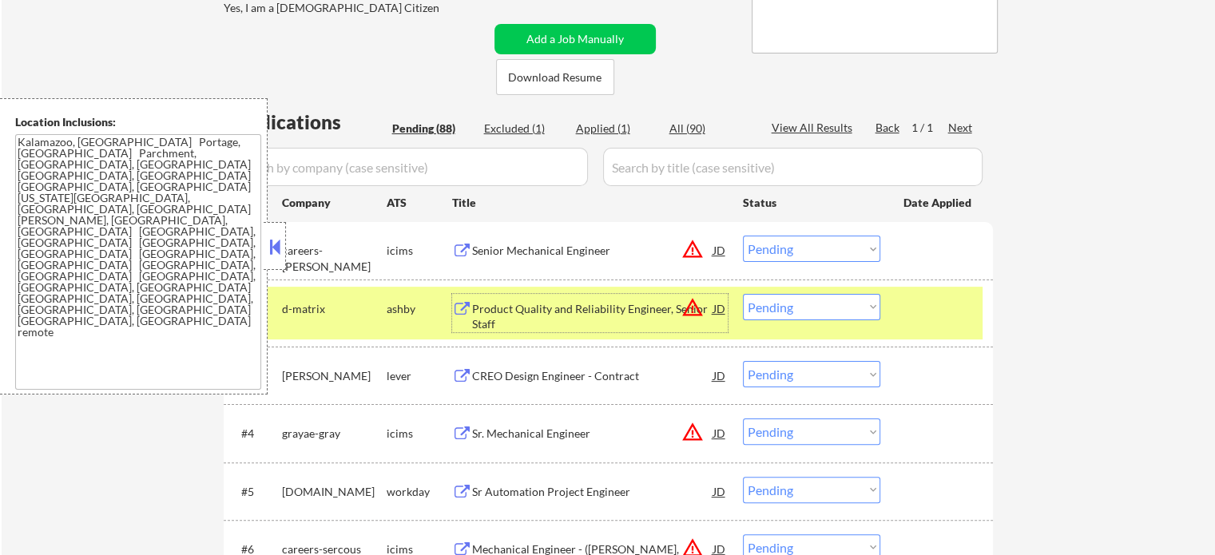
click at [799, 314] on select "Choose an option... Pending Applied Excluded (Questions) Excluded (Expired) Exc…" at bounding box center [811, 307] width 137 height 26
click at [743, 294] on select "Choose an option... Pending Applied Excluded (Questions) Excluded (Expired) Exc…" at bounding box center [811, 307] width 137 height 26
click at [913, 311] on div at bounding box center [939, 308] width 70 height 29
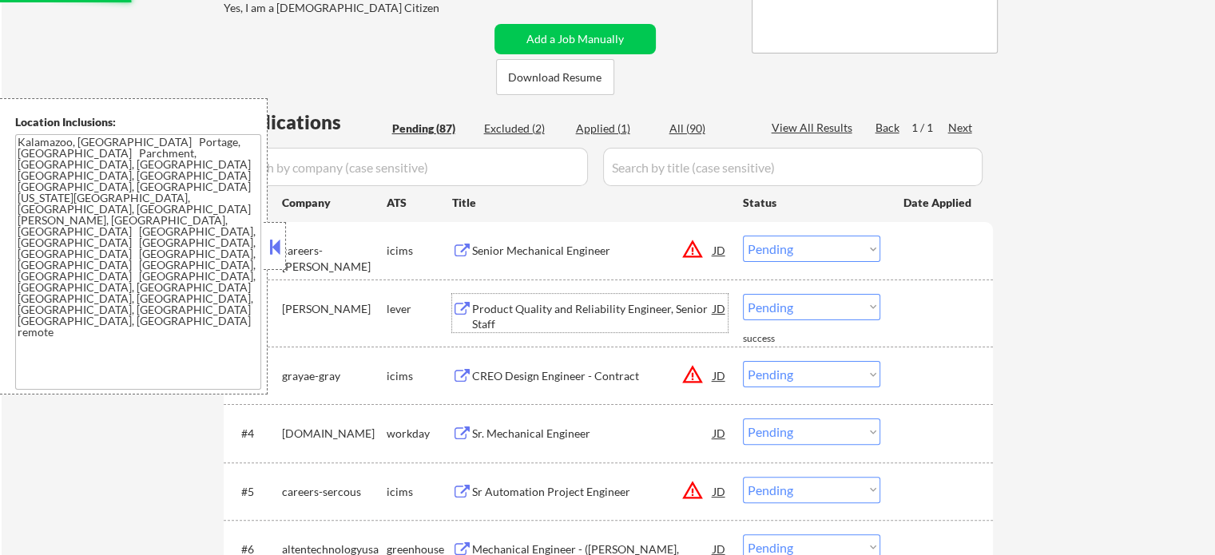
click at [574, 308] on div "Product Quality and Reliability Engineer, Senior Staff" at bounding box center [592, 316] width 241 height 31
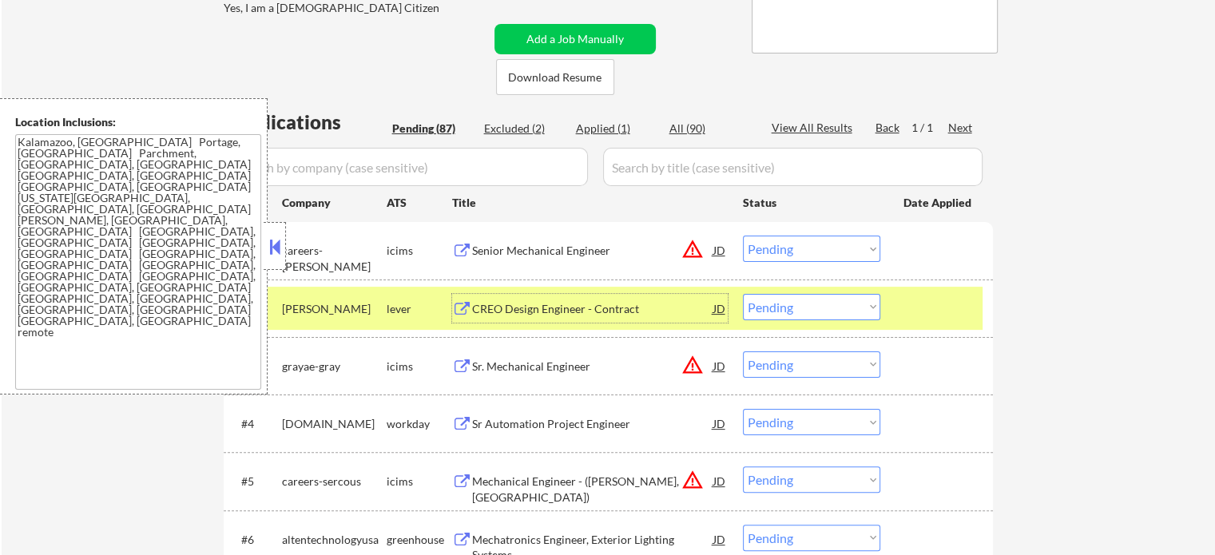
click at [833, 303] on select "Choose an option... Pending Applied Excluded (Questions) Excluded (Expired) Exc…" at bounding box center [811, 307] width 137 height 26
click at [743, 294] on select "Choose an option... Pending Applied Excluded (Questions) Excluded (Expired) Exc…" at bounding box center [811, 307] width 137 height 26
click at [910, 322] on div at bounding box center [939, 308] width 70 height 29
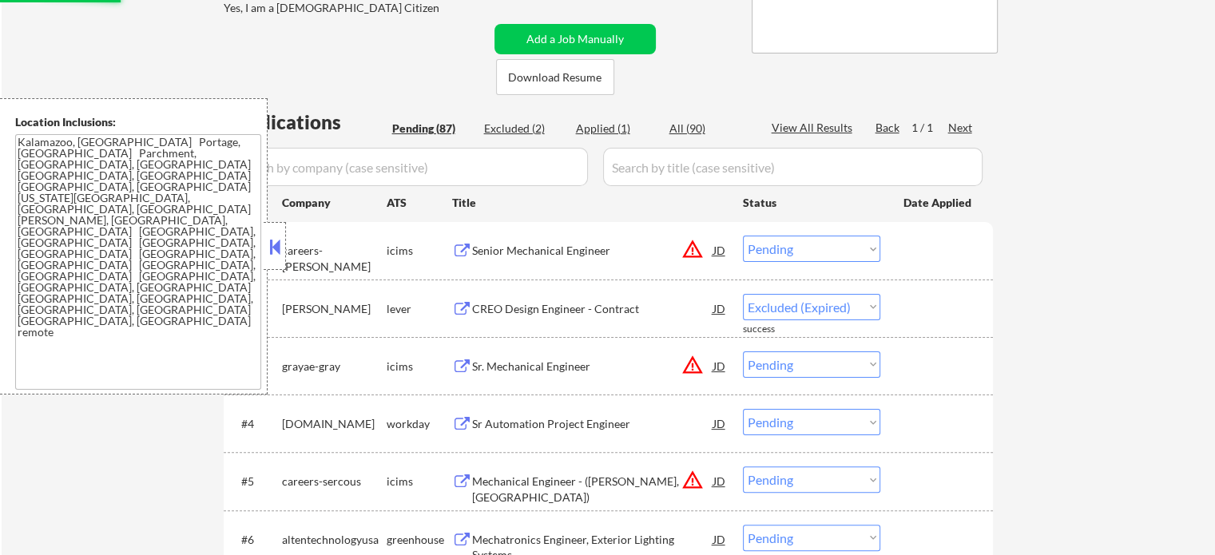
select select ""pending""
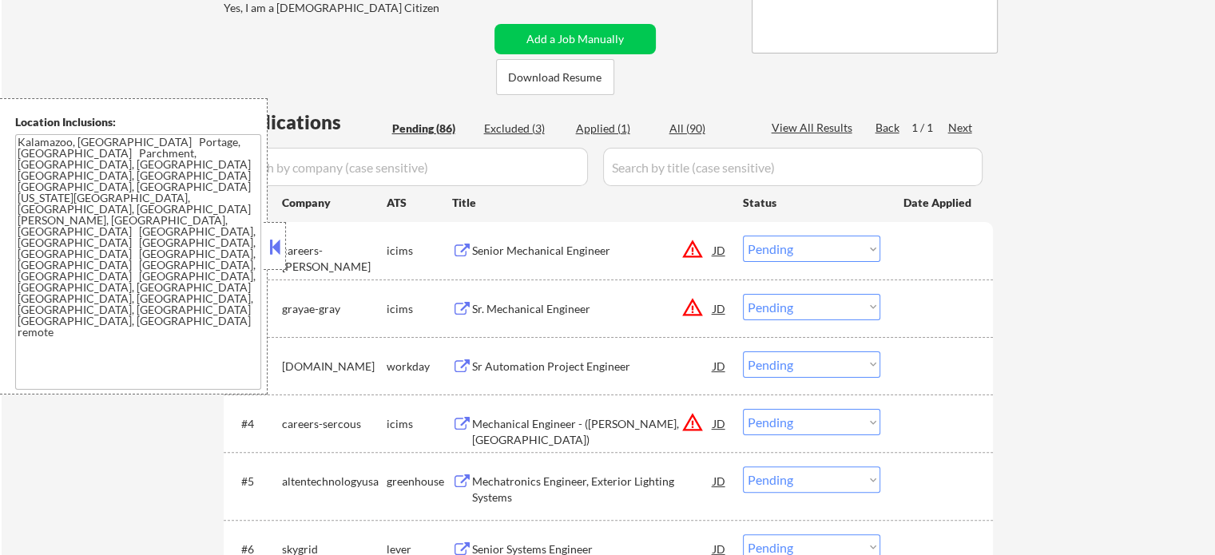
click at [559, 489] on div "Mechatronics Engineer, Exterior Lighting Systems" at bounding box center [592, 489] width 241 height 31
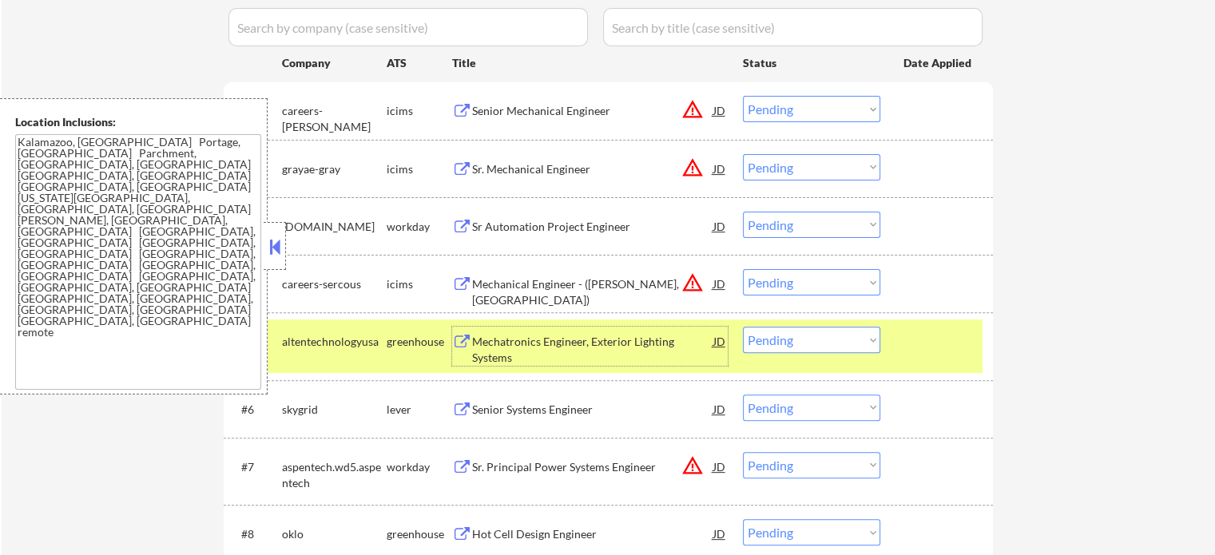
scroll to position [559, 0]
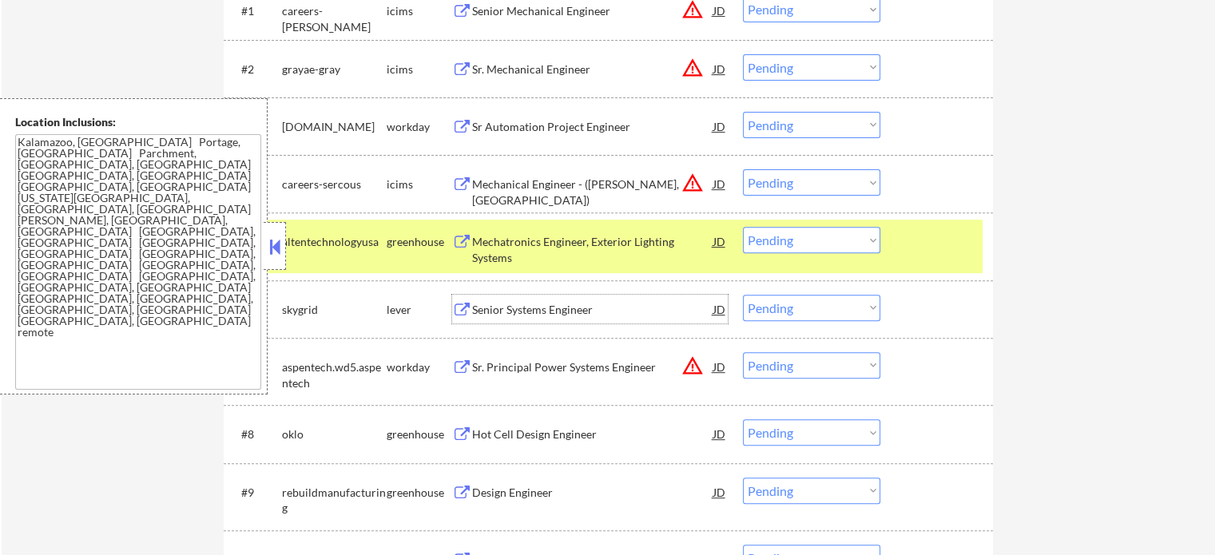
click at [559, 308] on div "Senior Systems Engineer" at bounding box center [592, 310] width 241 height 16
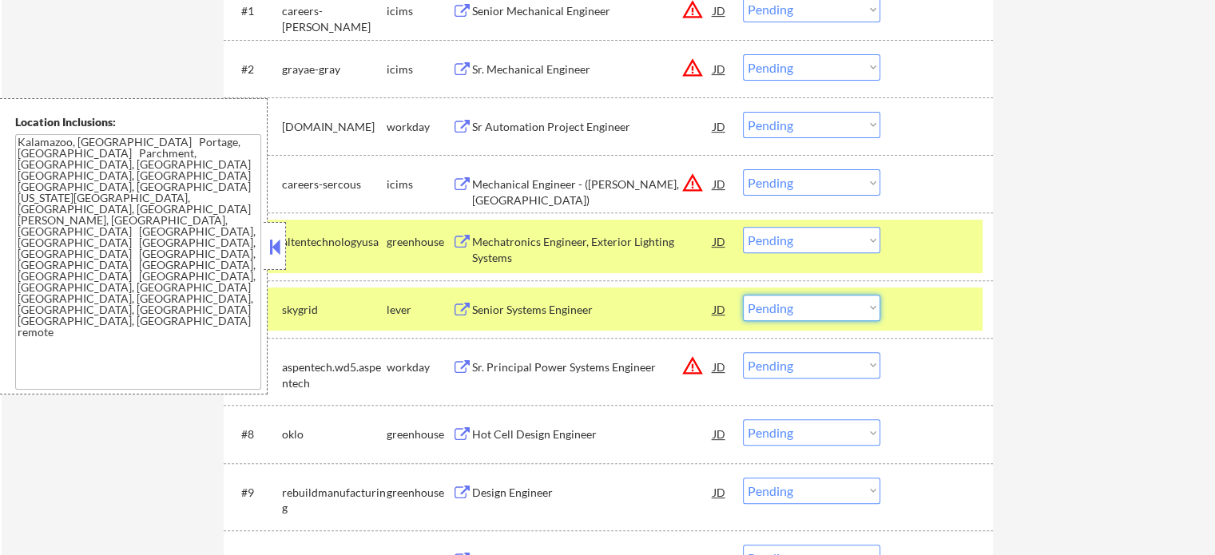
click at [788, 306] on select "Choose an option... Pending Applied Excluded (Questions) Excluded (Expired) Exc…" at bounding box center [811, 308] width 137 height 26
click at [743, 295] on select "Choose an option... Pending Applied Excluded (Questions) Excluded (Expired) Exc…" at bounding box center [811, 308] width 137 height 26
click at [898, 320] on div "#6 skygrid lever Senior Systems Engineer JD warning_amber Choose an option... P…" at bounding box center [606, 309] width 754 height 43
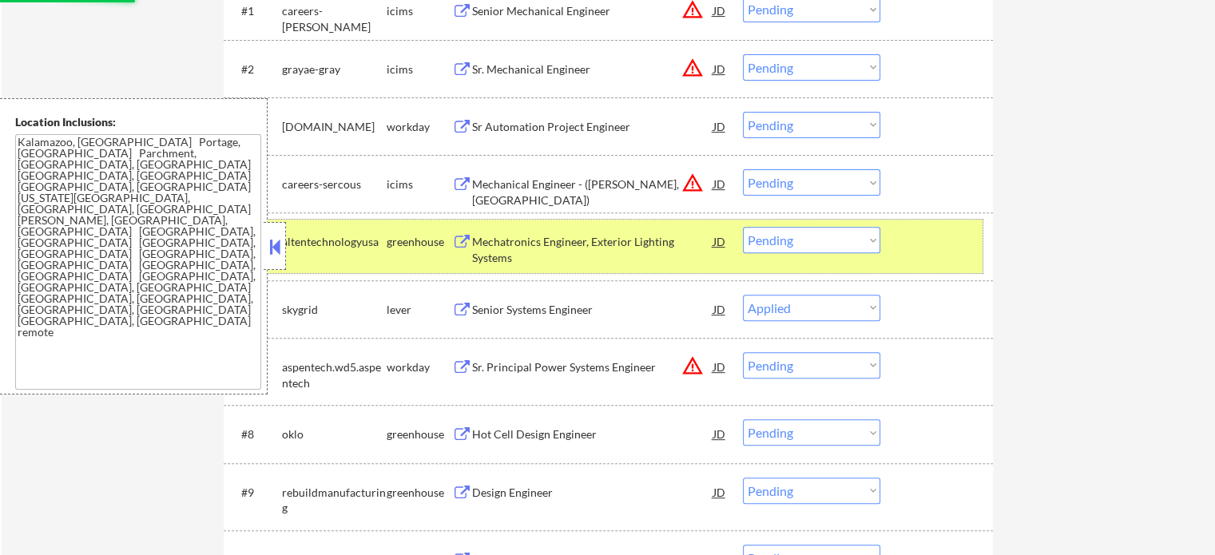
click at [917, 249] on div at bounding box center [939, 241] width 70 height 29
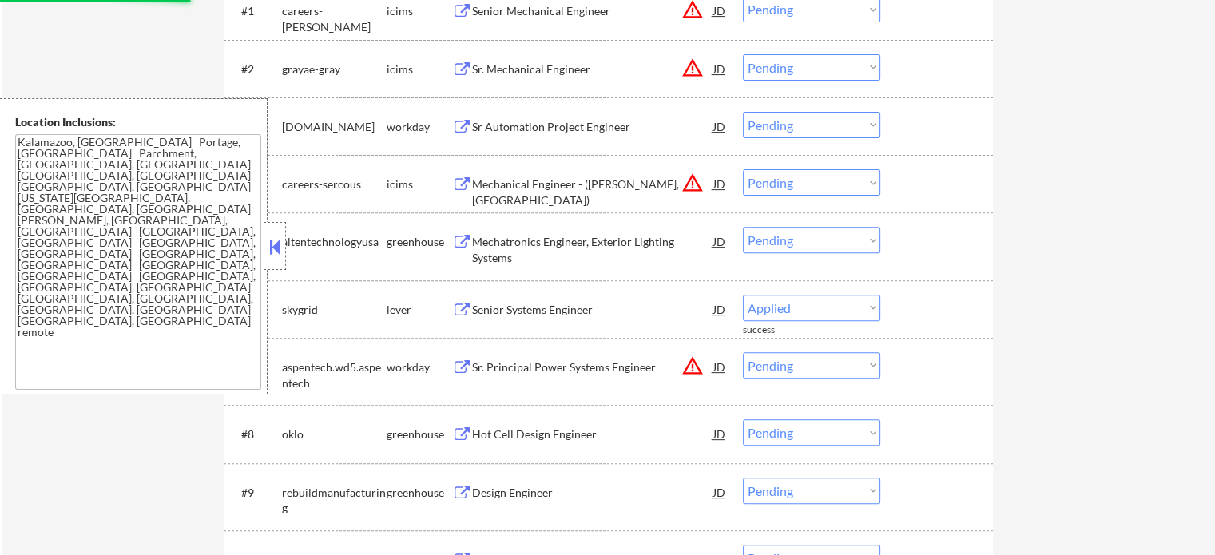
select select ""pending""
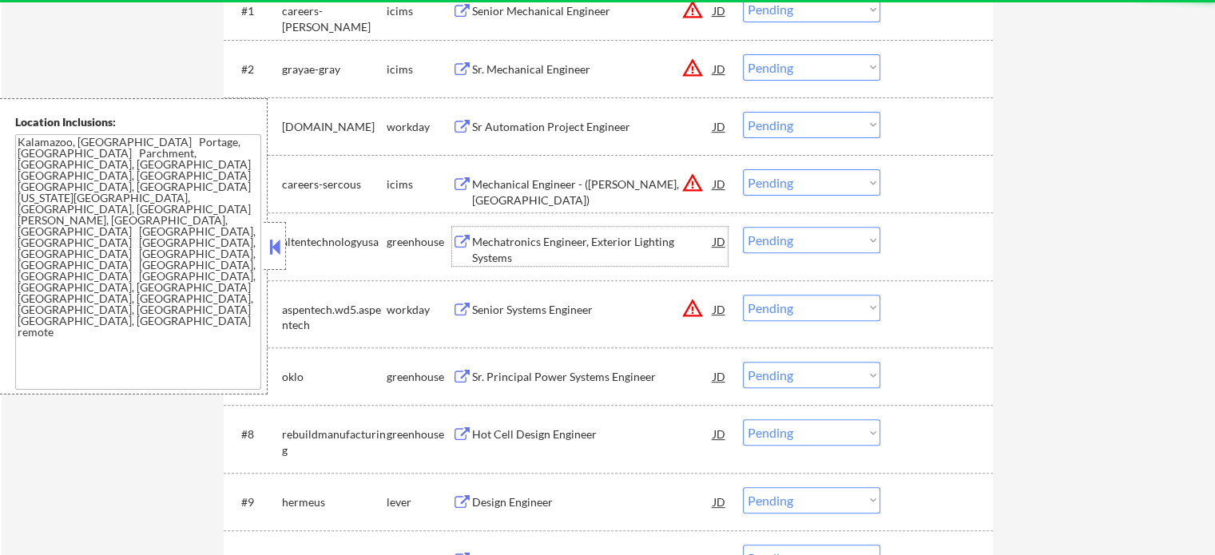
click at [562, 249] on div "Mechatronics Engineer, Exterior Lighting Systems" at bounding box center [592, 249] width 241 height 31
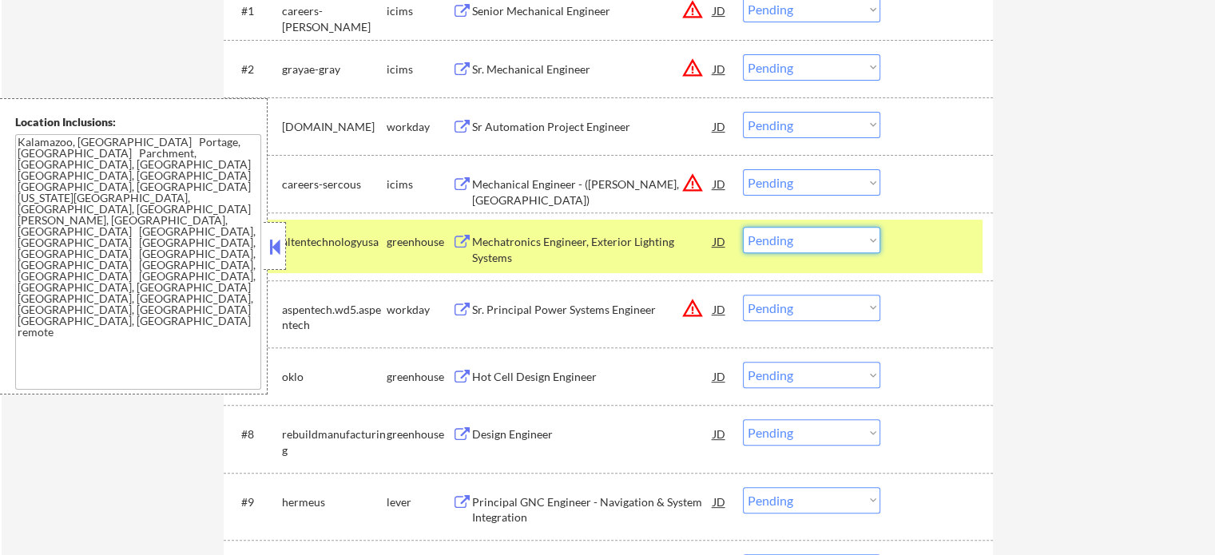
click at [821, 242] on select "Choose an option... Pending Applied Excluded (Questions) Excluded (Expired) Exc…" at bounding box center [811, 240] width 137 height 26
click at [743, 227] on select "Choose an option... Pending Applied Excluded (Questions) Excluded (Expired) Exc…" at bounding box center [811, 240] width 137 height 26
click at [945, 255] on div at bounding box center [939, 241] width 70 height 29
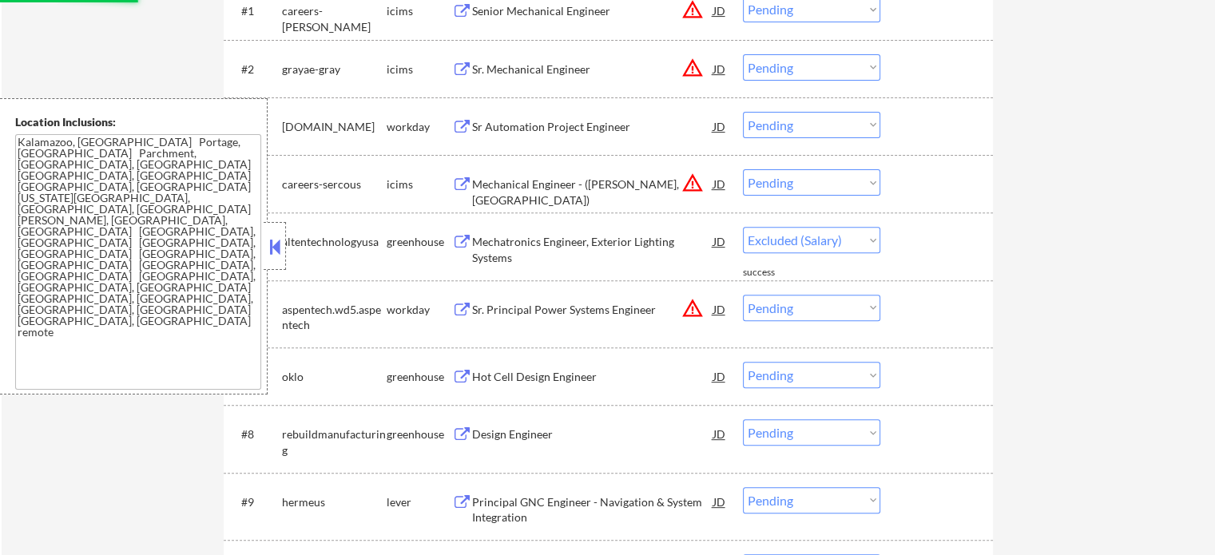
select select ""pending""
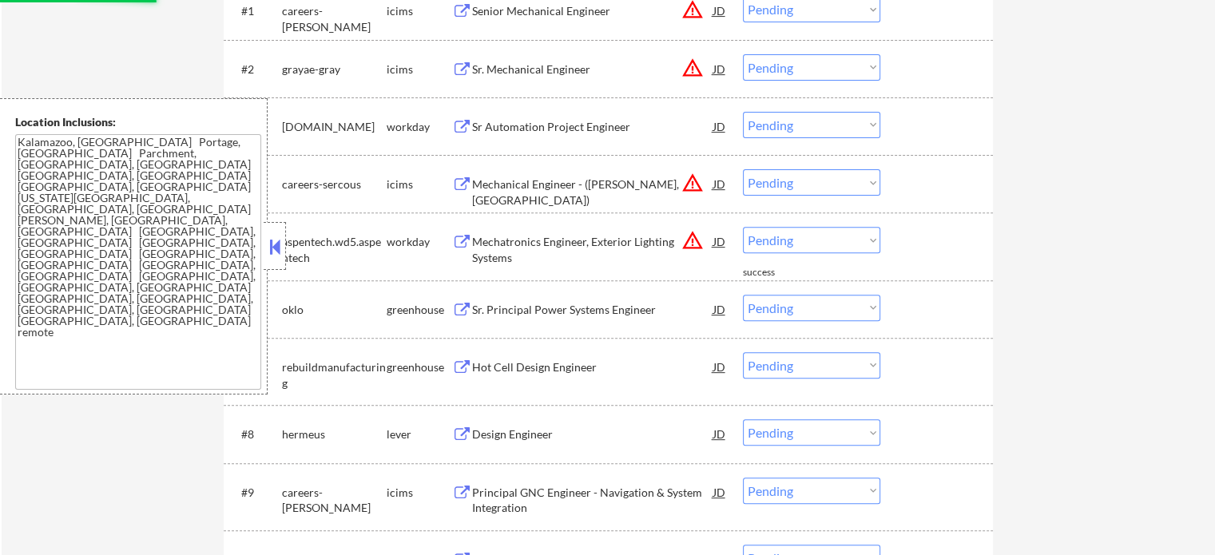
click at [563, 316] on div "Sr. Principal Power Systems Engineer" at bounding box center [592, 310] width 241 height 16
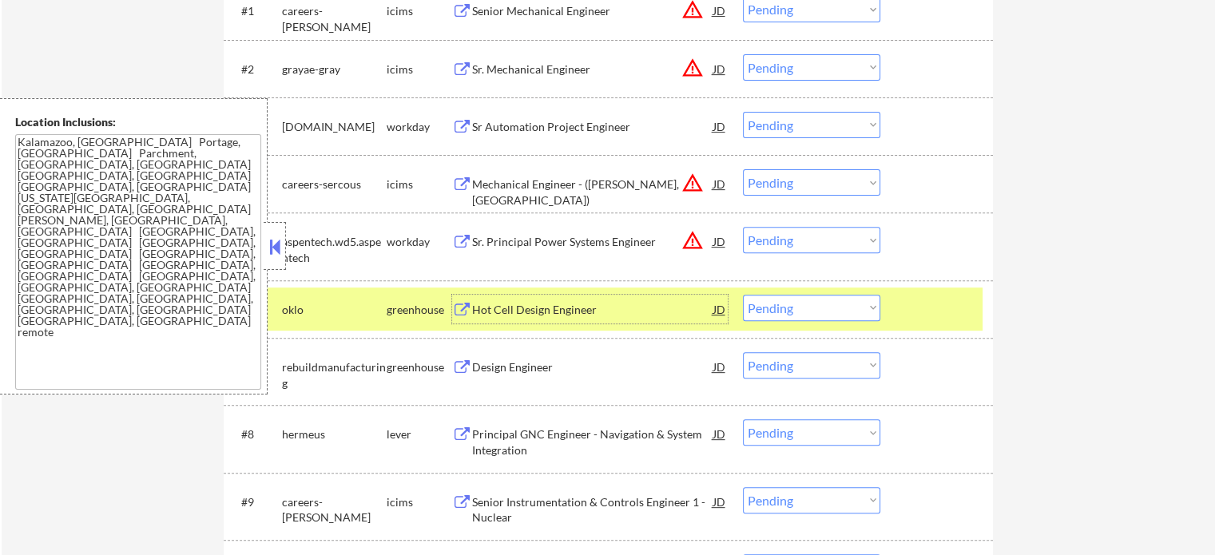
click at [779, 316] on select "Choose an option... Pending Applied Excluded (Questions) Excluded (Expired) Exc…" at bounding box center [811, 308] width 137 height 26
click at [743, 295] on select "Choose an option... Pending Applied Excluded (Questions) Excluded (Expired) Exc…" at bounding box center [811, 308] width 137 height 26
click at [918, 306] on div at bounding box center [939, 309] width 70 height 29
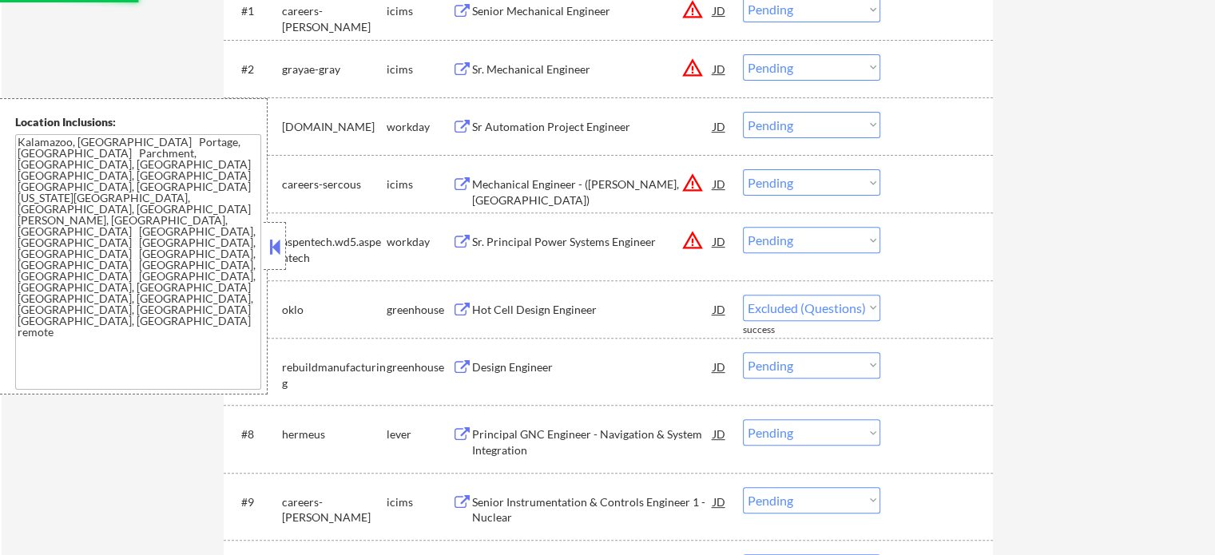
select select ""pending""
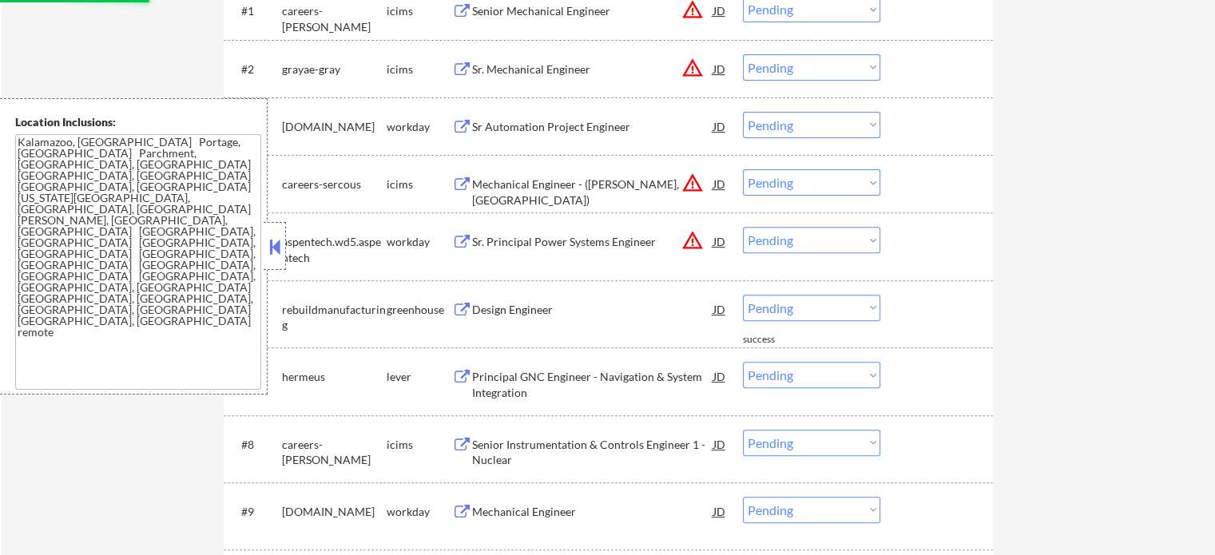
click at [514, 311] on div "Design Engineer" at bounding box center [592, 310] width 241 height 16
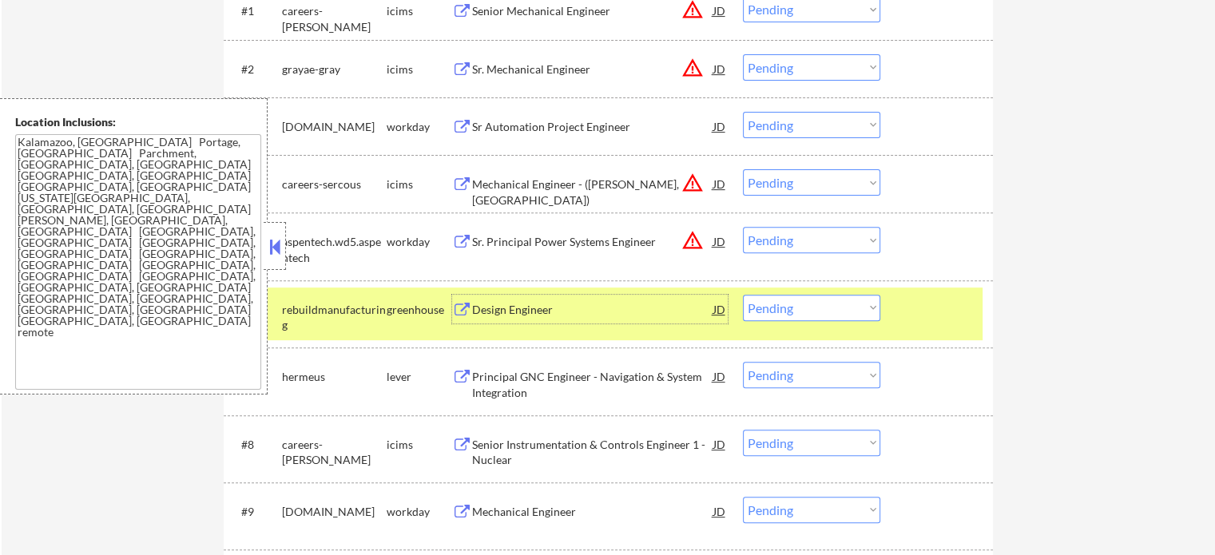
click at [936, 312] on div at bounding box center [939, 309] width 70 height 29
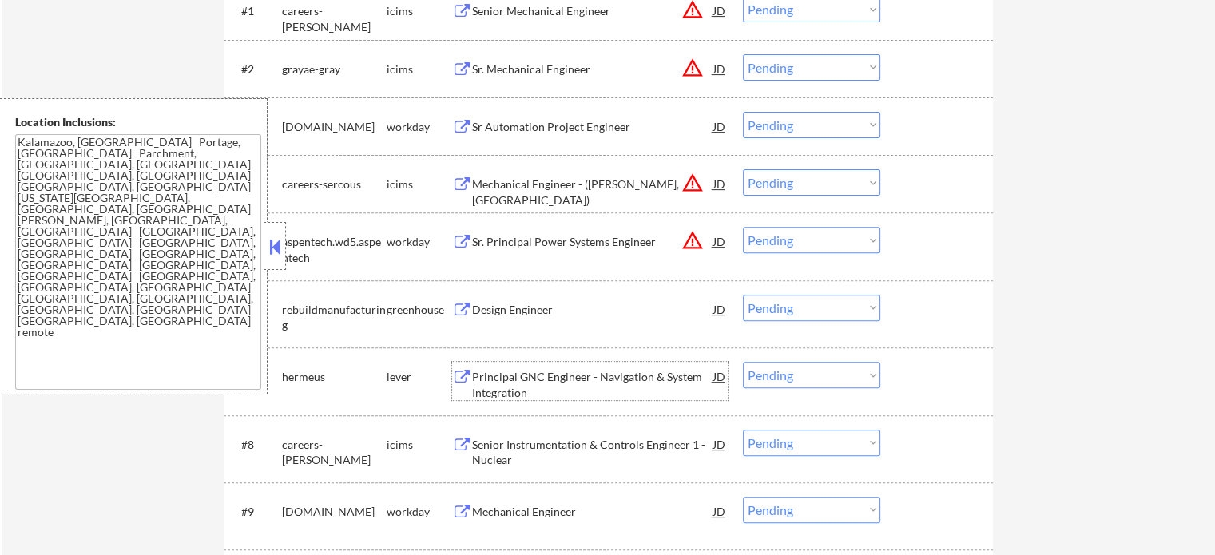
click at [591, 385] on div "Principal GNC Engineer - Navigation & System Integration" at bounding box center [592, 384] width 241 height 31
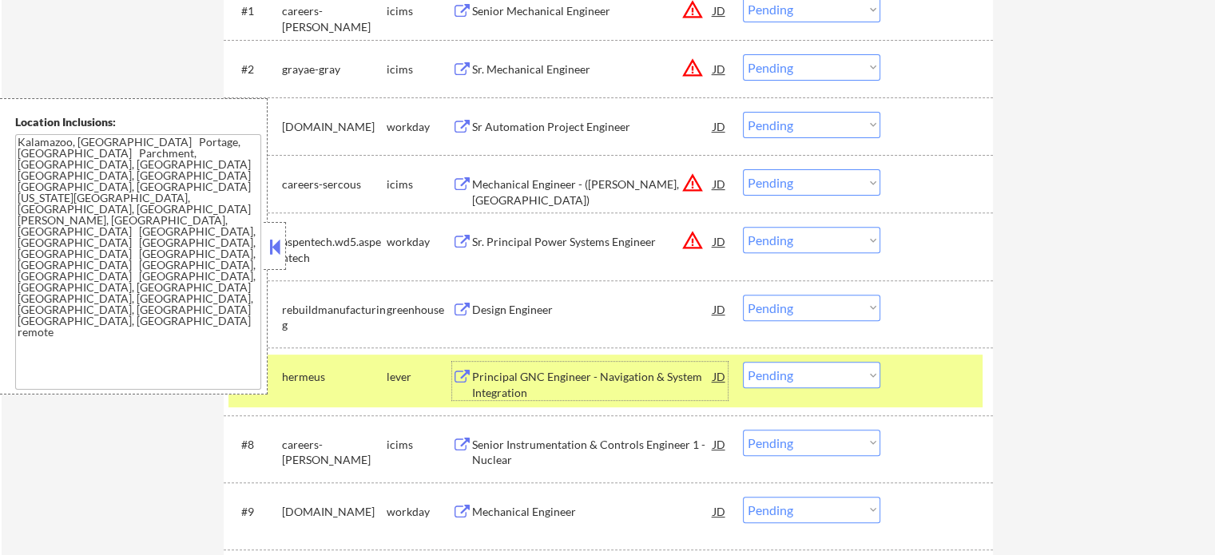
click at [780, 373] on select "Choose an option... Pending Applied Excluded (Questions) Excluded (Expired) Exc…" at bounding box center [811, 375] width 137 height 26
click at [743, 362] on select "Choose an option... Pending Applied Excluded (Questions) Excluded (Expired) Exc…" at bounding box center [811, 375] width 137 height 26
select select ""pending""
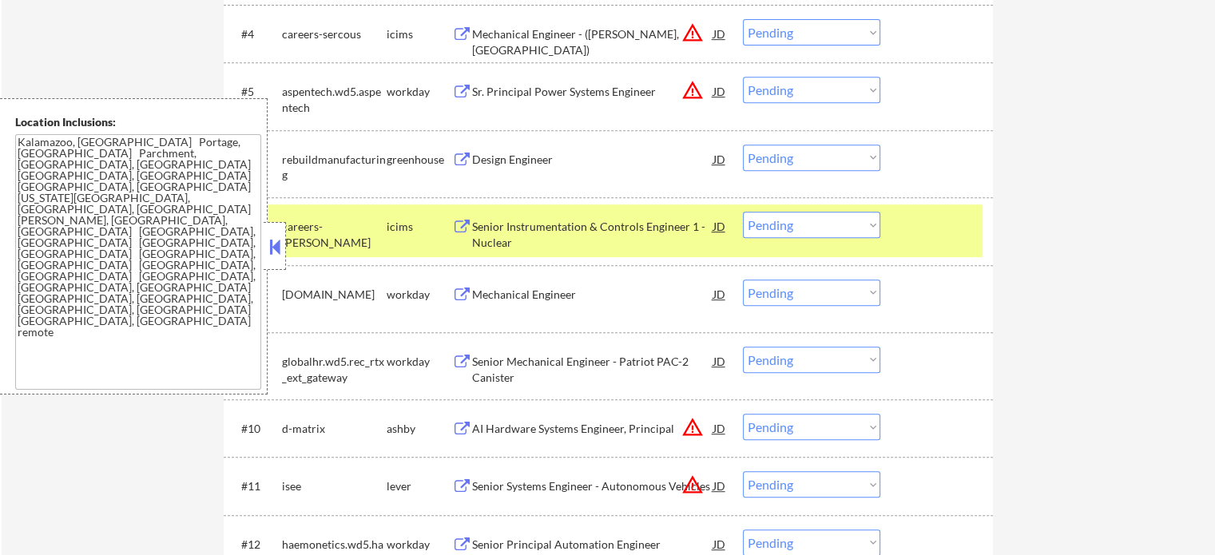
scroll to position [719, 0]
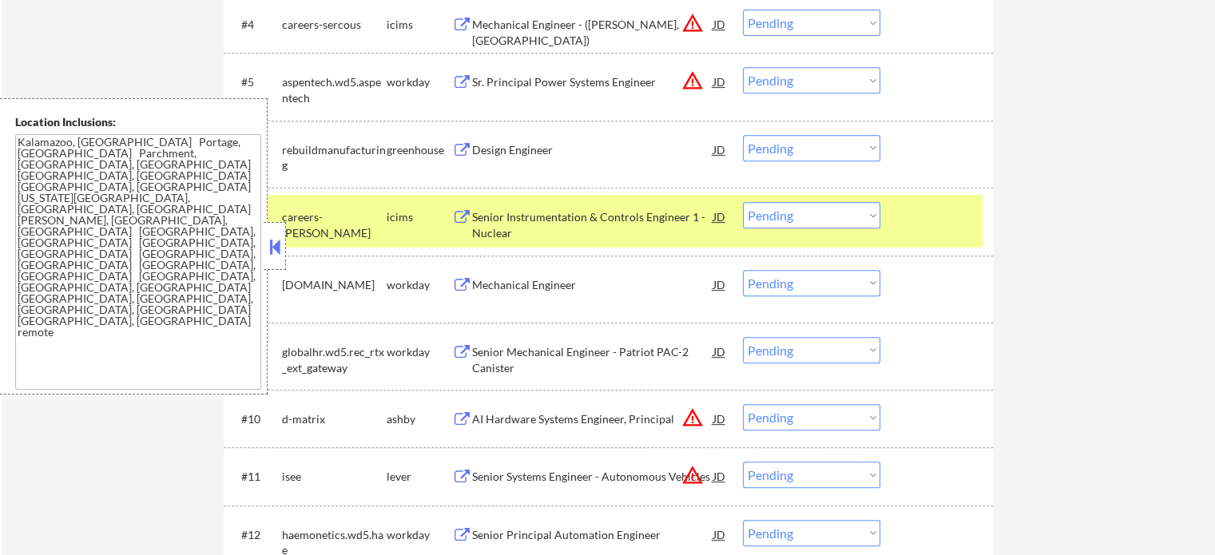
click at [923, 239] on div "#7 careers-sargentlundy icims Senior Instrumentation & Controls Engineer 1 - Nu…" at bounding box center [606, 221] width 754 height 53
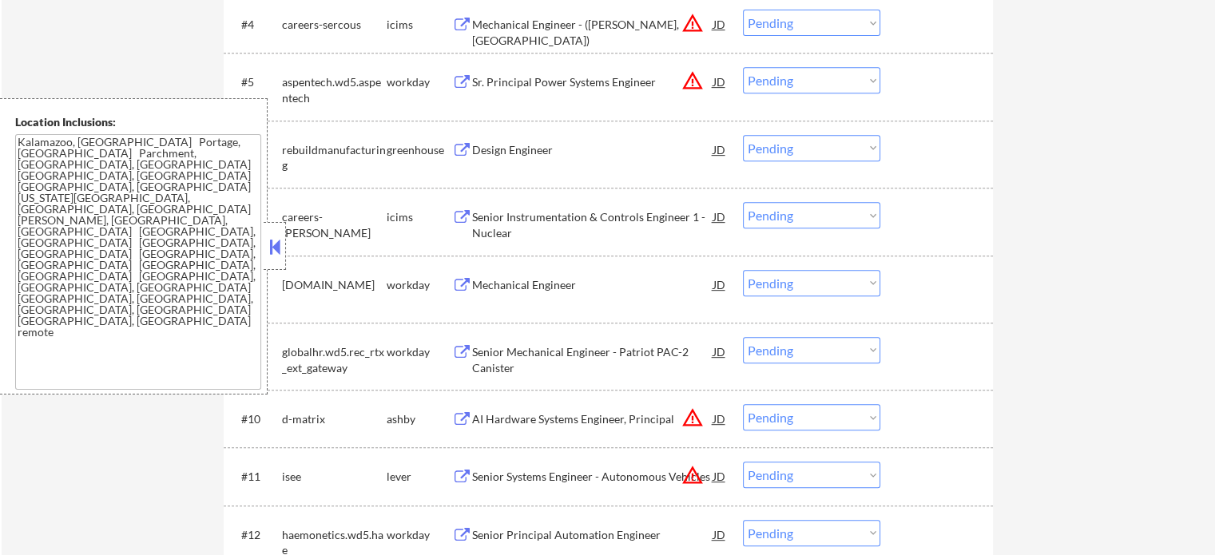
click at [486, 409] on div "AI Hardware Systems Engineer, Principal" at bounding box center [592, 418] width 241 height 29
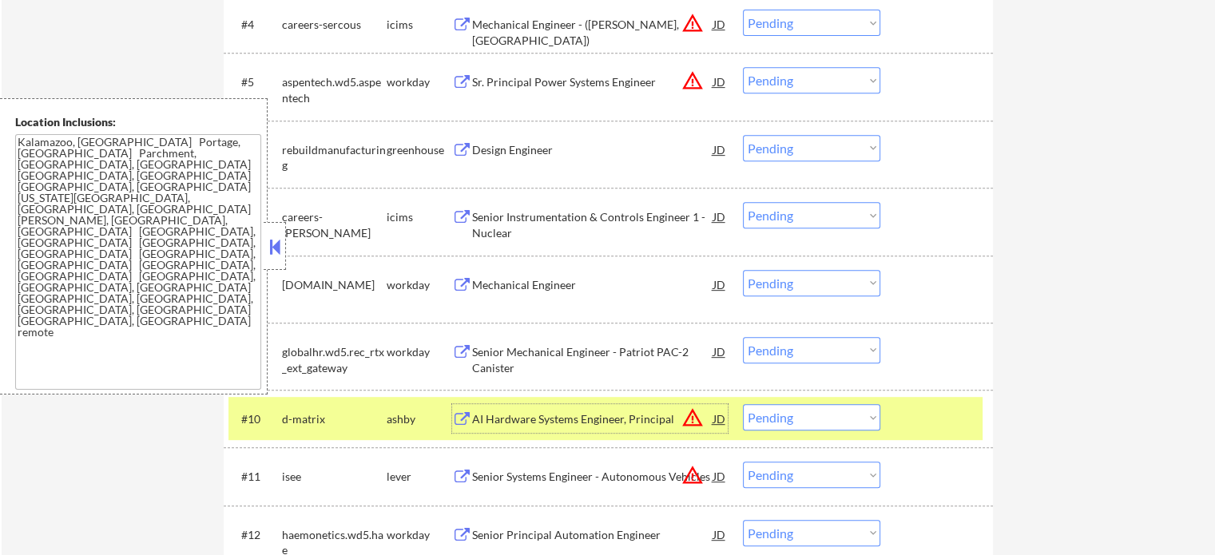
click at [796, 410] on select "Choose an option... Pending Applied Excluded (Questions) Excluded (Expired) Exc…" at bounding box center [811, 417] width 137 height 26
click at [743, 404] on select "Choose an option... Pending Applied Excluded (Questions) Excluded (Expired) Exc…" at bounding box center [811, 417] width 137 height 26
click at [905, 425] on div at bounding box center [939, 418] width 70 height 29
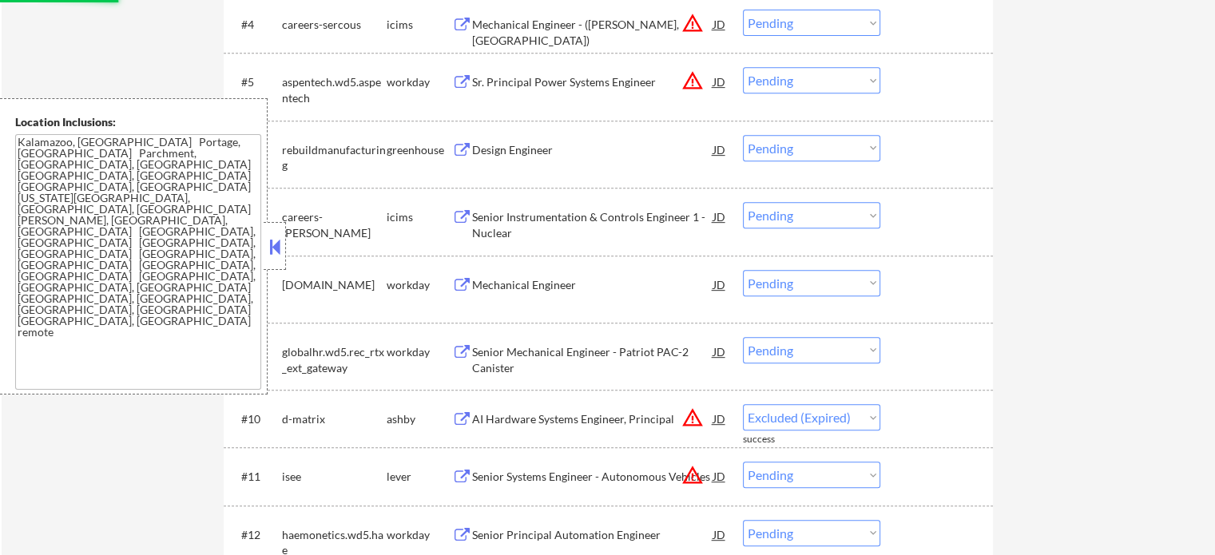
select select ""pending""
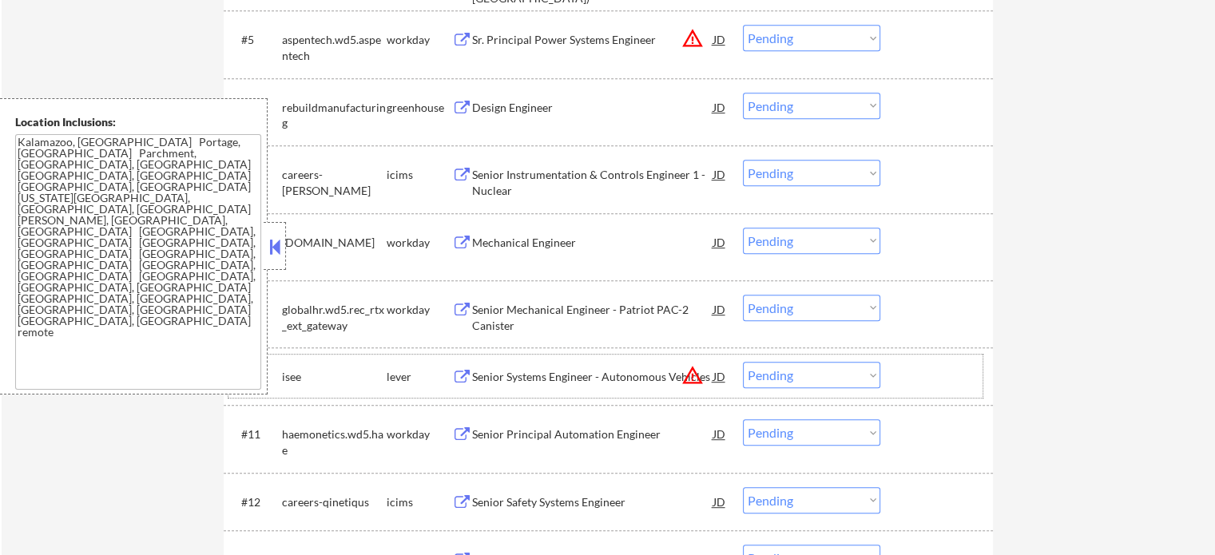
scroll to position [879, 0]
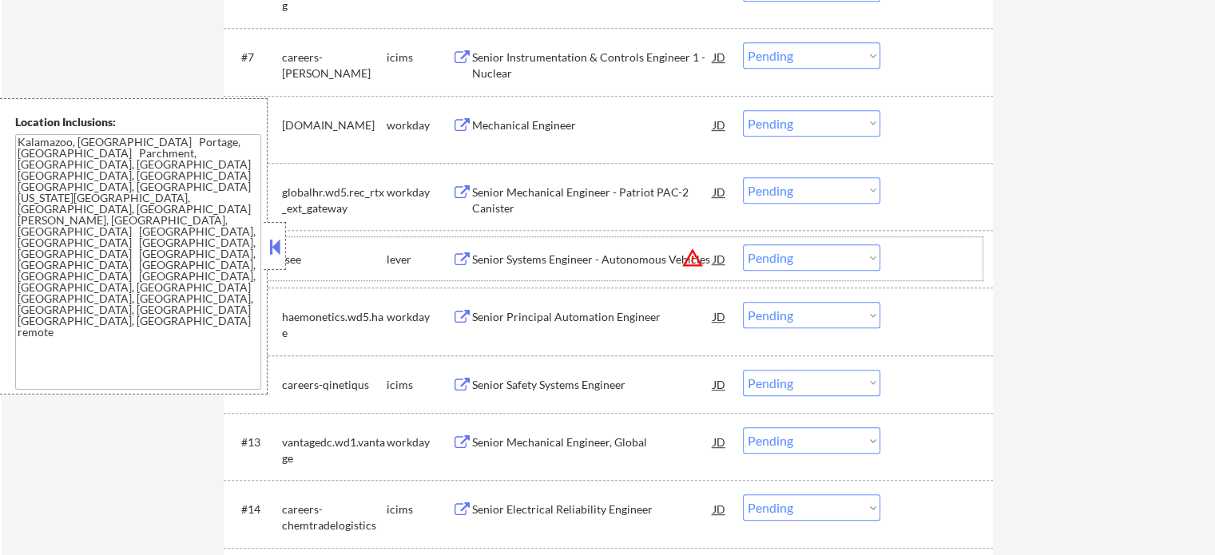
click at [540, 266] on div "Senior Systems Engineer - Autonomous Vehicles" at bounding box center [592, 260] width 241 height 16
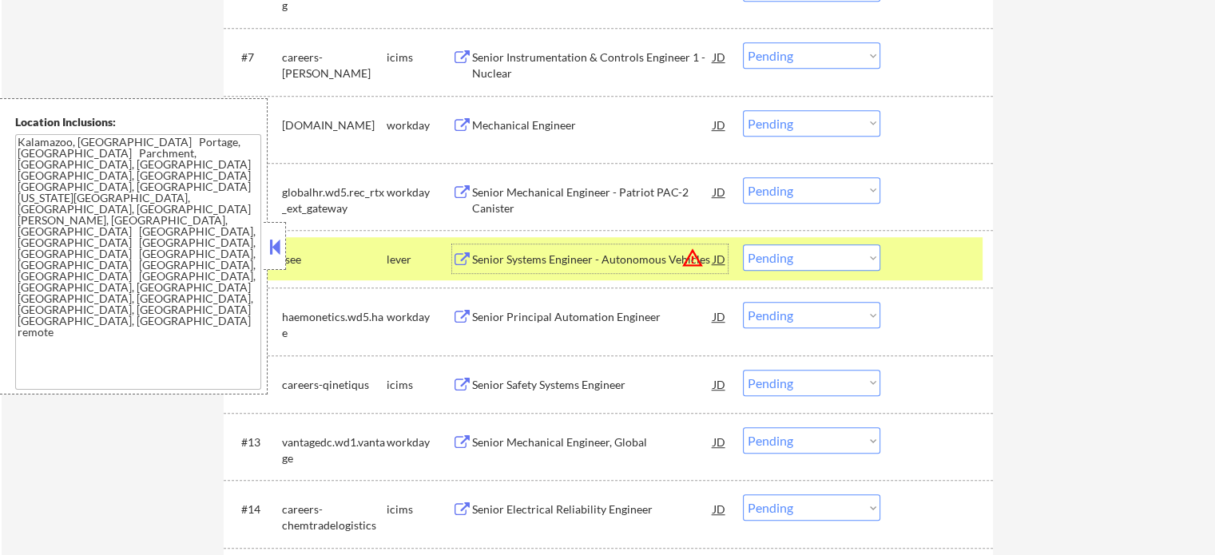
click at [572, 324] on div "Senior Principal Automation Engineer" at bounding box center [592, 317] width 241 height 16
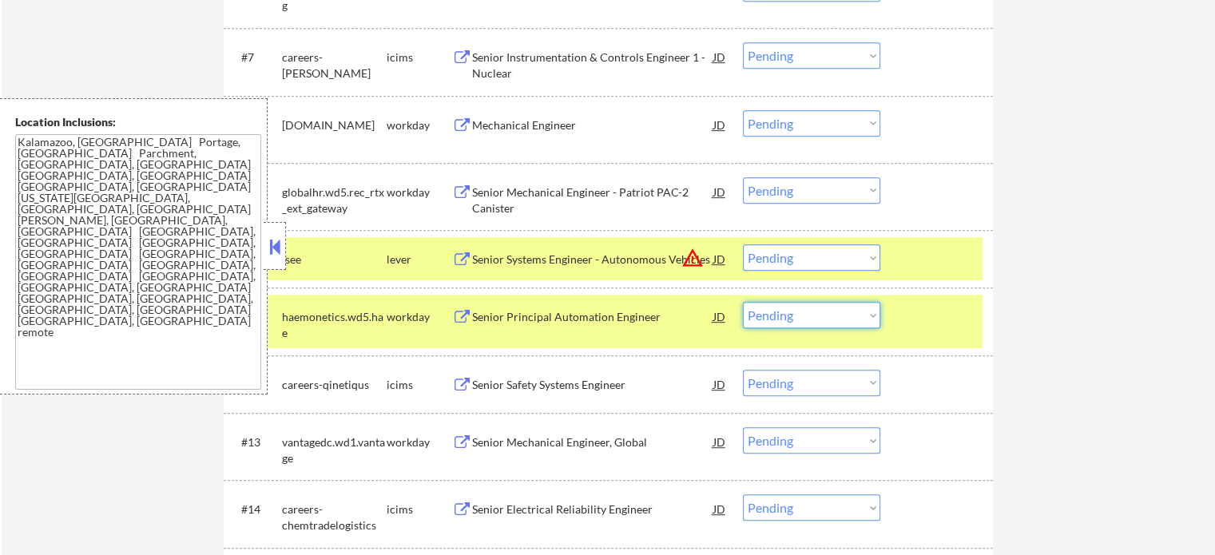
click at [821, 319] on select "Choose an option... Pending Applied Excluded (Questions) Excluded (Expired) Exc…" at bounding box center [811, 315] width 137 height 26
click at [743, 302] on select "Choose an option... Pending Applied Excluded (Questions) Excluded (Expired) Exc…" at bounding box center [811, 315] width 137 height 26
click at [936, 307] on div at bounding box center [939, 316] width 70 height 29
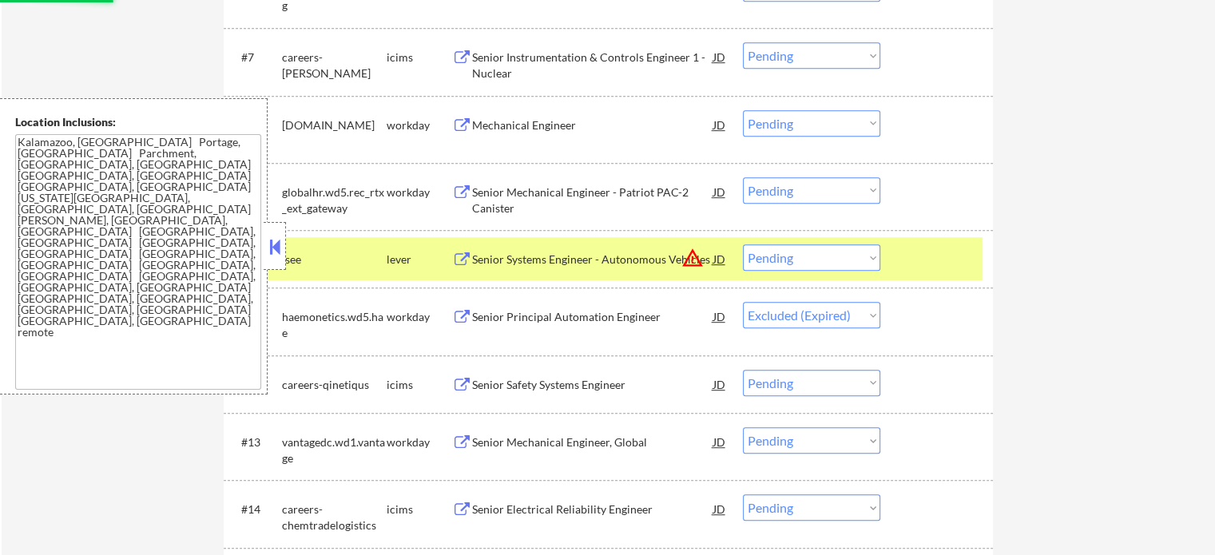
click at [936, 268] on div at bounding box center [939, 259] width 70 height 29
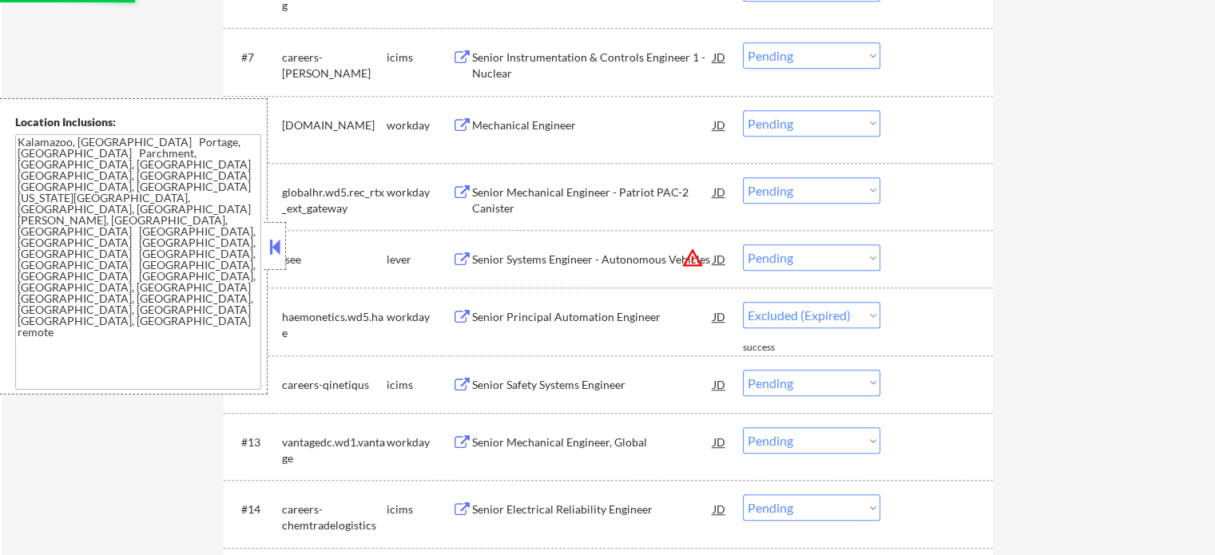
select select ""pending""
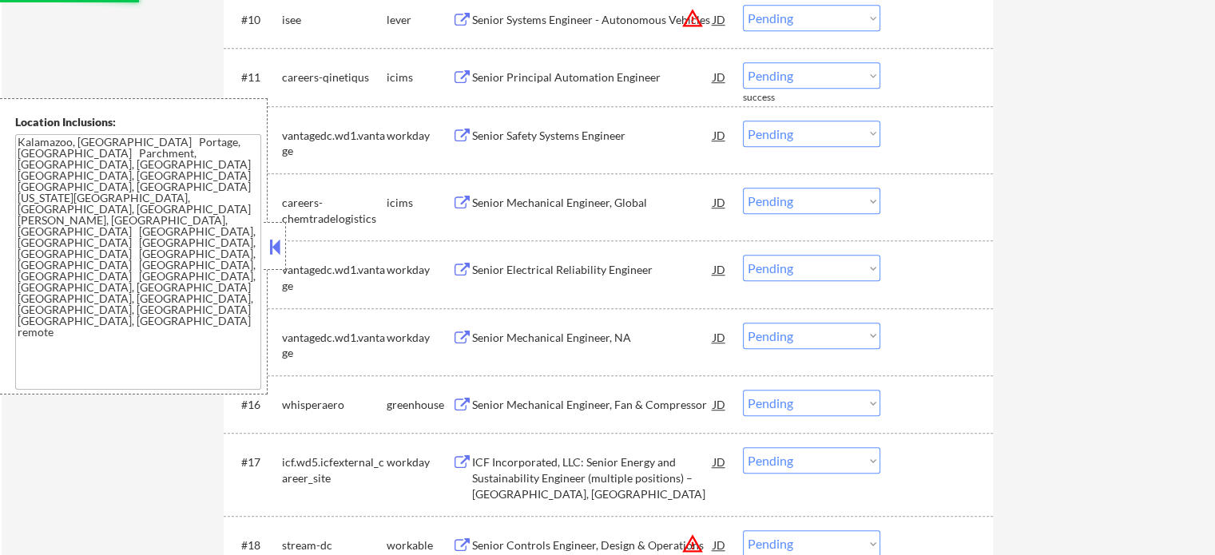
scroll to position [1199, 0]
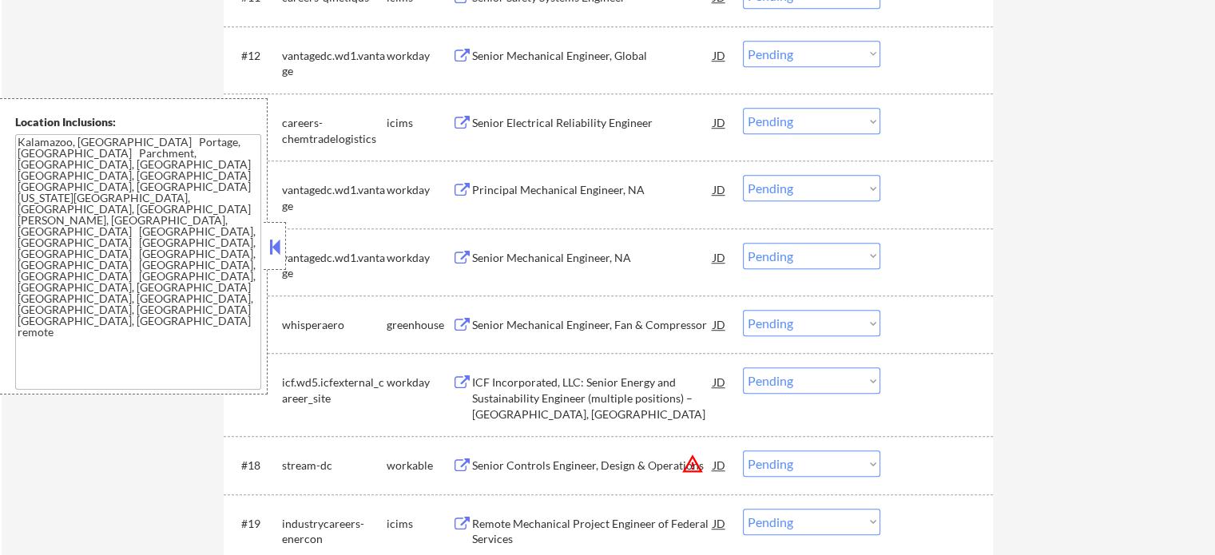
click at [569, 322] on div "Senior Mechanical Engineer, Fan & Compressor" at bounding box center [592, 325] width 241 height 16
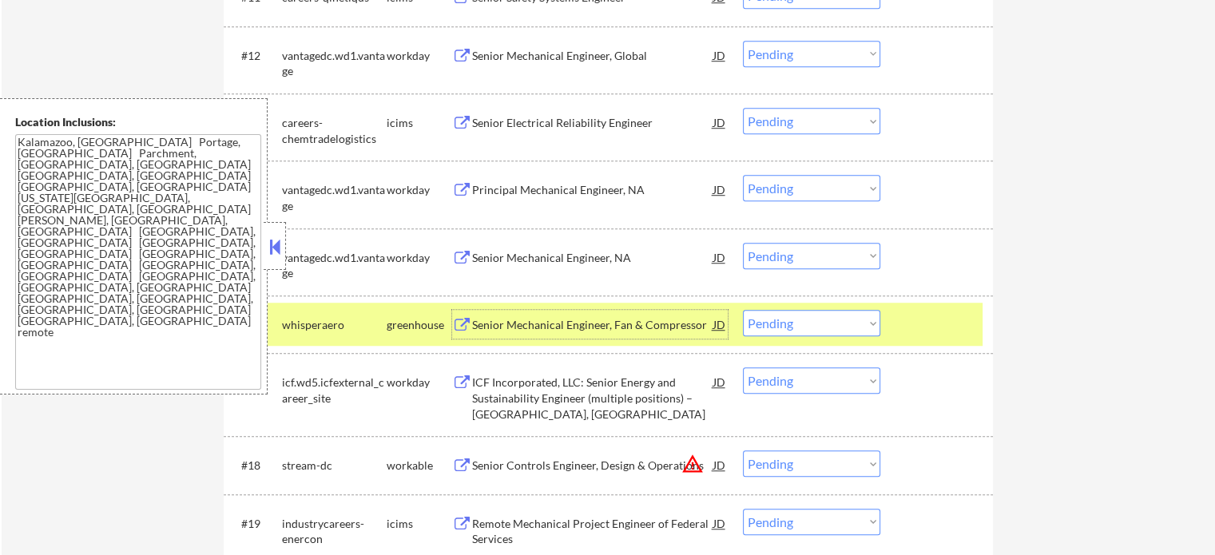
click at [797, 304] on div "#16 whisperaero greenhouse Senior Mechanical Engineer, Fan & Compressor JD warn…" at bounding box center [606, 324] width 754 height 43
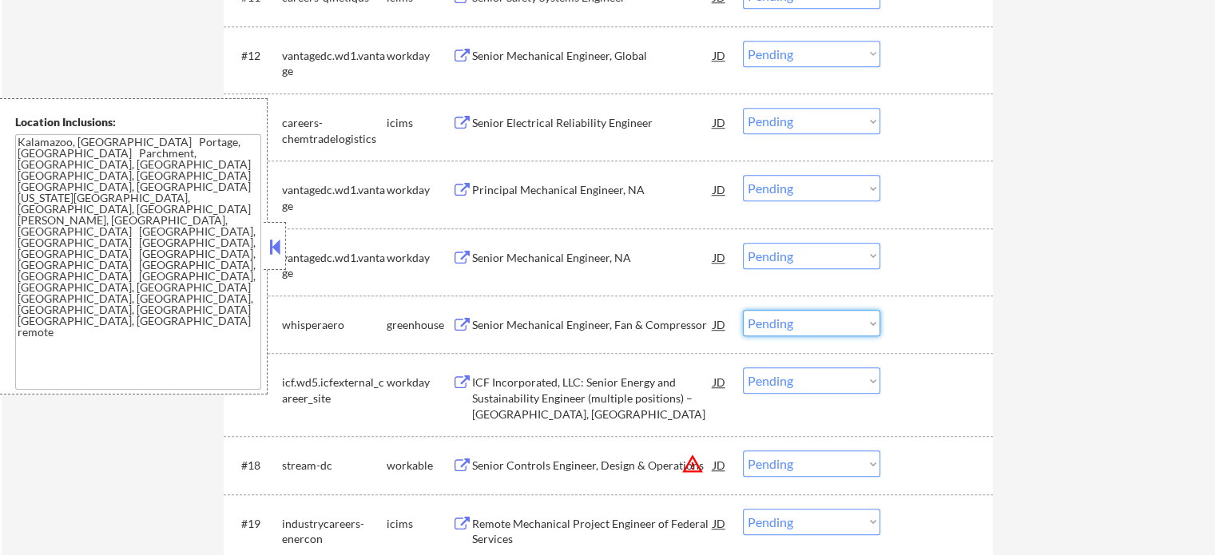
click at [858, 328] on select "Choose an option... Pending Applied Excluded (Questions) Excluded (Expired) Exc…" at bounding box center [811, 323] width 137 height 26
click at [743, 310] on select "Choose an option... Pending Applied Excluded (Questions) Excluded (Expired) Exc…" at bounding box center [811, 323] width 137 height 26
click at [930, 328] on div at bounding box center [939, 324] width 70 height 29
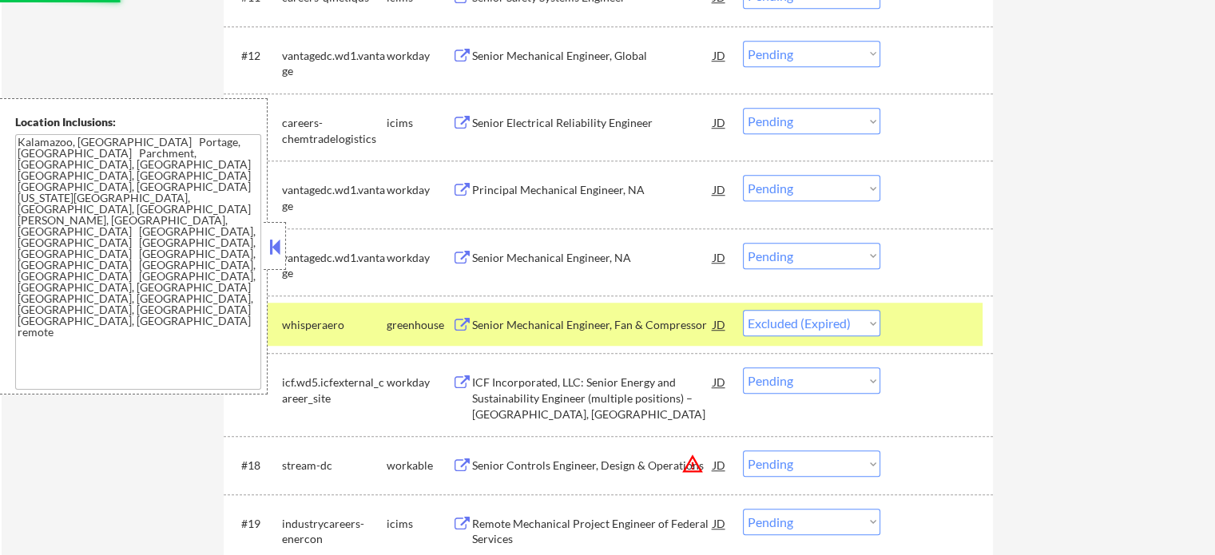
click at [907, 332] on div at bounding box center [939, 324] width 70 height 29
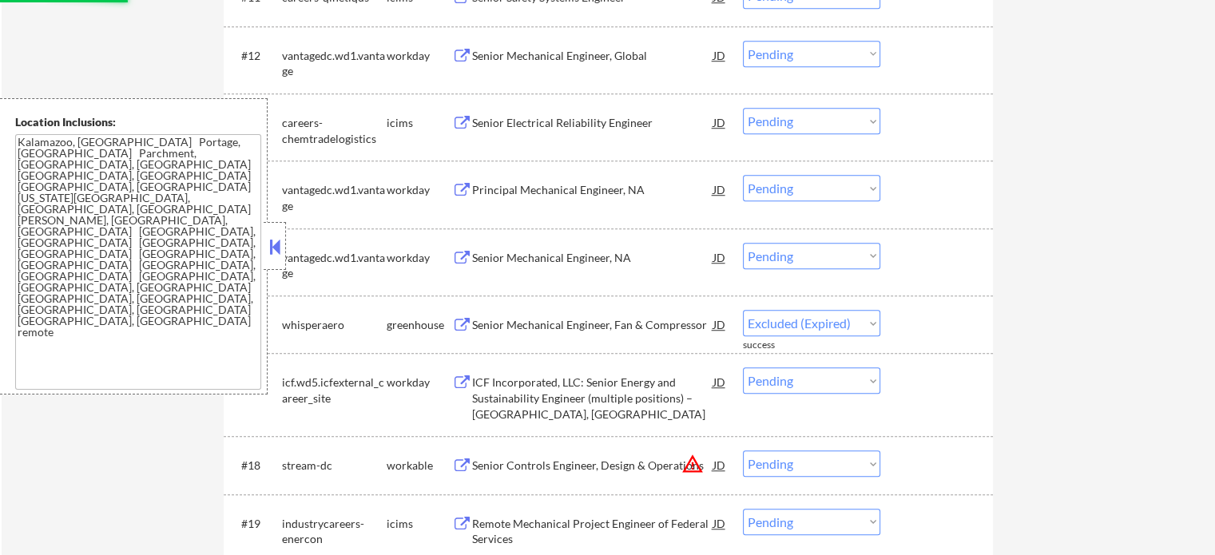
select select ""pending""
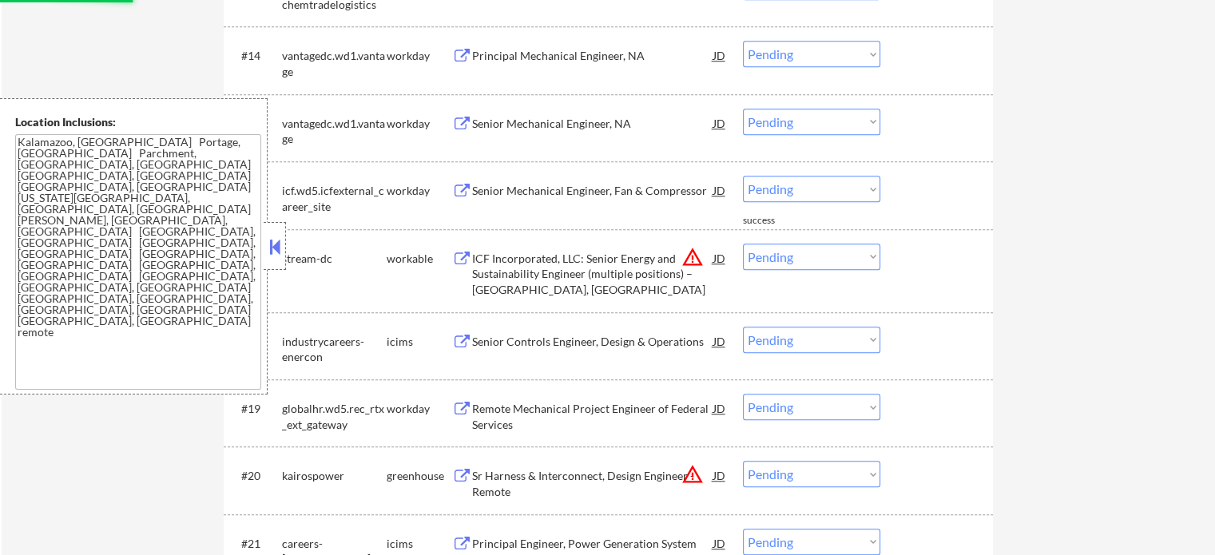
scroll to position [1358, 0]
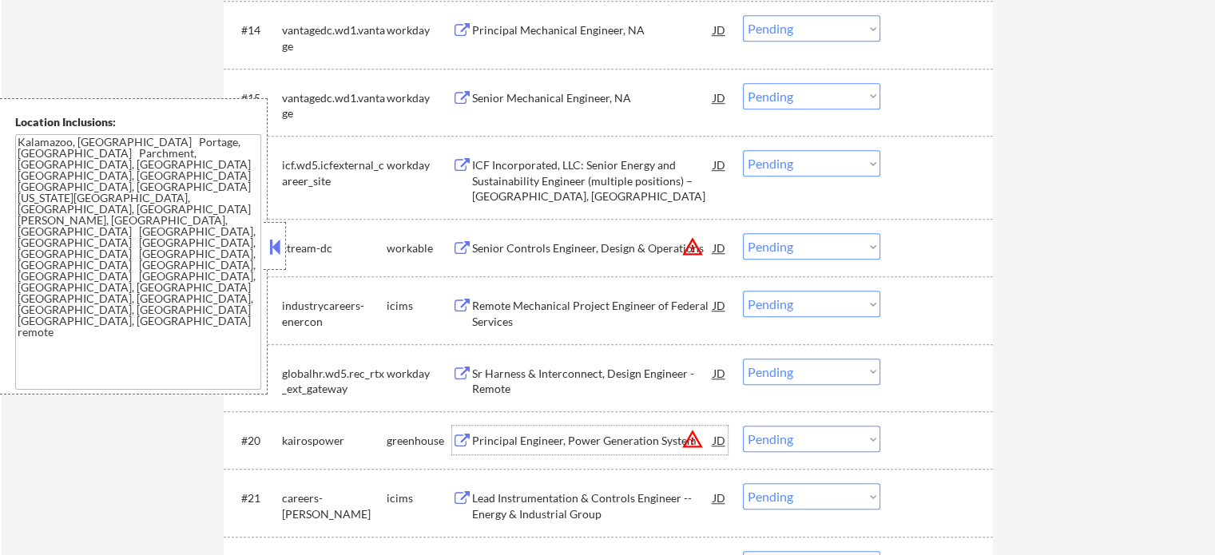
click at [515, 445] on div "Principal Engineer, Power Generation System" at bounding box center [592, 441] width 241 height 16
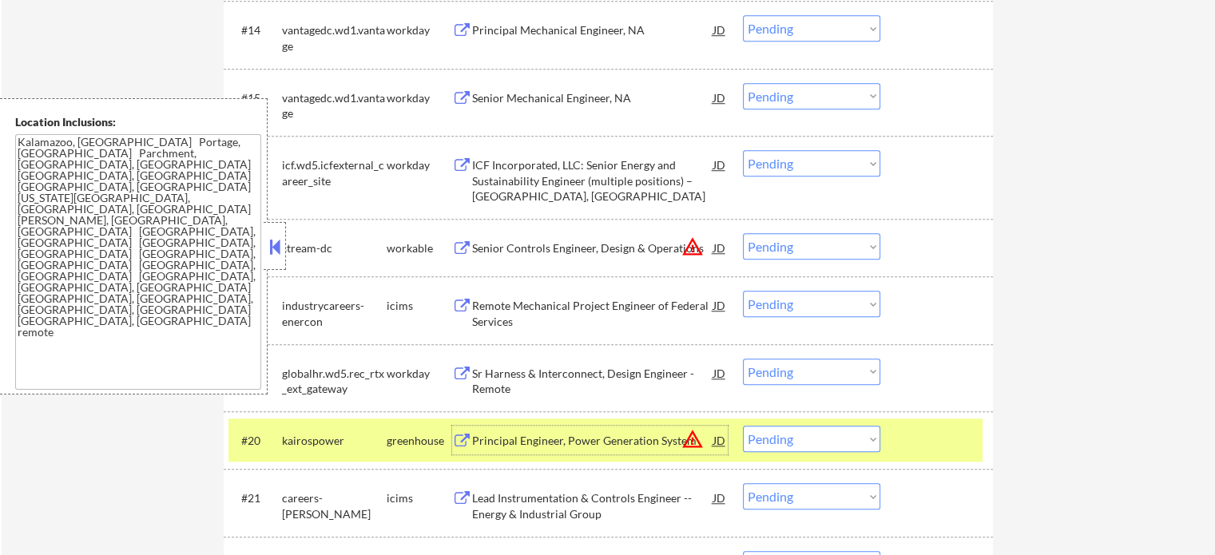
click at [960, 430] on div at bounding box center [939, 440] width 70 height 29
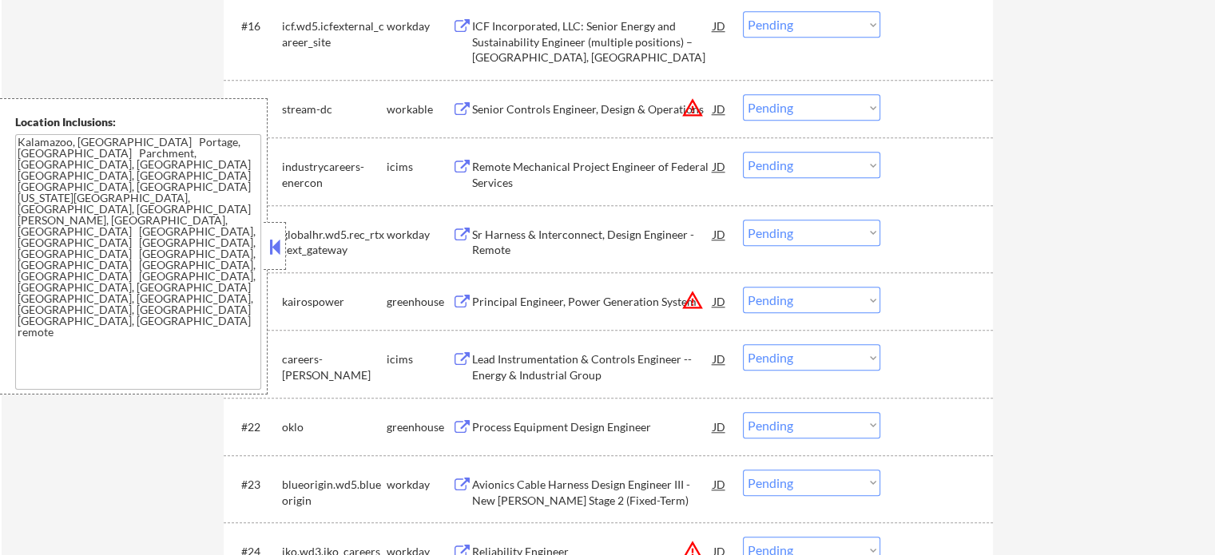
scroll to position [1598, 0]
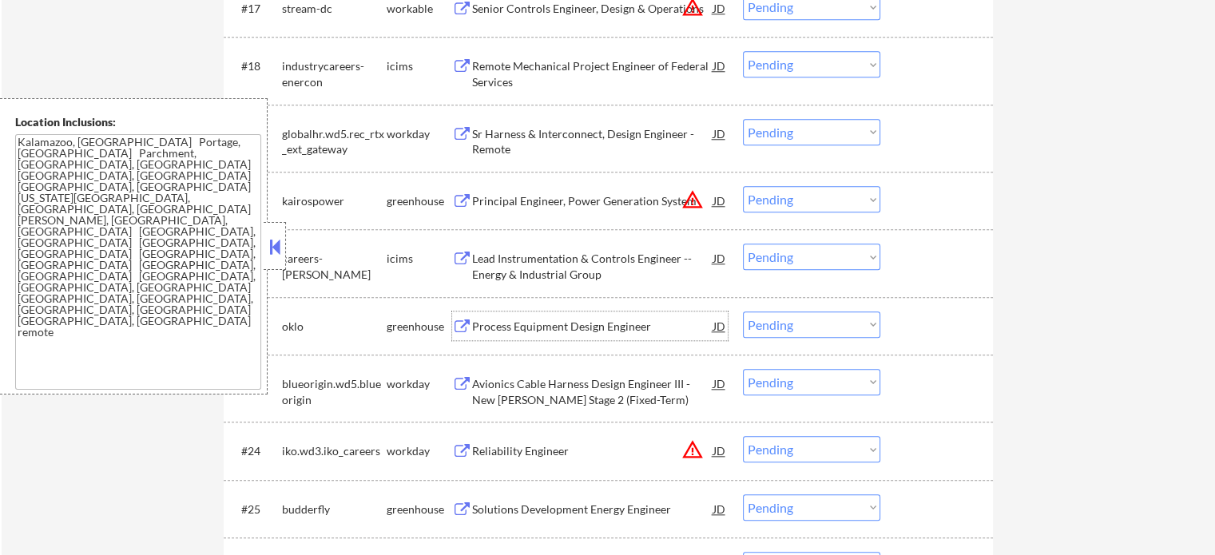
click at [491, 316] on div "Process Equipment Design Engineer" at bounding box center [592, 326] width 241 height 29
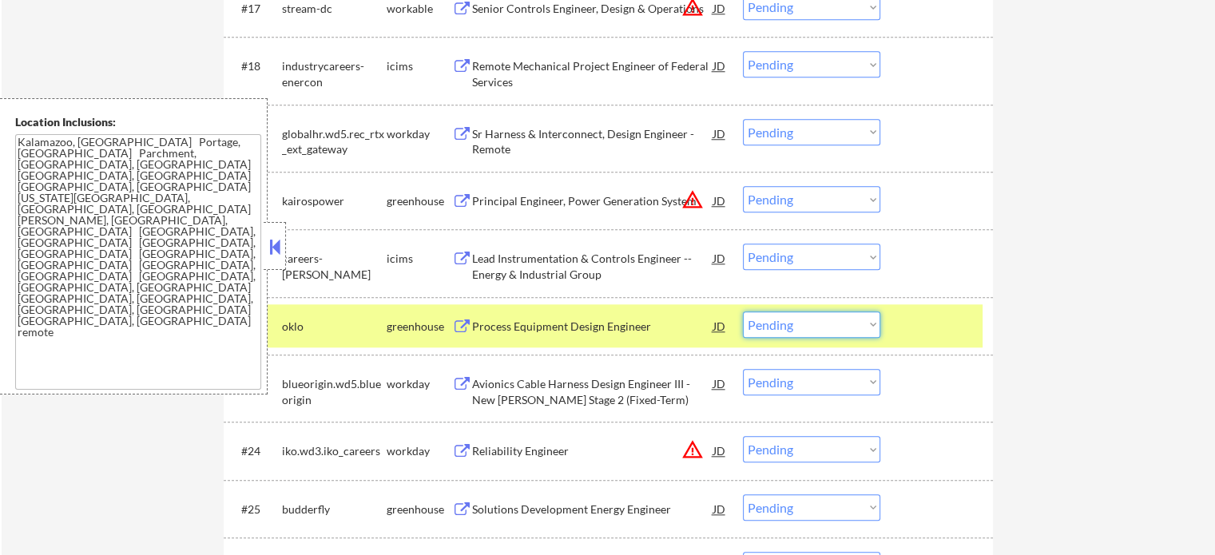
click at [785, 319] on select "Choose an option... Pending Applied Excluded (Questions) Excluded (Expired) Exc…" at bounding box center [811, 325] width 137 height 26
click at [743, 312] on select "Choose an option... Pending Applied Excluded (Questions) Excluded (Expired) Exc…" at bounding box center [811, 325] width 137 height 26
click at [935, 331] on div at bounding box center [939, 326] width 70 height 29
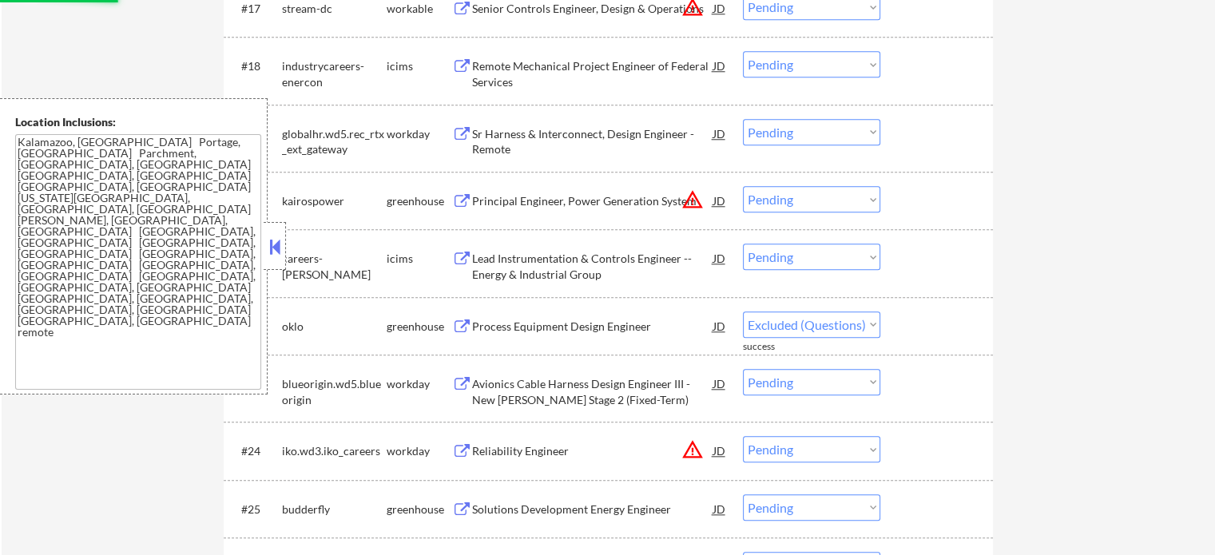
select select ""pending""
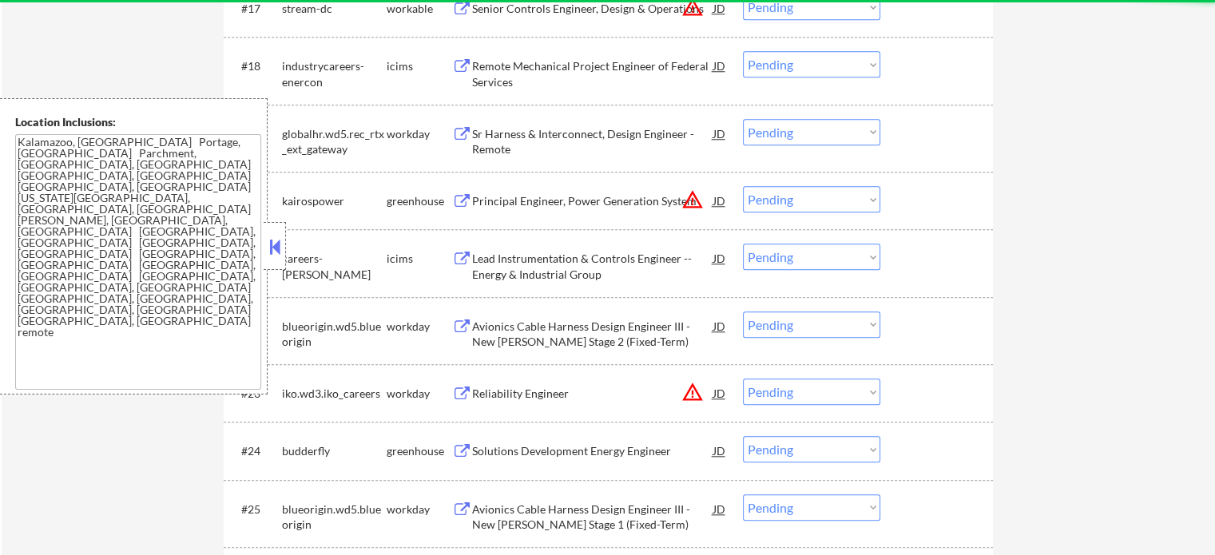
click at [546, 443] on div "Solutions Development Energy Engineer" at bounding box center [592, 450] width 241 height 29
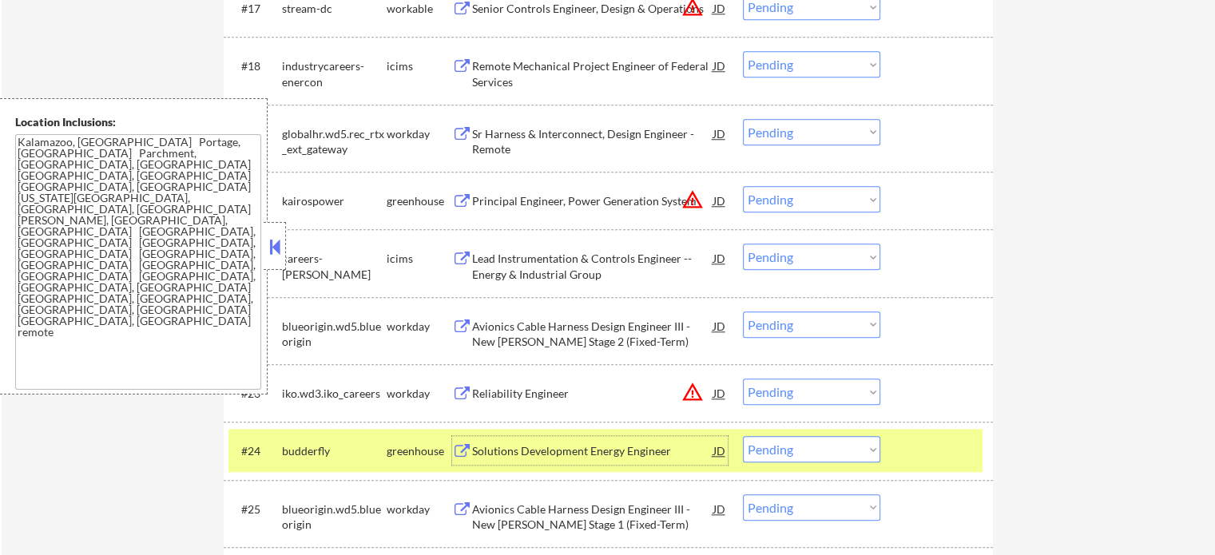
click at [774, 443] on select "Choose an option... Pending Applied Excluded (Questions) Excluded (Expired) Exc…" at bounding box center [811, 449] width 137 height 26
click at [743, 436] on select "Choose an option... Pending Applied Excluded (Questions) Excluded (Expired) Exc…" at bounding box center [811, 449] width 137 height 26
select select ""pending""
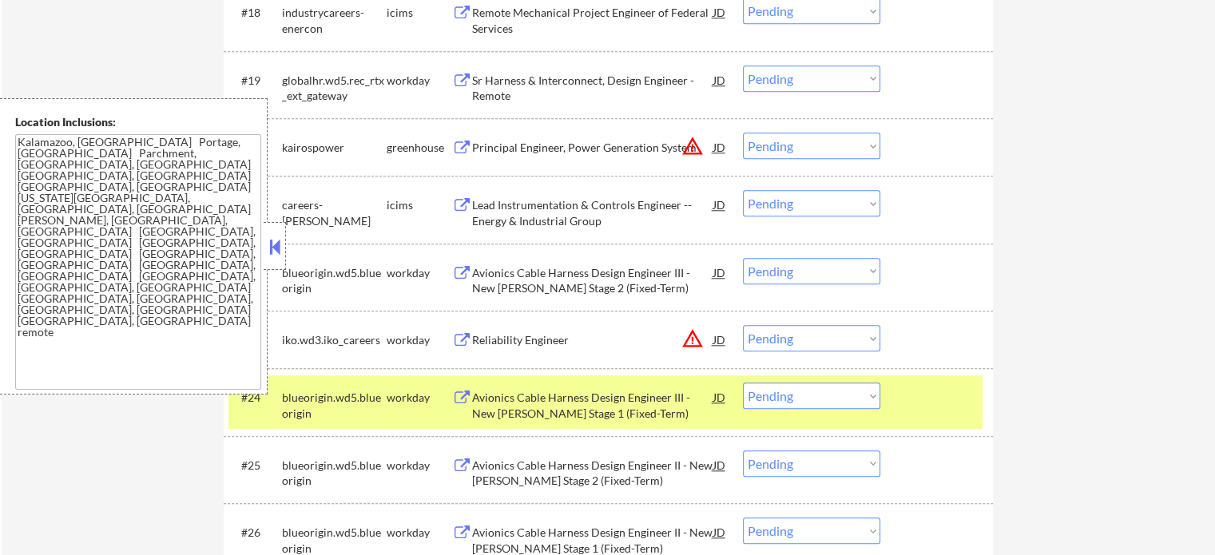
scroll to position [1758, 0]
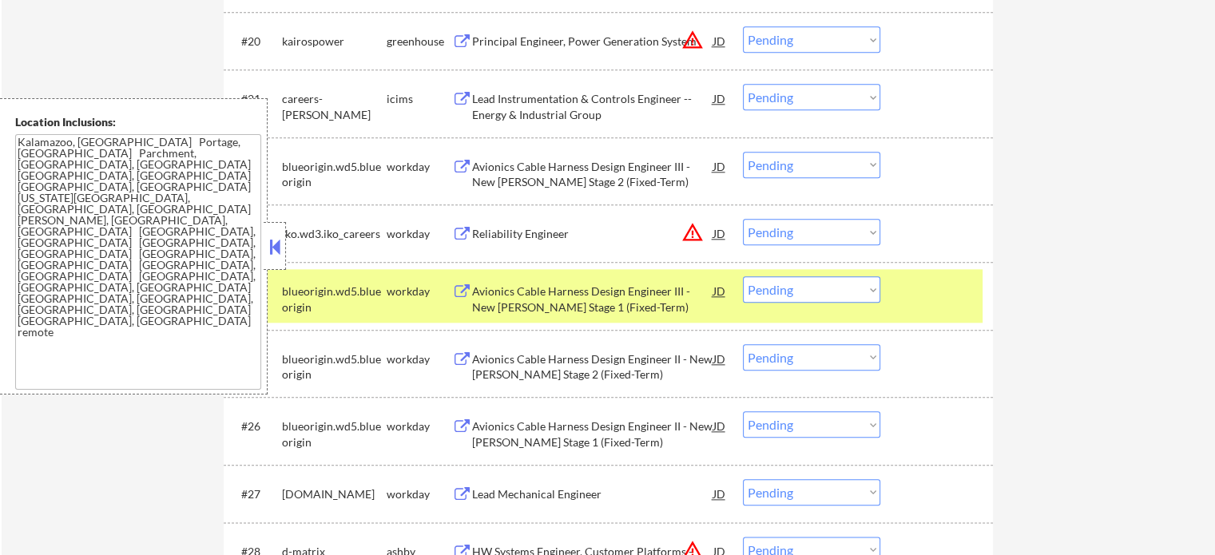
click at [881, 304] on div "#24 blueorigin.wd5.blueorigin workday Avionics Cable Harness Design Engineer II…" at bounding box center [606, 295] width 754 height 53
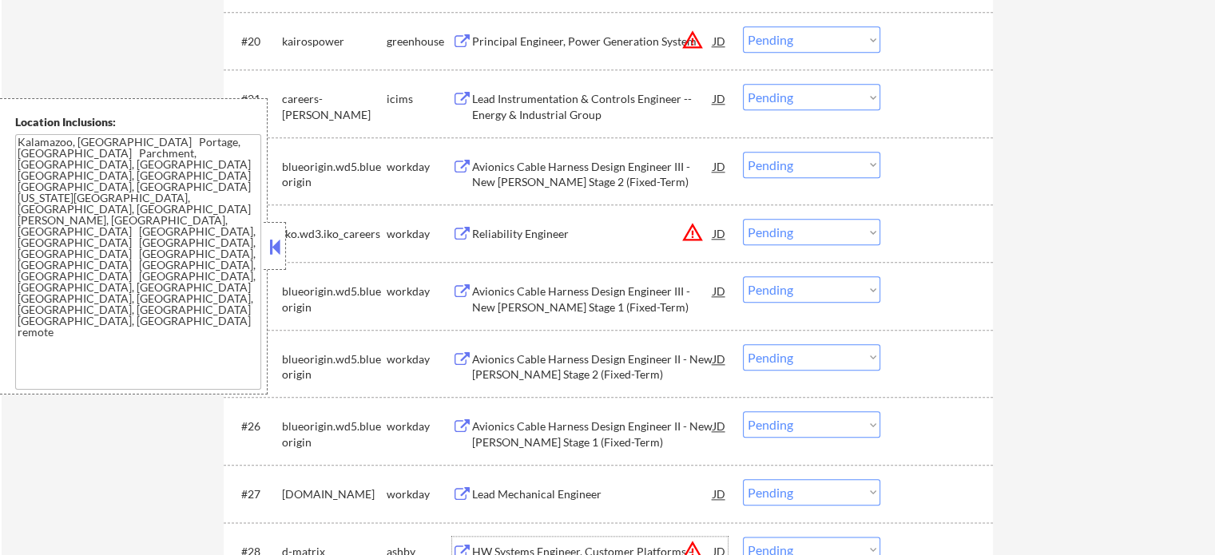
click at [550, 541] on div "HW Systems Engineer, Customer Platforms - Tech Lead/Principal" at bounding box center [592, 556] width 241 height 38
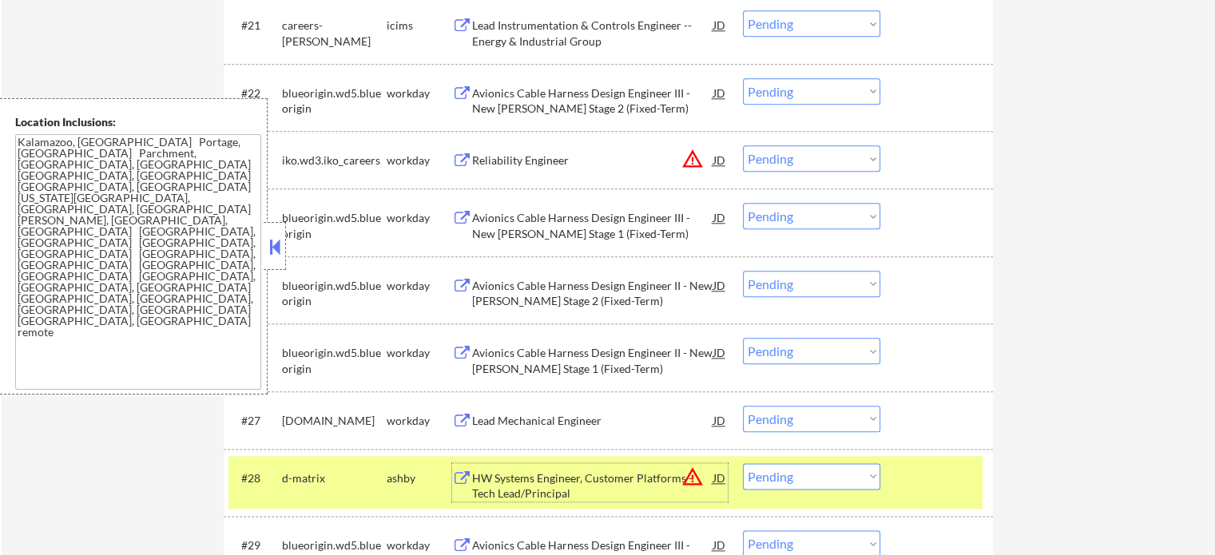
scroll to position [1918, 0]
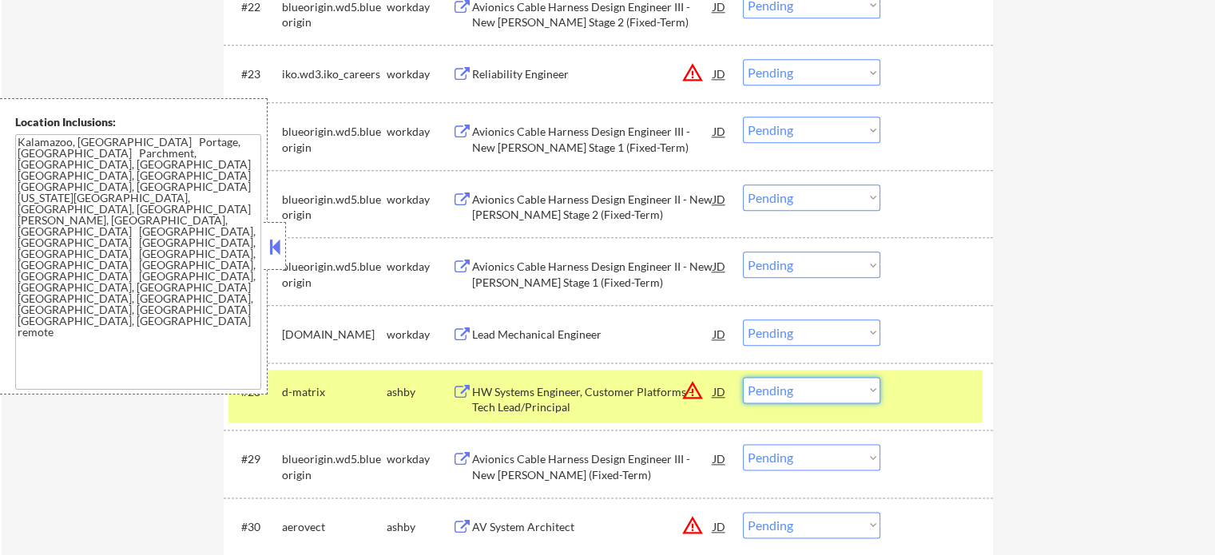
click at [796, 392] on select "Choose an option... Pending Applied Excluded (Questions) Excluded (Expired) Exc…" at bounding box center [811, 390] width 137 height 26
click at [743, 377] on select "Choose an option... Pending Applied Excluded (Questions) Excluded (Expired) Exc…" at bounding box center [811, 390] width 137 height 26
click at [930, 393] on div at bounding box center [939, 391] width 70 height 29
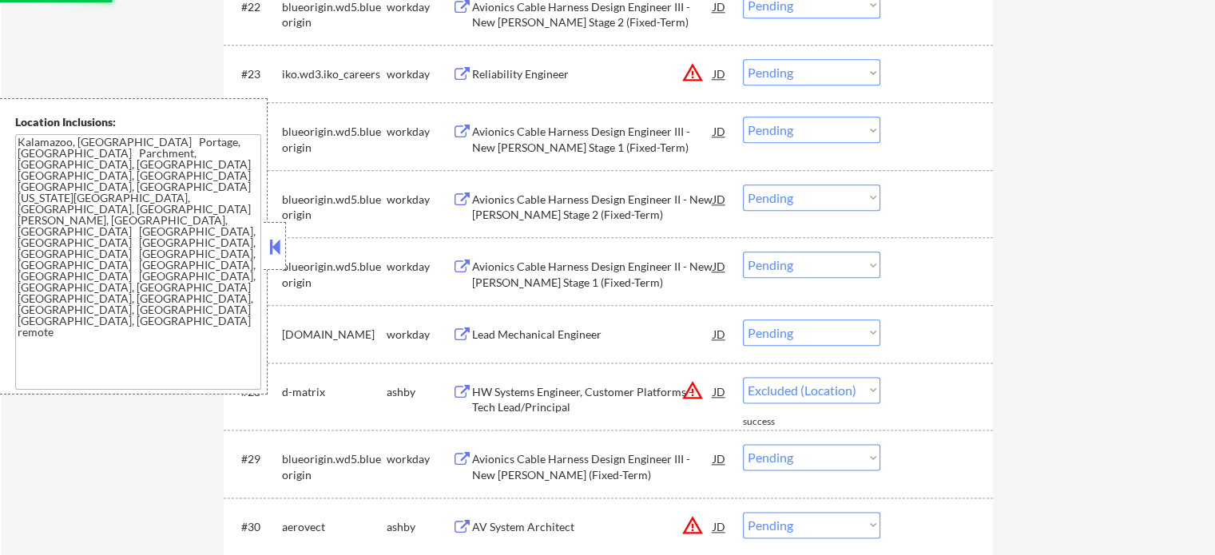
select select ""pending""
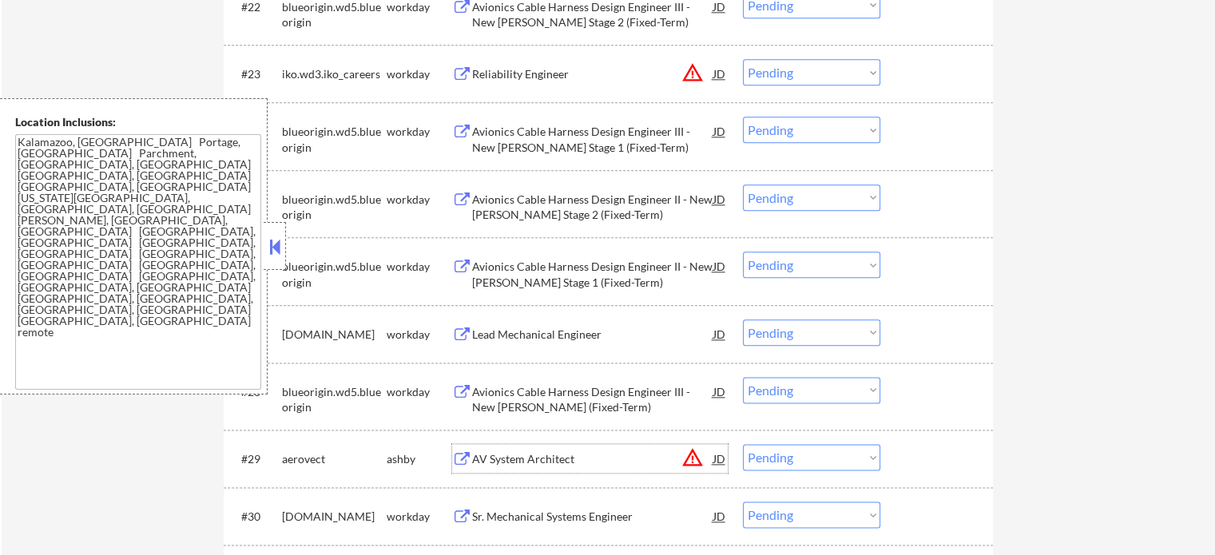
click at [547, 450] on div "AV System Architect" at bounding box center [592, 458] width 241 height 29
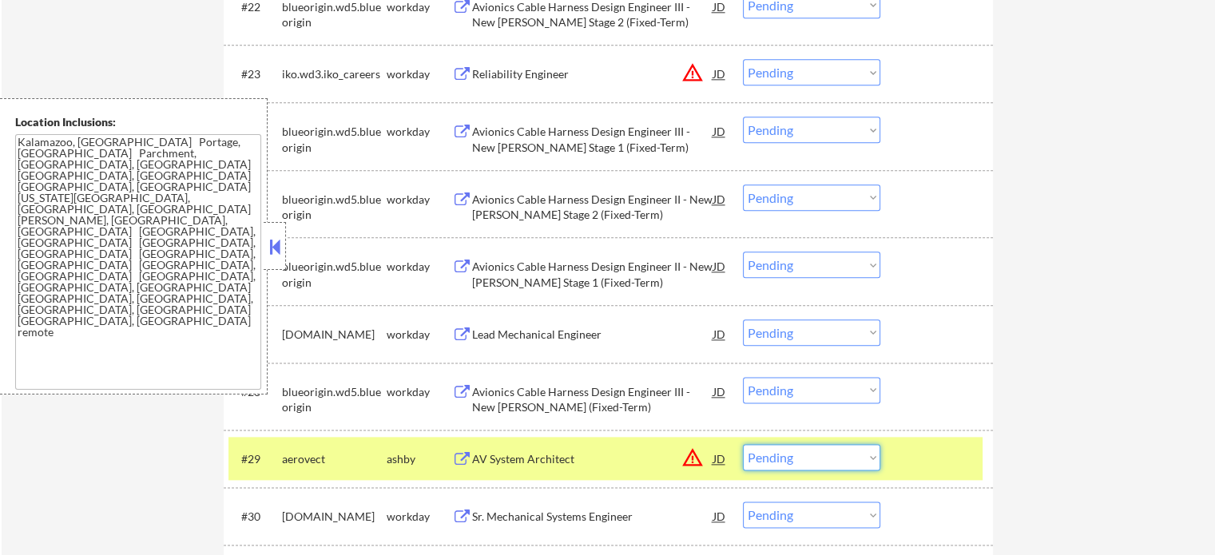
click at [829, 455] on select "Choose an option... Pending Applied Excluded (Questions) Excluded (Expired) Exc…" at bounding box center [811, 457] width 137 height 26
click at [743, 444] on select "Choose an option... Pending Applied Excluded (Questions) Excluded (Expired) Exc…" at bounding box center [811, 457] width 137 height 26
click at [896, 451] on div "#29 aerovect ashby AV System Architect JD warning_amber Choose an option... Pen…" at bounding box center [606, 458] width 754 height 43
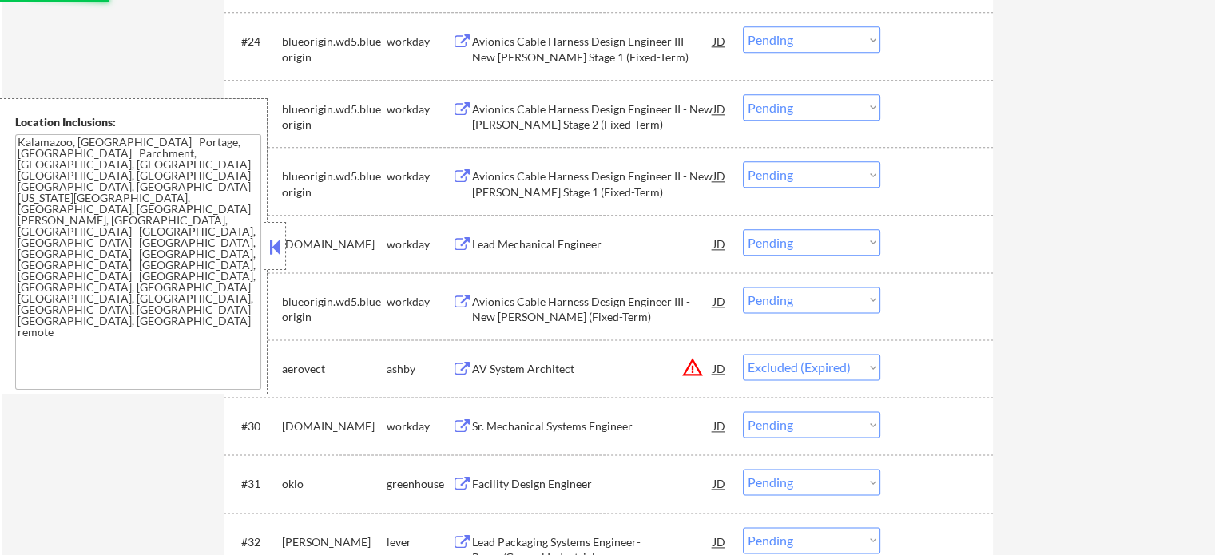
scroll to position [2078, 0]
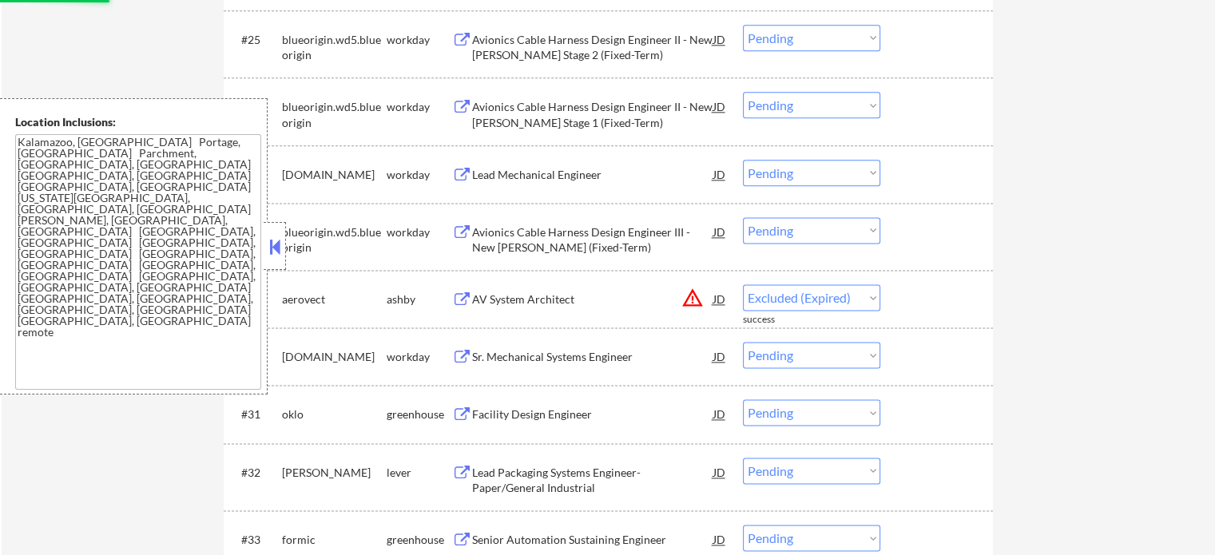
select select ""pending""
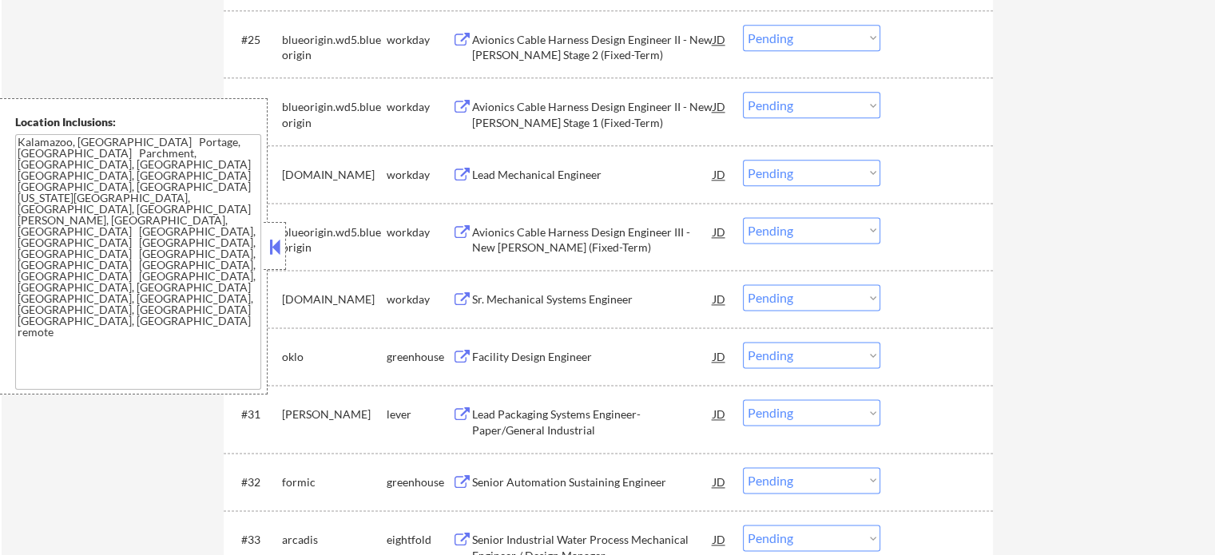
click at [547, 364] on div "Facility Design Engineer" at bounding box center [592, 357] width 241 height 16
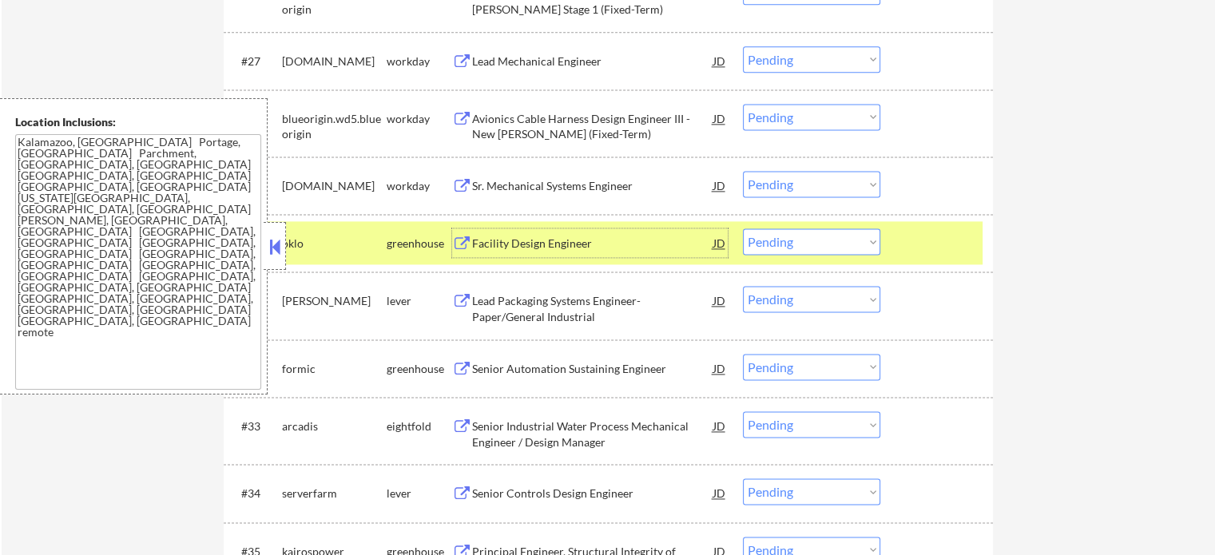
scroll to position [2317, 0]
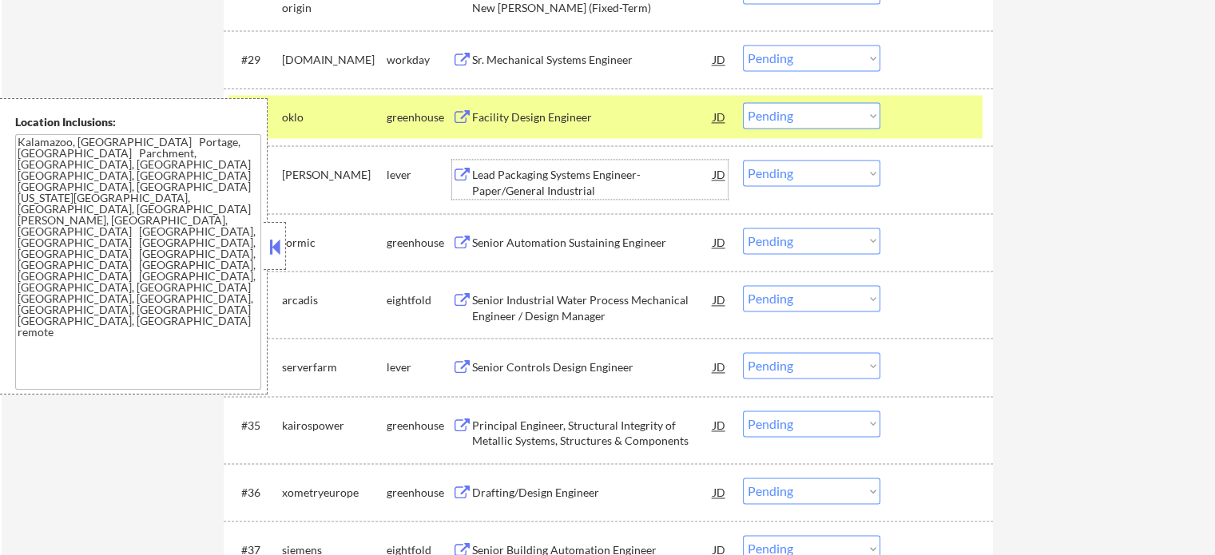
click at [523, 174] on div "Lead Packaging Systems Engineer- Paper/General Industrial" at bounding box center [592, 182] width 241 height 31
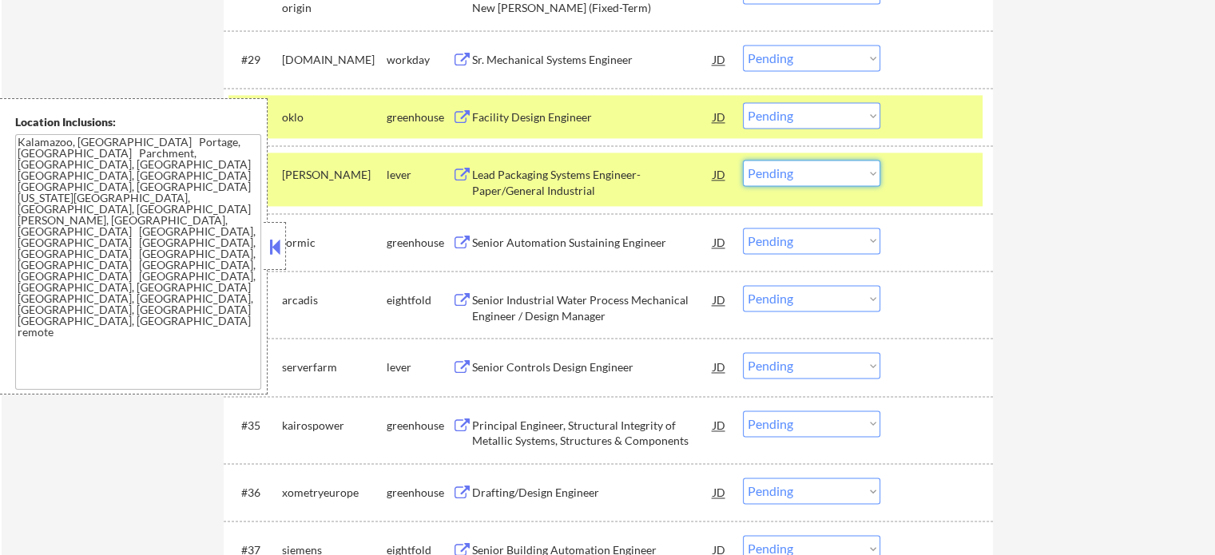
click at [802, 175] on select "Choose an option... Pending Applied Excluded (Questions) Excluded (Expired) Exc…" at bounding box center [811, 173] width 137 height 26
click at [743, 160] on select "Choose an option... Pending Applied Excluded (Questions) Excluded (Expired) Exc…" at bounding box center [811, 173] width 137 height 26
click at [930, 181] on div at bounding box center [939, 174] width 70 height 29
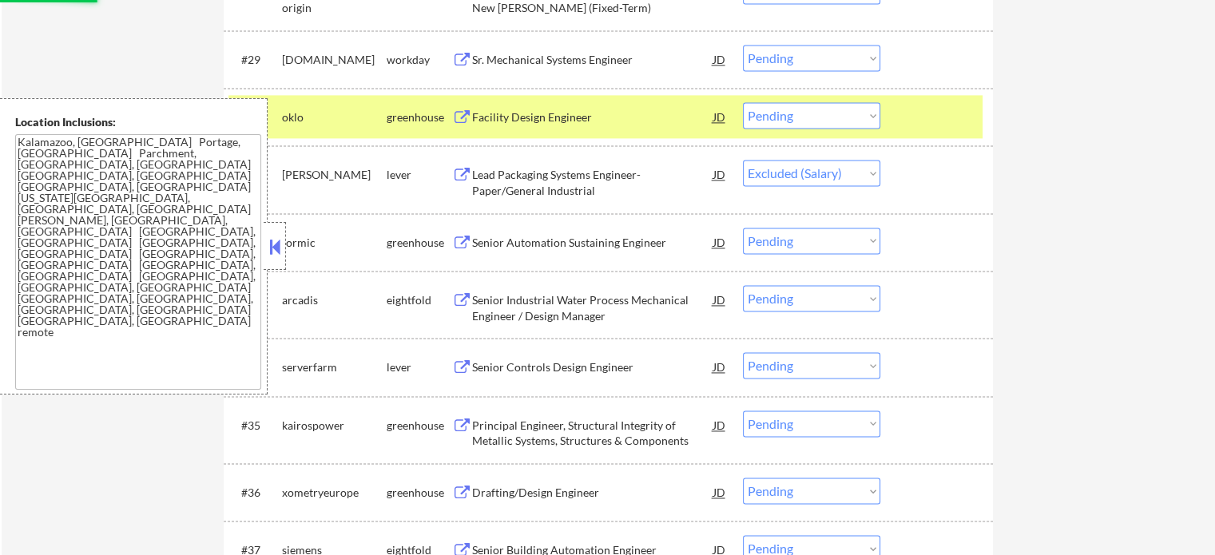
click at [931, 122] on div at bounding box center [939, 116] width 70 height 29
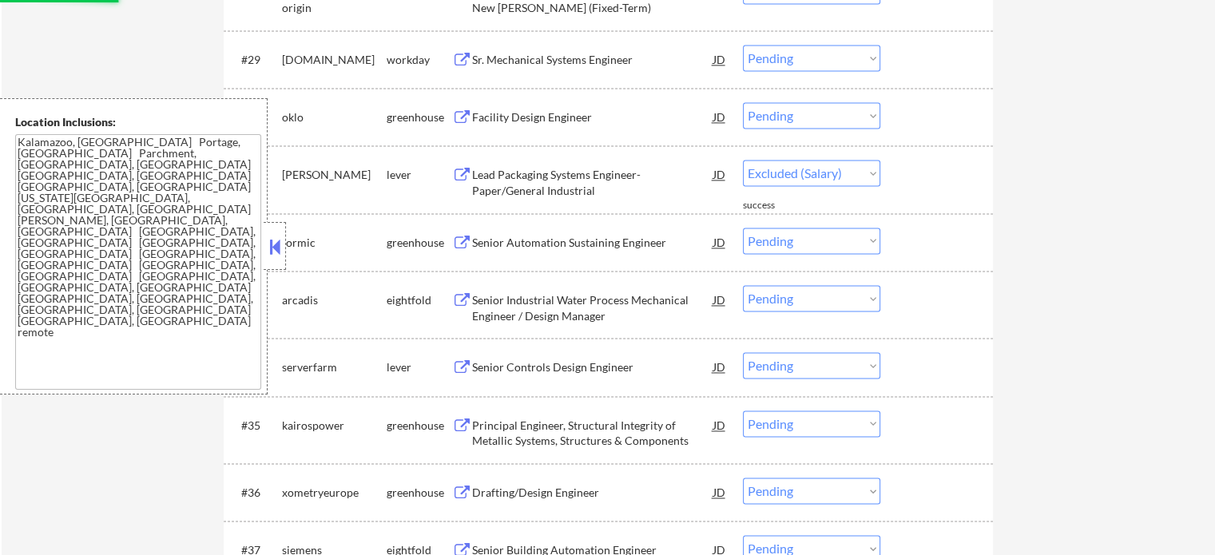
select select ""pending""
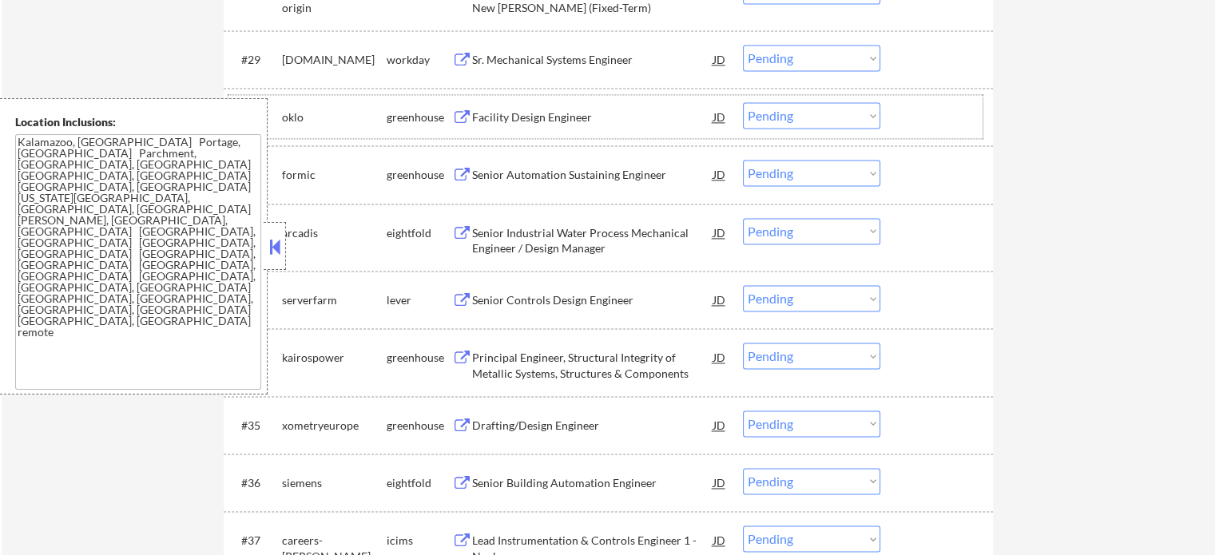
click at [541, 352] on div "Principal Engineer, Structural Integrity of Metallic Systems, Structures & Comp…" at bounding box center [592, 365] width 241 height 31
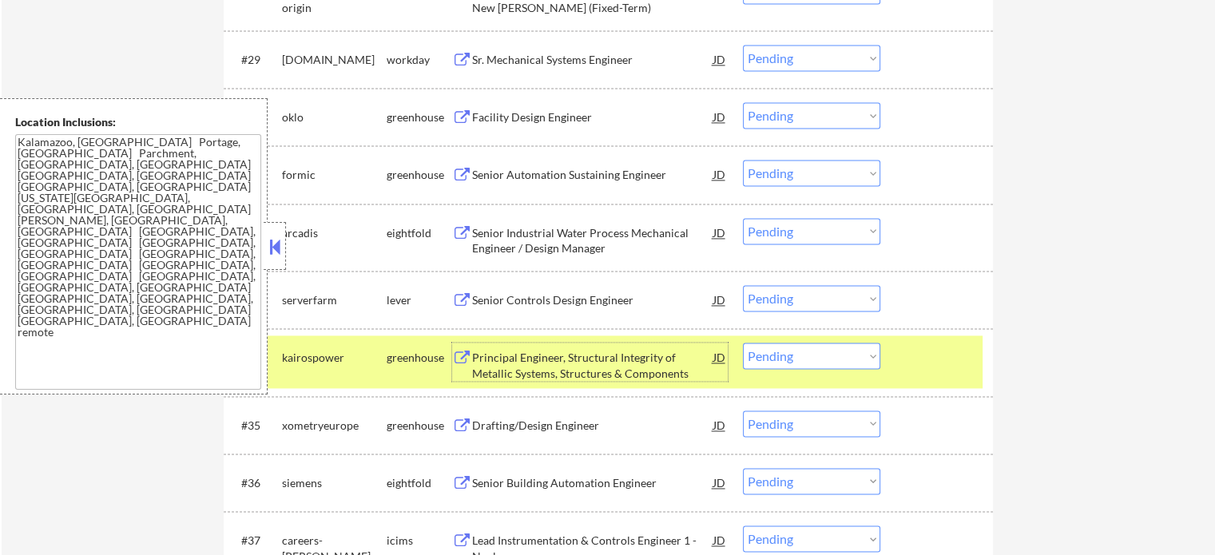
click at [831, 343] on select "Choose an option... Pending Applied Excluded (Questions) Excluded (Expired) Exc…" at bounding box center [811, 356] width 137 height 26
click at [743, 343] on select "Choose an option... Pending Applied Excluded (Questions) Excluded (Expired) Exc…" at bounding box center [811, 356] width 137 height 26
click at [901, 352] on div "#34 kairospower greenhouse Principal Engineer, Structural Integrity of Metallic…" at bounding box center [606, 362] width 754 height 53
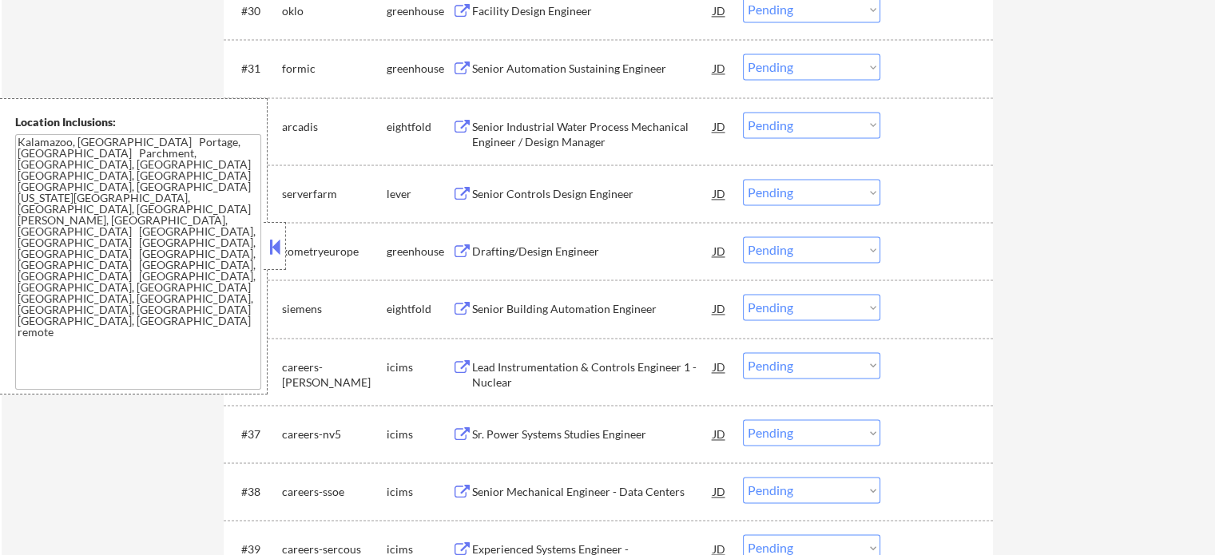
scroll to position [2397, 0]
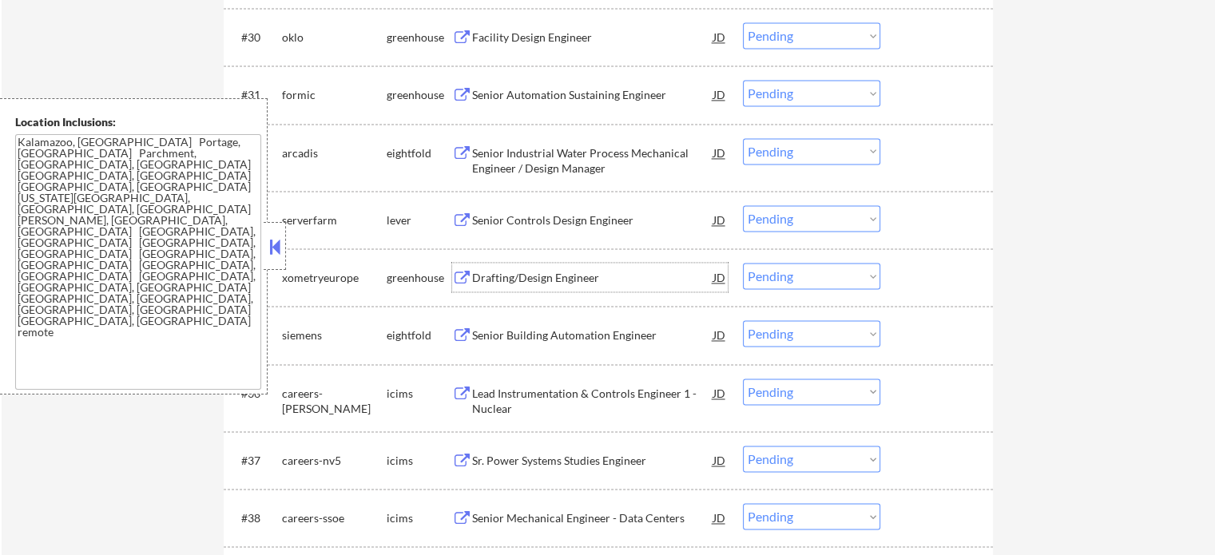
click at [532, 273] on div "Drafting/Design Engineer" at bounding box center [592, 278] width 241 height 16
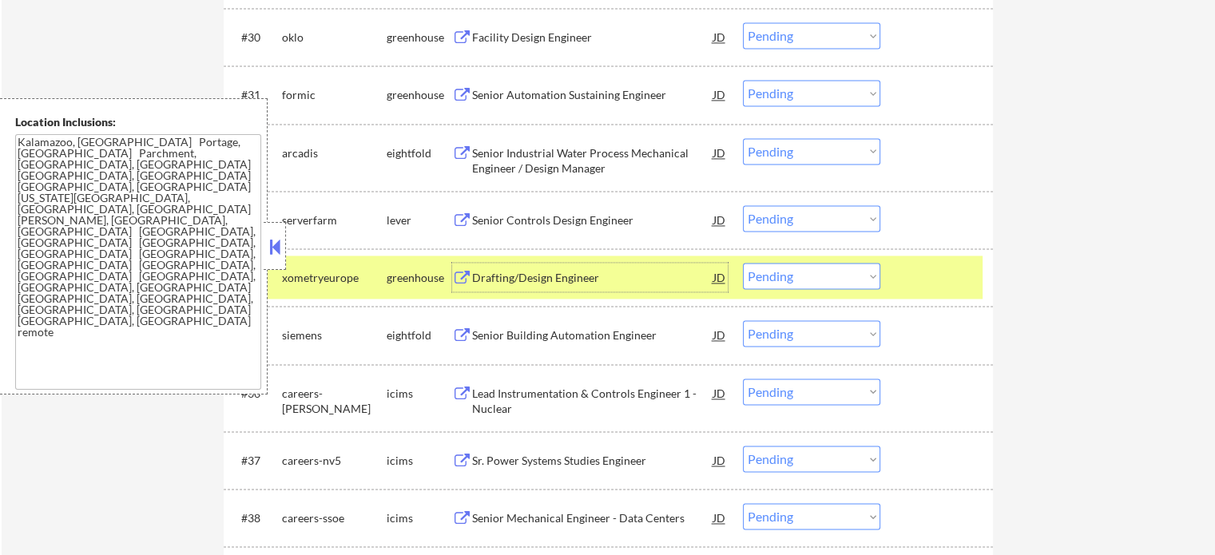
click at [794, 277] on select "Choose an option... Pending Applied Excluded (Questions) Excluded (Expired) Exc…" at bounding box center [811, 276] width 137 height 26
click at [743, 263] on select "Choose an option... Pending Applied Excluded (Questions) Excluded (Expired) Exc…" at bounding box center [811, 276] width 137 height 26
click at [912, 284] on div at bounding box center [939, 277] width 70 height 29
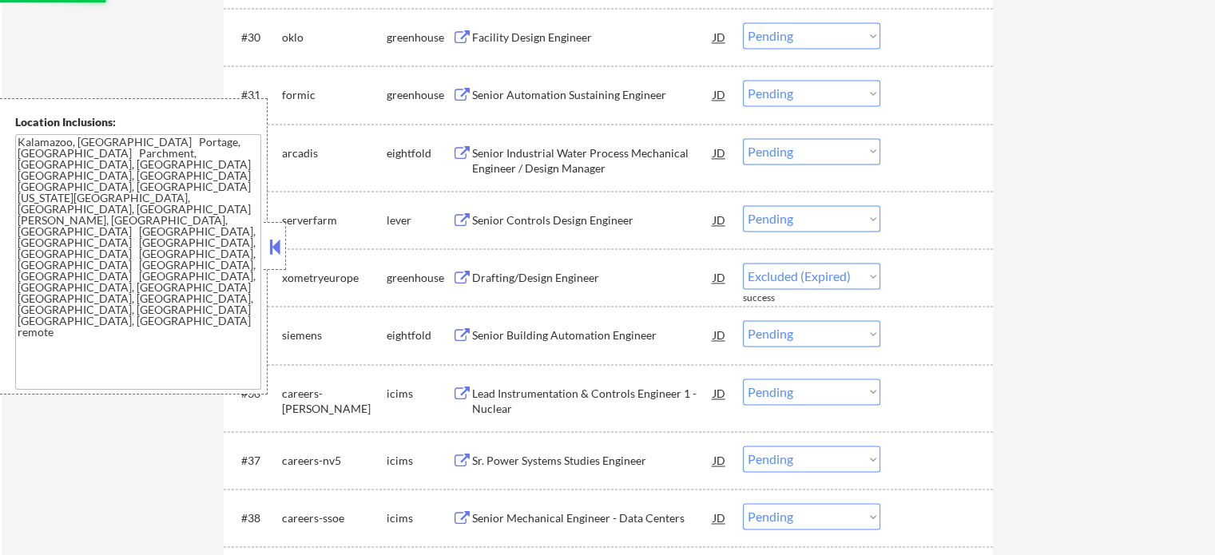
select select ""pending""
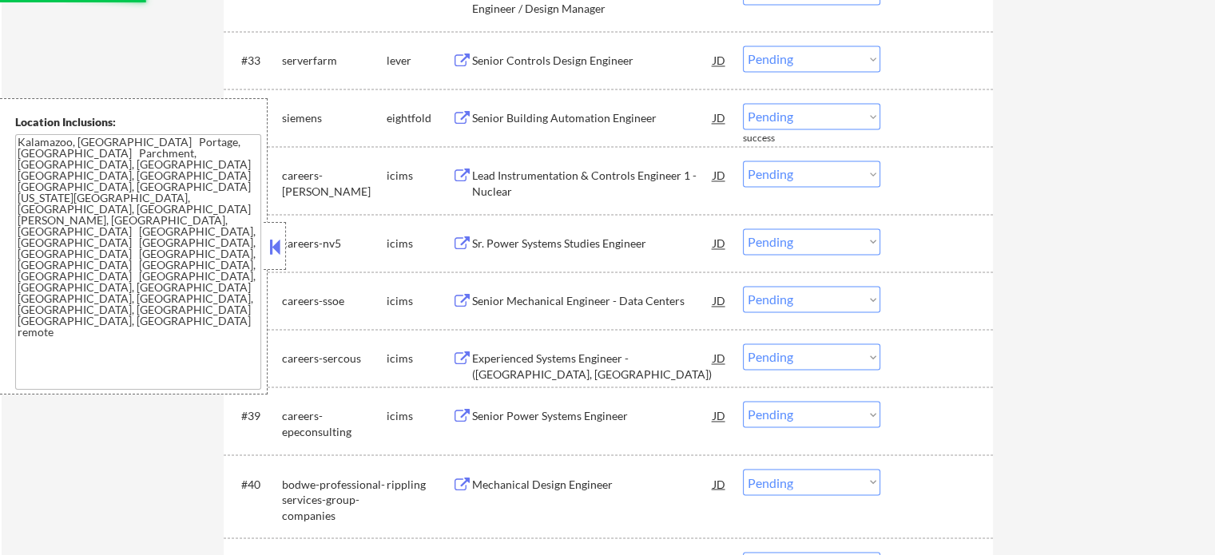
scroll to position [2717, 0]
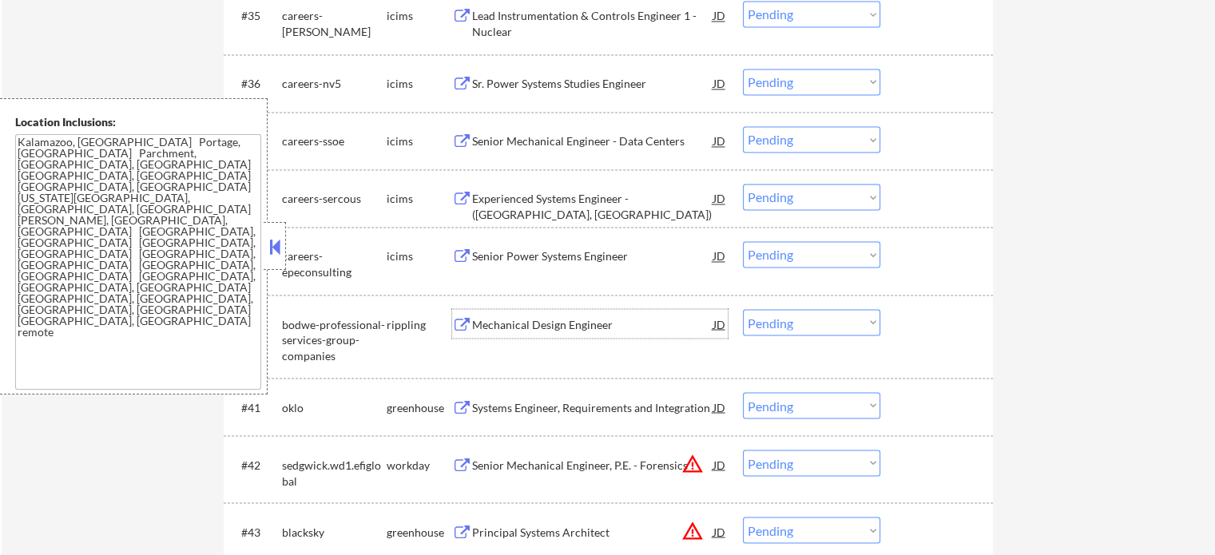
click at [584, 319] on div "Mechanical Design Engineer" at bounding box center [592, 324] width 241 height 16
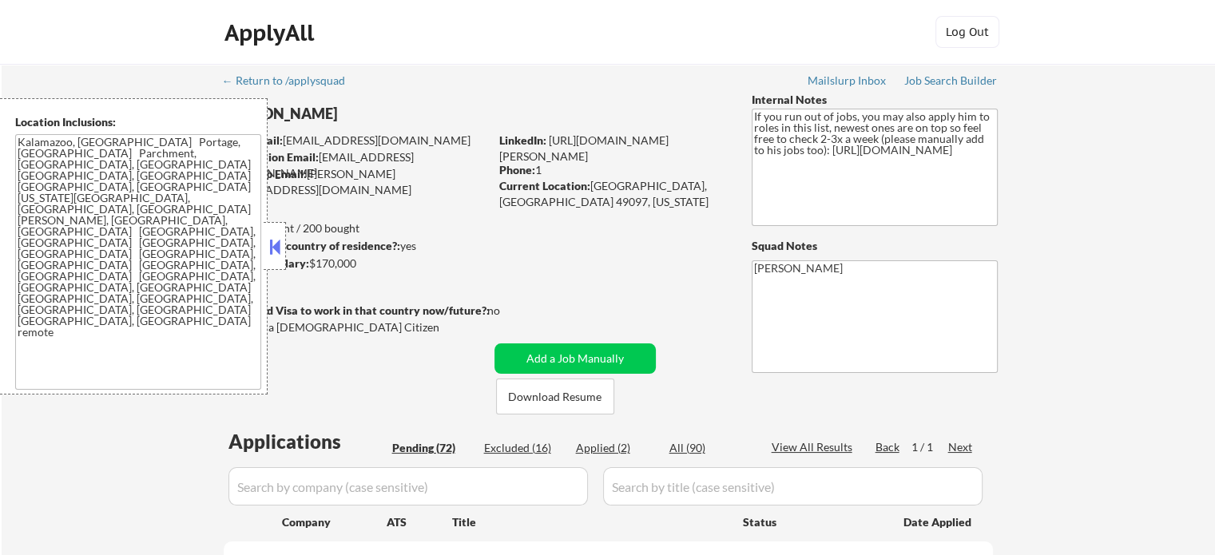
select select ""pending""
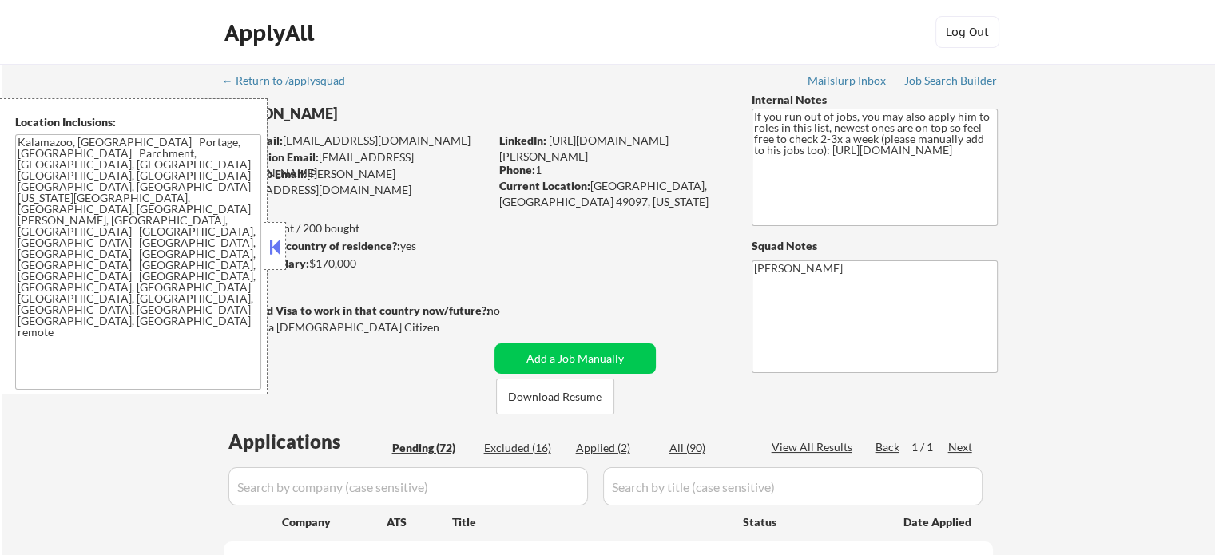
select select ""pending""
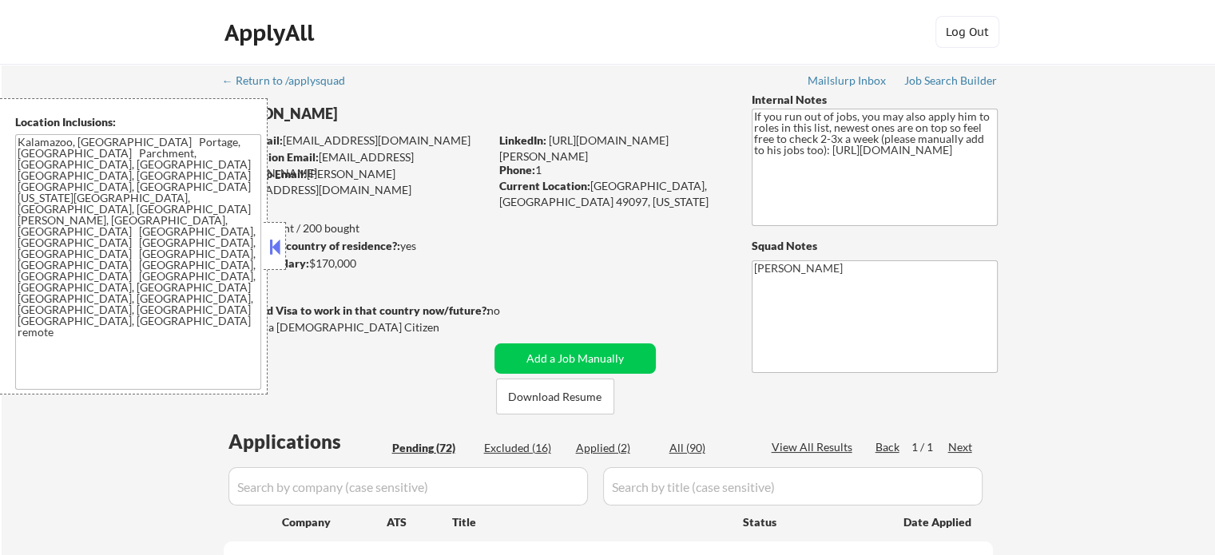
select select ""pending""
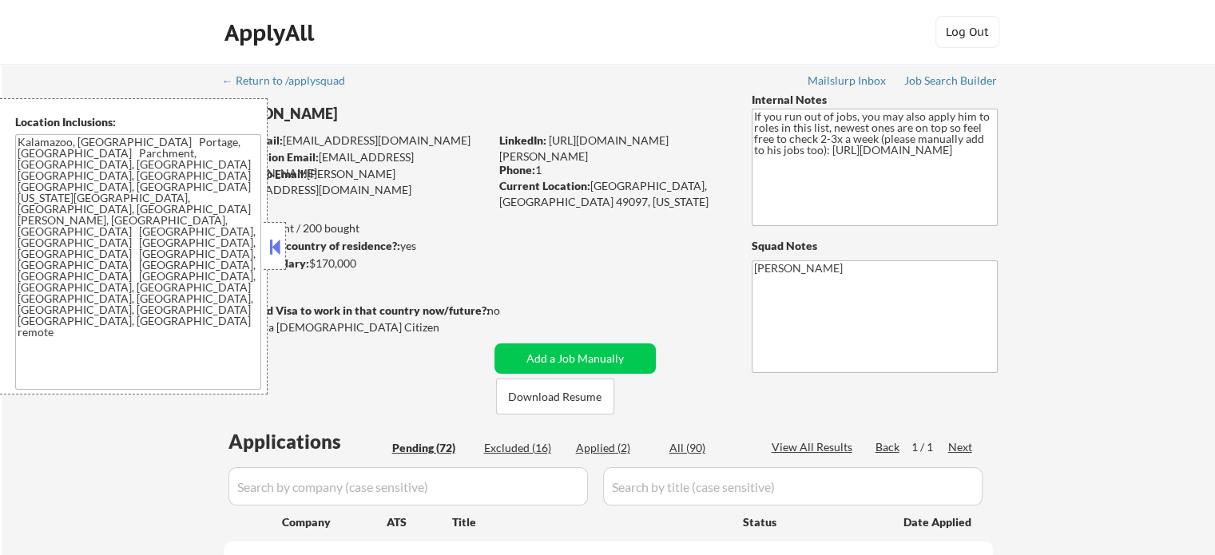
select select ""pending""
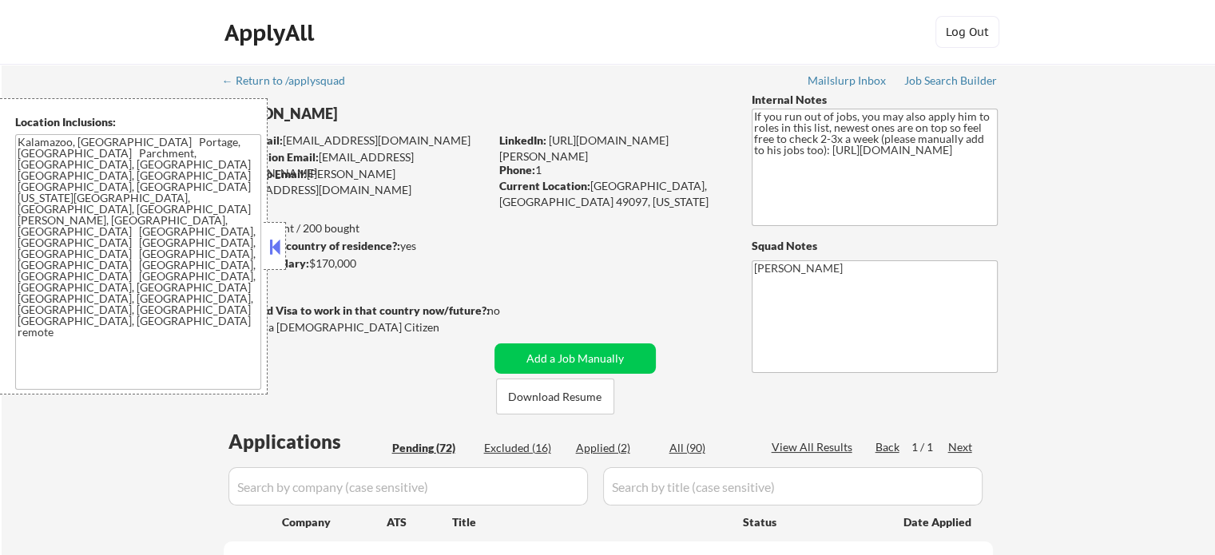
select select ""pending""
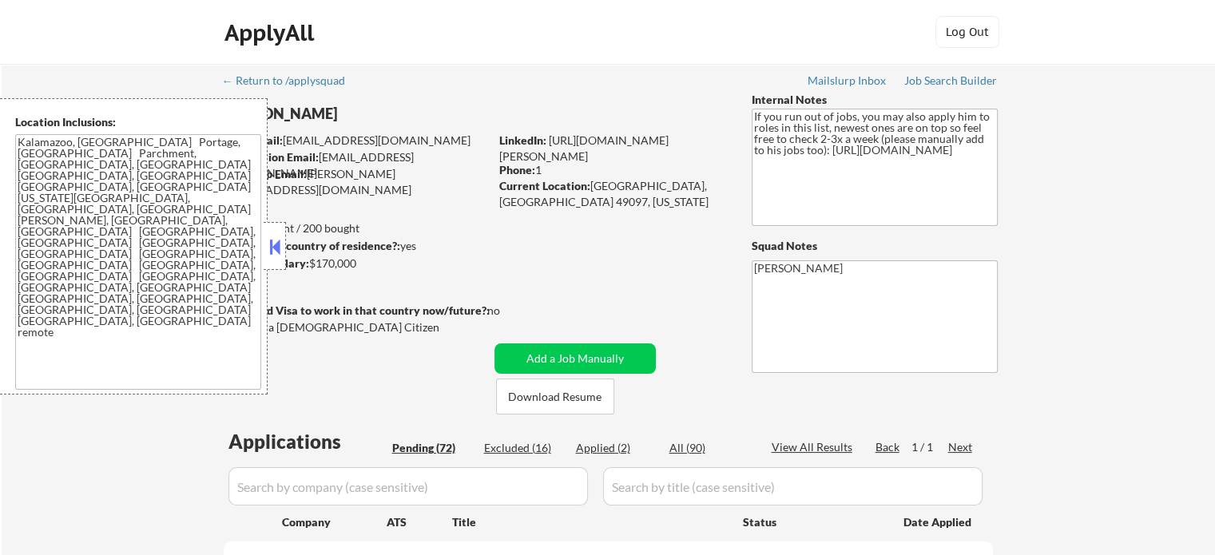
select select ""pending""
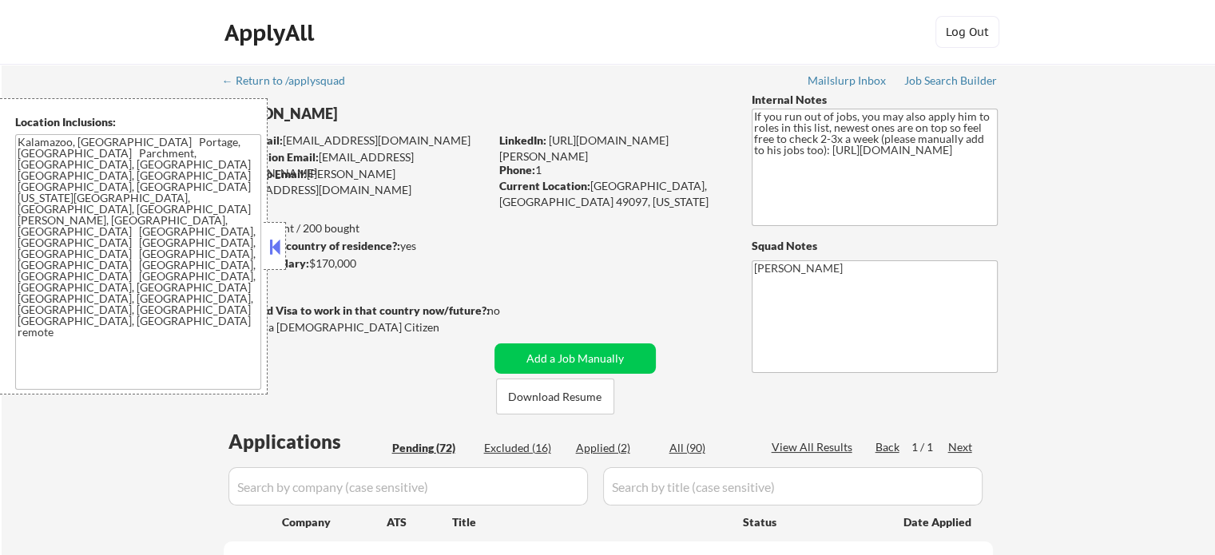
select select ""pending""
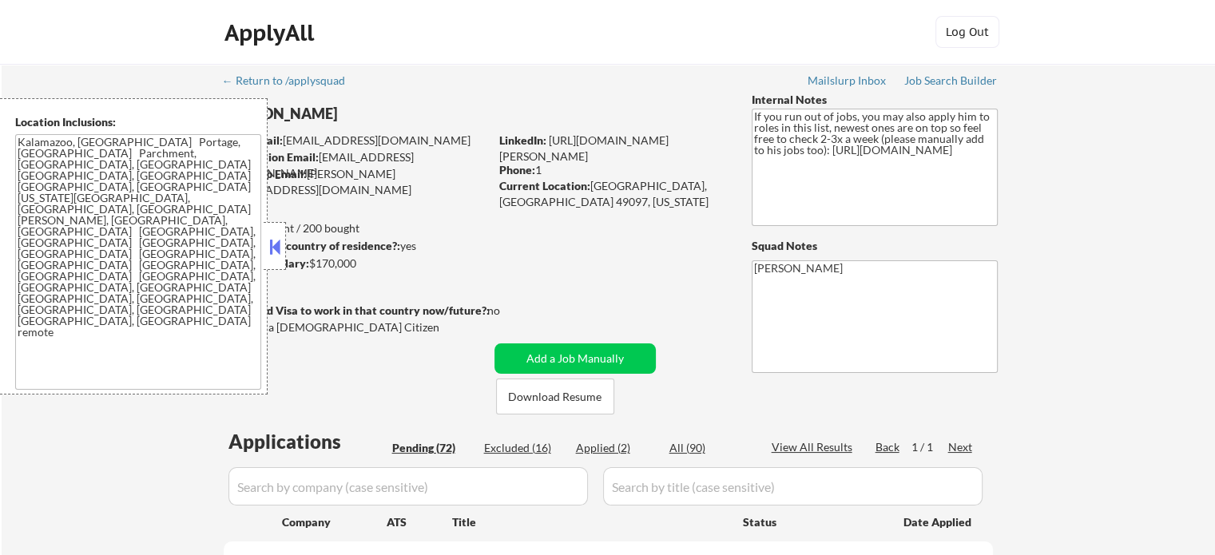
select select ""pending""
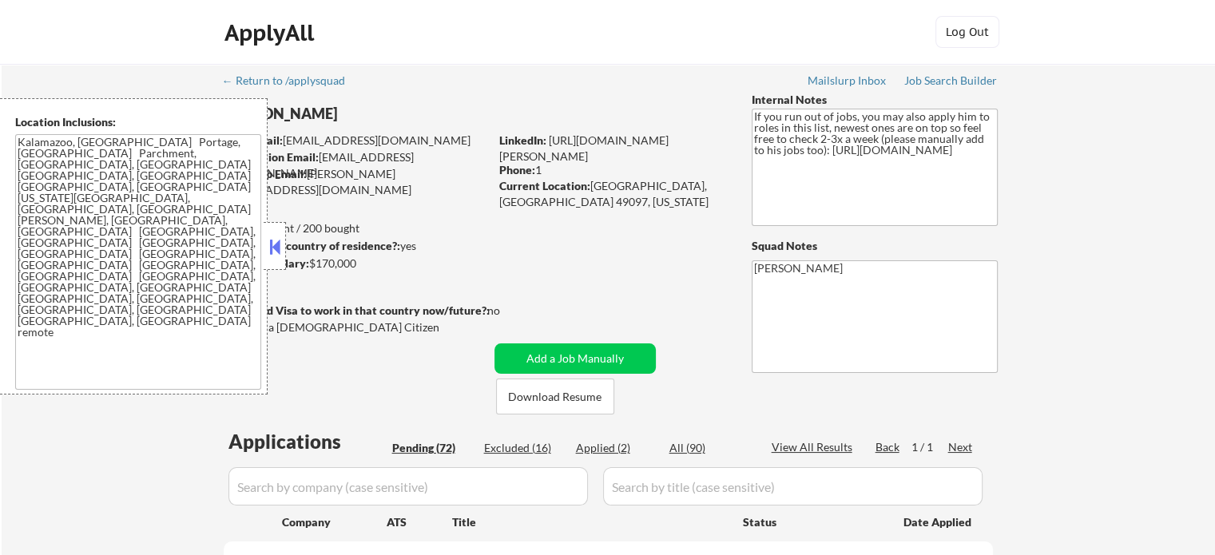
select select ""pending""
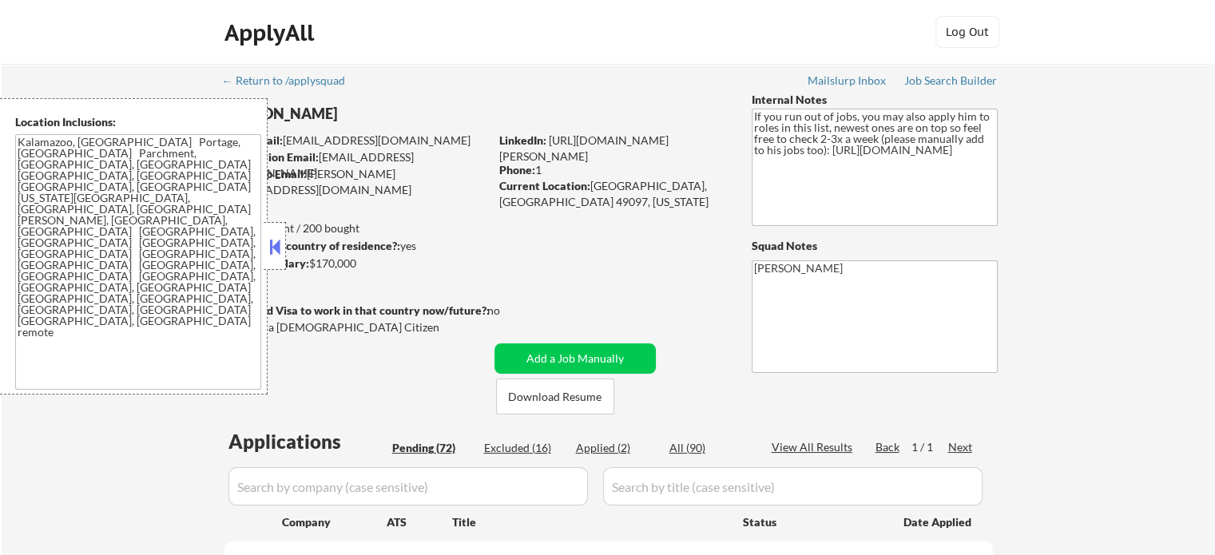
select select ""pending""
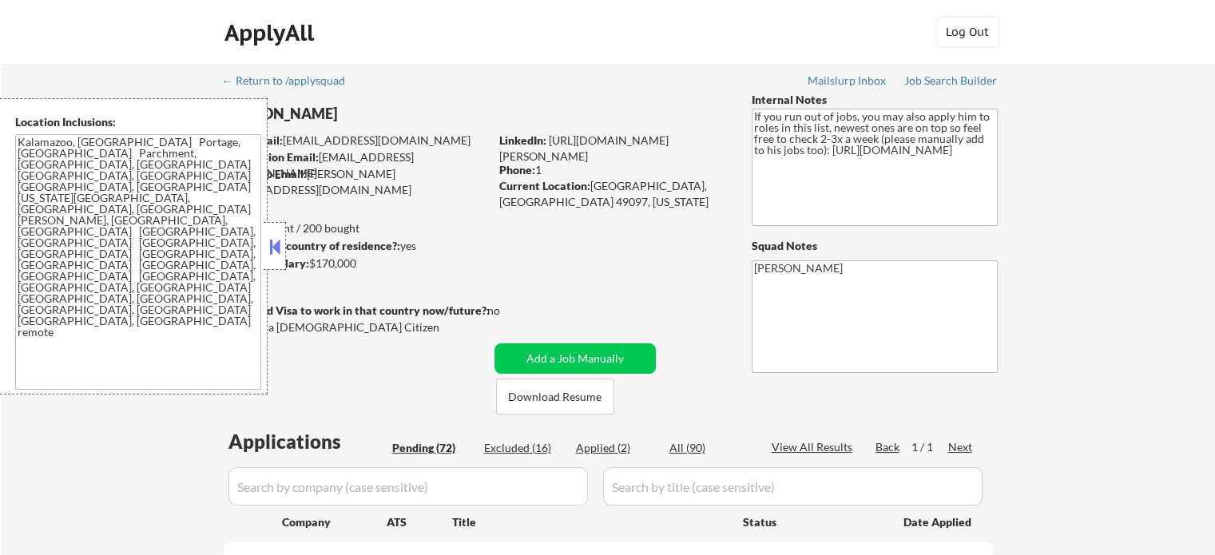
select select ""pending""
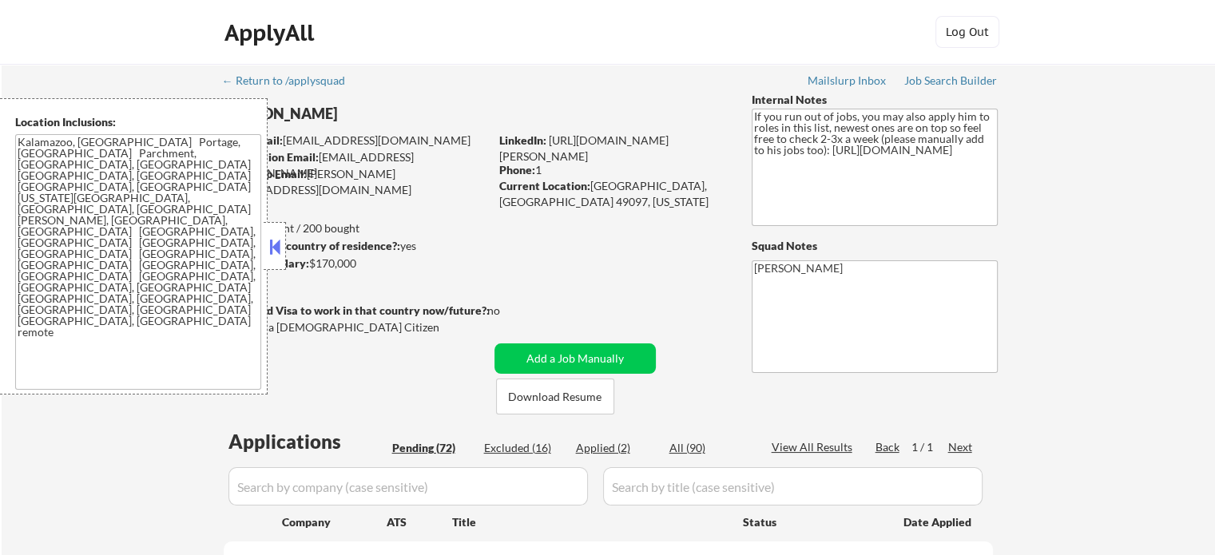
select select ""pending""
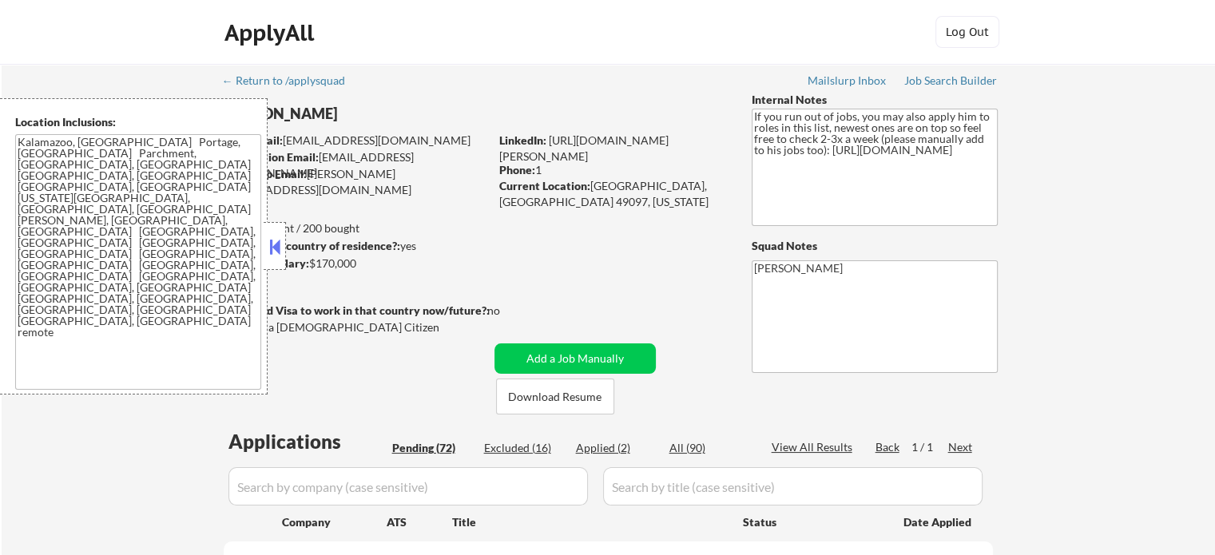
select select ""pending""
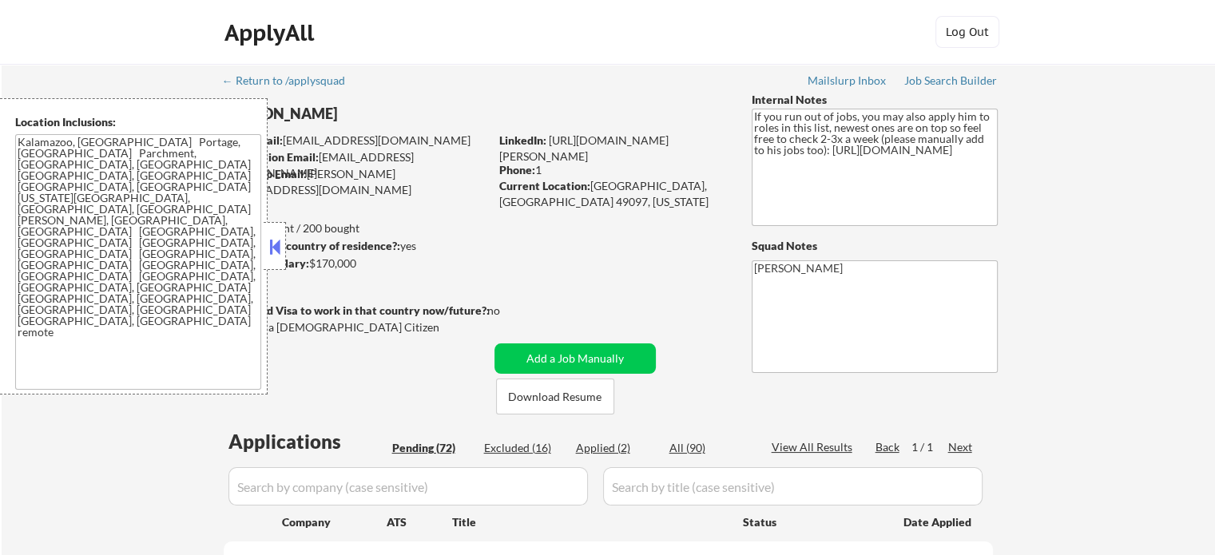
select select ""pending""
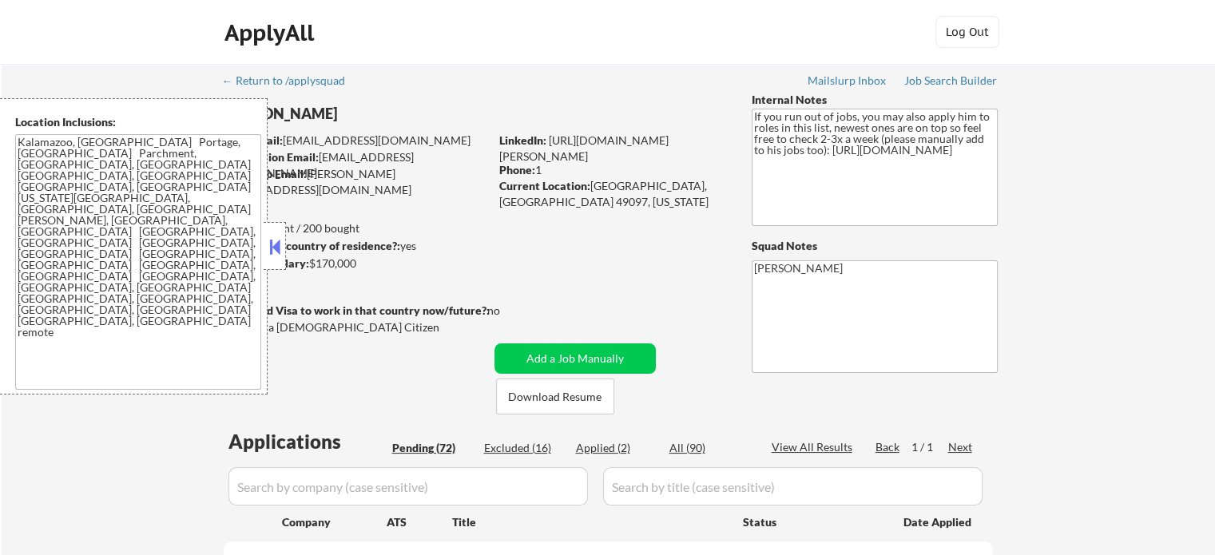
select select ""pending""
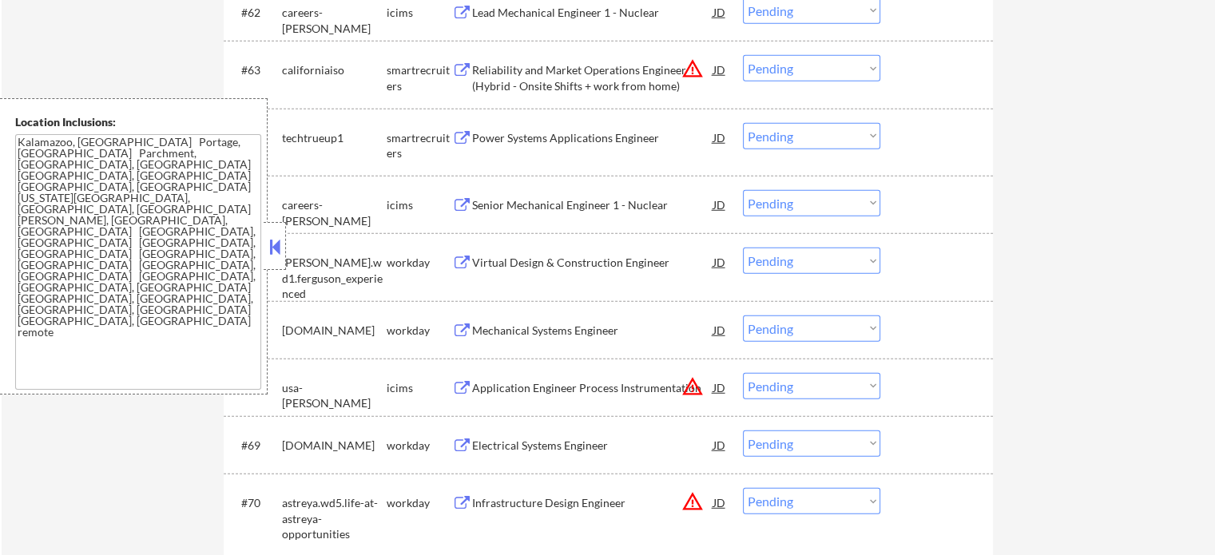
scroll to position [4363, 0]
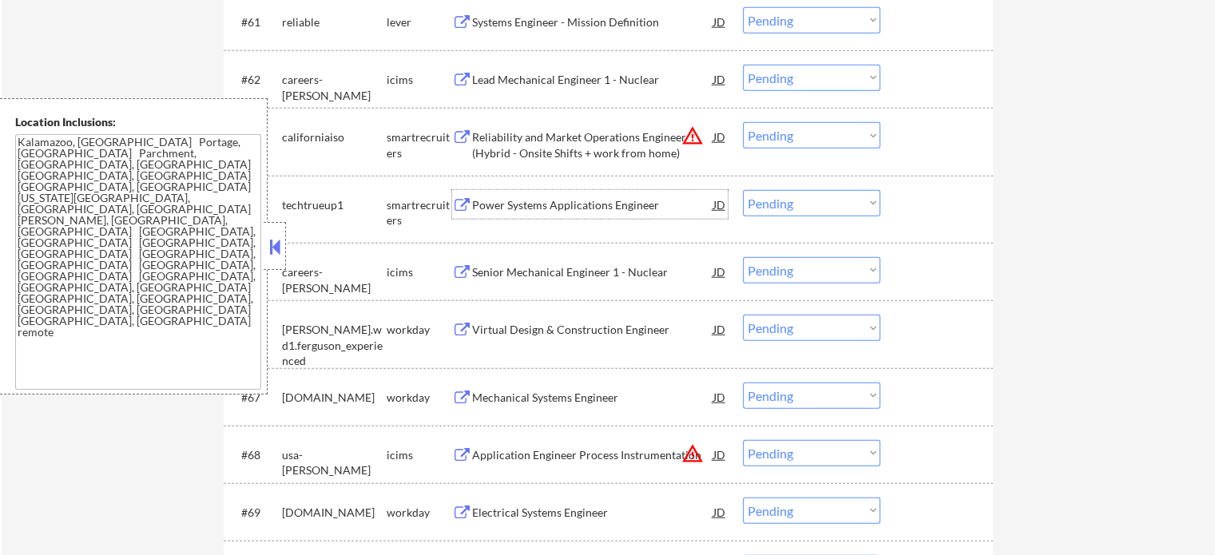
click at [523, 206] on div "Power Systems Applications Engineer" at bounding box center [592, 205] width 241 height 16
